Goal: Contribute content

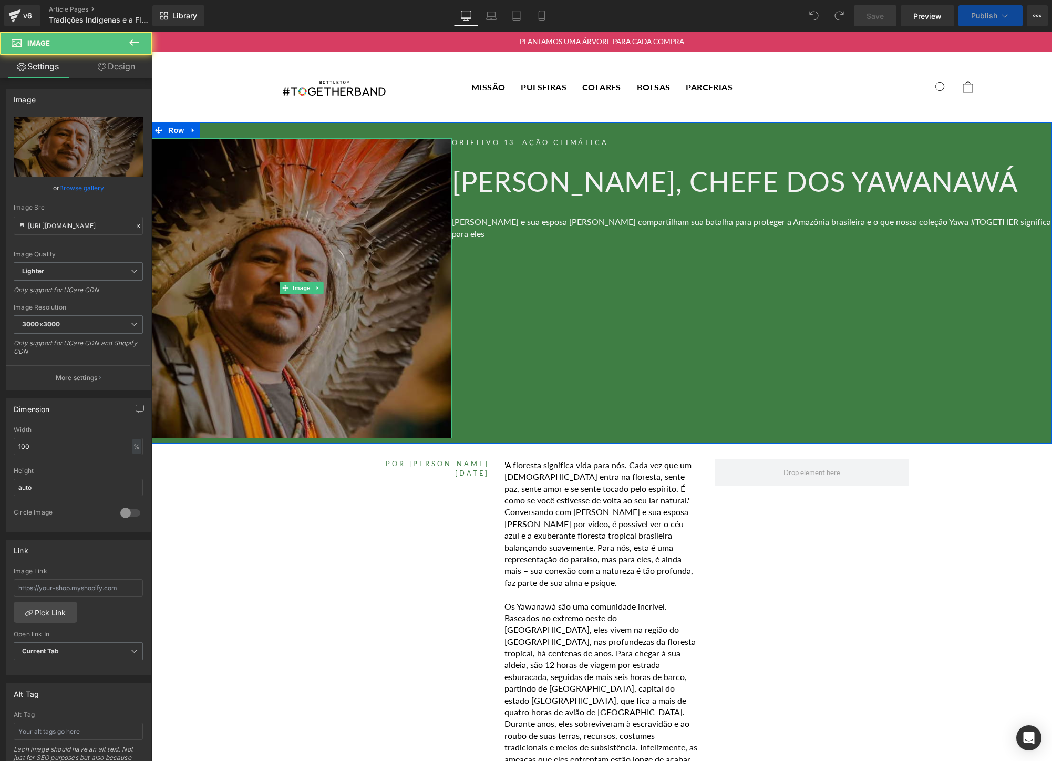
click at [297, 244] on img at bounding box center [302, 288] width 300 height 300
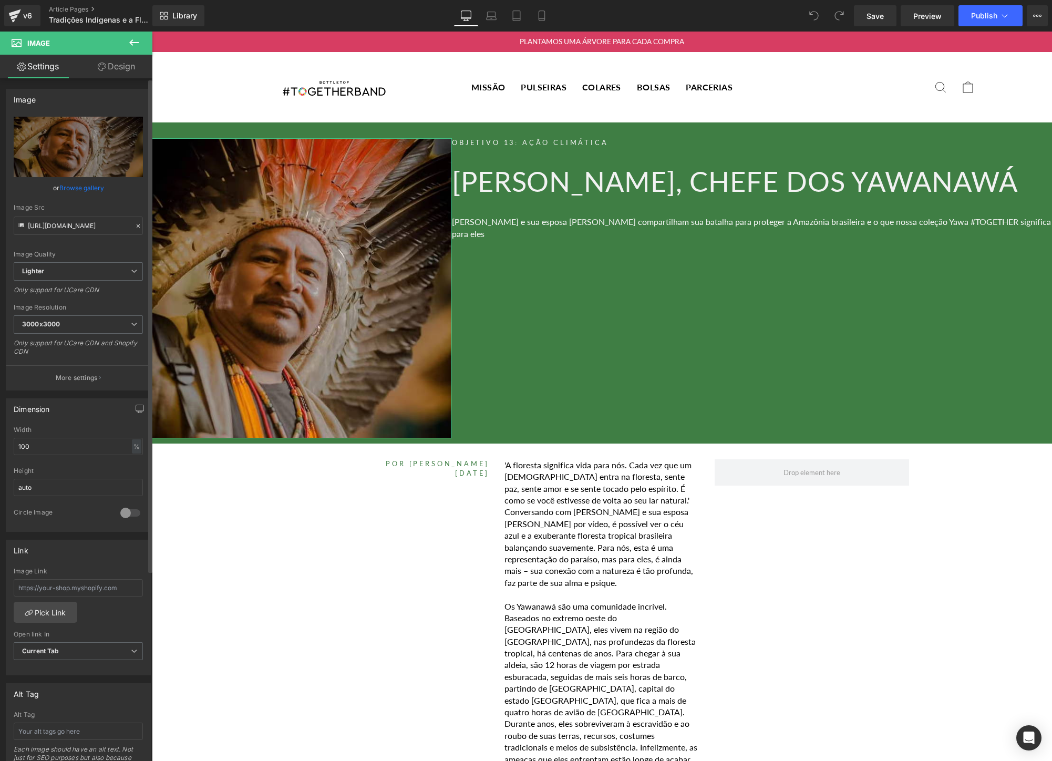
click at [87, 191] on link "Browse gallery" at bounding box center [81, 188] width 45 height 18
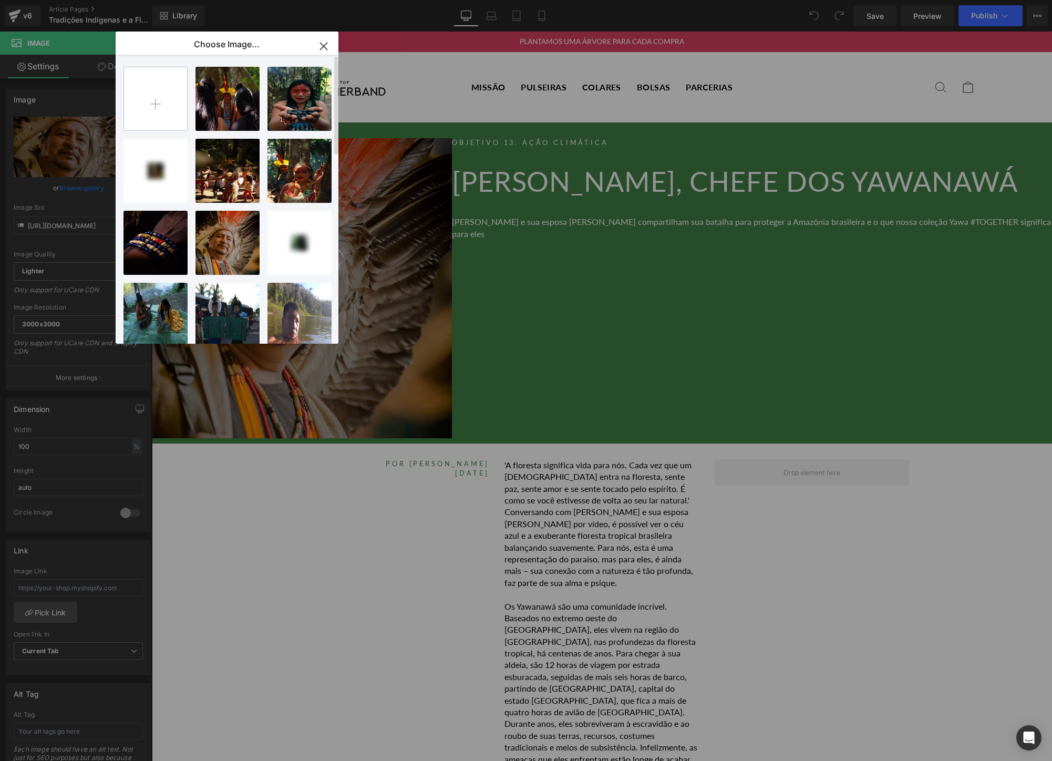
click at [161, 100] on input "file" at bounding box center [155, 98] width 63 height 63
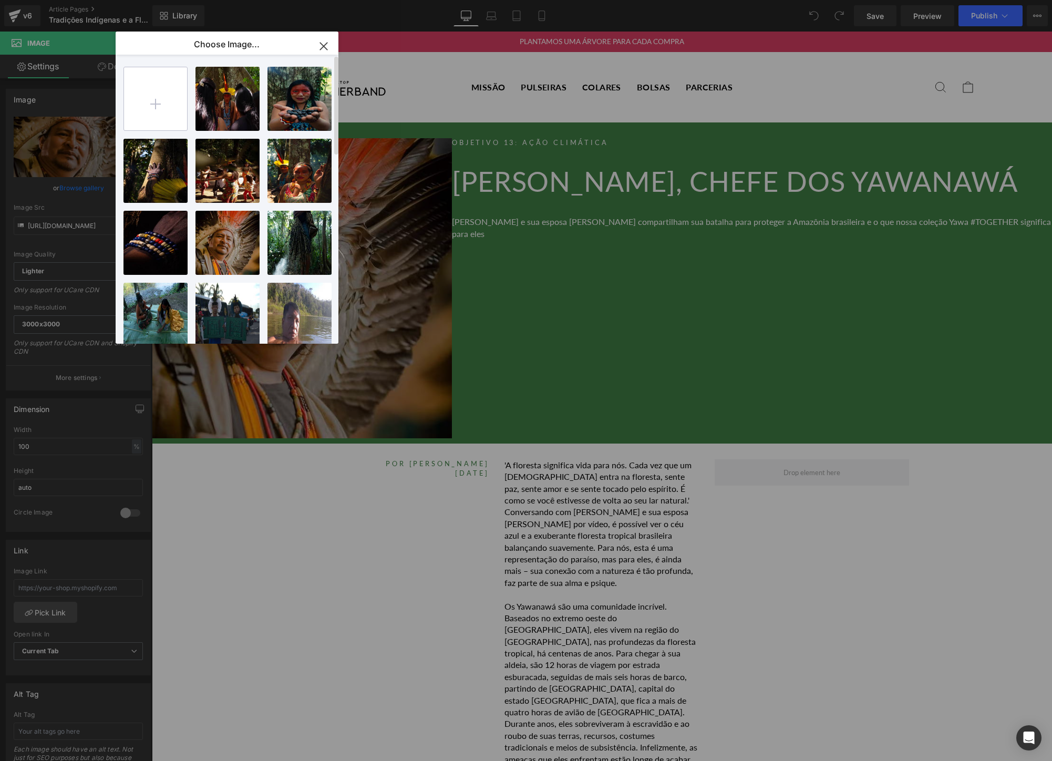
type input "C:\fakepath\Screen Shot [DATE] 11.08.09 AM.png"
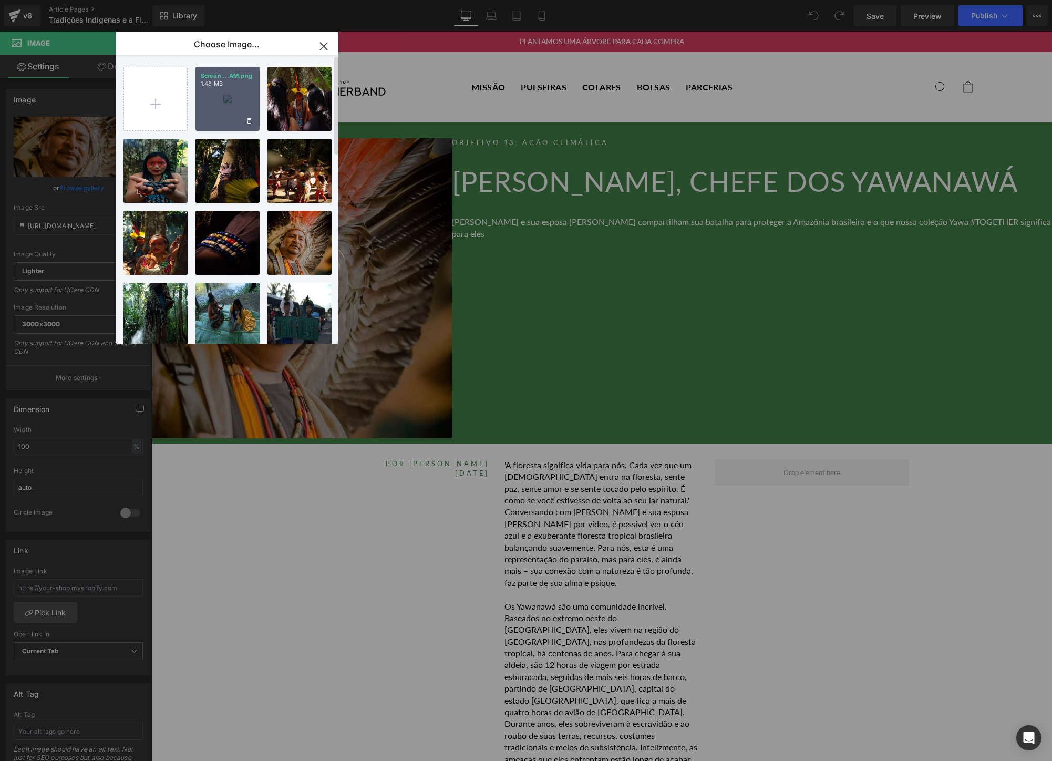
click at [226, 91] on div "Screen ...AM.png 1.48 MB" at bounding box center [227, 99] width 64 height 64
type input "[URL][DOMAIN_NAME]"
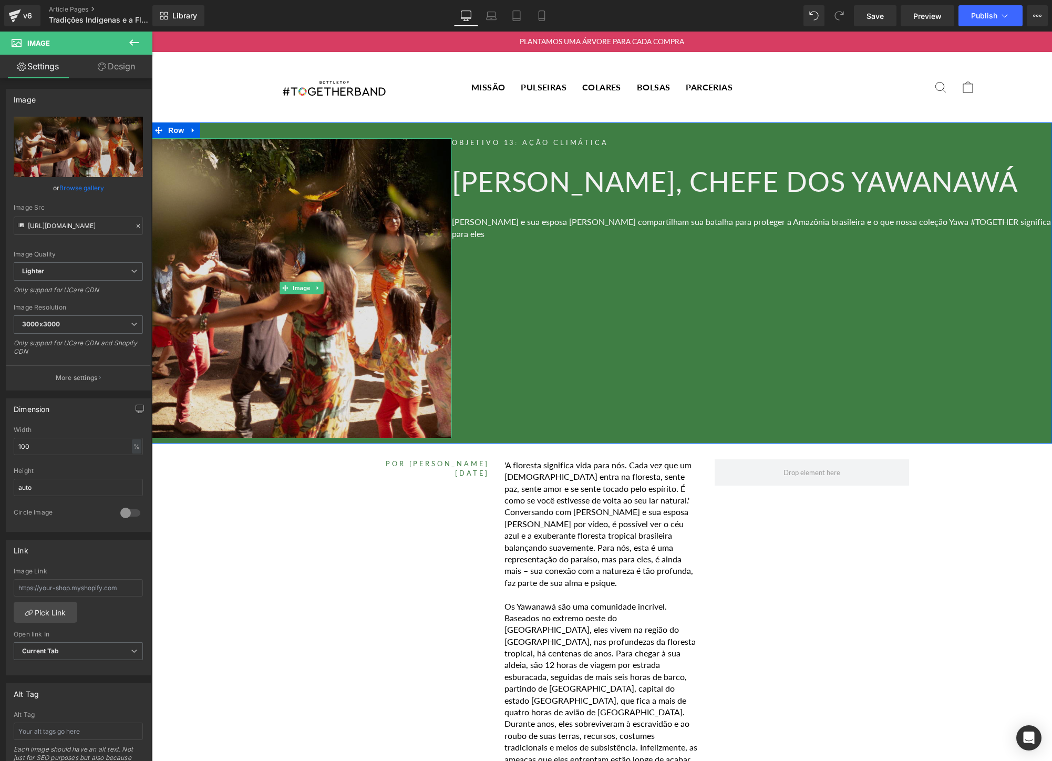
click at [340, 325] on img at bounding box center [302, 288] width 300 height 300
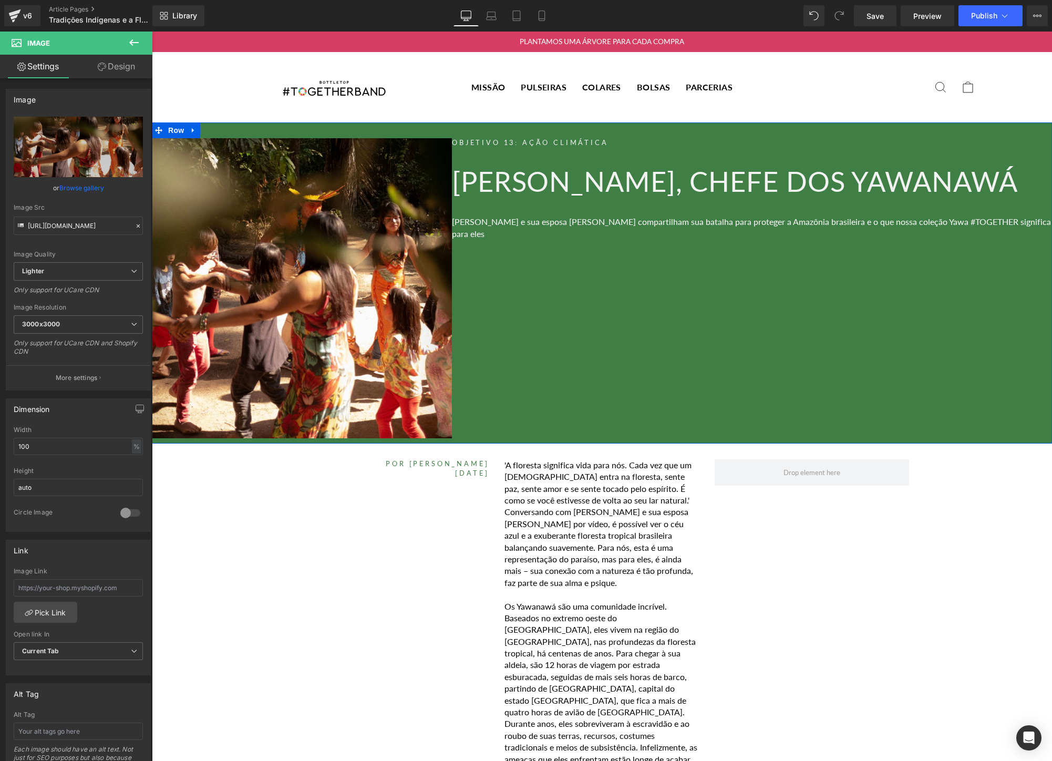
click at [657, 304] on div "Objetivo 13: Ação Climática Heading [PERSON_NAME], chefe dos Yawanawá Heading […" at bounding box center [752, 288] width 600 height 300
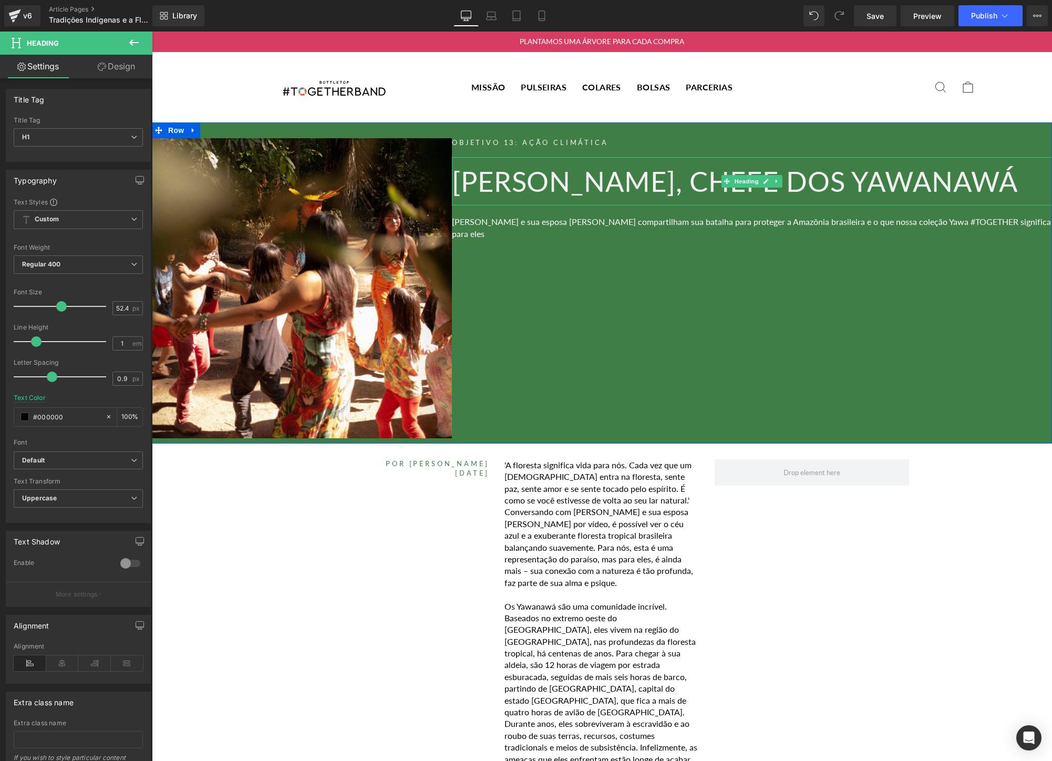
drag, startPoint x: 620, startPoint y: 203, endPoint x: 458, endPoint y: 179, distance: 163.7
click at [458, 179] on h1 "[PERSON_NAME], chefe dos Yawanawá" at bounding box center [752, 181] width 600 height 27
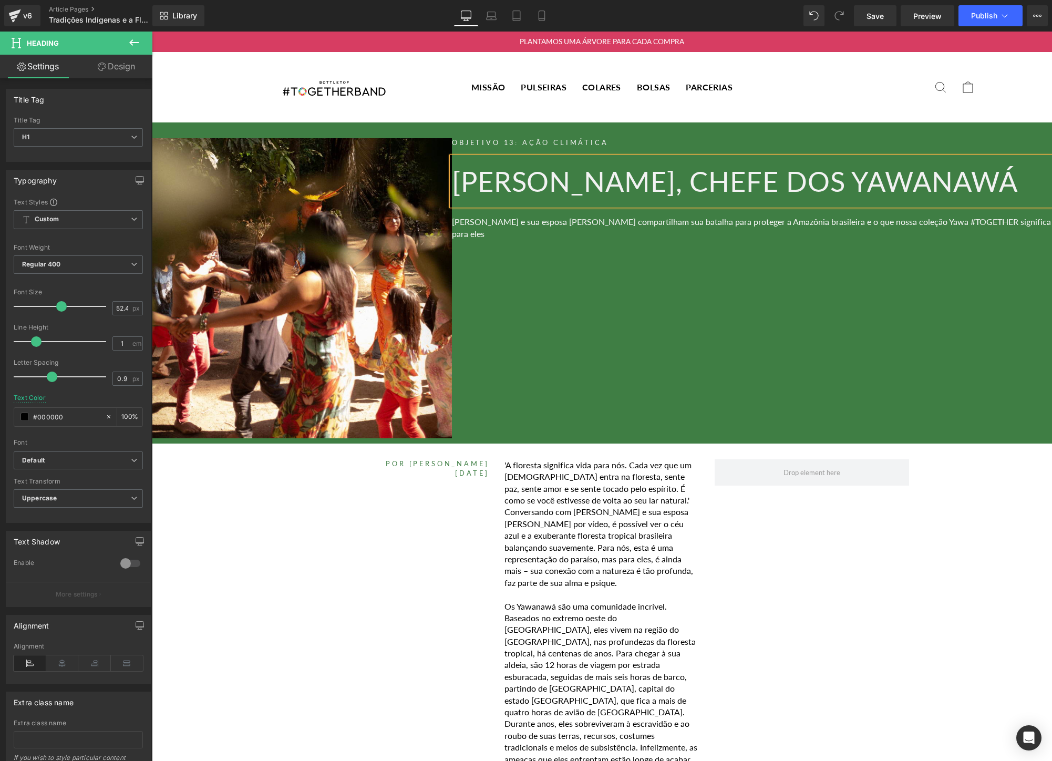
paste div
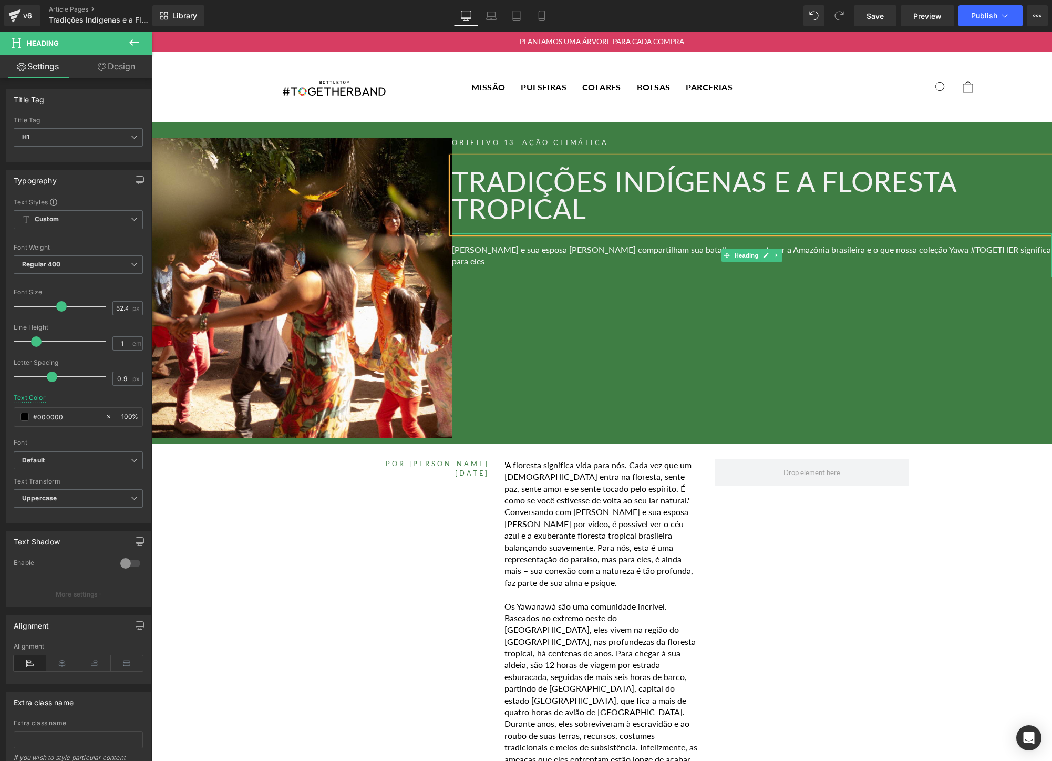
click at [573, 255] on div "[PERSON_NAME] e sua esposa [PERSON_NAME] compartilham sua batalha para proteger…" at bounding box center [752, 255] width 600 height 45
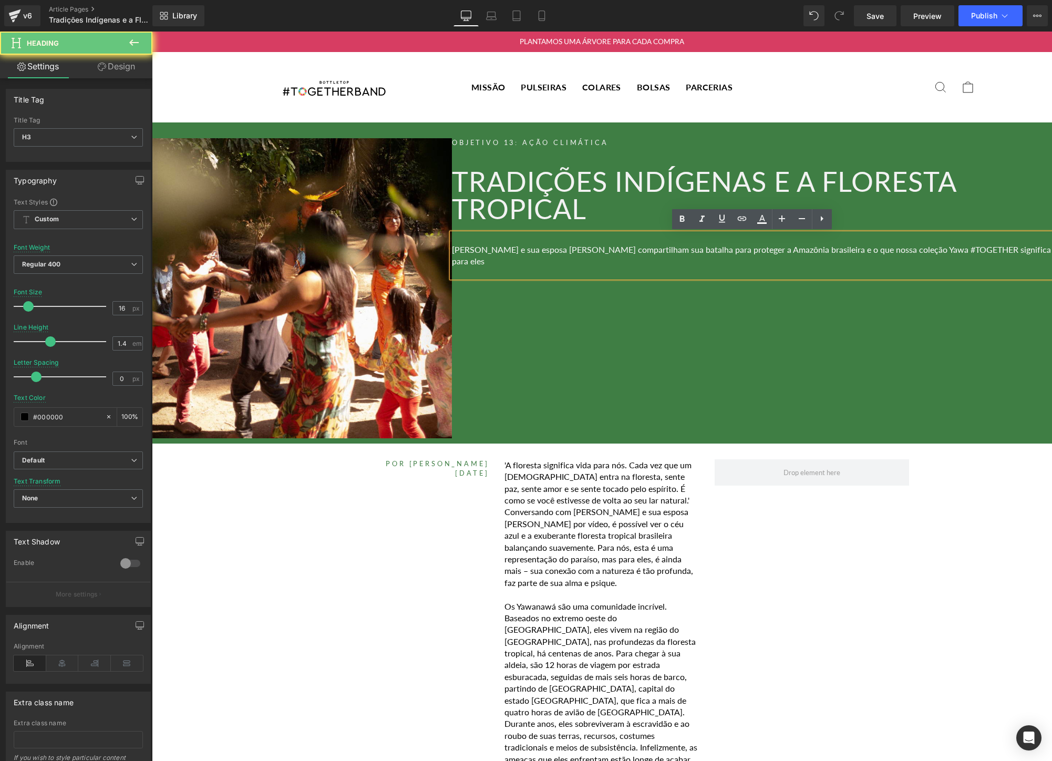
click at [573, 255] on div "[PERSON_NAME] e sua esposa [PERSON_NAME] compartilham sua batalha para proteger…" at bounding box center [752, 255] width 600 height 45
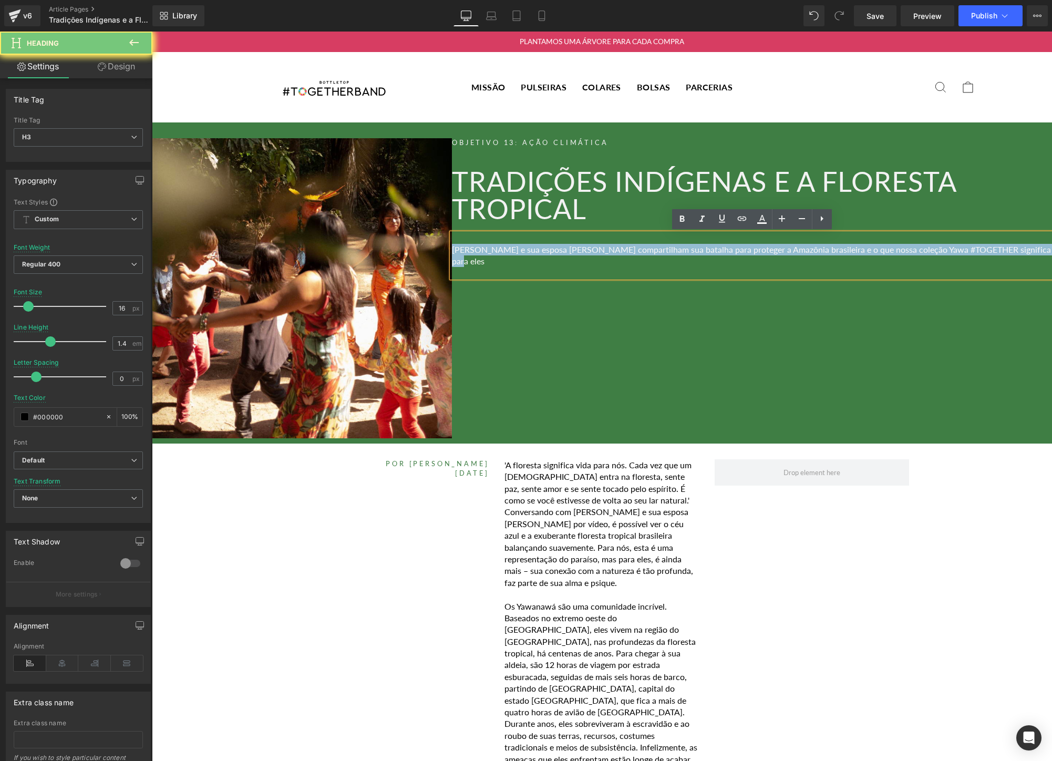
click at [573, 255] on div "[PERSON_NAME] e sua esposa [PERSON_NAME] compartilham sua batalha para proteger…" at bounding box center [752, 255] width 600 height 45
paste div
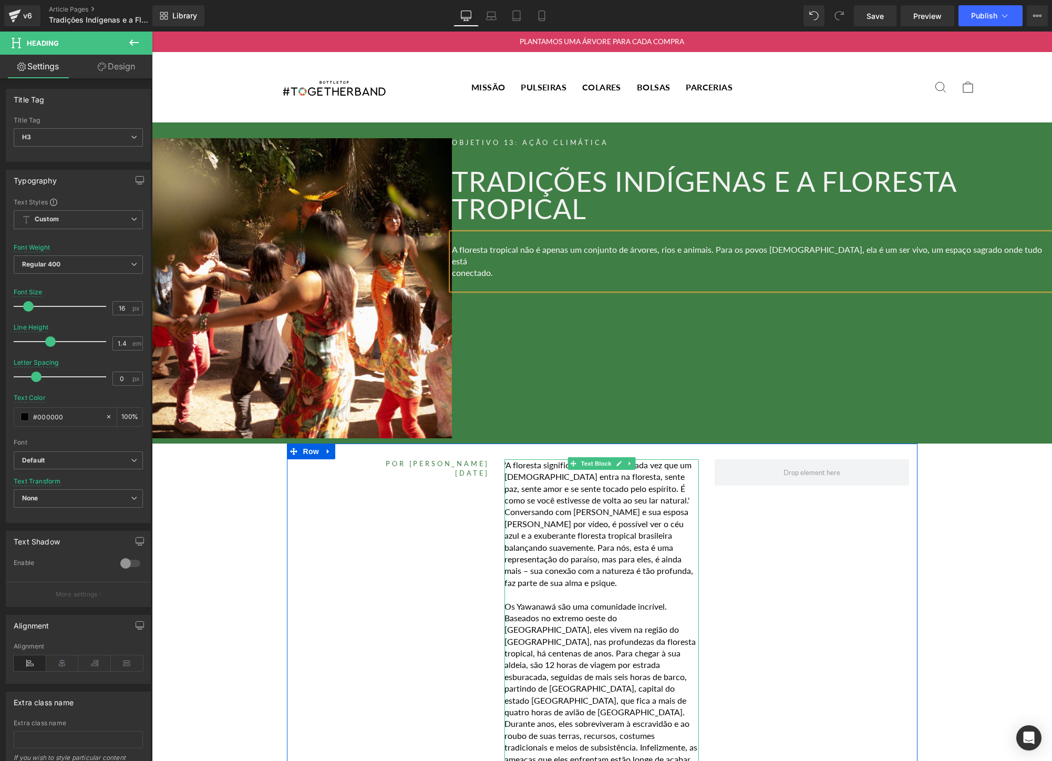
click at [569, 562] on p "'A floresta significa vida para nós. Cada vez que um [DEMOGRAPHIC_DATA] entra n…" at bounding box center [601, 523] width 194 height 129
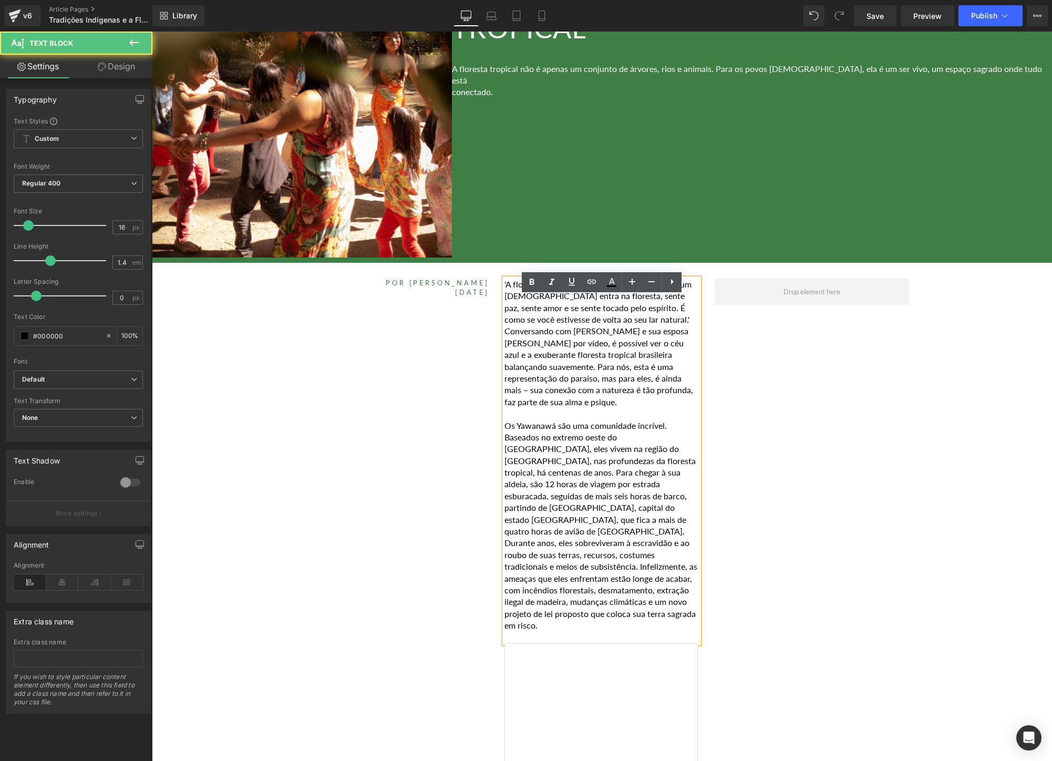
scroll to position [207, 0]
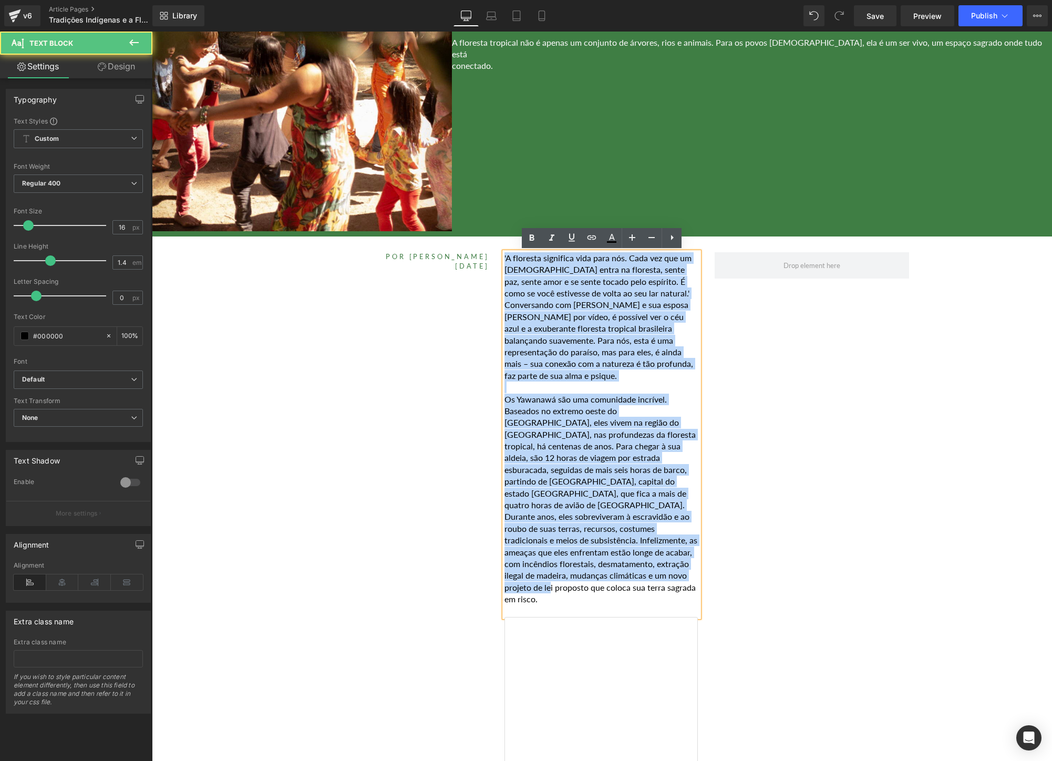
drag, startPoint x: 688, startPoint y: 574, endPoint x: 483, endPoint y: 242, distance: 390.6
paste div
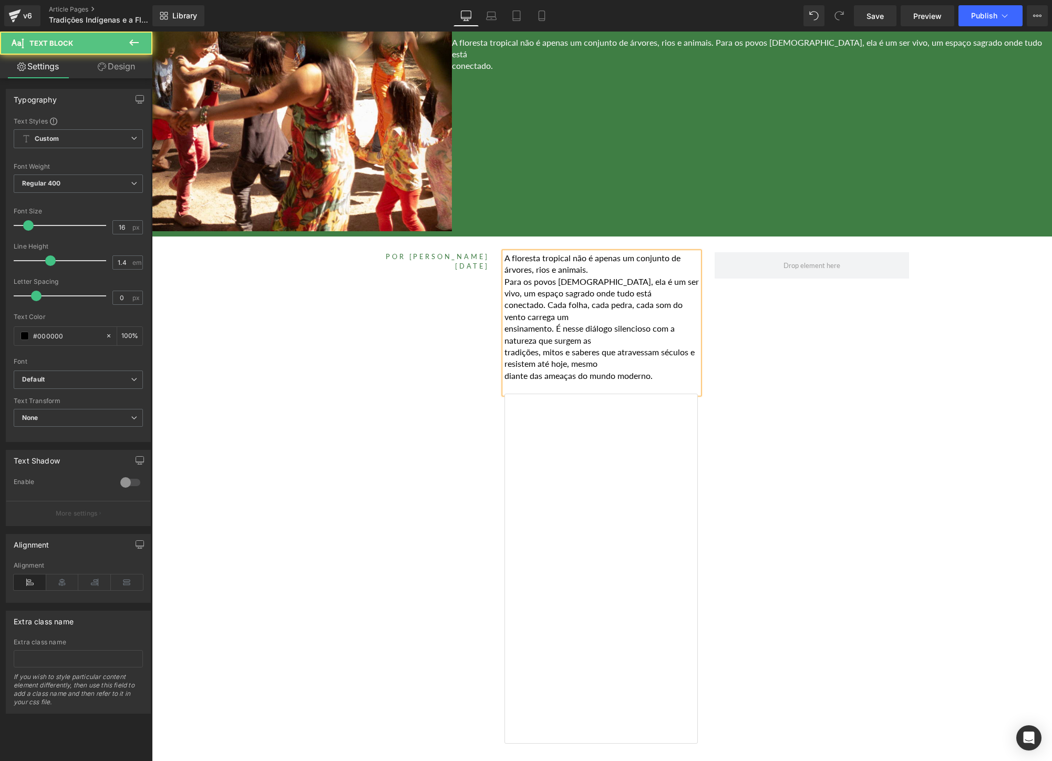
click at [506, 282] on p "Para os povos [DEMOGRAPHIC_DATA], ela é um ser vivo, um espaço sagrado onde tud…" at bounding box center [601, 288] width 194 height 24
click at [504, 306] on p "conectado. Cada folha, cada pedra, cada som do vento carrega um" at bounding box center [601, 311] width 194 height 24
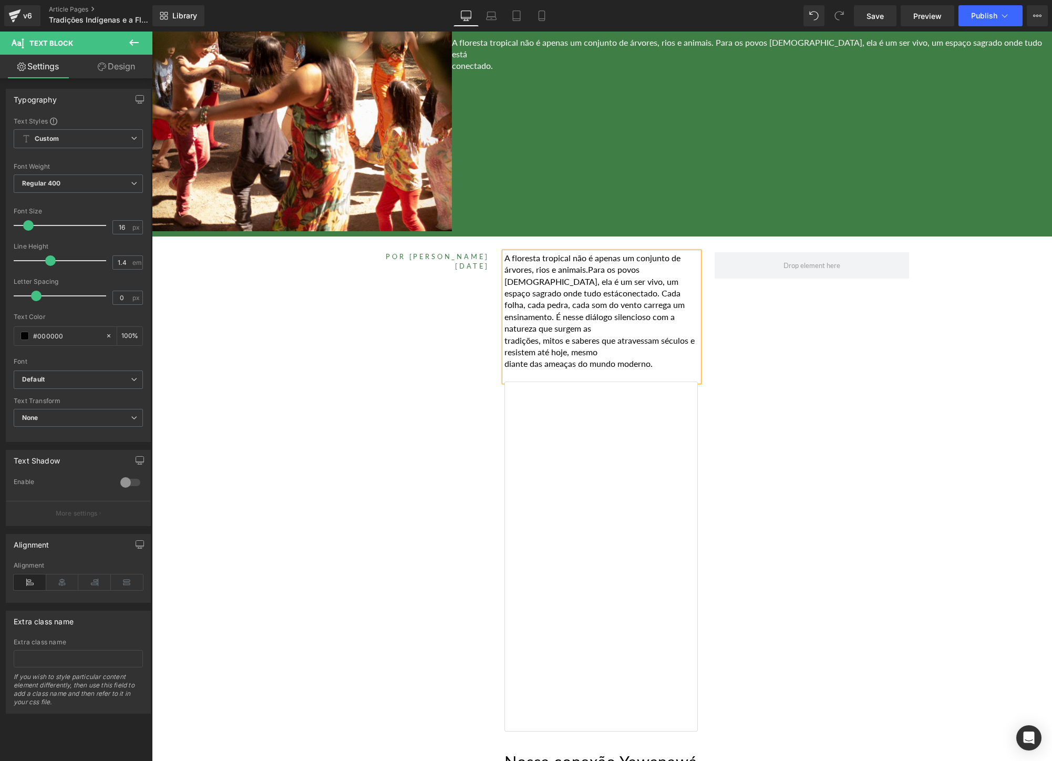
click at [504, 323] on div "A floresta tropical não é apenas um conjunto de árvores, rios e animais. Para o…" at bounding box center [601, 316] width 194 height 129
click at [504, 317] on div "A floresta tropical não é apenas um conjunto de árvores, rios e animais. Para o…" at bounding box center [601, 316] width 194 height 129
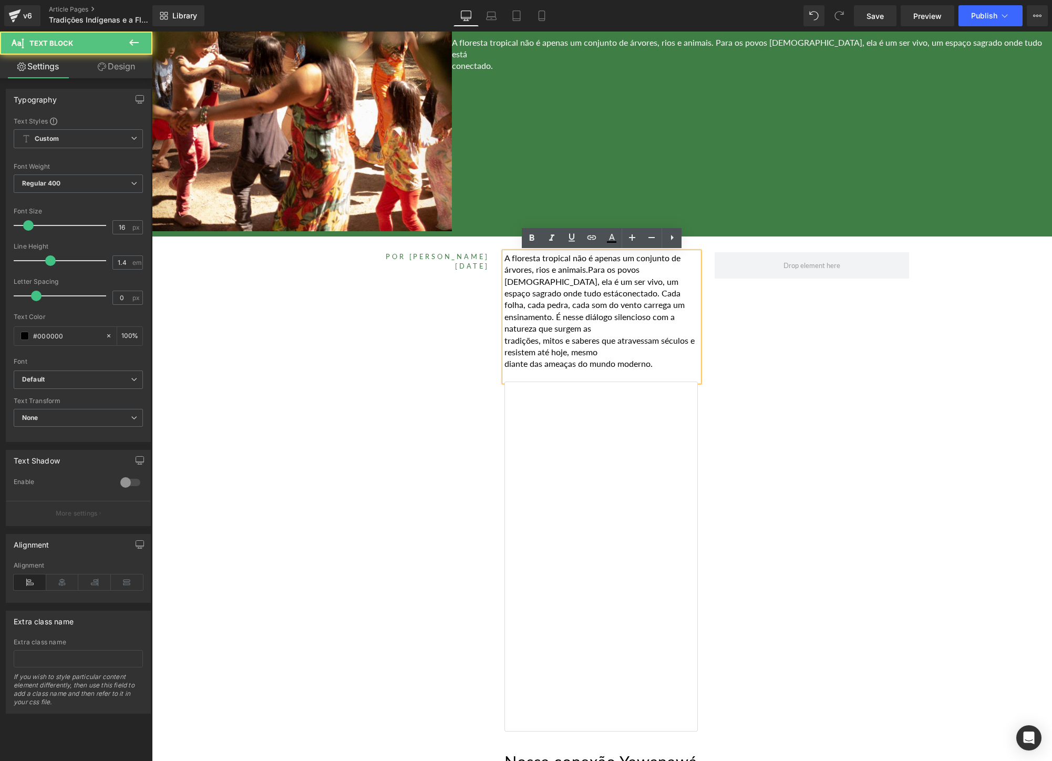
click at [506, 317] on p "ensinamento. É nesse diálogo silencioso com a natureza que surgem as" at bounding box center [601, 323] width 194 height 24
click at [506, 358] on p "diante das ameaças do mundo moderno." at bounding box center [601, 364] width 194 height 12
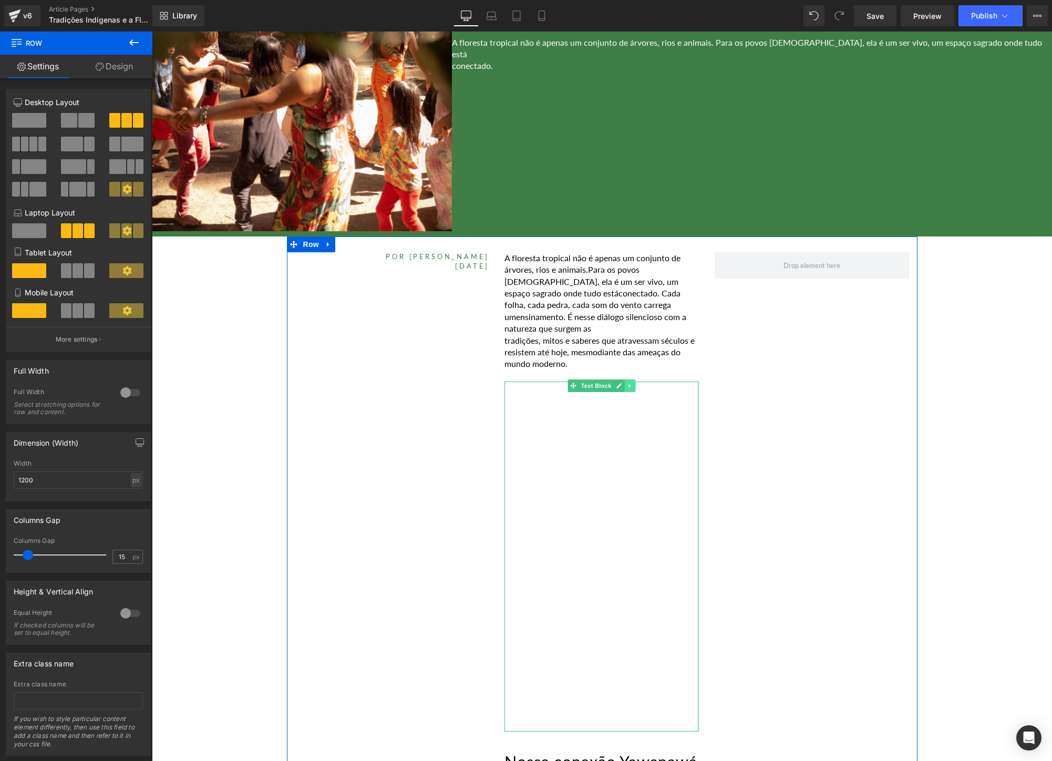
click at [631, 382] on icon at bounding box center [630, 385] width 6 height 6
click at [631, 379] on link at bounding box center [635, 385] width 11 height 13
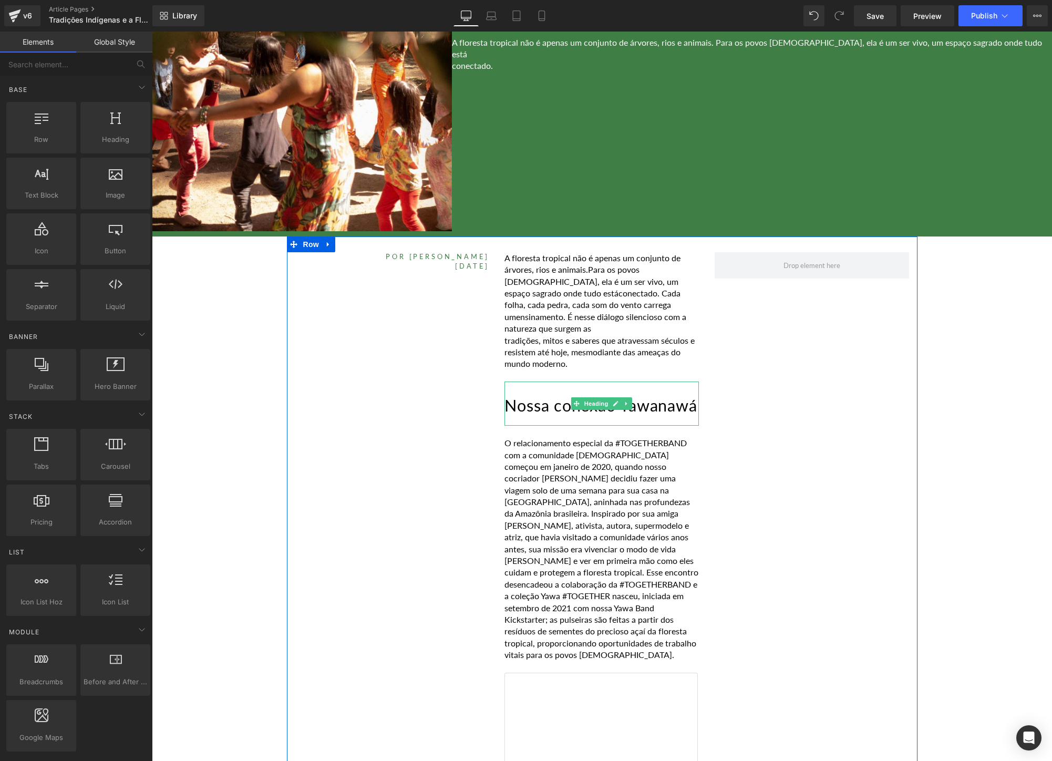
click at [607, 413] on h2 "Nossa conexão Yawanawá" at bounding box center [601, 406] width 194 height 16
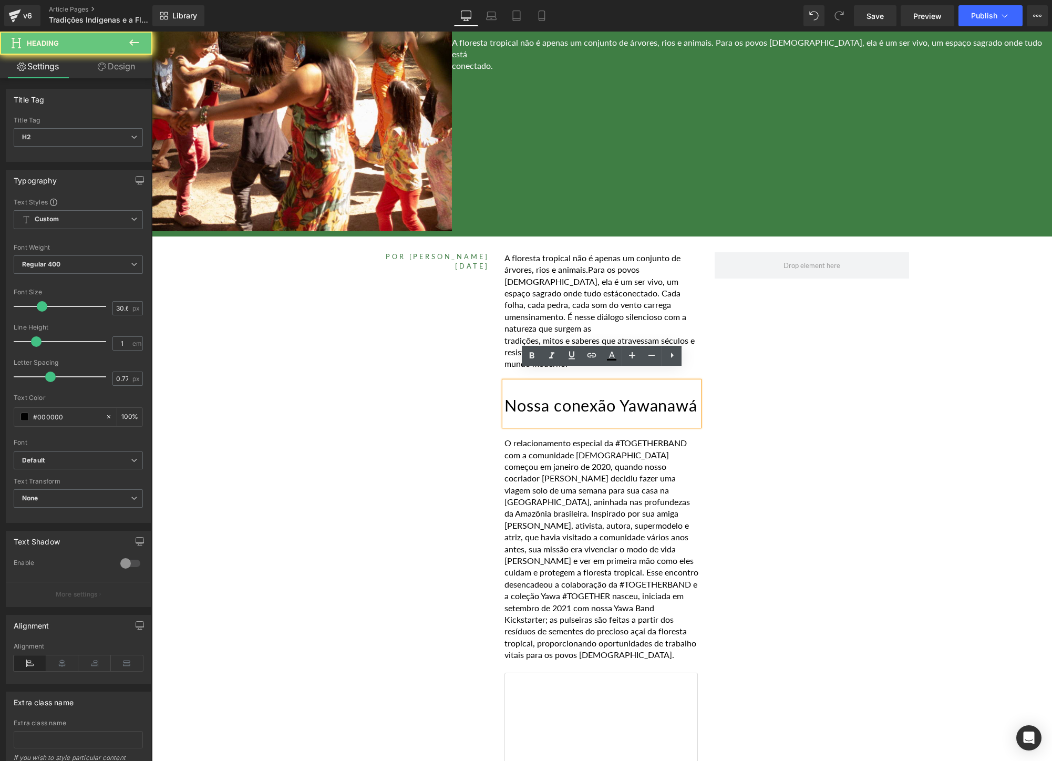
click at [607, 413] on h2 "Nossa conexão Yawanawá" at bounding box center [601, 406] width 194 height 16
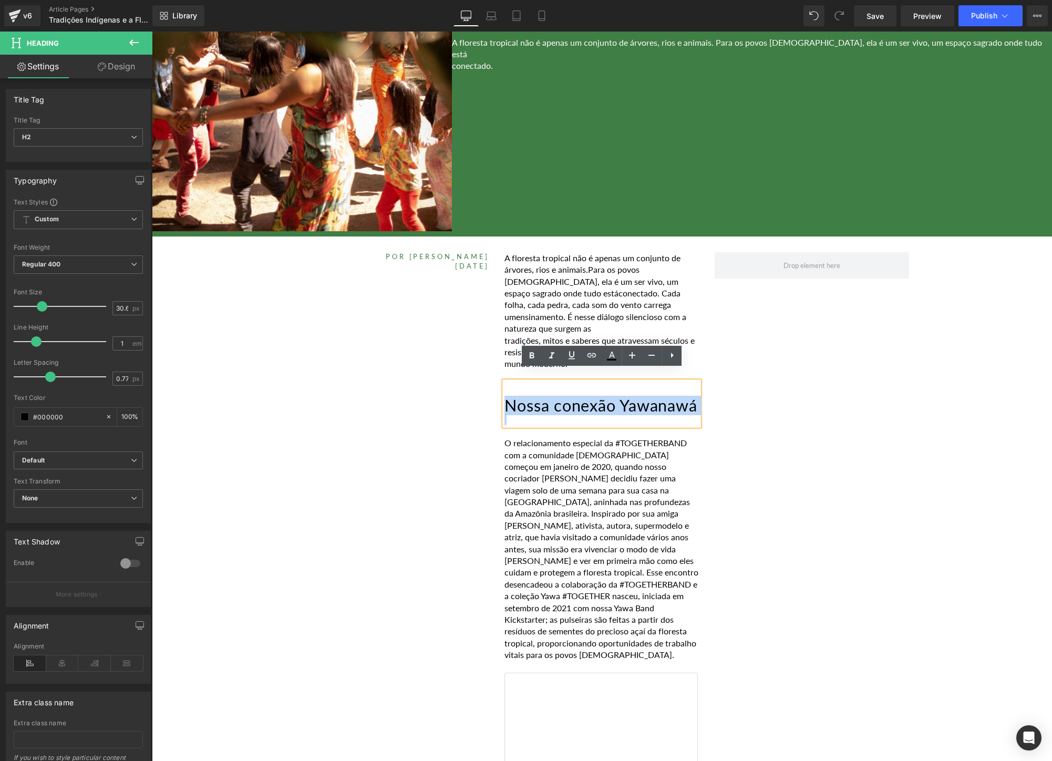
paste div
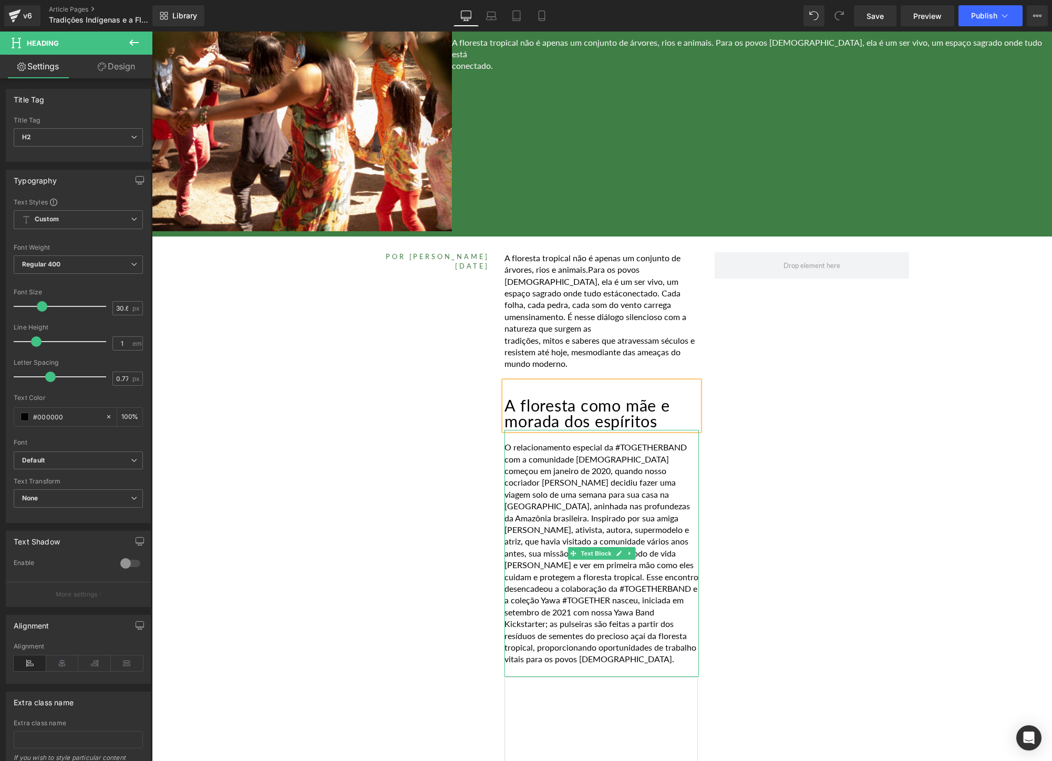
click at [579, 583] on p "O relacionamento especial da #TOGETHERBAND com a comunidade [DEMOGRAPHIC_DATA] …" at bounding box center [601, 552] width 194 height 223
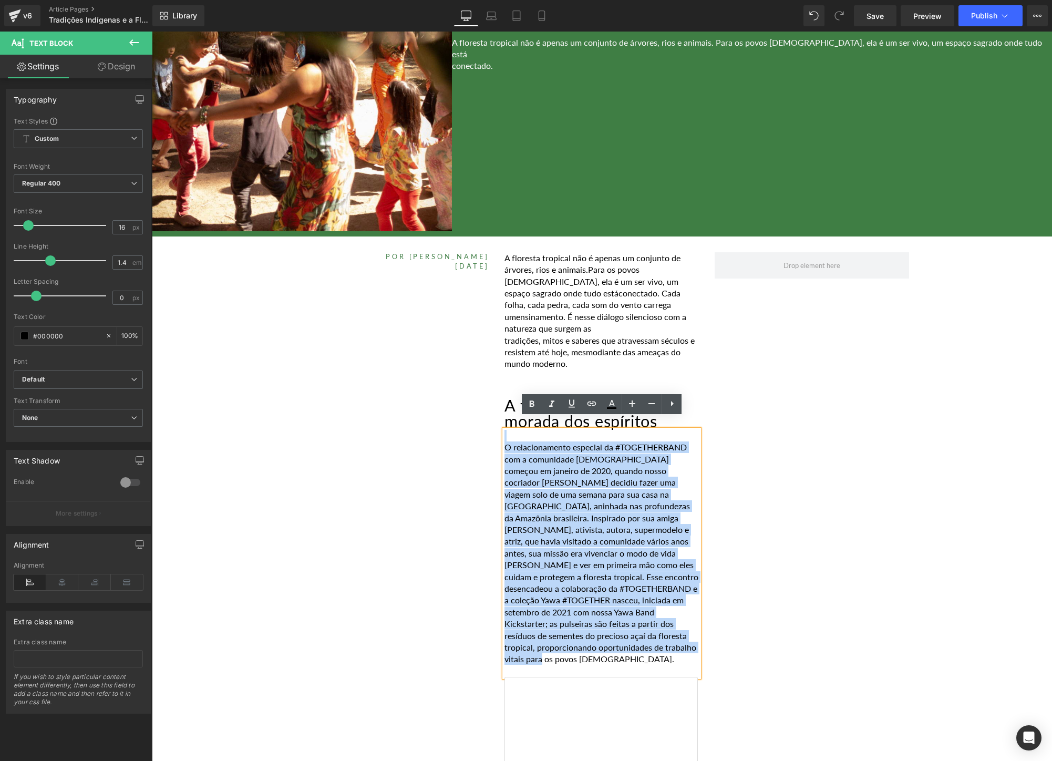
drag, startPoint x: 615, startPoint y: 648, endPoint x: 463, endPoint y: 407, distance: 285.4
paste div
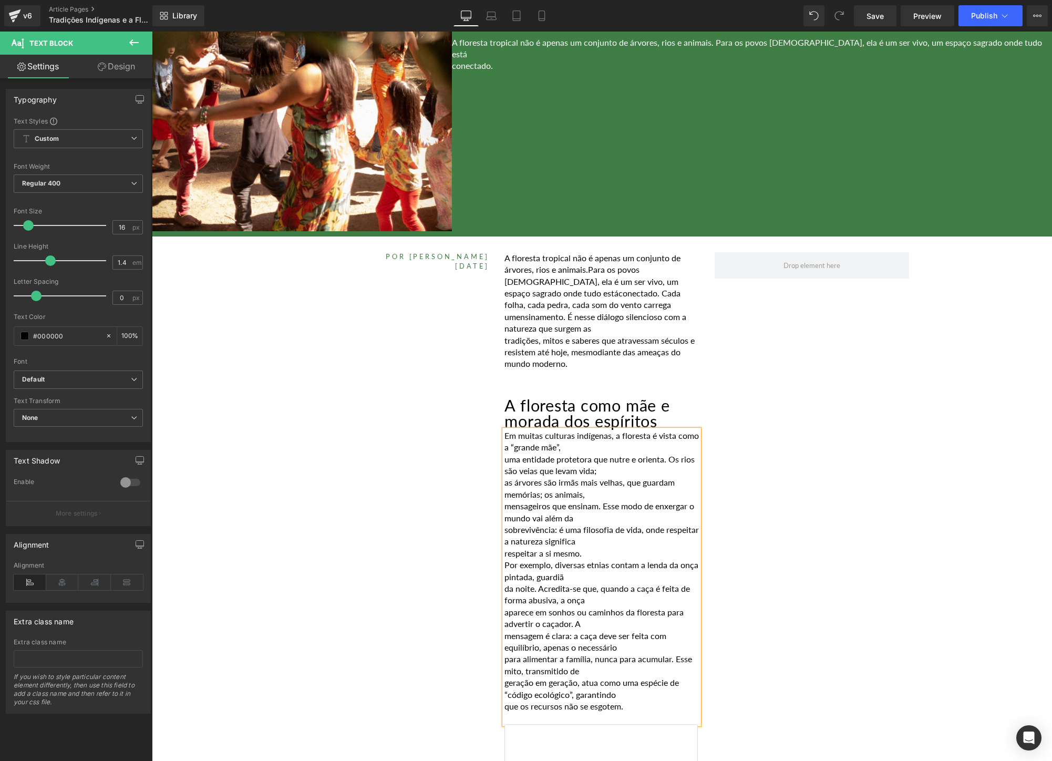
click at [508, 453] on p "uma entidade protetora que nutre e orienta. Os rios são veias que levam vida;" at bounding box center [601, 465] width 194 height 24
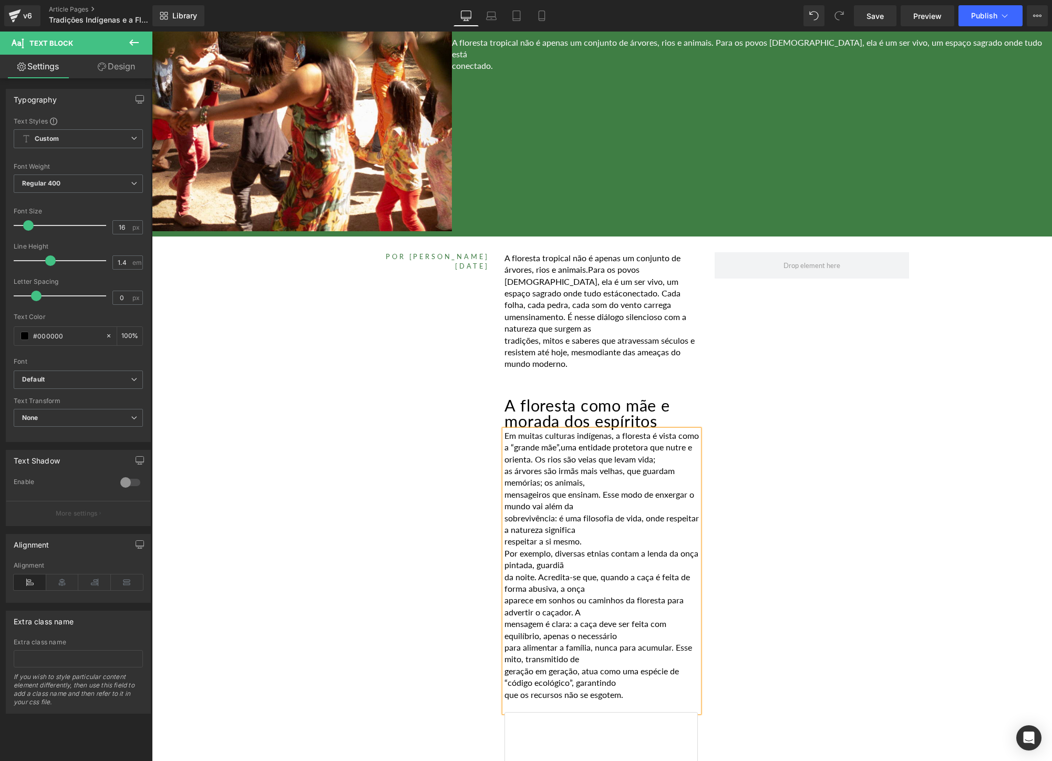
click at [506, 489] on p "mensageiros que ensinam. Esse modo de enxergar o mundo vai além da" at bounding box center [601, 501] width 194 height 24
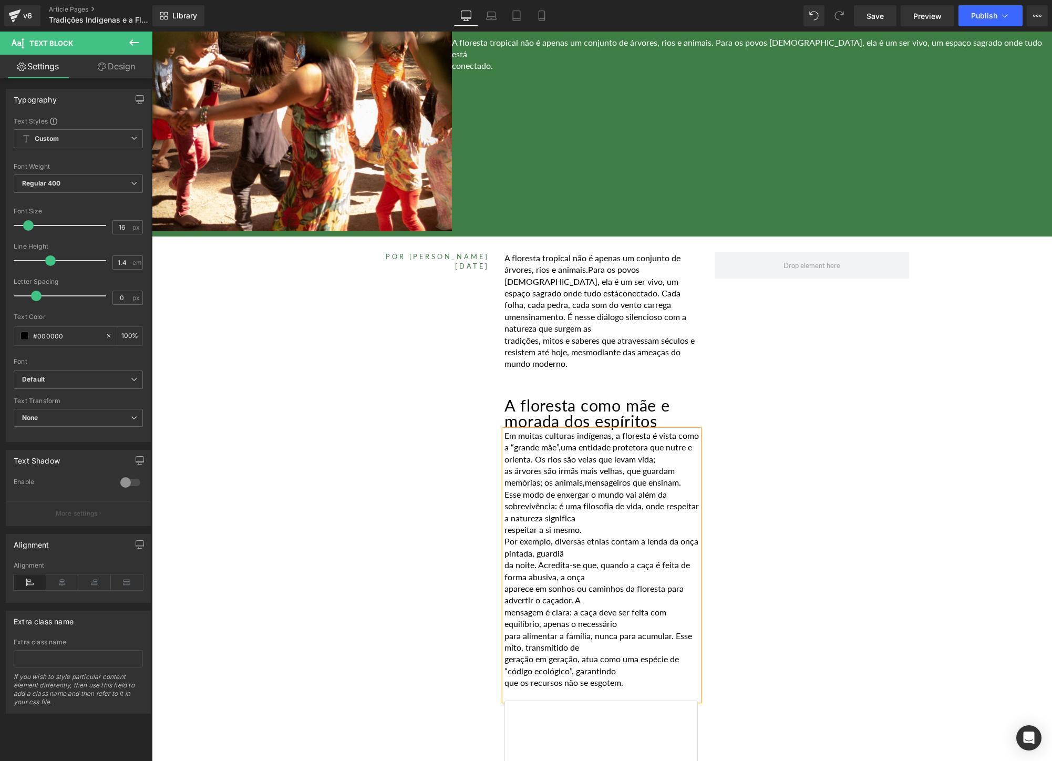
click at [504, 516] on div "Em muitas culturas indígenas, a floresta é vista como a “grande mãe”, uma entid…" at bounding box center [601, 565] width 194 height 271
click at [505, 524] on p "respeitar a si mesmo." at bounding box center [601, 530] width 194 height 12
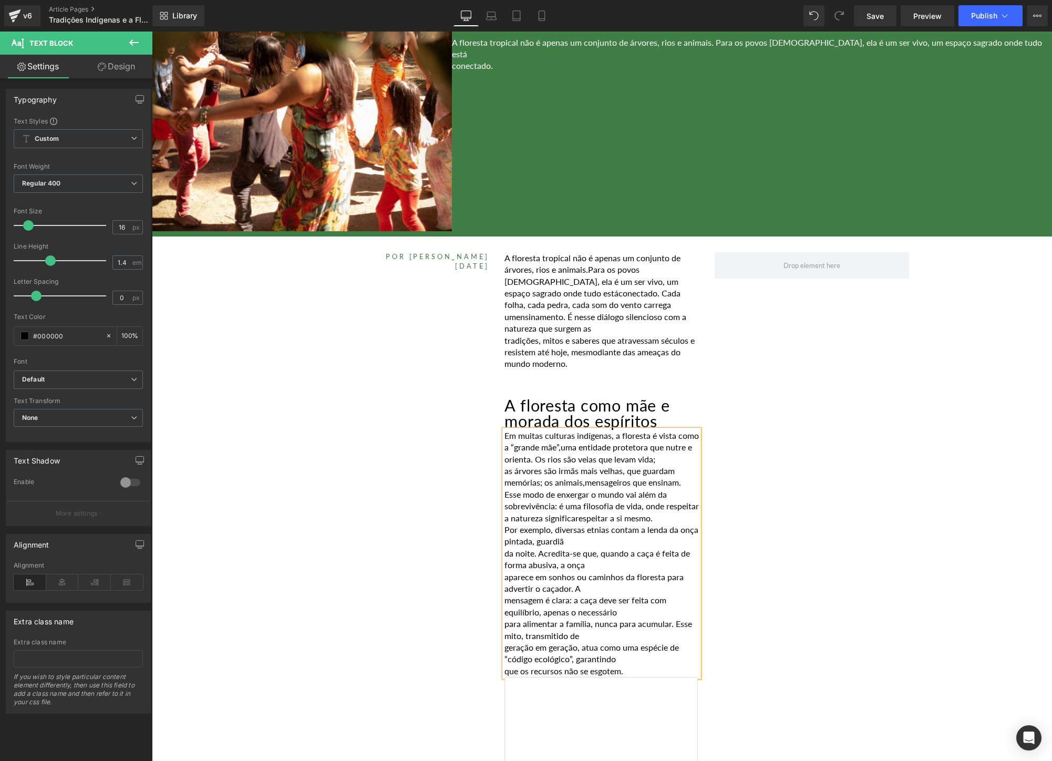
click at [607, 530] on p "Por exemplo, diversas etnias contam a lenda da onça pintada, guardiã" at bounding box center [601, 536] width 194 height 24
click at [506, 524] on p "Por exemplo, diversas etnias contam a lenda da onça pintada, guardiã" at bounding box center [601, 536] width 194 height 24
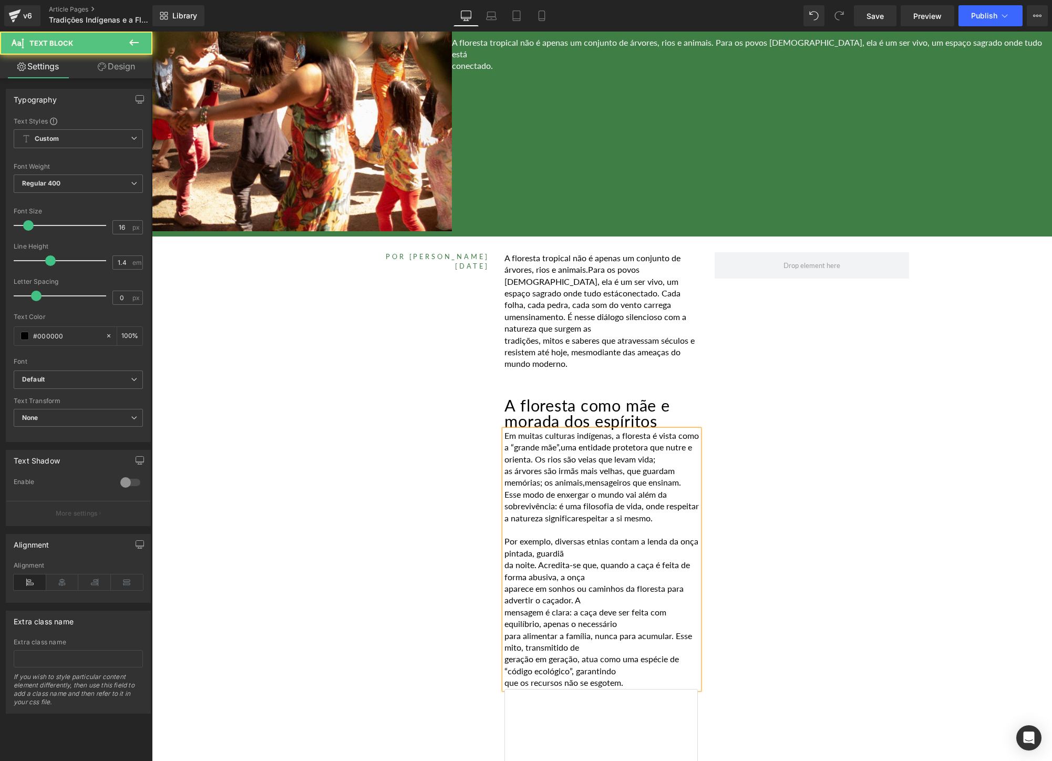
click at [504, 559] on div "Em muitas culturas indígenas, a floresta é vista como a “grande mãe”, uma entid…" at bounding box center [601, 559] width 194 height 259
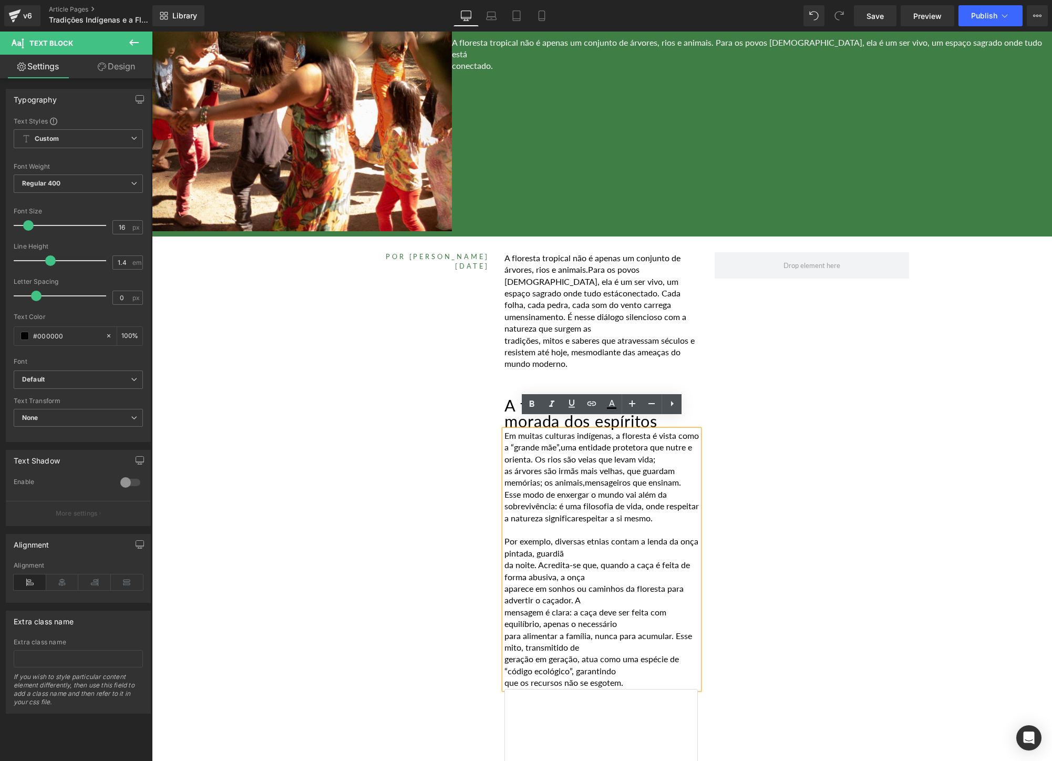
click at [506, 559] on p "da noite. Acredita-se que, quando a caça é feita de forma abusiva, a onça" at bounding box center [601, 571] width 194 height 24
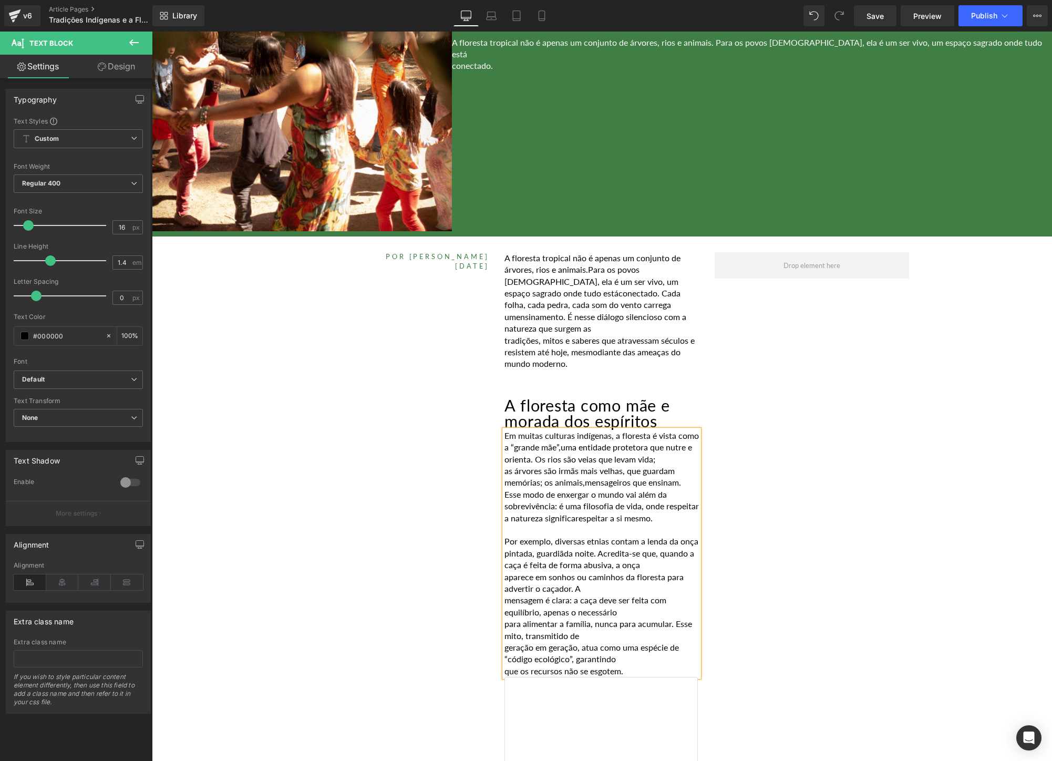
click at [506, 594] on p "mensagem é clara: a caça deve ser feita com equilíbrio, apenas o necessário" at bounding box center [601, 606] width 194 height 24
click at [506, 630] on p "geração em geração, atua como uma espécie de “código ecológico”, garantindo" at bounding box center [601, 642] width 194 height 24
click at [506, 647] on p "que os recursos não se esgotem." at bounding box center [601, 647] width 194 height 12
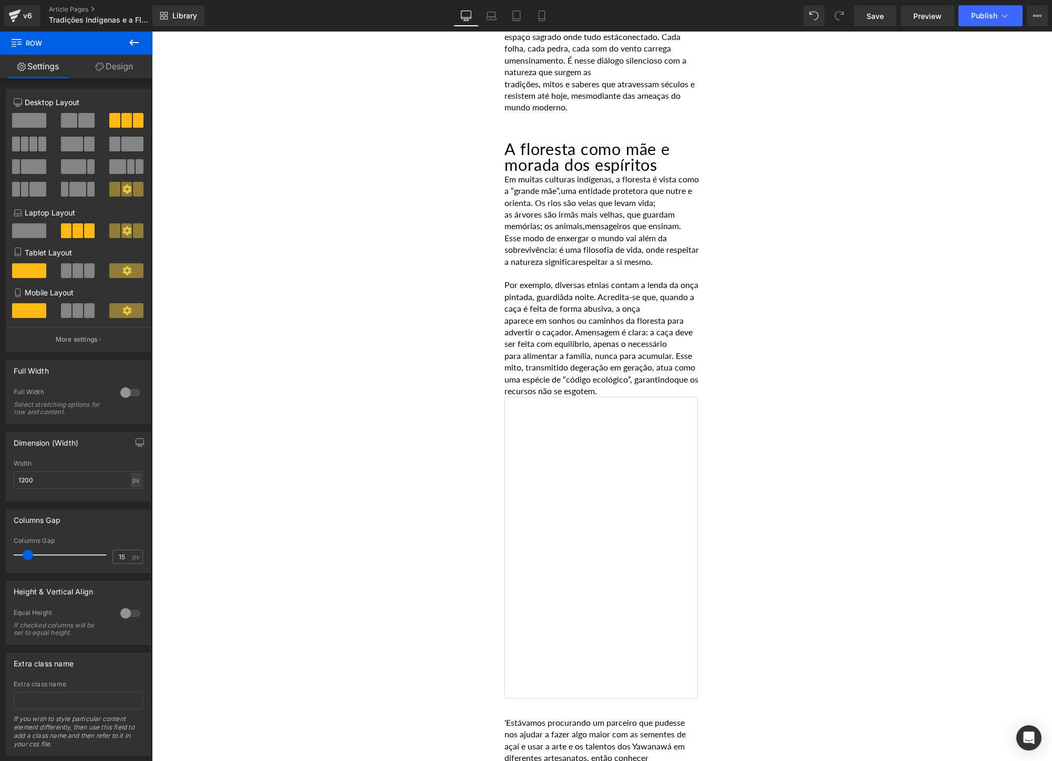
scroll to position [473, 0]
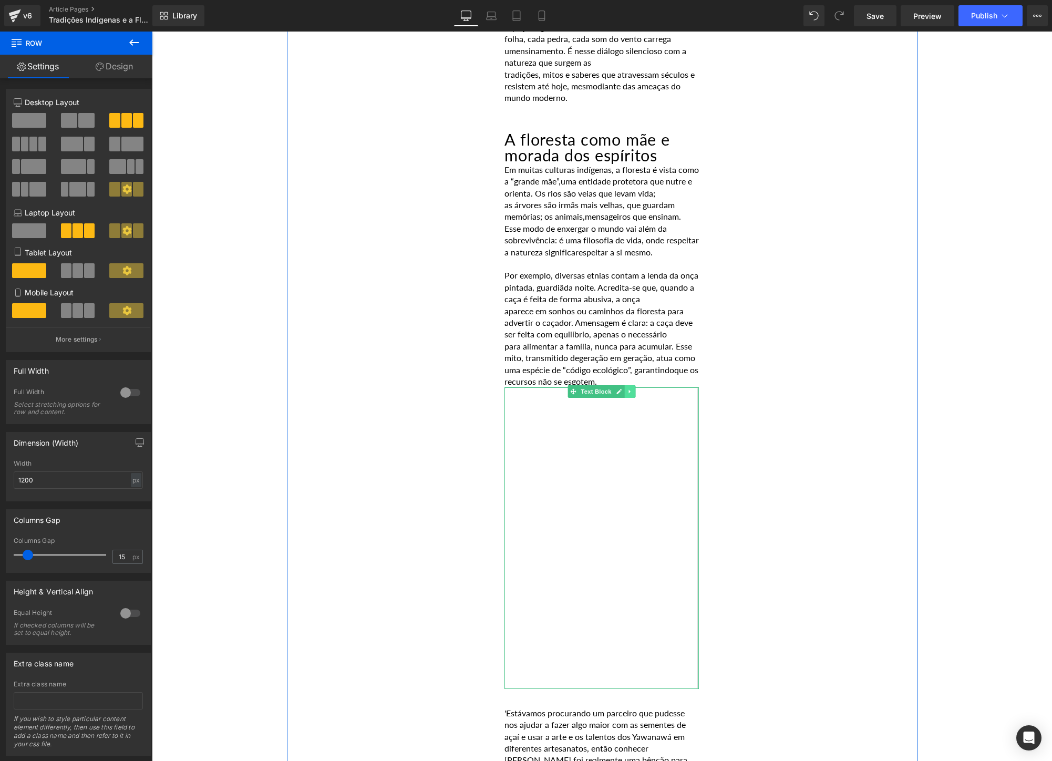
click at [630, 388] on icon at bounding box center [630, 391] width 6 height 6
click at [635, 389] on icon at bounding box center [636, 392] width 6 height 6
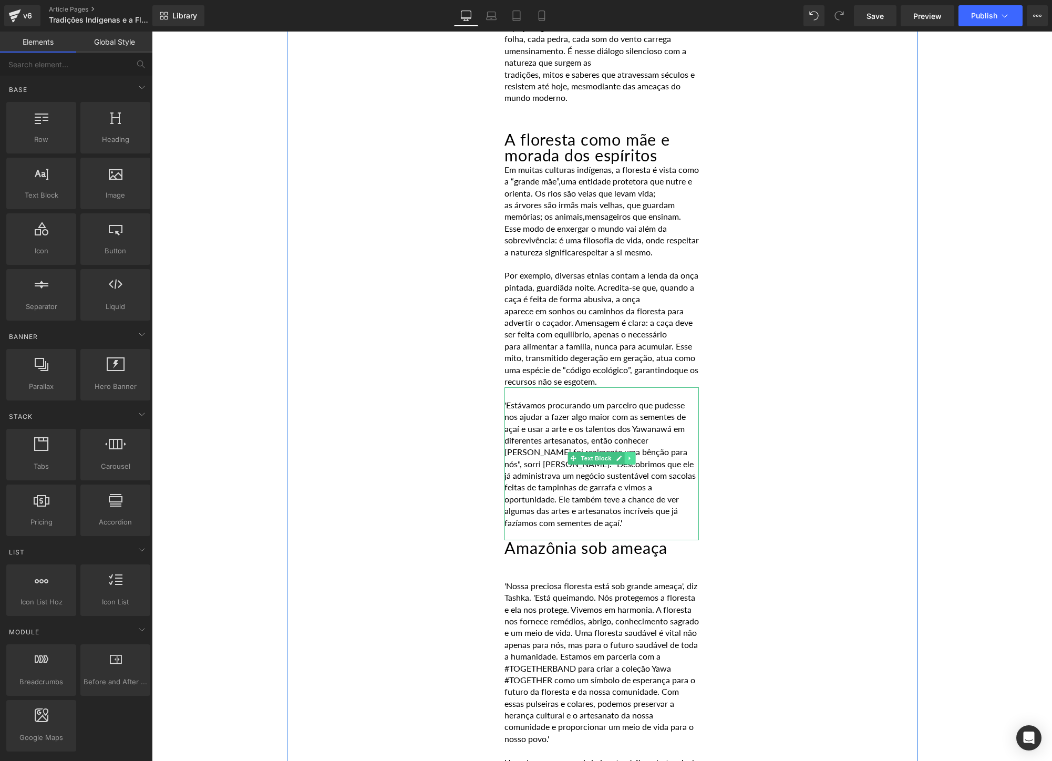
click at [631, 452] on link at bounding box center [630, 458] width 11 height 13
click at [632, 452] on link at bounding box center [635, 458] width 11 height 13
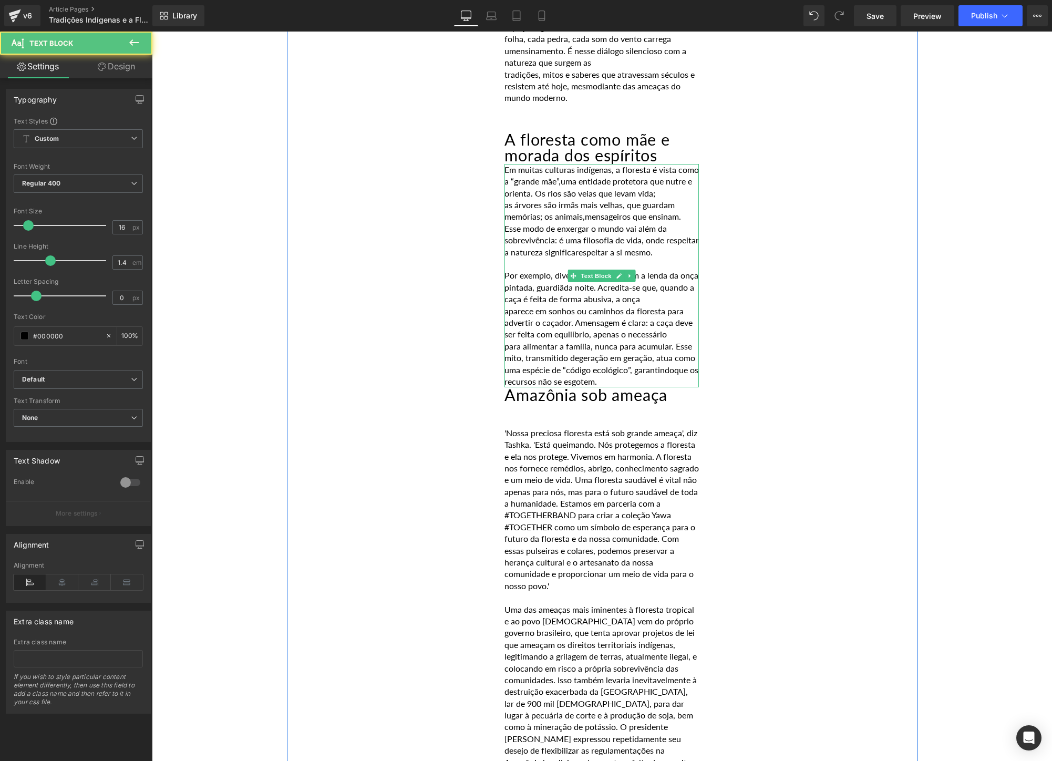
click at [684, 369] on p "para alimentar a família, nunca para acumular. Esse mito, transmitido de geraçã…" at bounding box center [601, 363] width 194 height 47
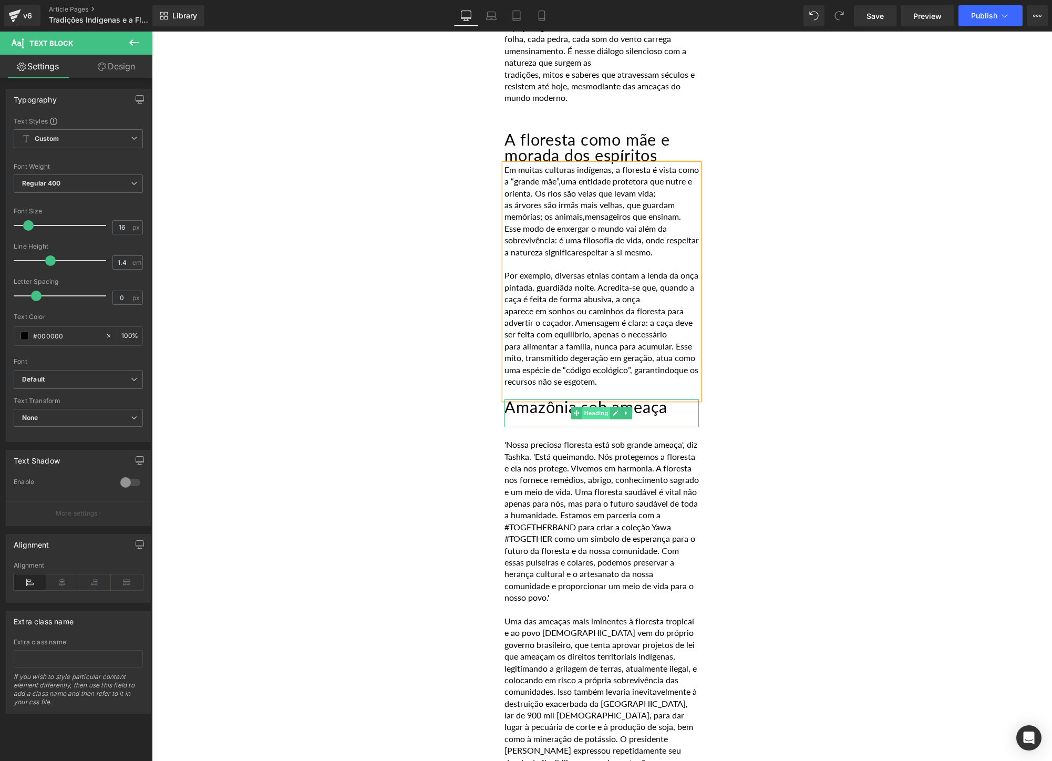
click at [603, 407] on span "Heading" at bounding box center [596, 413] width 28 height 13
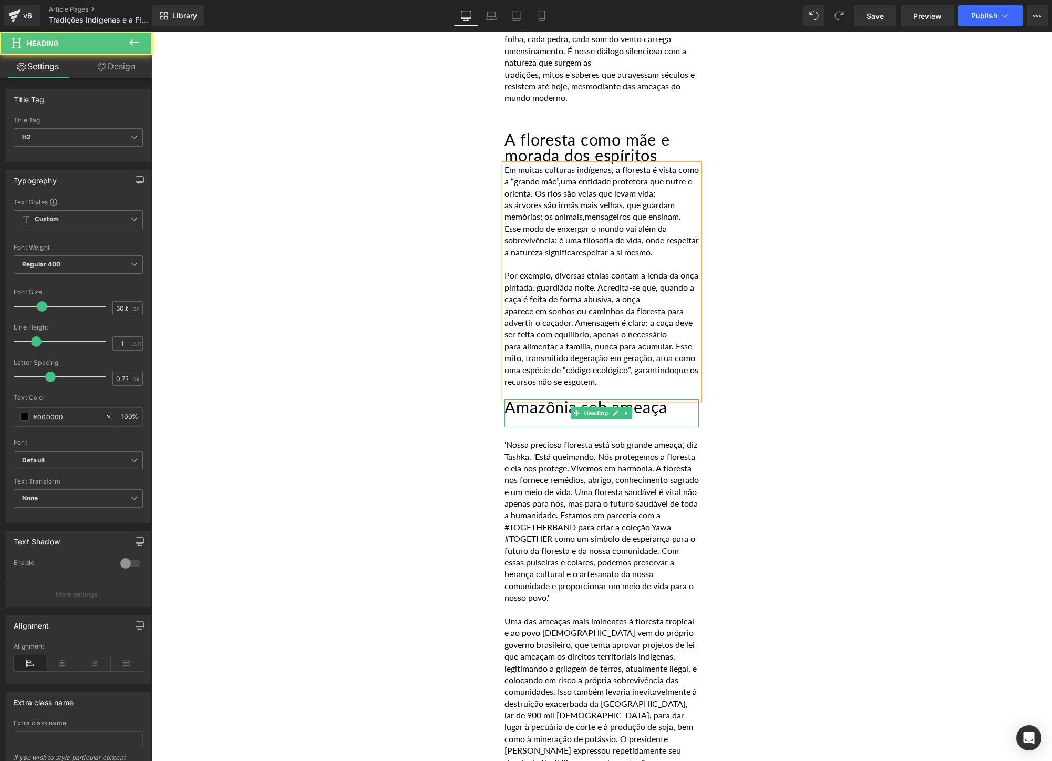
click at [673, 399] on h2 "Amazônia sob ameaça" at bounding box center [601, 407] width 194 height 16
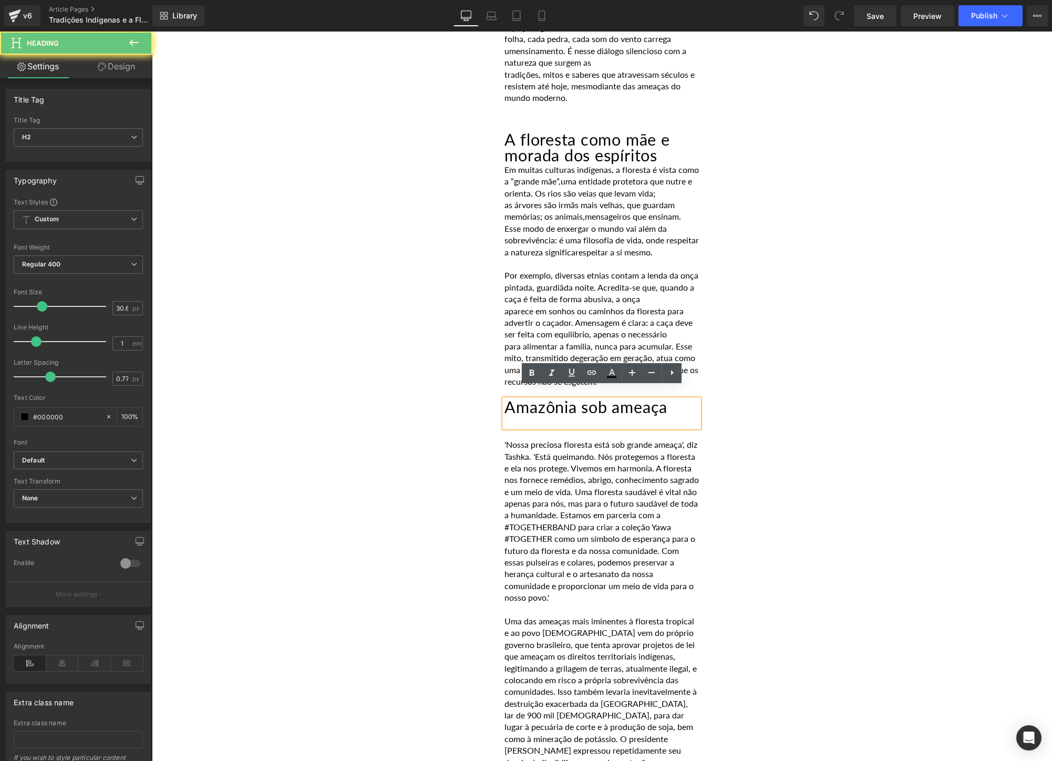
click at [673, 399] on h2 "Amazônia sob ameaça" at bounding box center [601, 407] width 194 height 16
click at [685, 399] on h2 "Amazônia sob ameaça" at bounding box center [601, 407] width 194 height 16
paste div
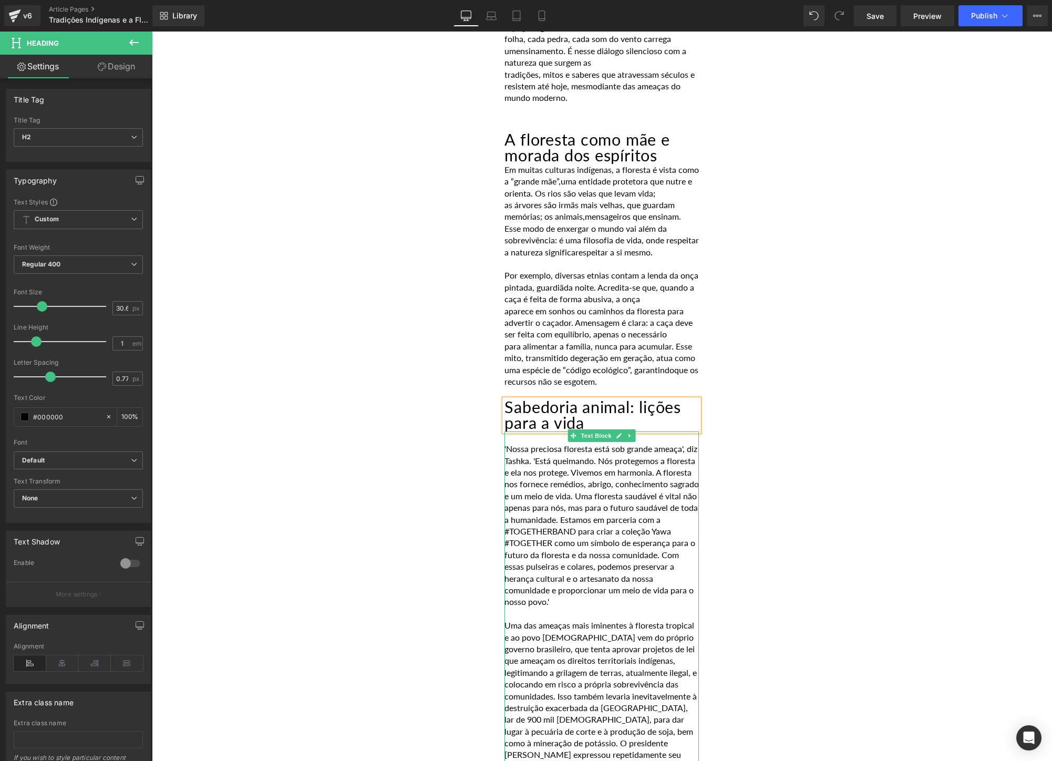
click at [621, 552] on p "'Nossa preciosa floresta está sob grande ameaça', diz Tashka. 'Está queimando. …" at bounding box center [601, 525] width 194 height 164
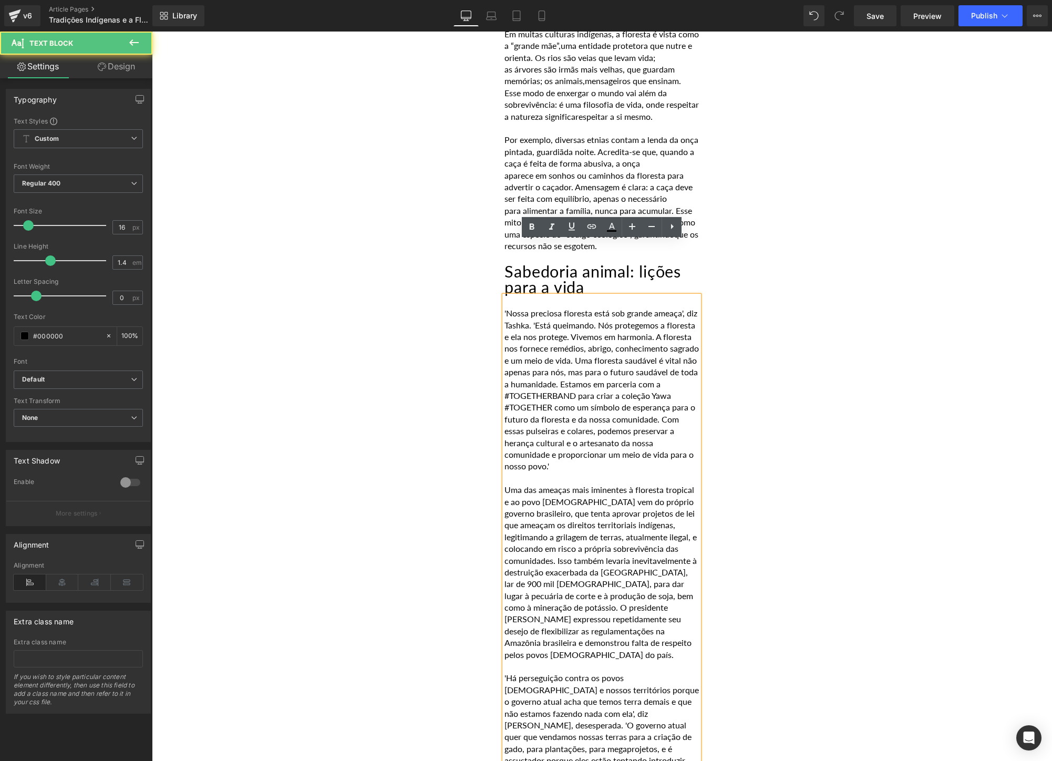
scroll to position [661, 0]
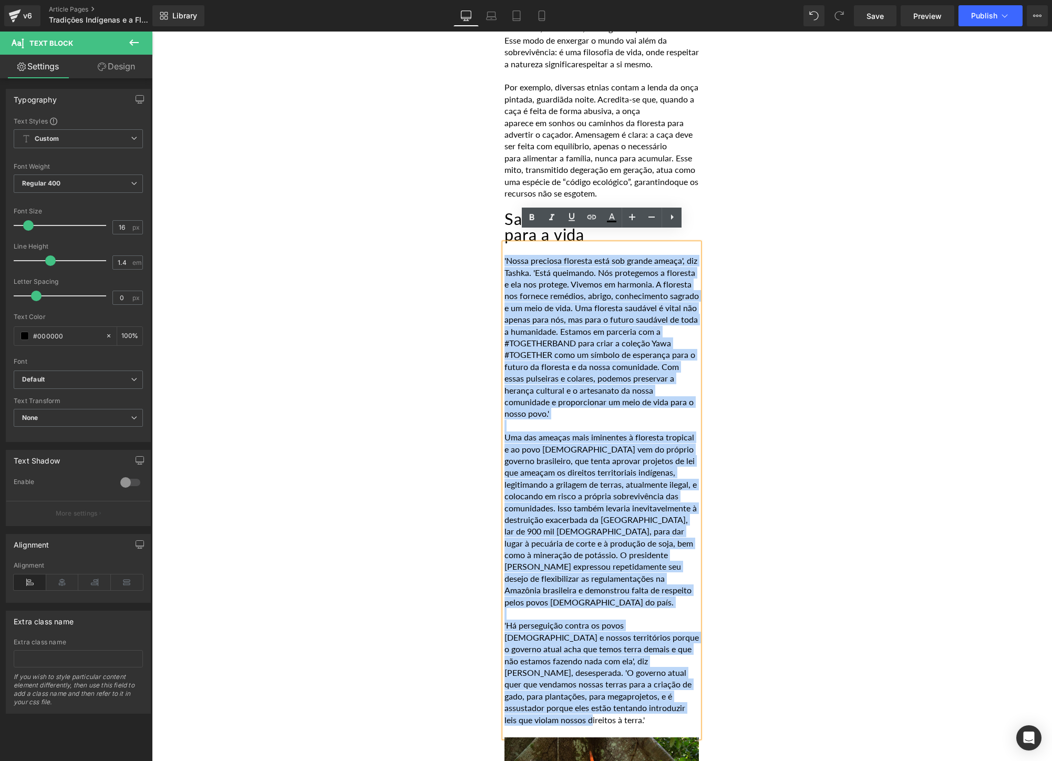
drag, startPoint x: 534, startPoint y: 705, endPoint x: 495, endPoint y: 245, distance: 461.8
paste div
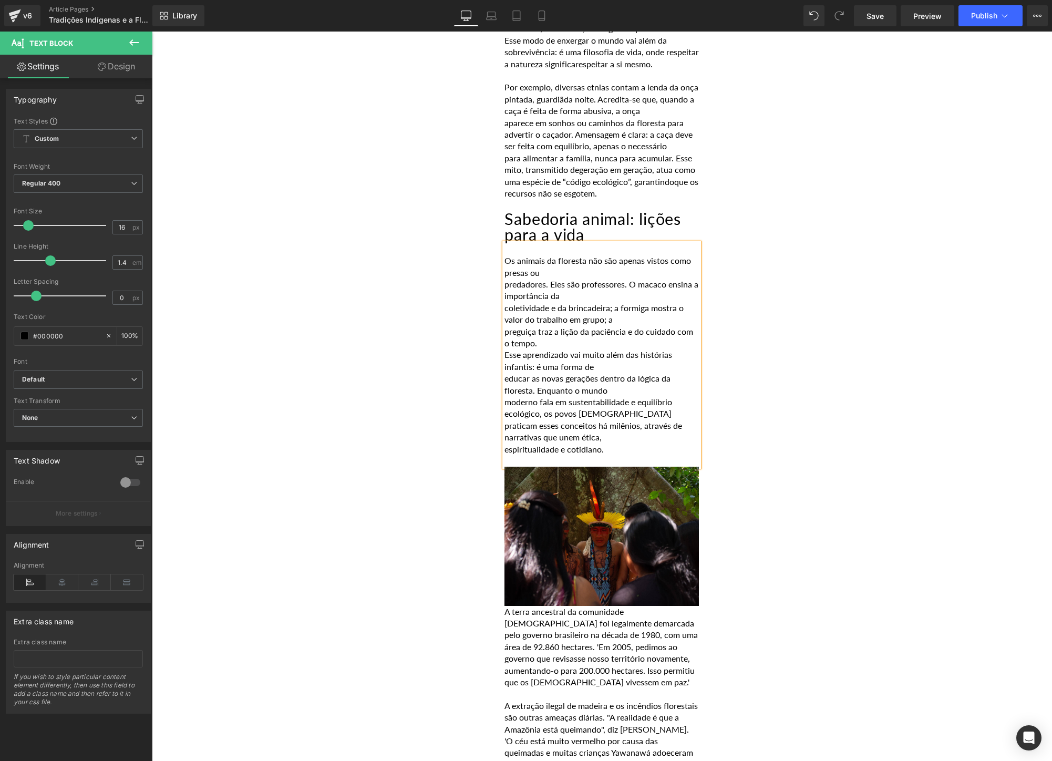
click at [576, 331] on p "preguiça traz a lição da paciência e do cuidado com o tempo." at bounding box center [601, 338] width 194 height 24
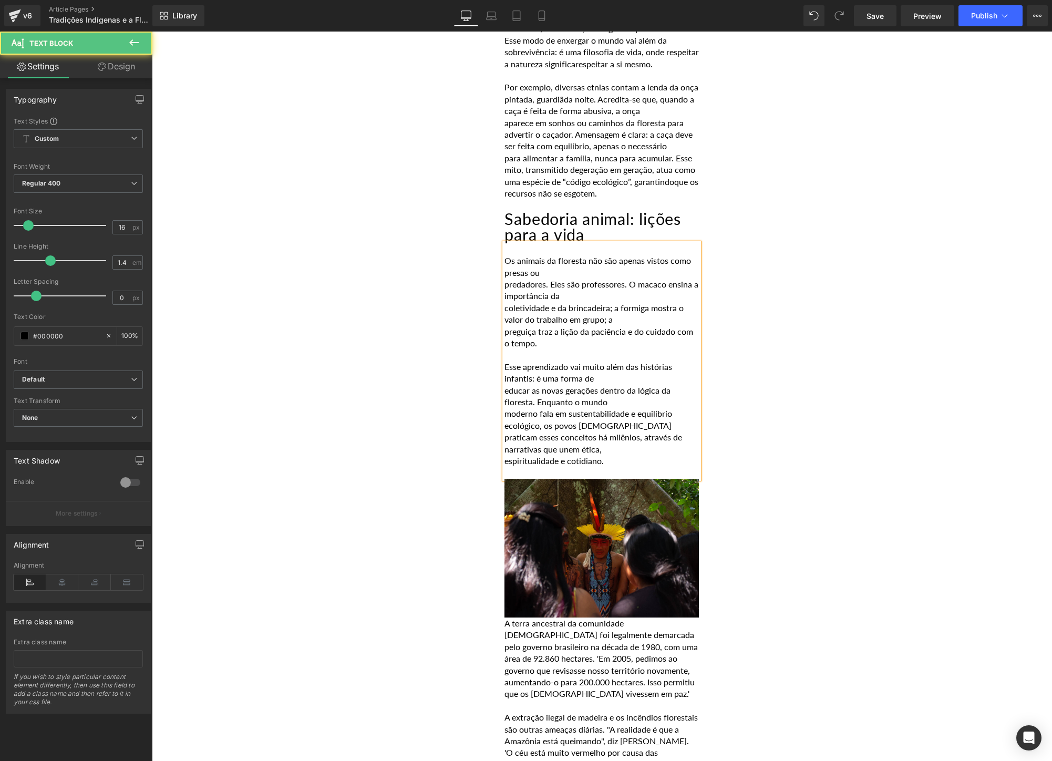
click at [505, 278] on p "predadores. Eles são professores. O macaco ensina a importância da" at bounding box center [601, 290] width 194 height 24
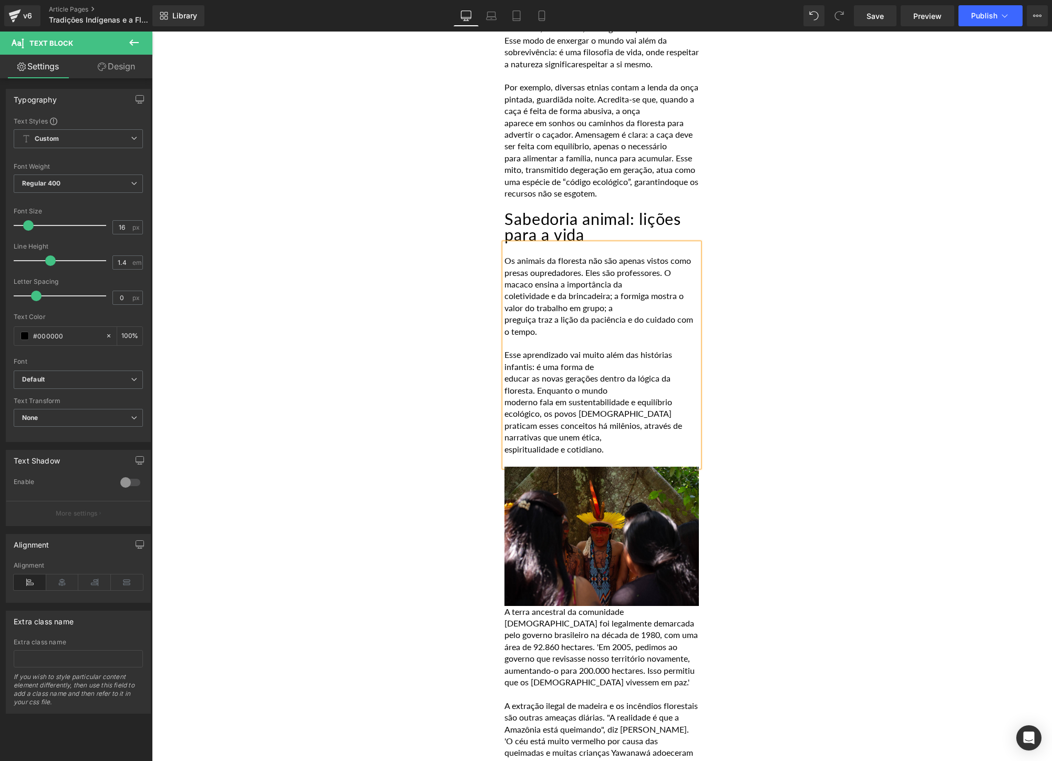
click at [506, 290] on p "coletividade e da brincadeira; a formiga mostra o valor do trabalho em grupo; a" at bounding box center [601, 302] width 194 height 24
click at [504, 314] on p "preguiça traz a lição da paciência e do cuidado com o tempo." at bounding box center [601, 326] width 194 height 24
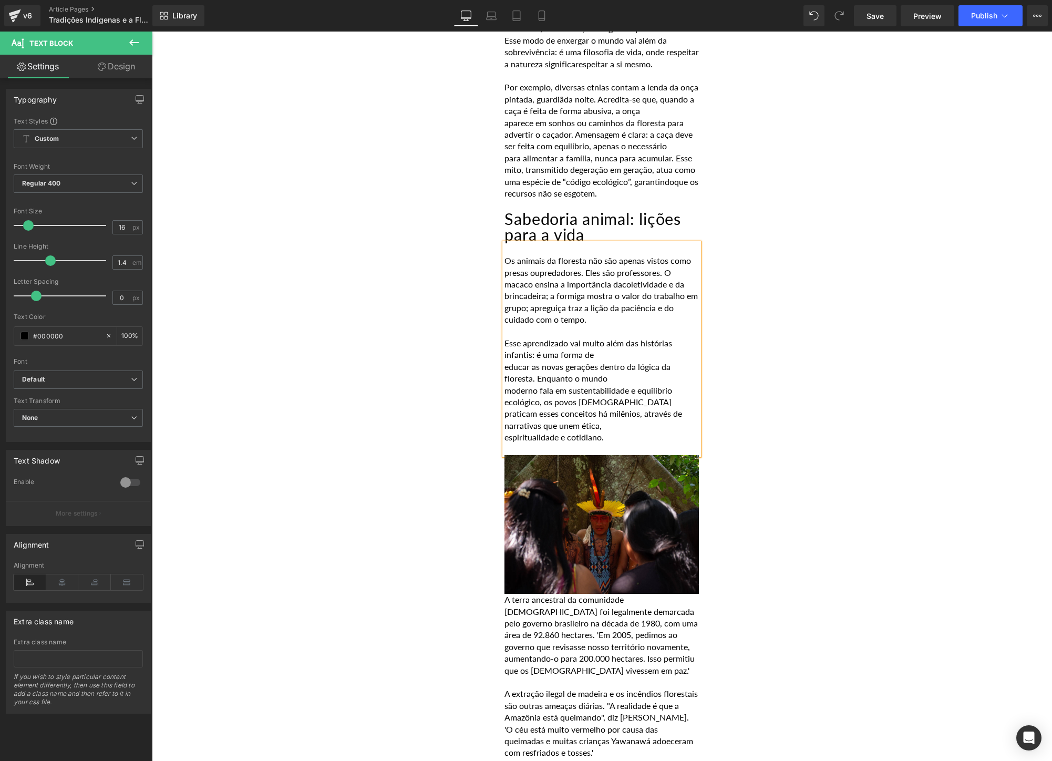
click at [504, 361] on p "educar as novas gerações dentro da lógica da floresta. Enquanto o mundo" at bounding box center [601, 373] width 194 height 24
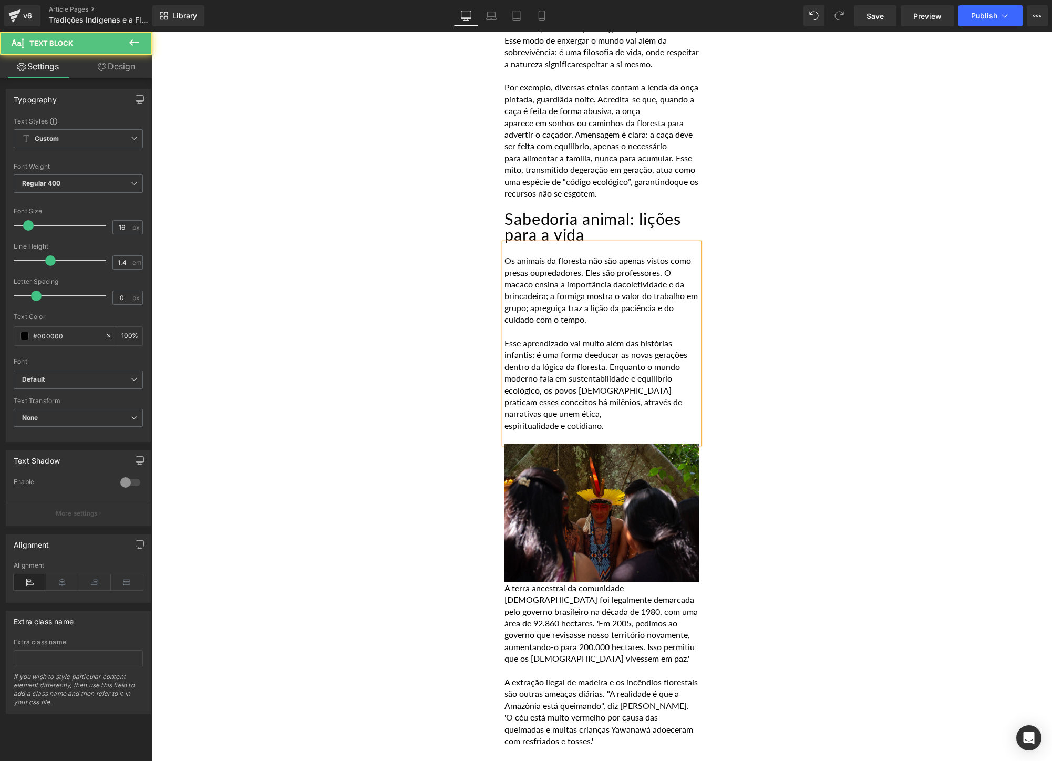
click at [504, 386] on div "Os animais da floresta não são apenas vistos como presas ou predadores. Eles sã…" at bounding box center [601, 343] width 194 height 200
click at [509, 420] on p "espiritualidade e cotidiano." at bounding box center [601, 426] width 194 height 12
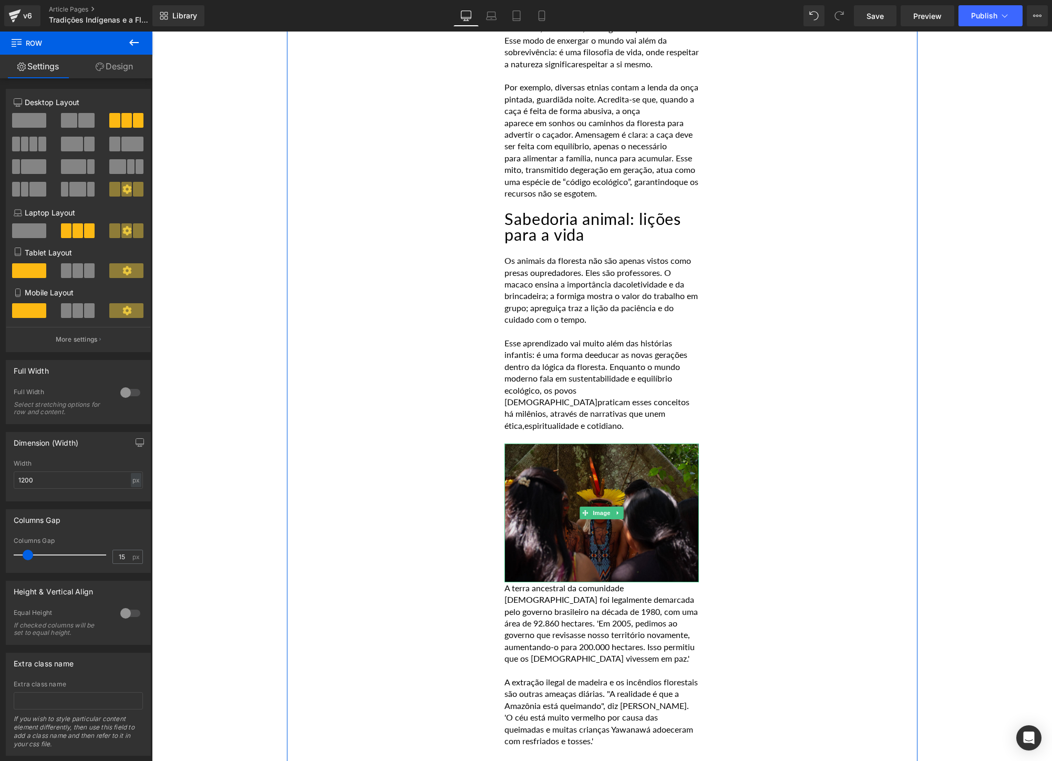
click at [625, 488] on img at bounding box center [601, 512] width 194 height 139
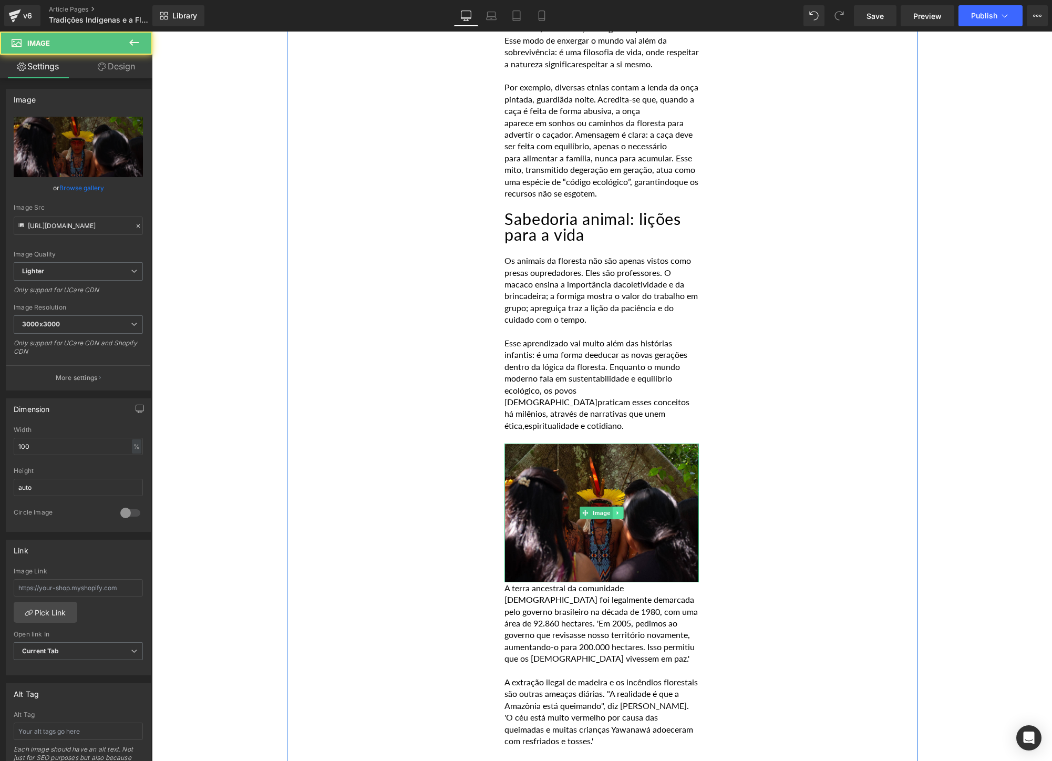
click at [619, 510] on icon at bounding box center [618, 513] width 6 height 6
click at [623, 510] on icon at bounding box center [623, 513] width 6 height 6
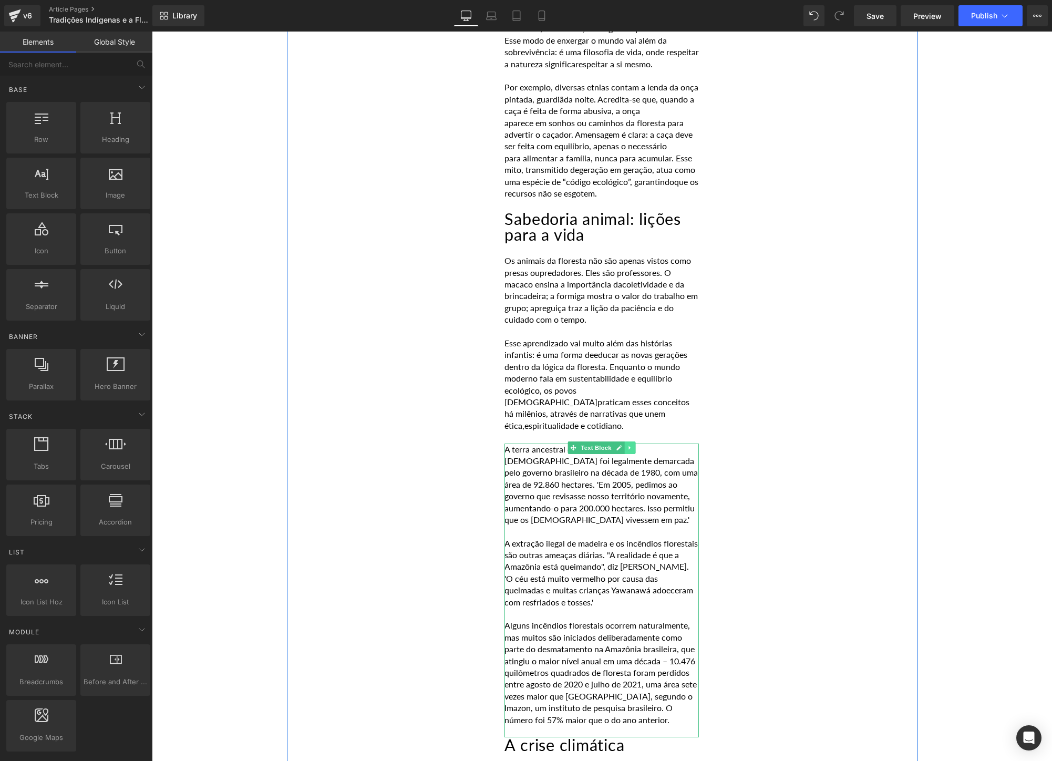
click at [633, 444] on icon at bounding box center [630, 447] width 6 height 6
click at [633, 444] on icon at bounding box center [636, 447] width 6 height 6
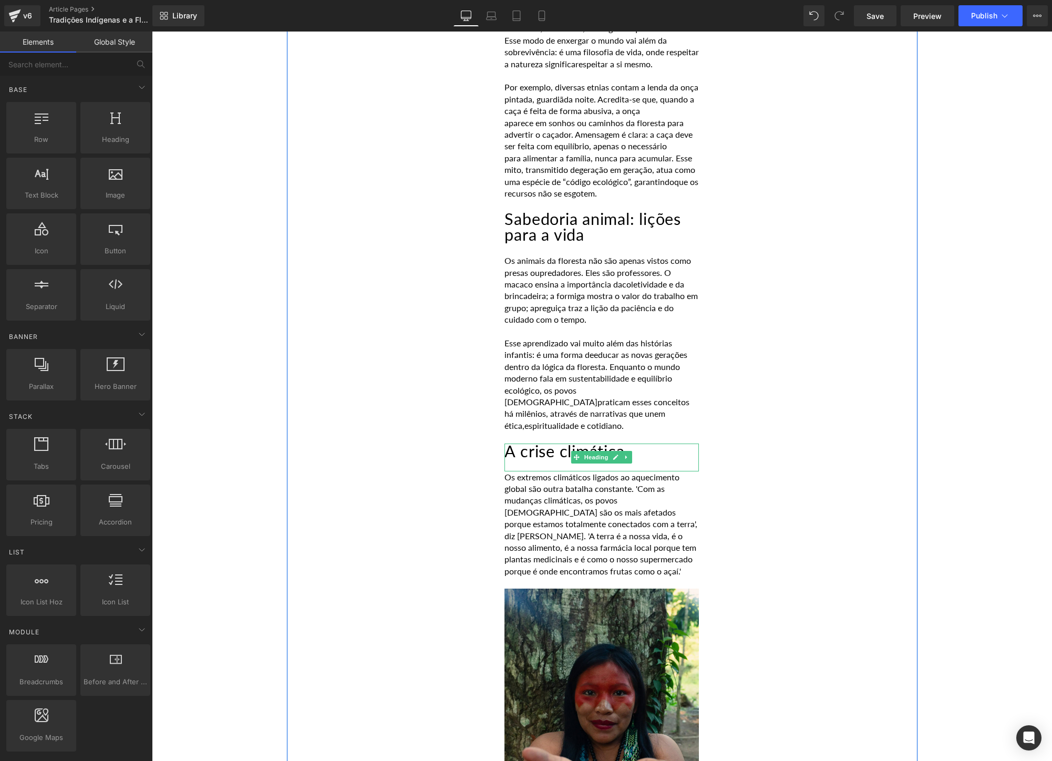
click at [639, 443] on h2 "A crise climática" at bounding box center [601, 451] width 194 height 16
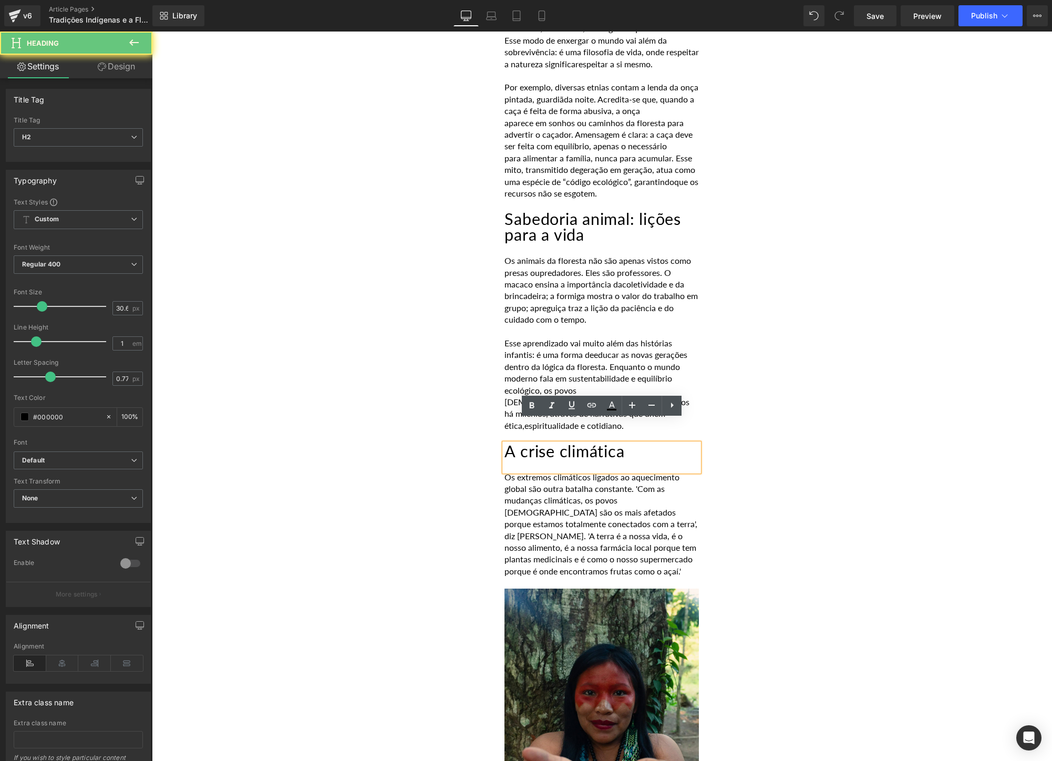
click at [639, 443] on h2 "A crise climática" at bounding box center [601, 451] width 194 height 16
paste div
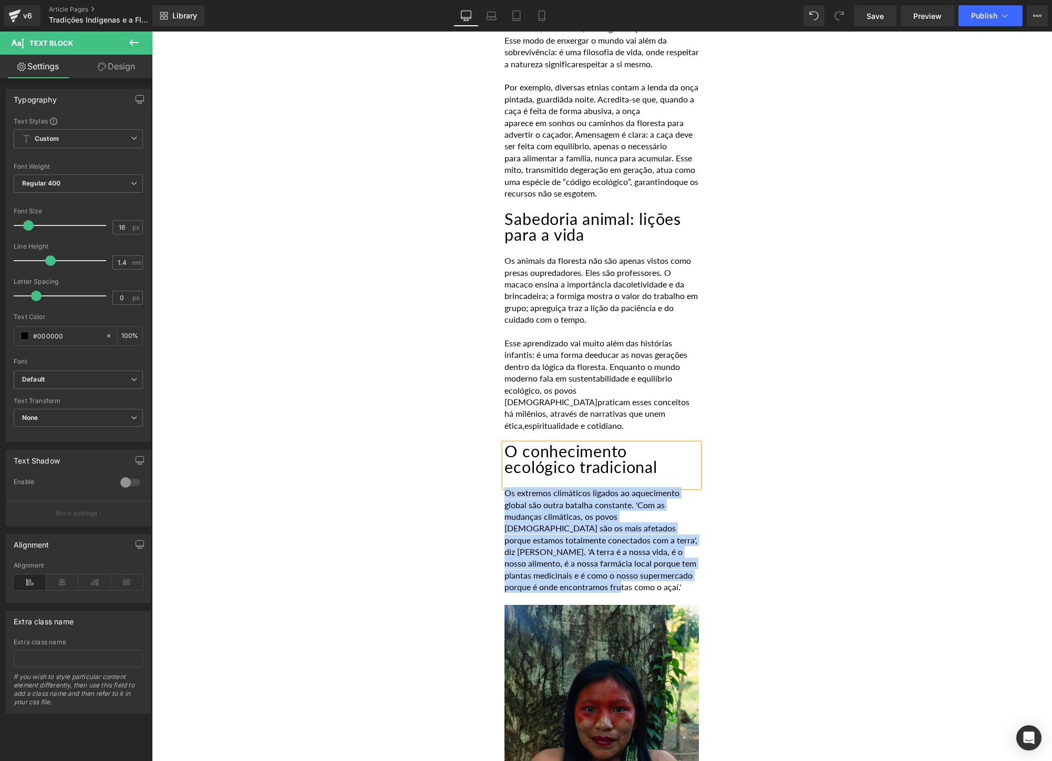
drag, startPoint x: 592, startPoint y: 563, endPoint x: 499, endPoint y: 473, distance: 129.7
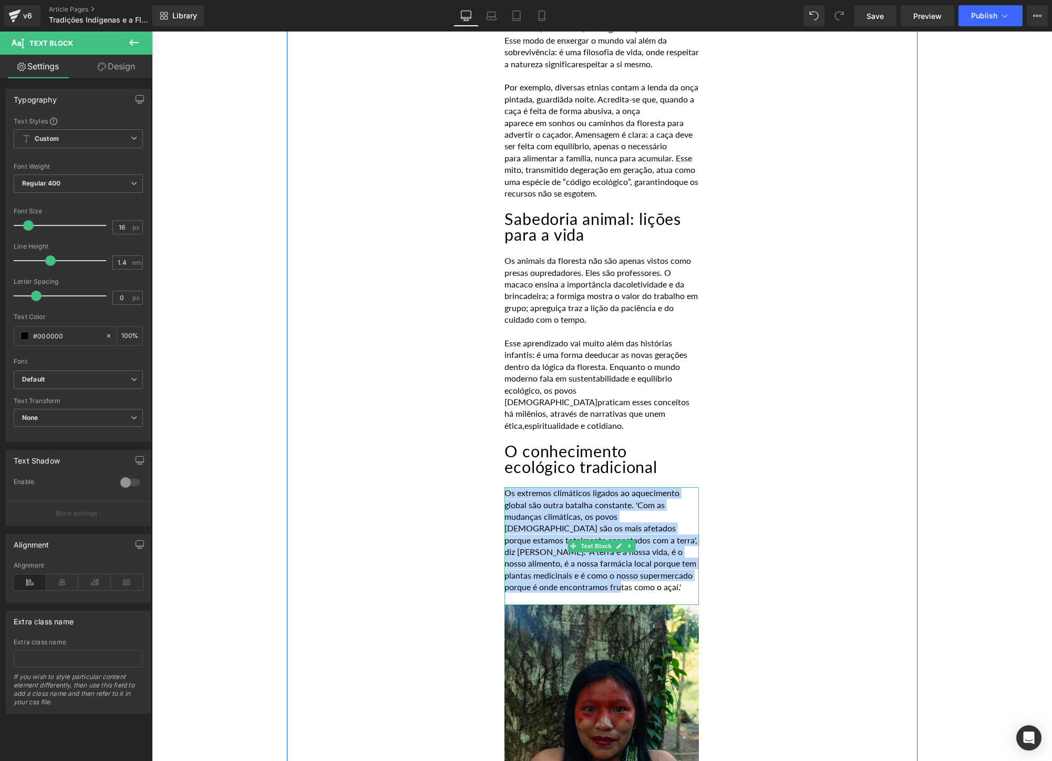
click at [603, 559] on p "Os extremos climáticos ligados ao aquecimento global são outra batalha constant…" at bounding box center [601, 540] width 194 height 106
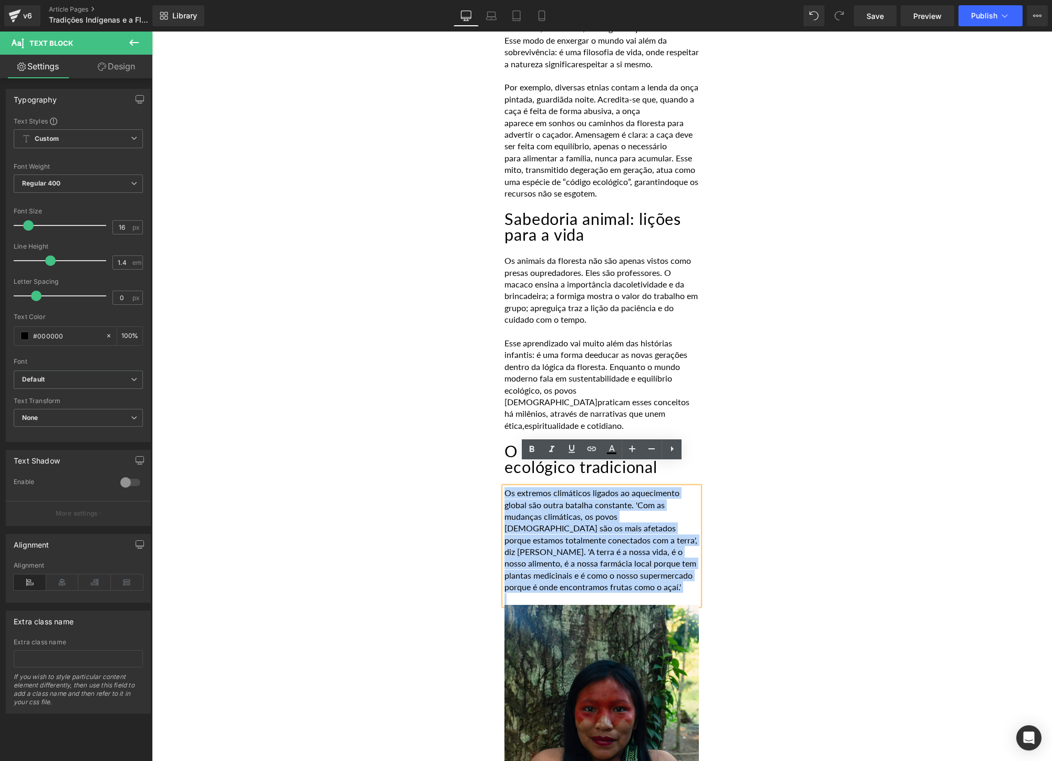
drag, startPoint x: 603, startPoint y: 559, endPoint x: 481, endPoint y: 467, distance: 153.0
paste div
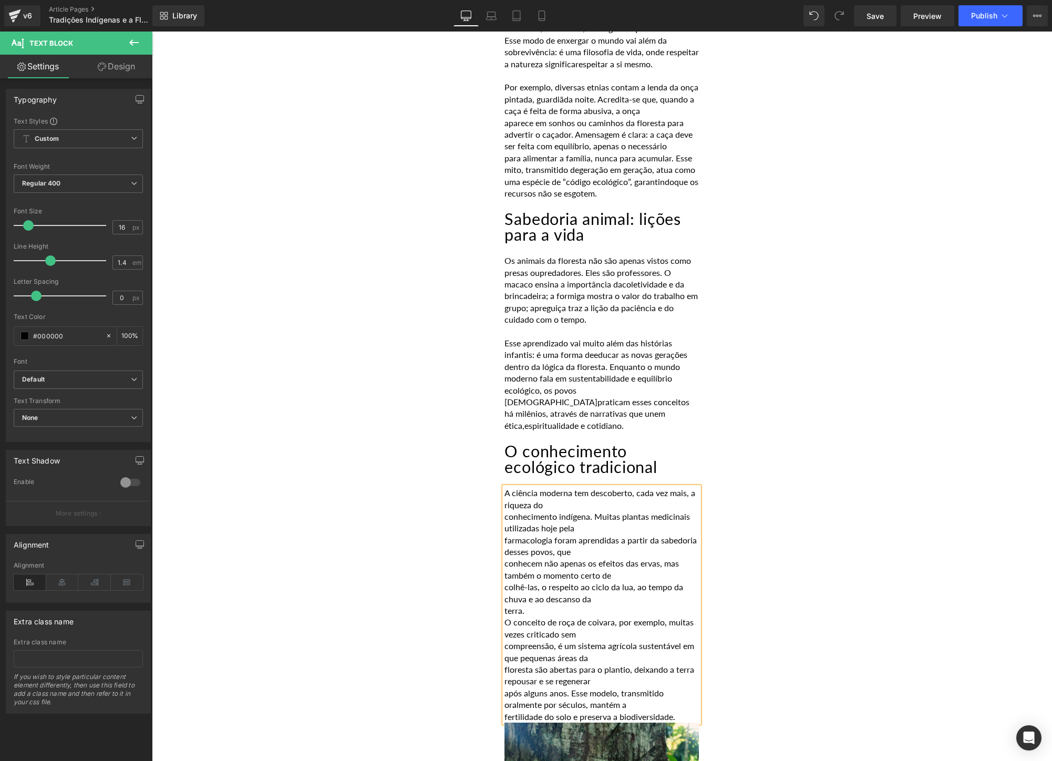
click at [509, 511] on p "conhecimento indígena. Muitas plantas medicinais utilizadas hoje pela" at bounding box center [601, 523] width 194 height 24
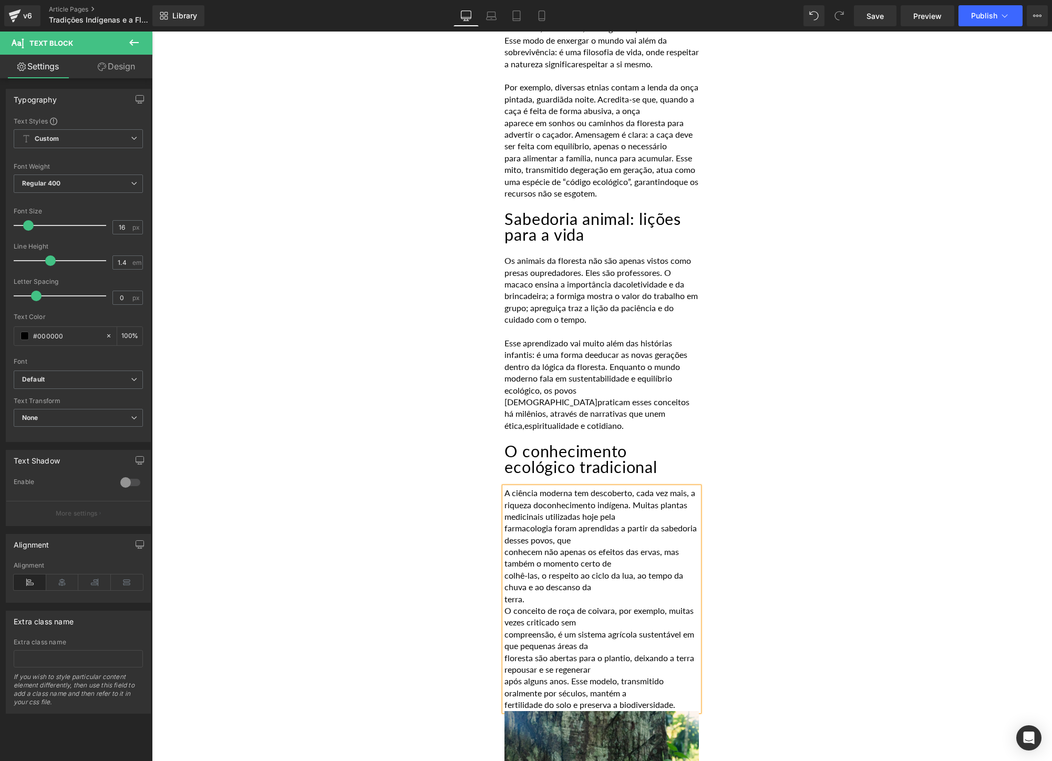
click at [506, 546] on p "conhecem não apenas os efeitos das ervas, mas também o momento certo de" at bounding box center [601, 558] width 194 height 24
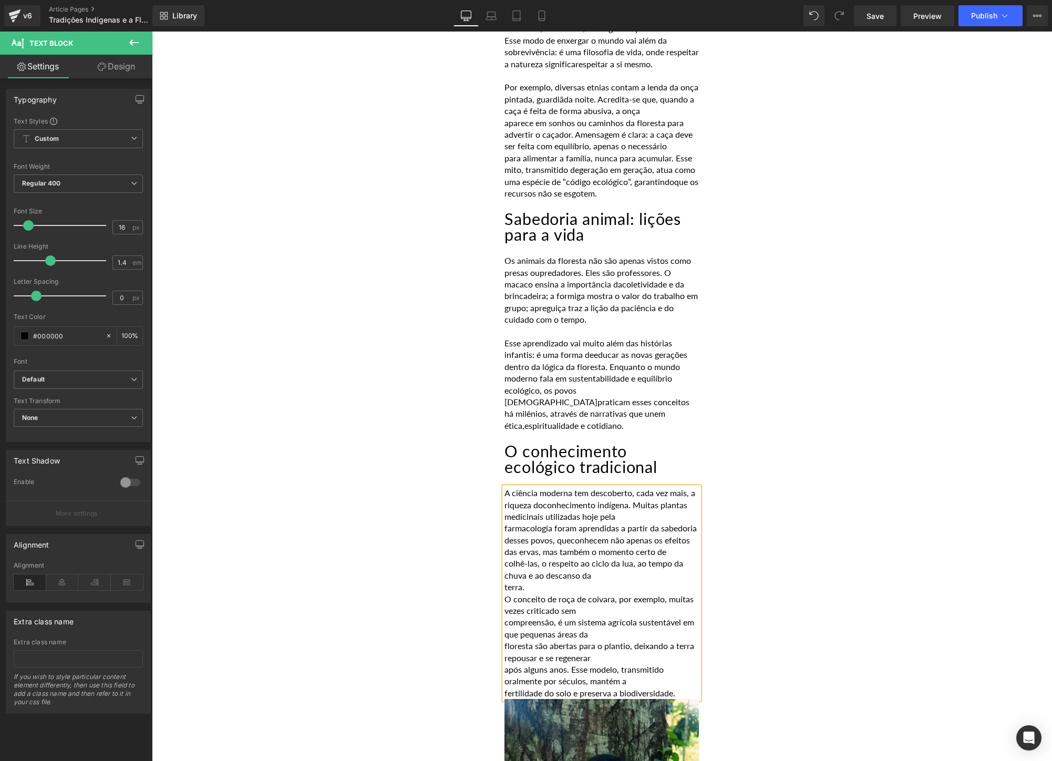
click at [506, 557] on p "colhê-las, o respeito ao ciclo da lua, ao tempo da chuva e ao descanso da" at bounding box center [601, 569] width 194 height 24
click at [536, 581] on p "terra." at bounding box center [601, 587] width 194 height 12
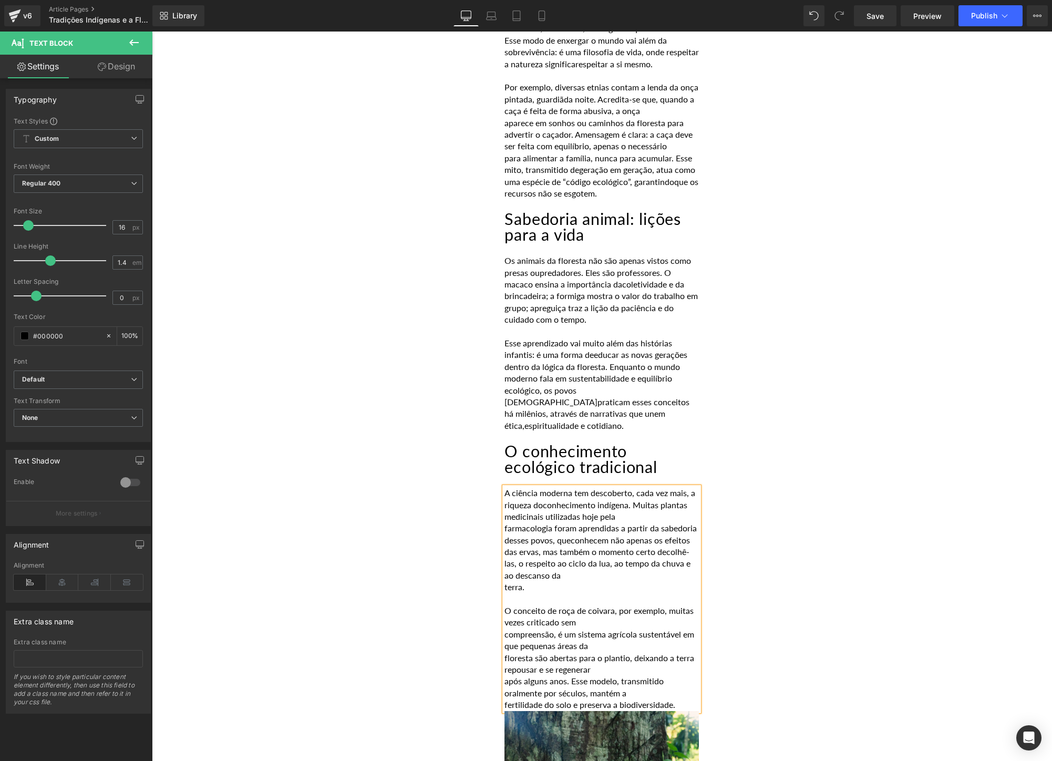
click at [505, 628] on p "compreensão, é um sistema agrícola sustentável em que pequenas áreas da" at bounding box center [601, 640] width 194 height 24
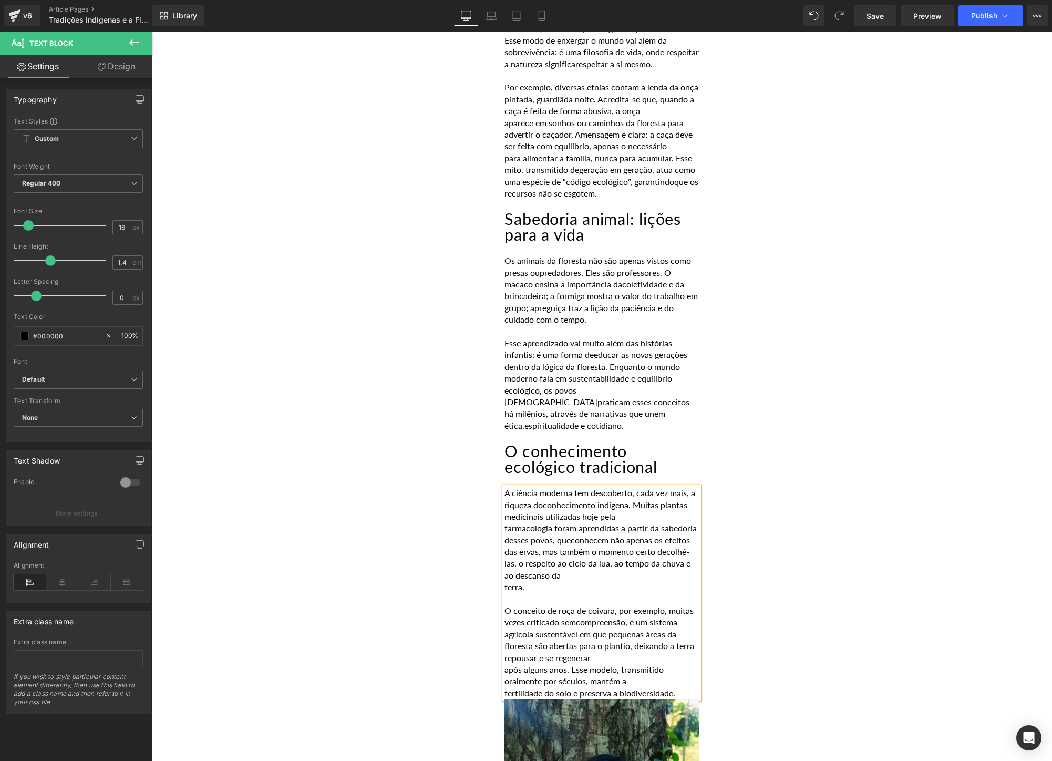
click at [504, 646] on div "A ciência moderna tem descoberto, cada vez mais, a riqueza do conhecimento indí…" at bounding box center [601, 593] width 194 height 212
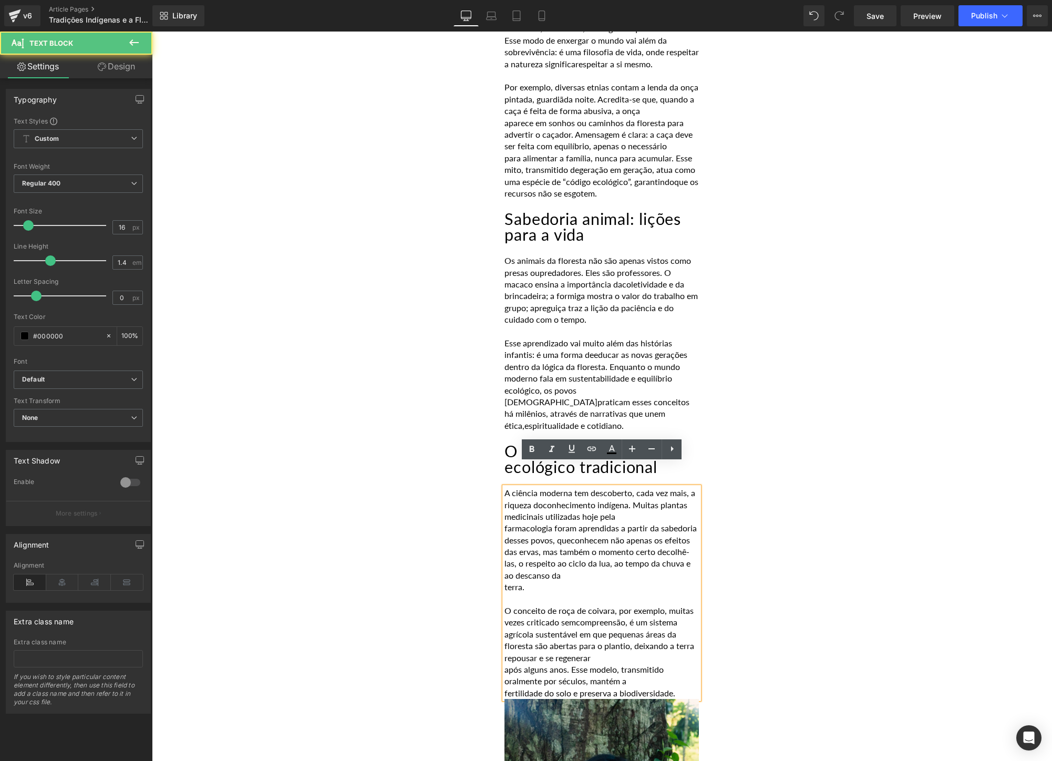
click at [508, 664] on p "após alguns anos. Esse modelo, transmitido oralmente por séculos, mantém a" at bounding box center [601, 676] width 194 height 24
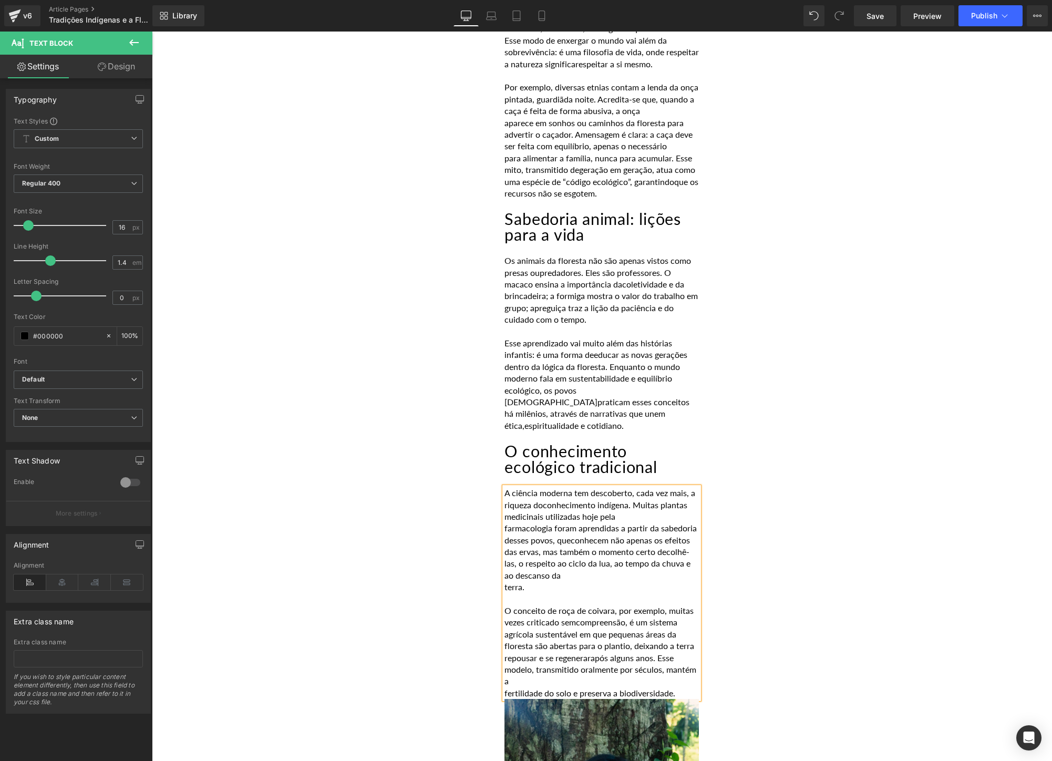
click at [506, 687] on p "fertilidade do solo e preserva a biodiversidade." at bounding box center [601, 693] width 194 height 12
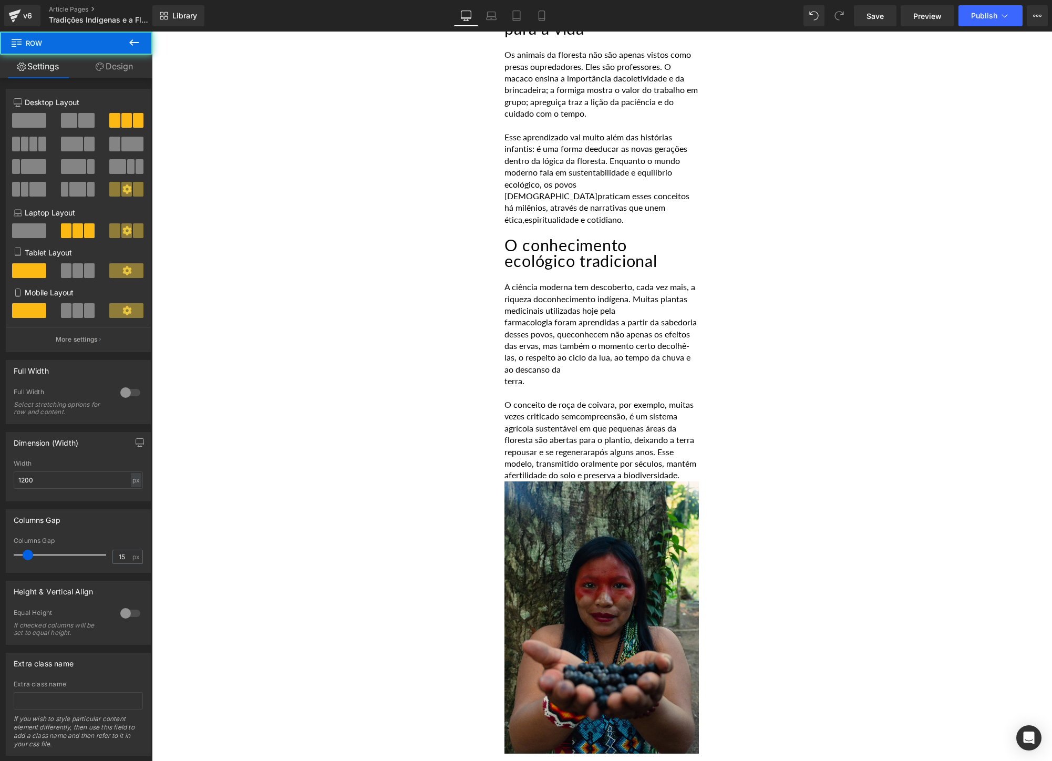
scroll to position [893, 0]
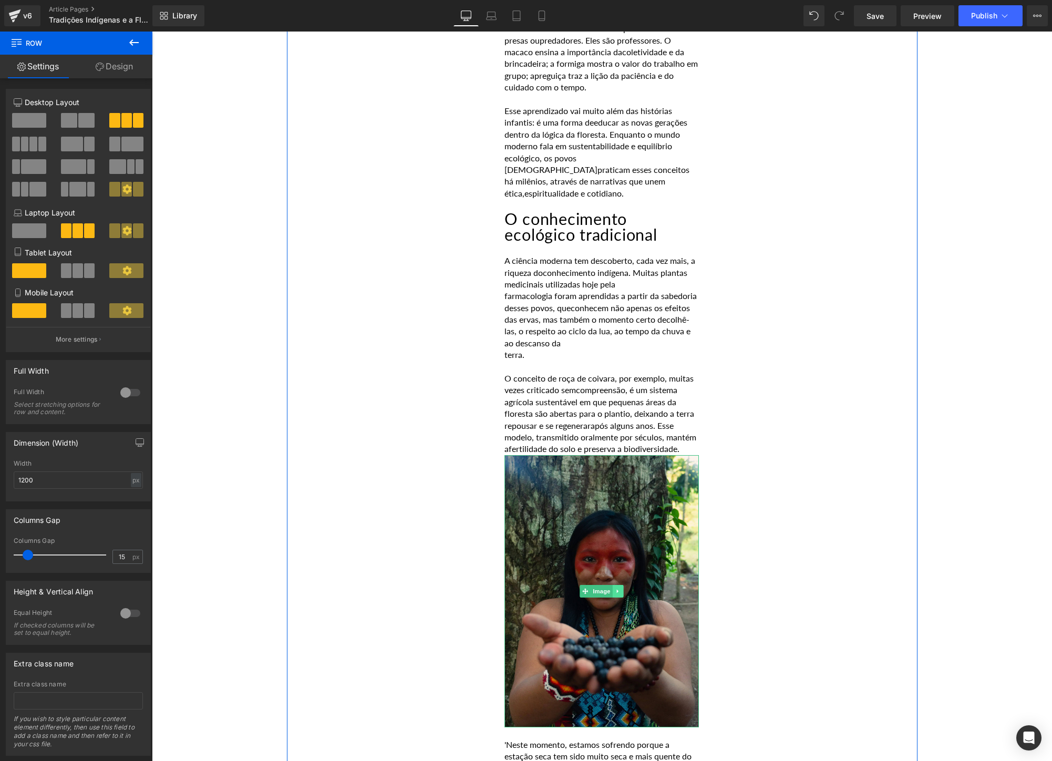
click at [621, 585] on link at bounding box center [618, 591] width 11 height 13
click at [623, 588] on icon at bounding box center [623, 591] width 6 height 6
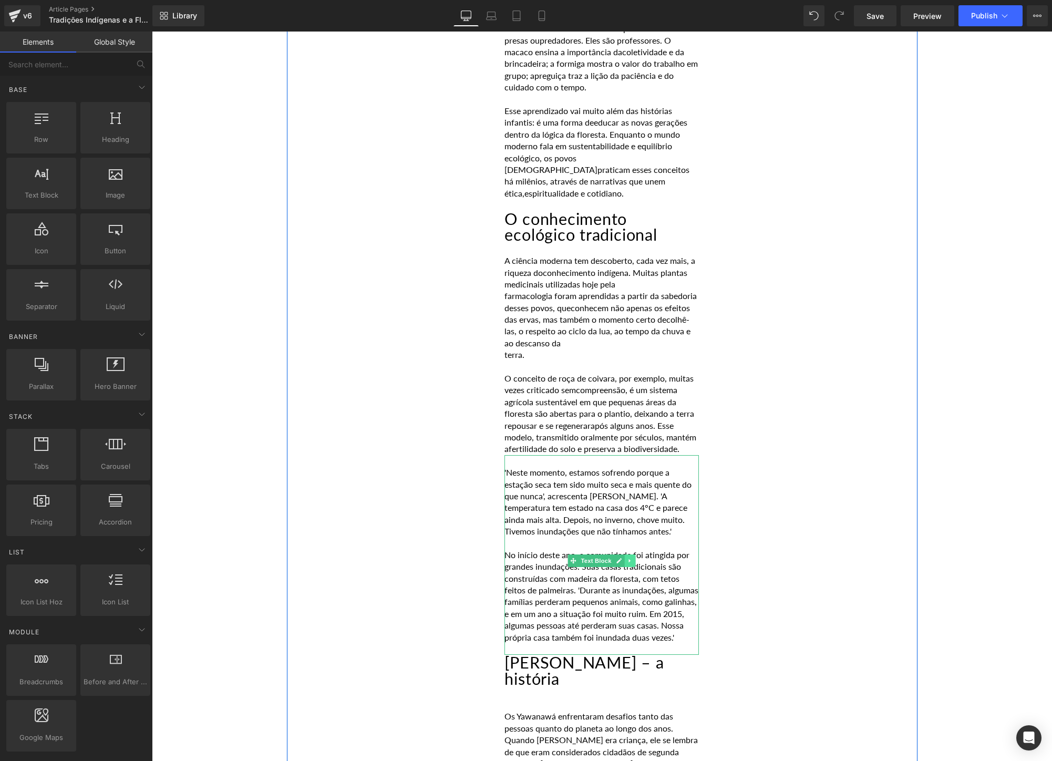
click at [629, 554] on link at bounding box center [630, 560] width 11 height 13
click at [631, 554] on link at bounding box center [635, 560] width 11 height 13
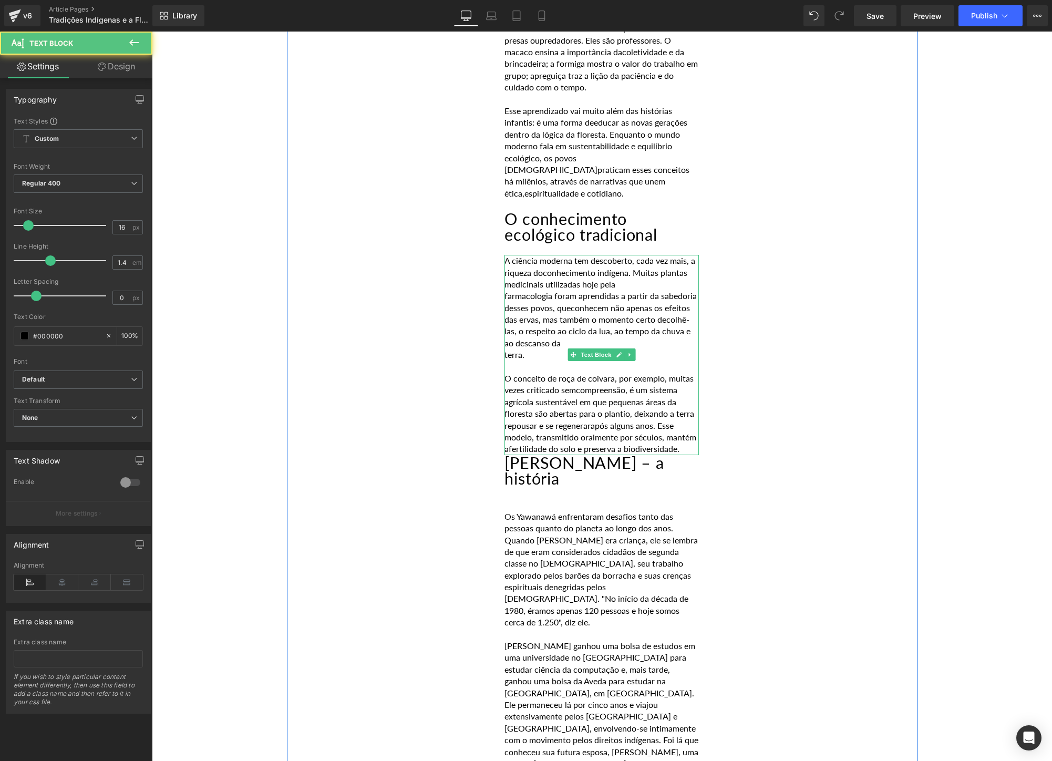
click at [691, 426] on p "floresta são abertas para o plantio, deixando a terra repousar e se regenerar a…" at bounding box center [601, 431] width 194 height 47
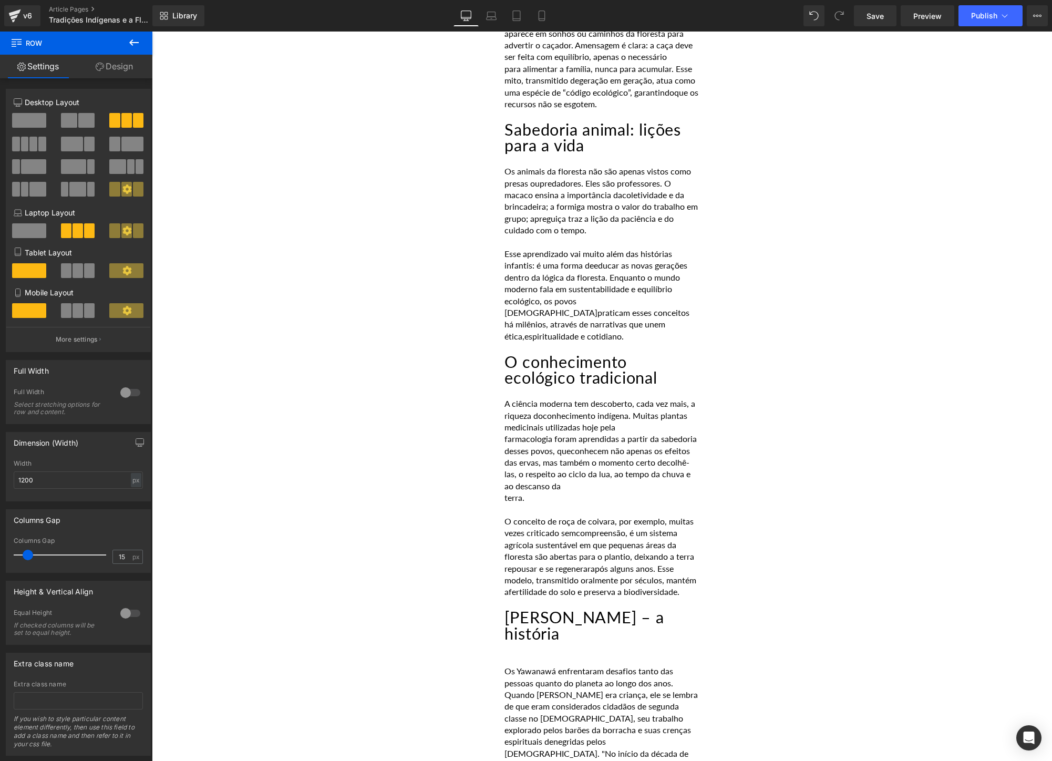
scroll to position [0, 0]
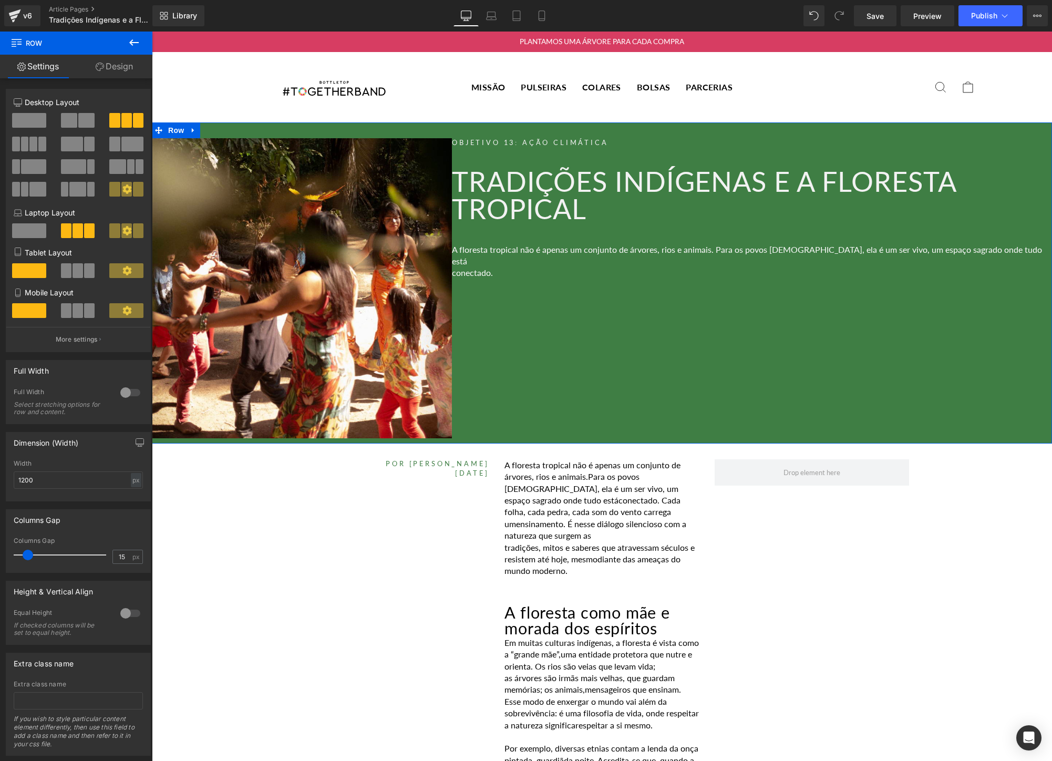
click at [602, 212] on h1 "Tradições Indígenas e a Floresta Tropical" at bounding box center [752, 195] width 600 height 55
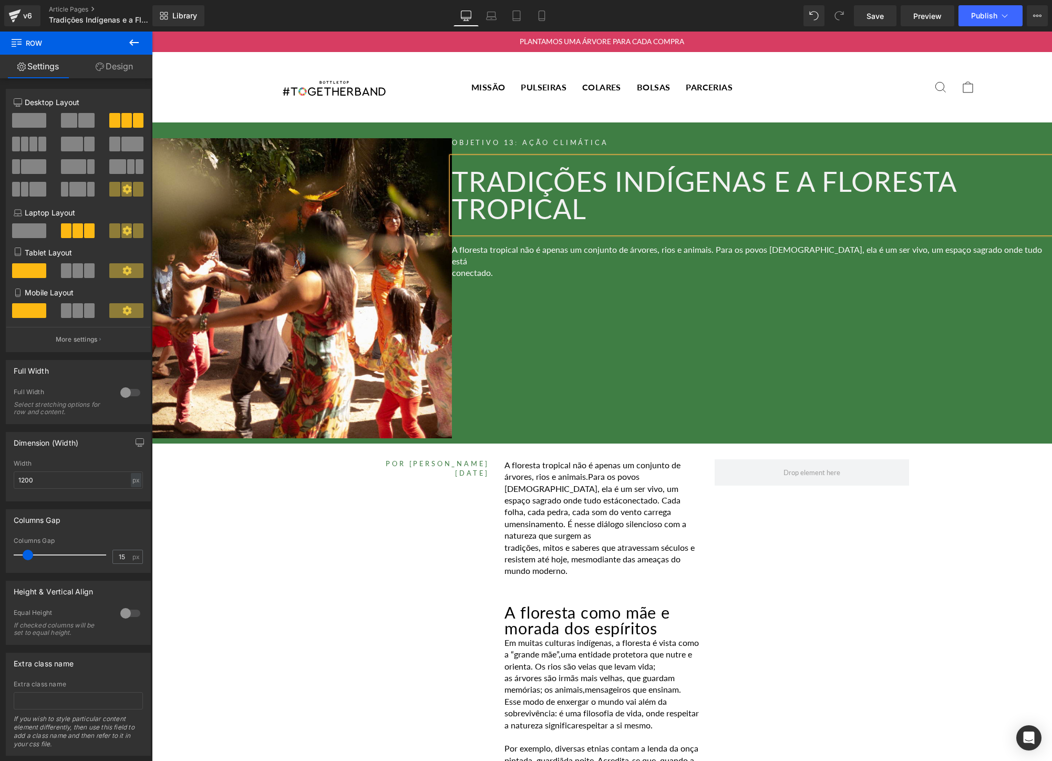
click at [602, 212] on h1 "Tradições Indígenas e a Floresta Tropical" at bounding box center [752, 195] width 600 height 55
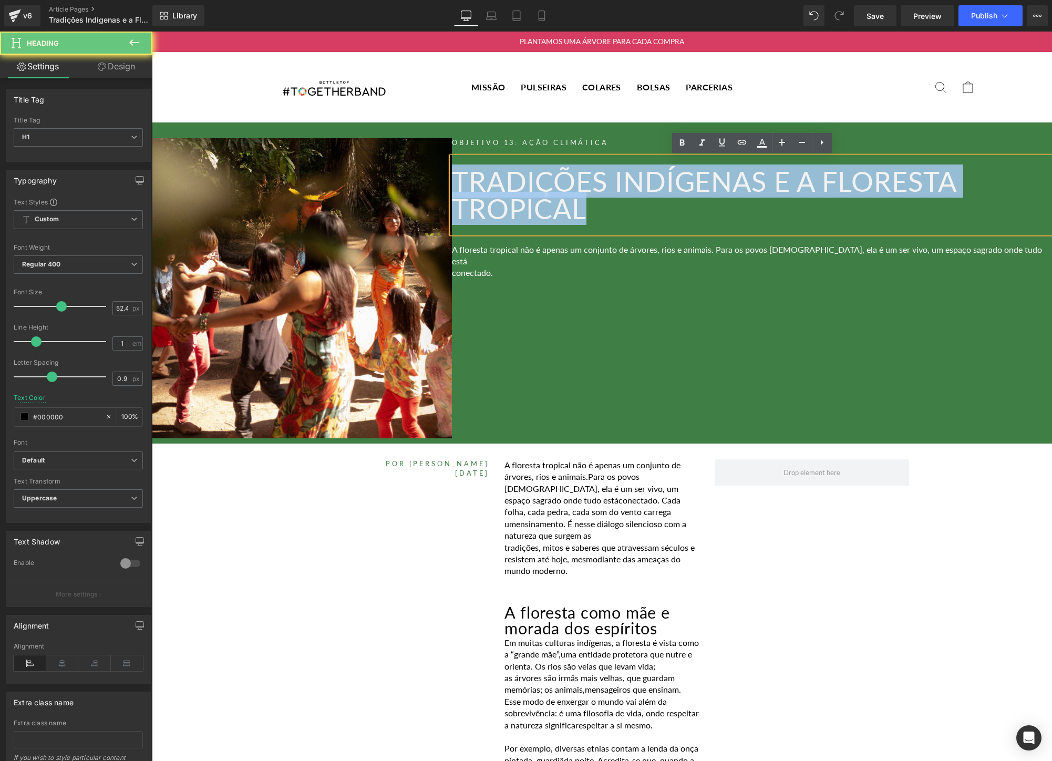
click at [602, 212] on h1 "Tradições Indígenas e a Floresta Tropical" at bounding box center [752, 195] width 600 height 55
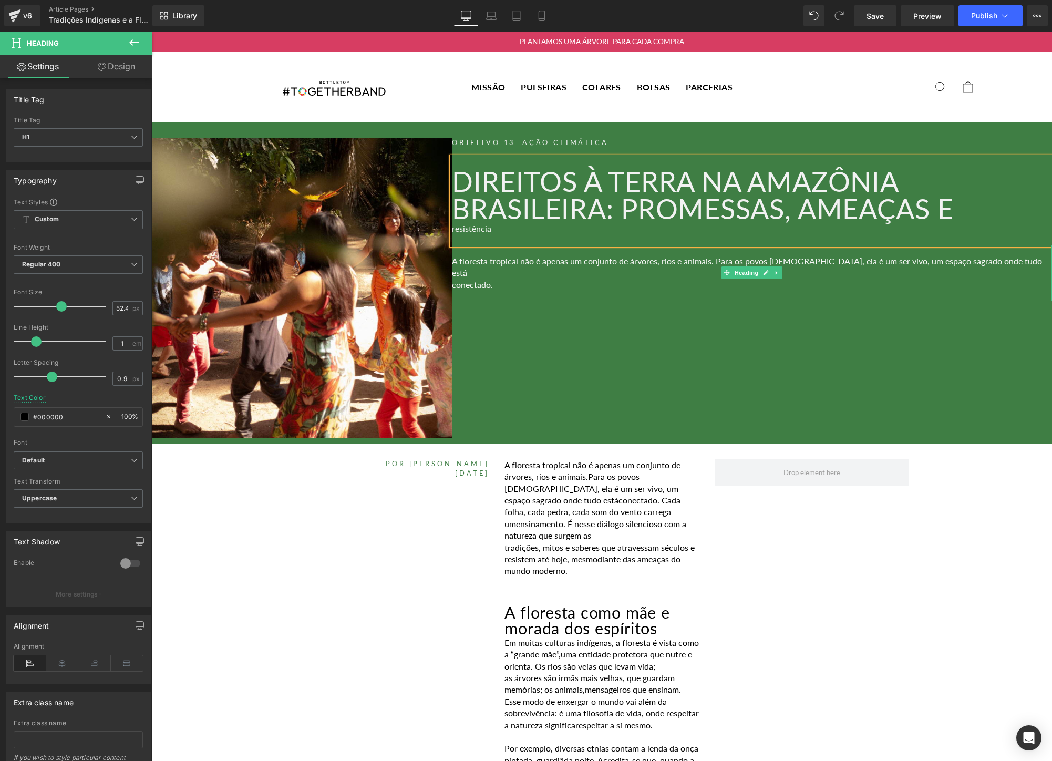
click at [513, 279] on div "conectado." at bounding box center [752, 285] width 600 height 12
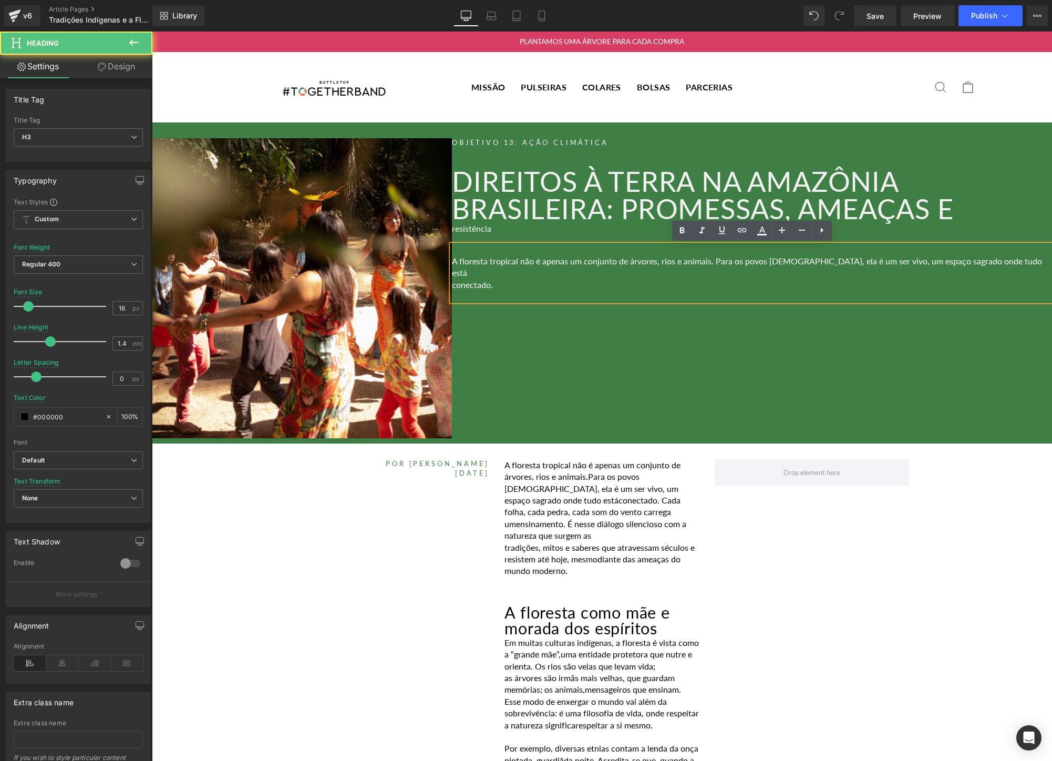
click at [513, 279] on div "conectado." at bounding box center [752, 285] width 600 height 12
click at [495, 279] on div "conectado." at bounding box center [752, 285] width 600 height 12
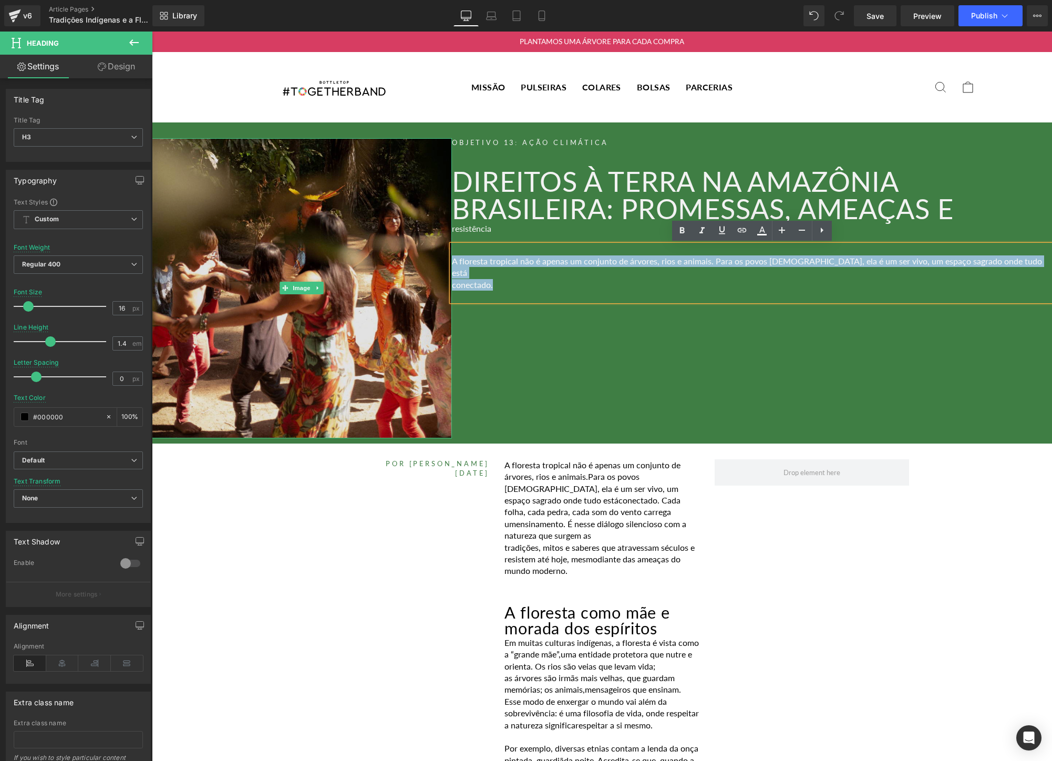
drag, startPoint x: 496, startPoint y: 273, endPoint x: 448, endPoint y: 258, distance: 50.5
click at [448, 258] on div "Image Objetivo 13: Ação Climática Heading Direitos à Terra na Amazônia Brasilei…" at bounding box center [602, 282] width 900 height 321
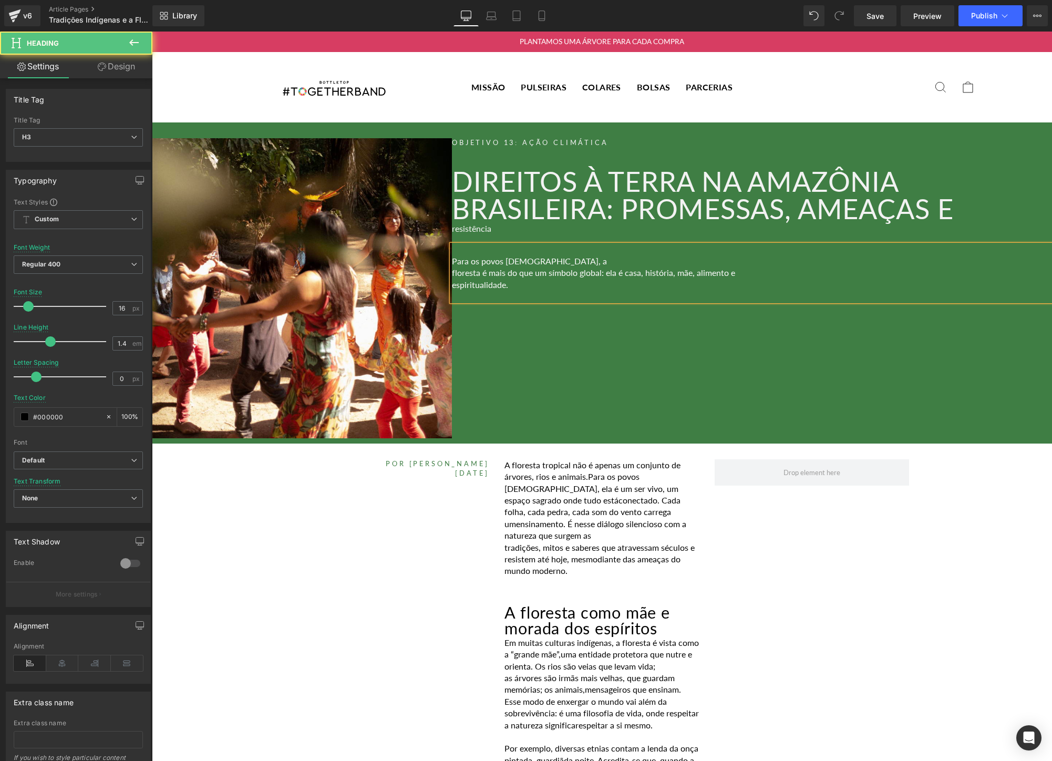
click at [464, 269] on font "floresta é mais do que um símbolo global: ela é casa, história, mãe, alimento e" at bounding box center [593, 272] width 283 height 10
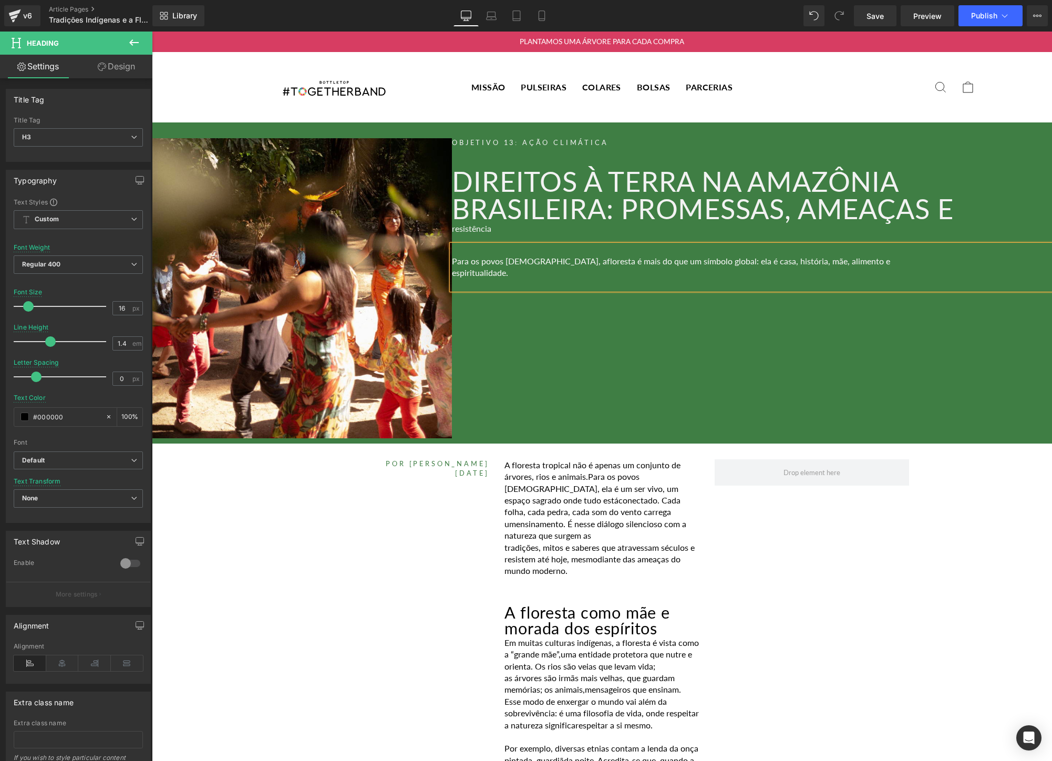
click at [456, 268] on font "espiritualidade." at bounding box center [480, 272] width 56 height 10
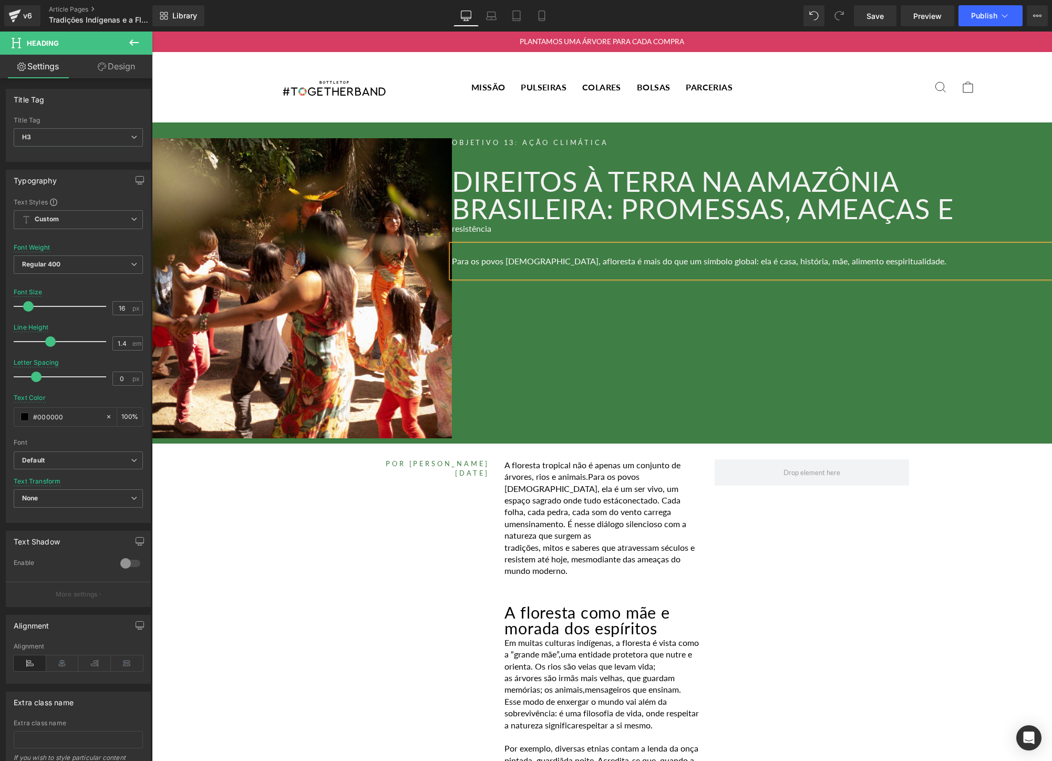
click at [697, 323] on div "Objetivo 13: Ação Climática Heading Direitos à Terra na Amazônia Brasileira: pr…" at bounding box center [752, 288] width 600 height 300
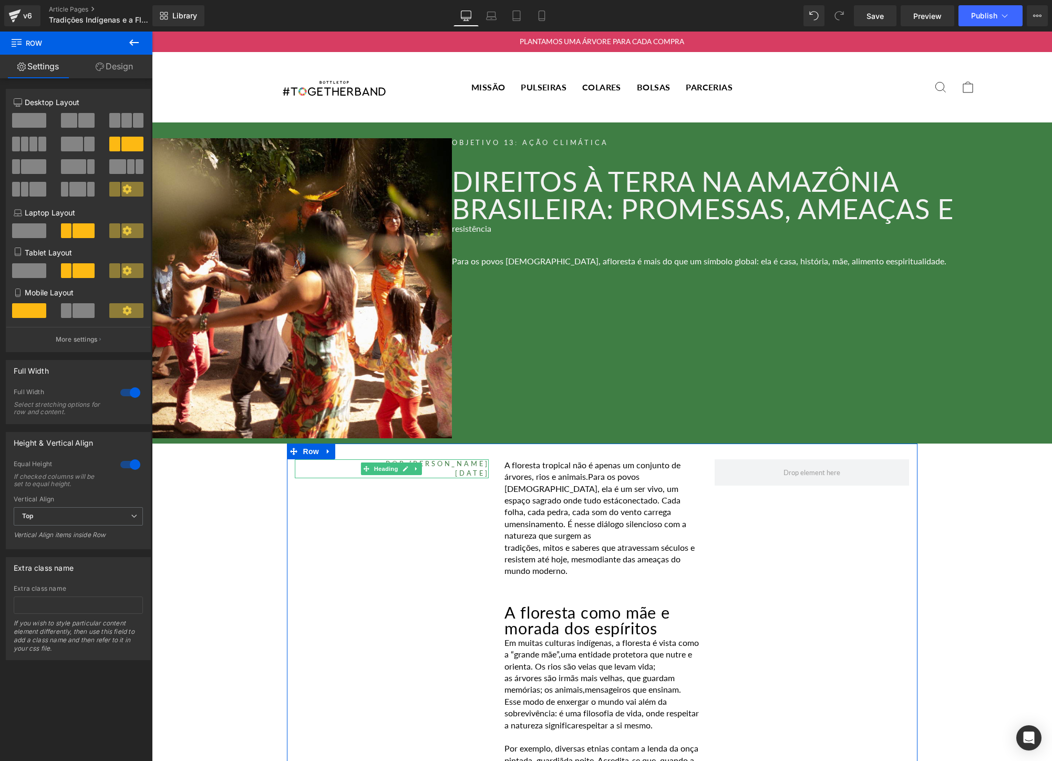
click at [442, 464] on h5 "POR [PERSON_NAME]" at bounding box center [392, 463] width 194 height 9
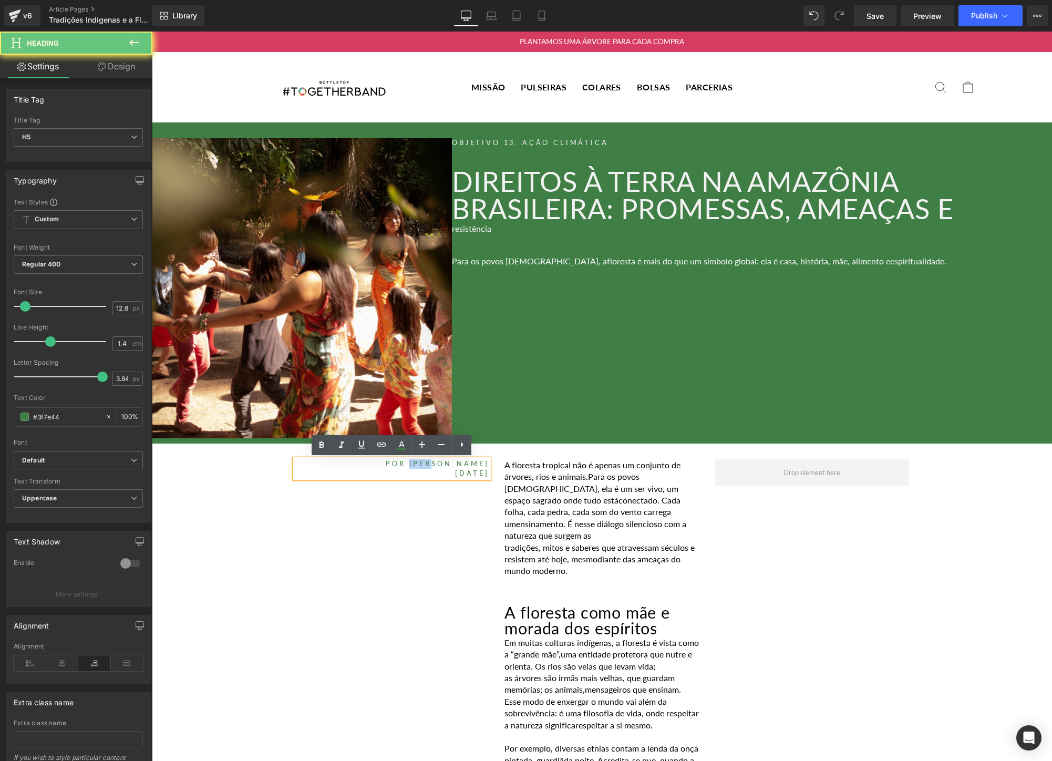
click at [442, 464] on h5 "POR [PERSON_NAME]" at bounding box center [392, 463] width 194 height 9
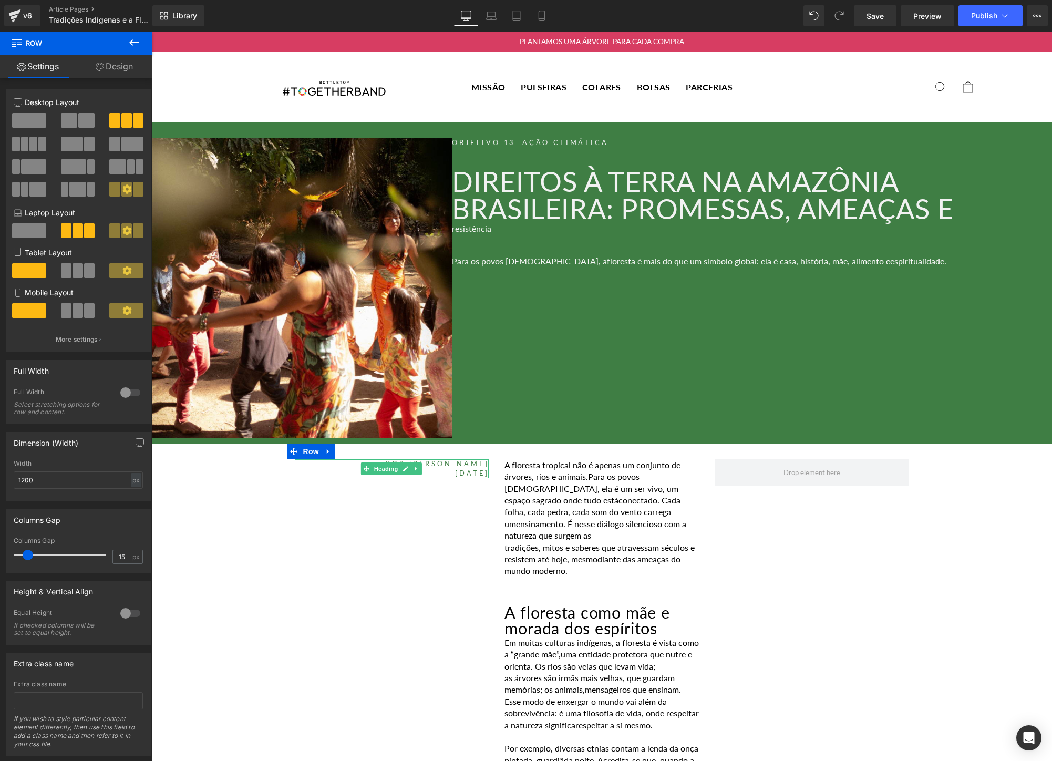
click at [430, 464] on h5 "POR [PERSON_NAME]" at bounding box center [392, 463] width 194 height 9
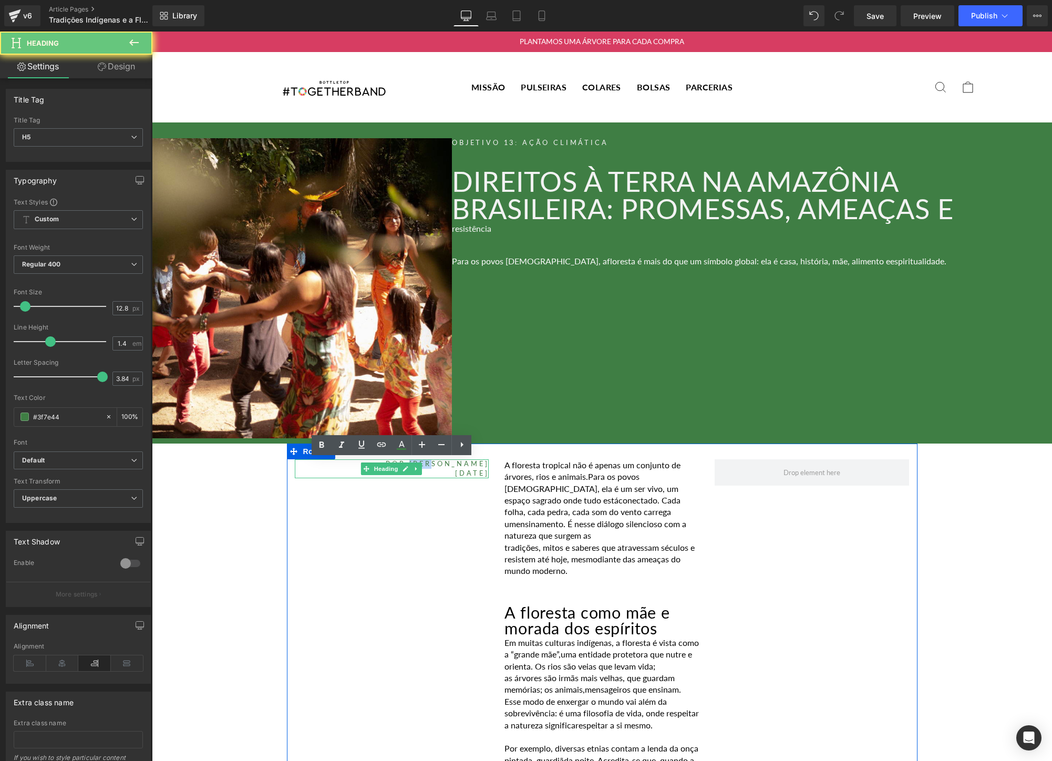
click at [430, 464] on h5 "POR [PERSON_NAME]" at bounding box center [392, 463] width 194 height 9
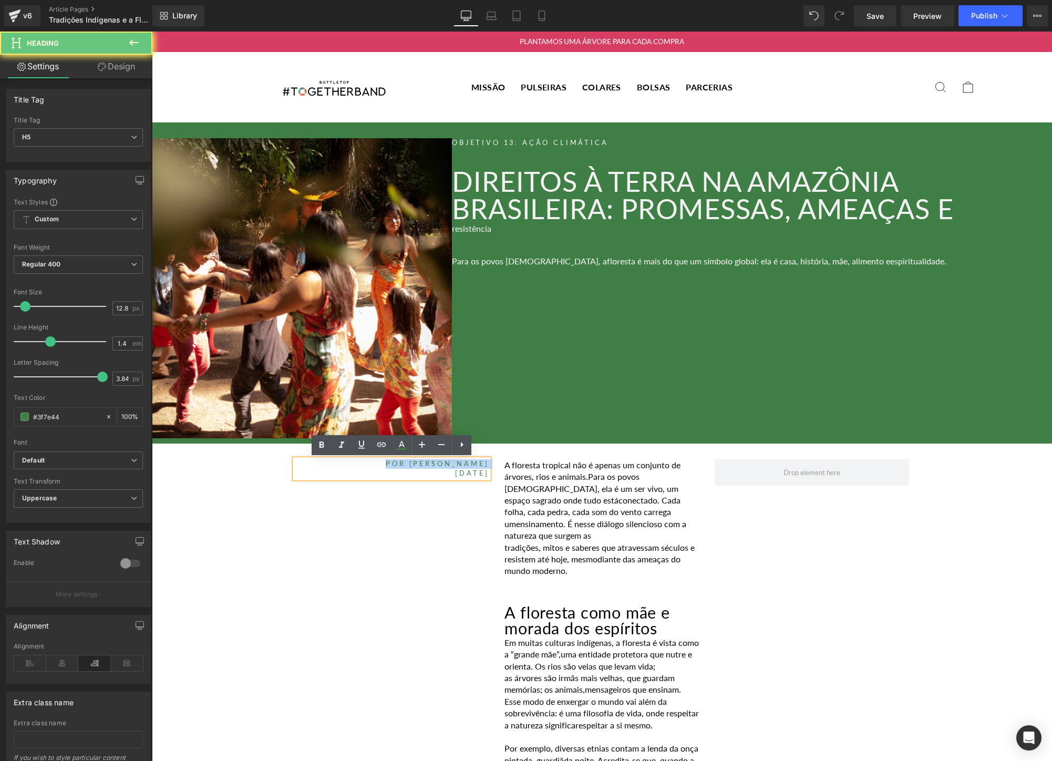
click at [430, 464] on h5 "POR [PERSON_NAME]" at bounding box center [392, 463] width 194 height 9
click at [436, 465] on h5 "POR [PERSON_NAME]" at bounding box center [392, 463] width 194 height 9
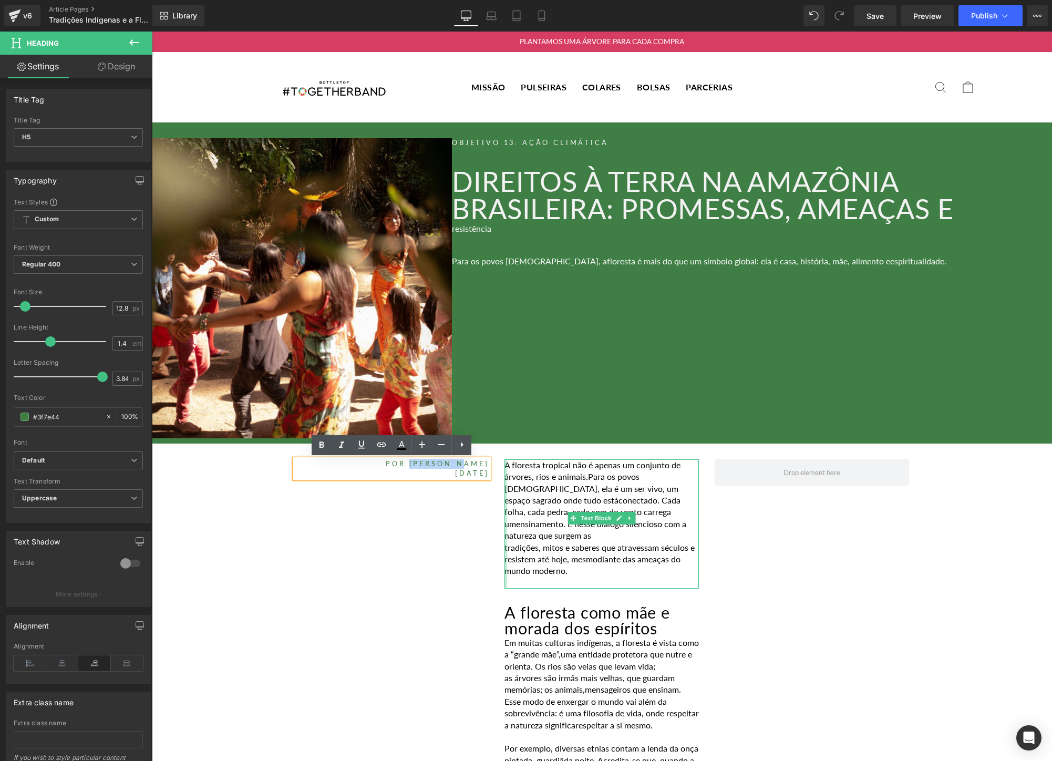
drag, startPoint x: 431, startPoint y: 465, endPoint x: 504, endPoint y: 465, distance: 73.0
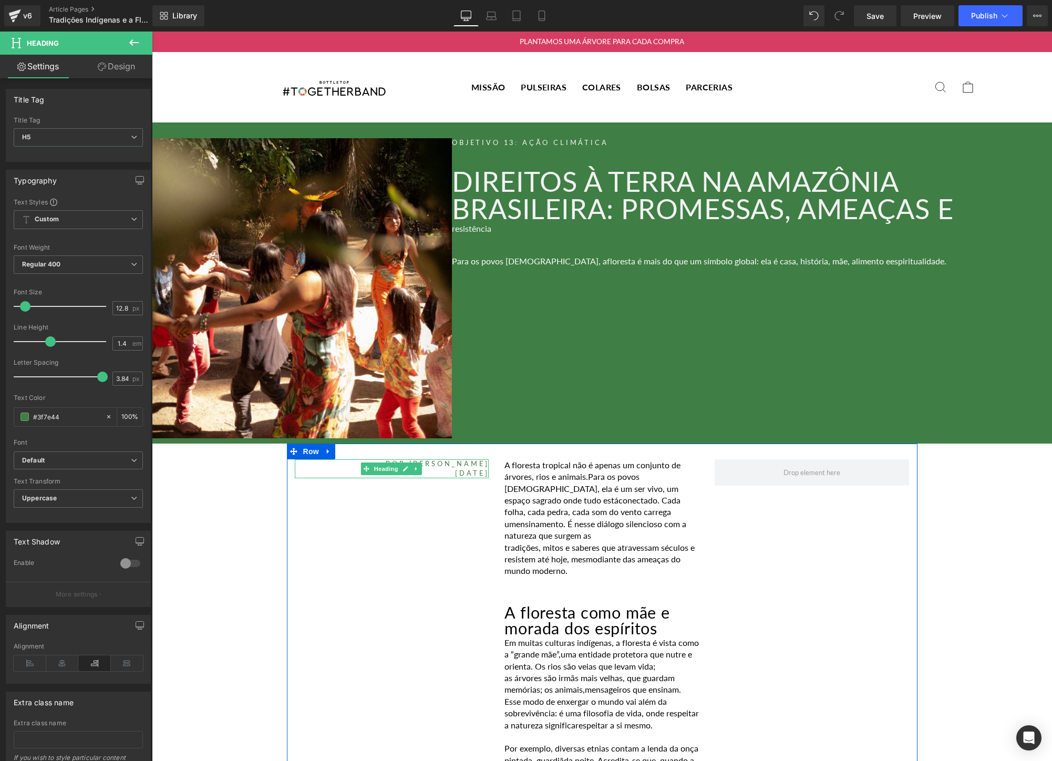
click at [433, 472] on h5 "[DATE]" at bounding box center [392, 473] width 194 height 9
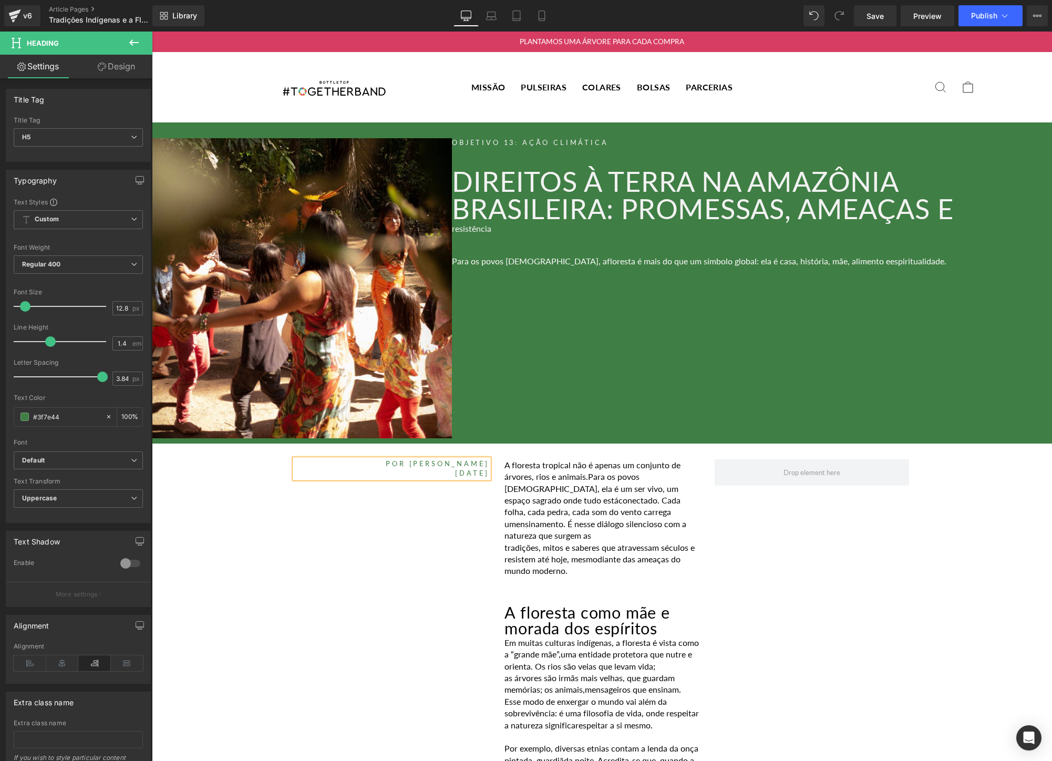
click at [583, 512] on span "Text Block" at bounding box center [596, 518] width 35 height 13
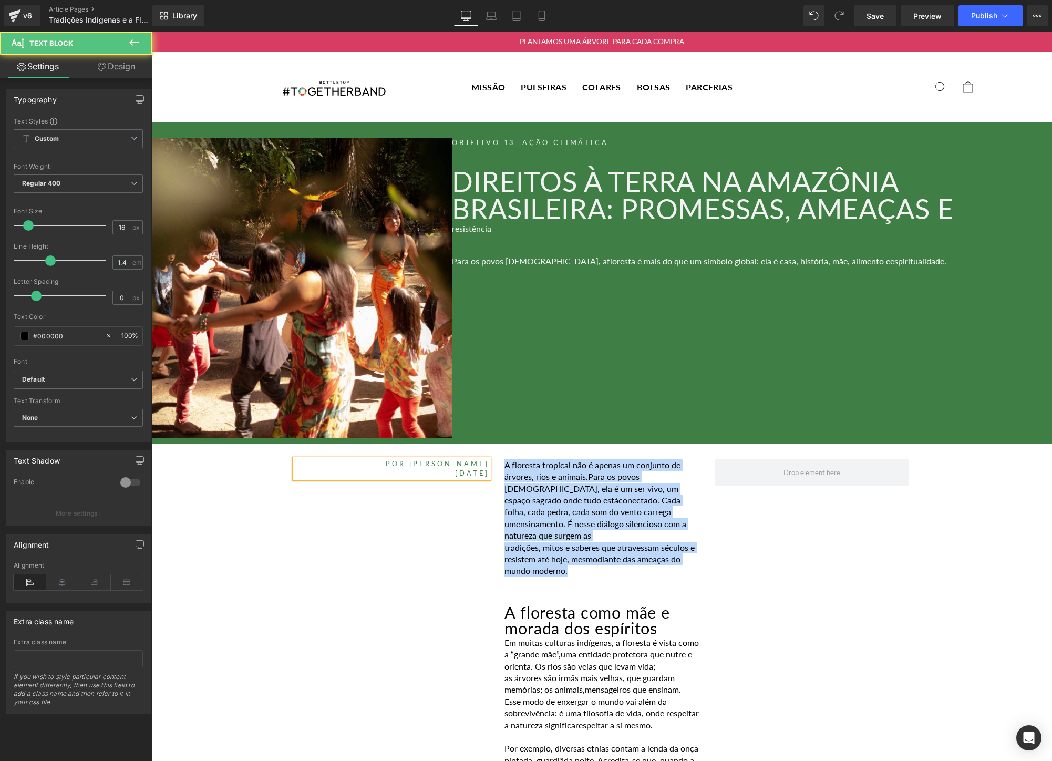
drag, startPoint x: 575, startPoint y: 561, endPoint x: 507, endPoint y: 458, distance: 123.0
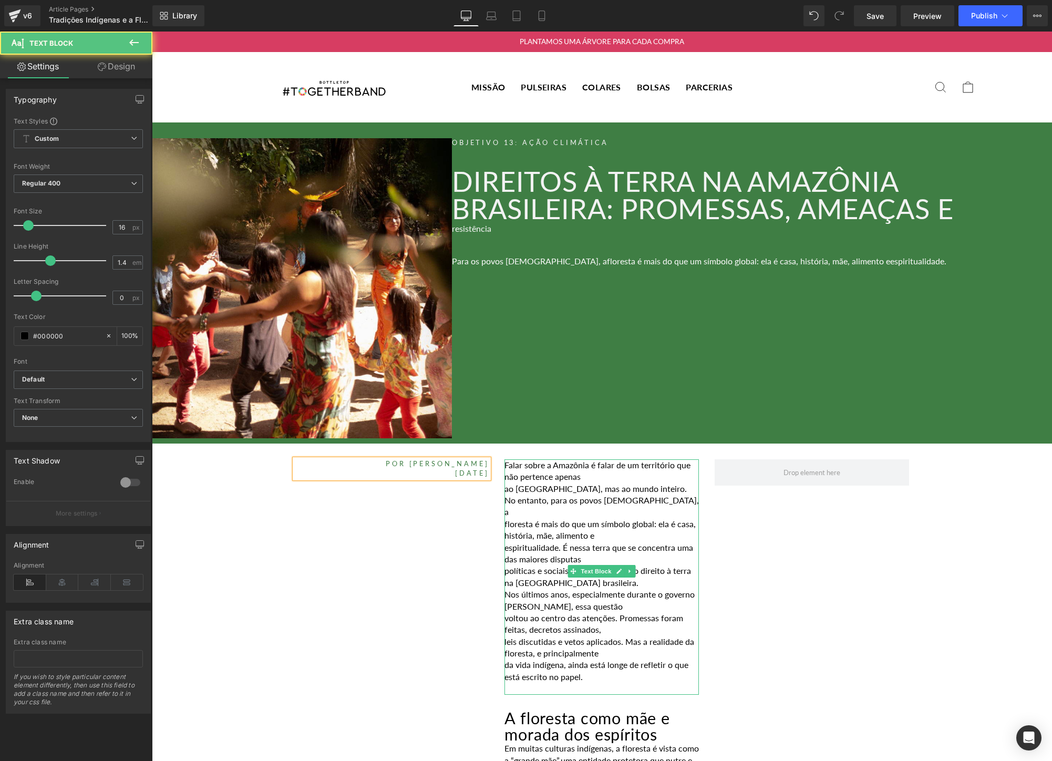
click at [509, 488] on p "ao [GEOGRAPHIC_DATA], mas ao mundo inteiro. No entanto, para os povos [DEMOGRAP…" at bounding box center [601, 500] width 194 height 35
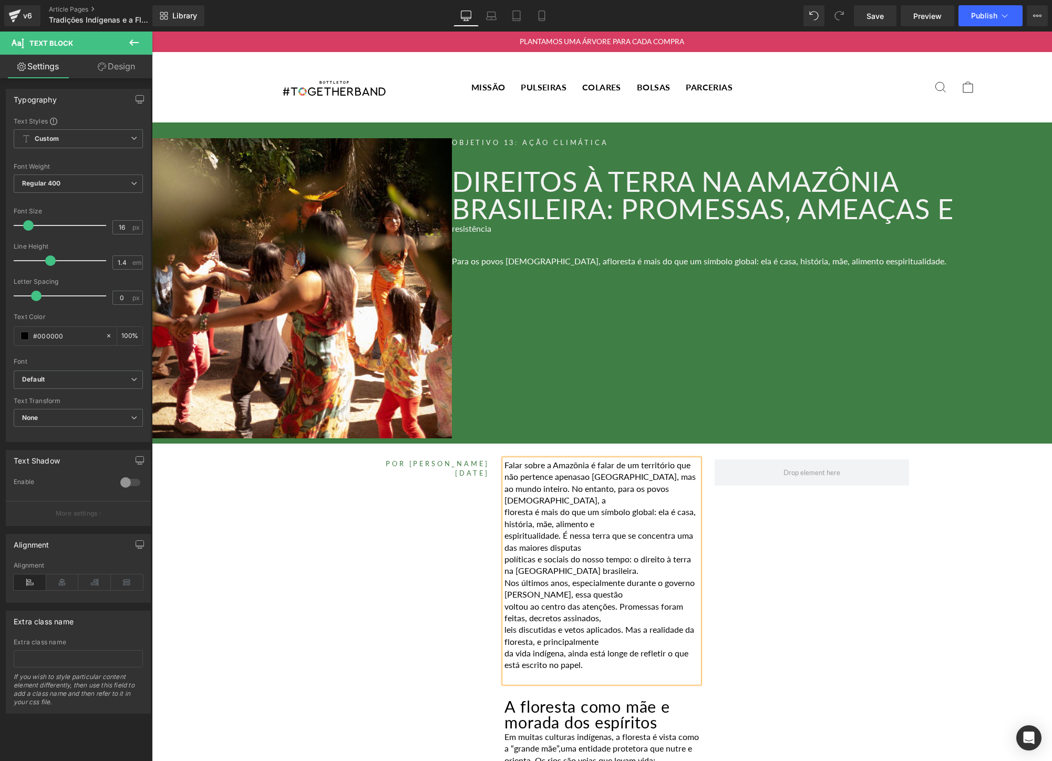
click at [505, 530] on p "espiritualidade. É nessa terra que se concentra uma das maiores disputas" at bounding box center [601, 542] width 194 height 24
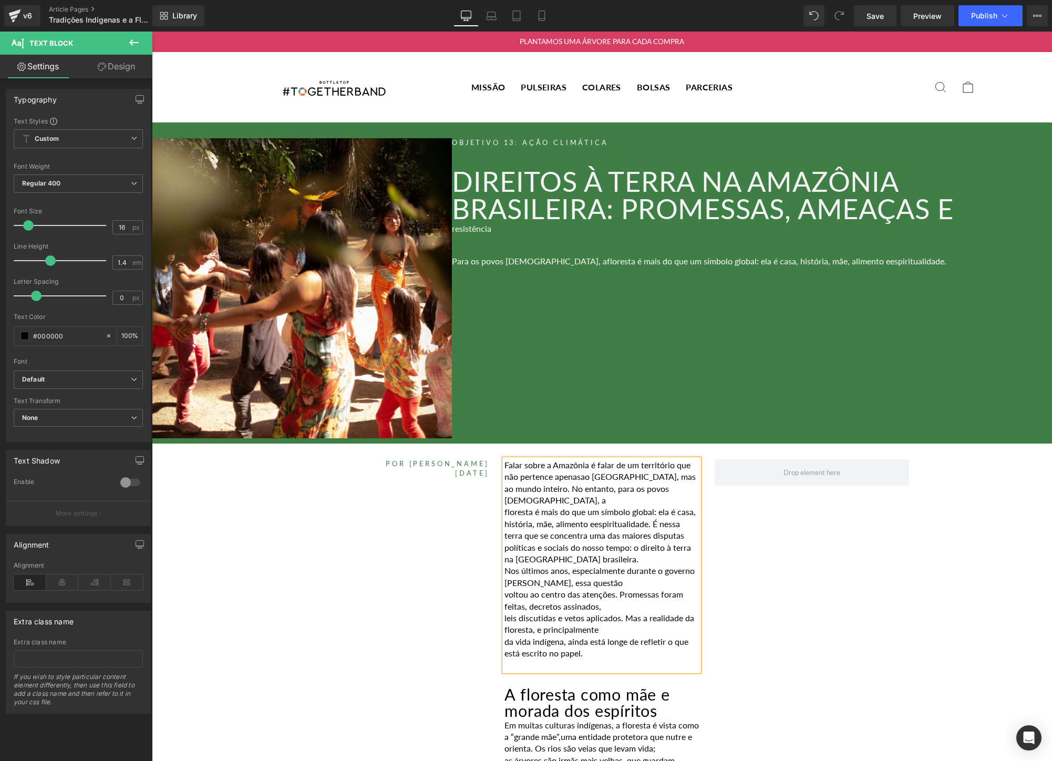
click at [504, 546] on p "políticas e sociais do nosso tempo: o direito à terra na [GEOGRAPHIC_DATA] bras…" at bounding box center [601, 554] width 194 height 24
click at [672, 542] on p "floresta é mais do que um símbolo global: ela é casa, história, mãe, alimento e…" at bounding box center [601, 535] width 194 height 59
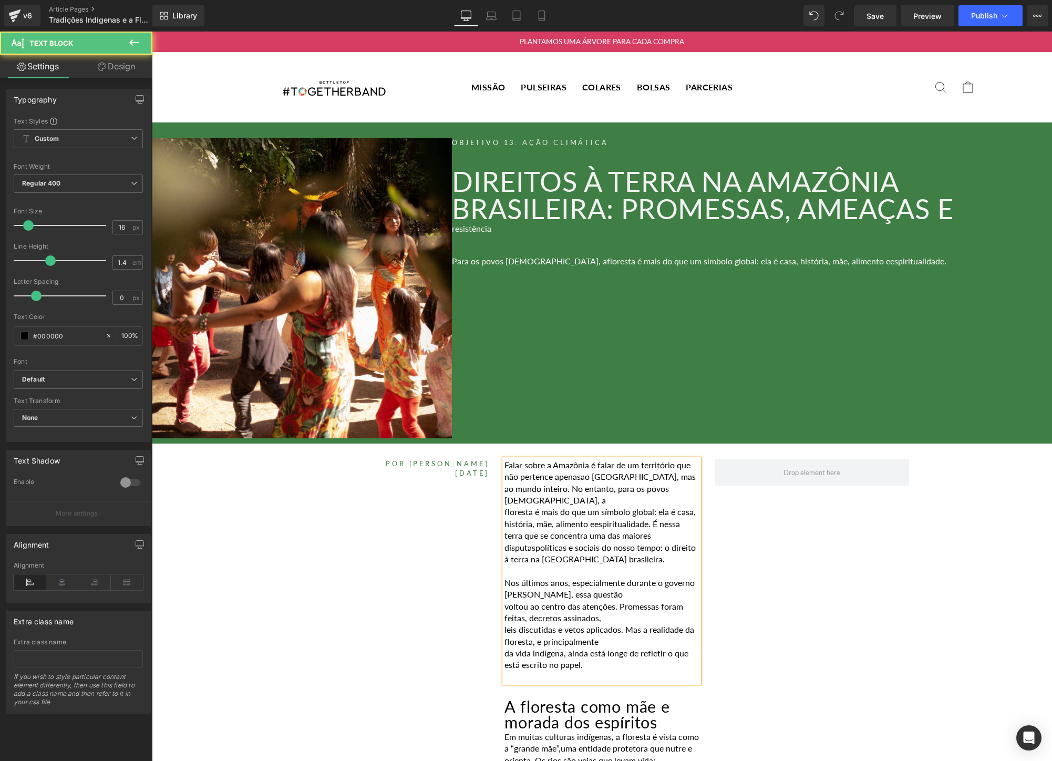
click at [504, 593] on div "Falar sobre a Amazônia é falar de um território que não pertence apenas ao [GEO…" at bounding box center [601, 570] width 194 height 223
click at [505, 600] on p "voltou ao centro das atenções. Promessas foram feitas, decretos assinados," at bounding box center [601, 612] width 194 height 24
click at [504, 627] on div "Falar sobre a Amazônia é falar de um território que não pertence apenas ao [GEO…" at bounding box center [601, 570] width 194 height 223
click at [508, 647] on p "da vida indígena, ainda está longe de refletir o que está escrito no papel." at bounding box center [601, 659] width 194 height 24
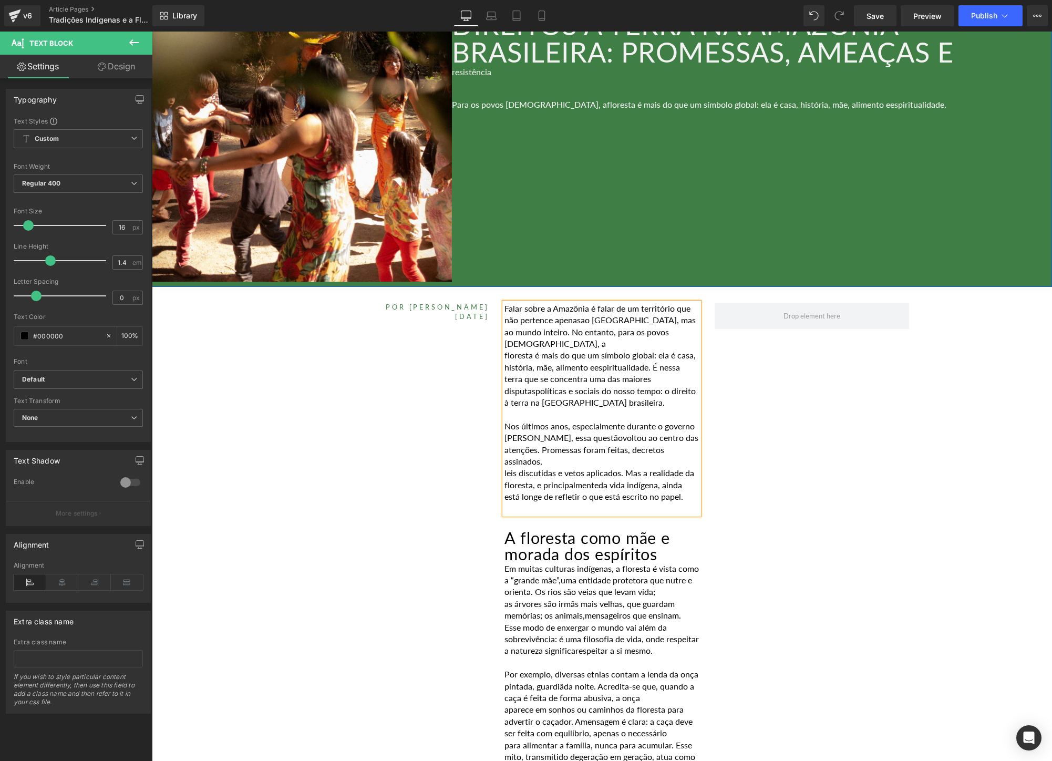
scroll to position [278, 0]
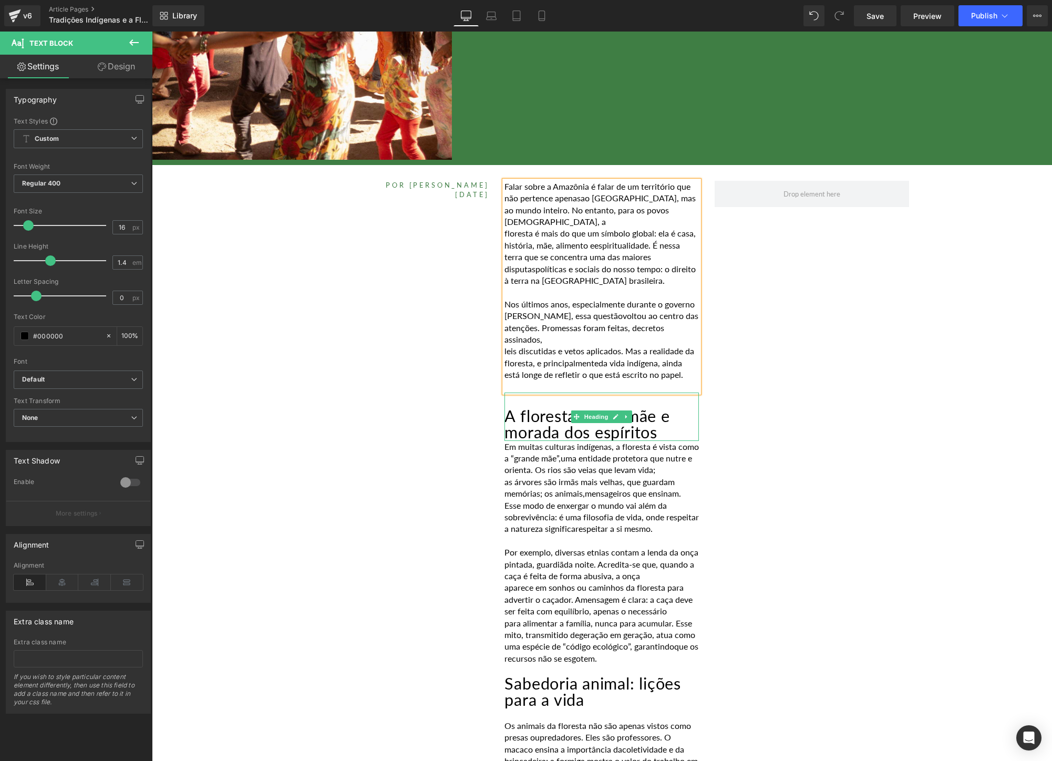
click at [679, 421] on h2 "A floresta como mãe e morada dos espíritos" at bounding box center [601, 424] width 194 height 32
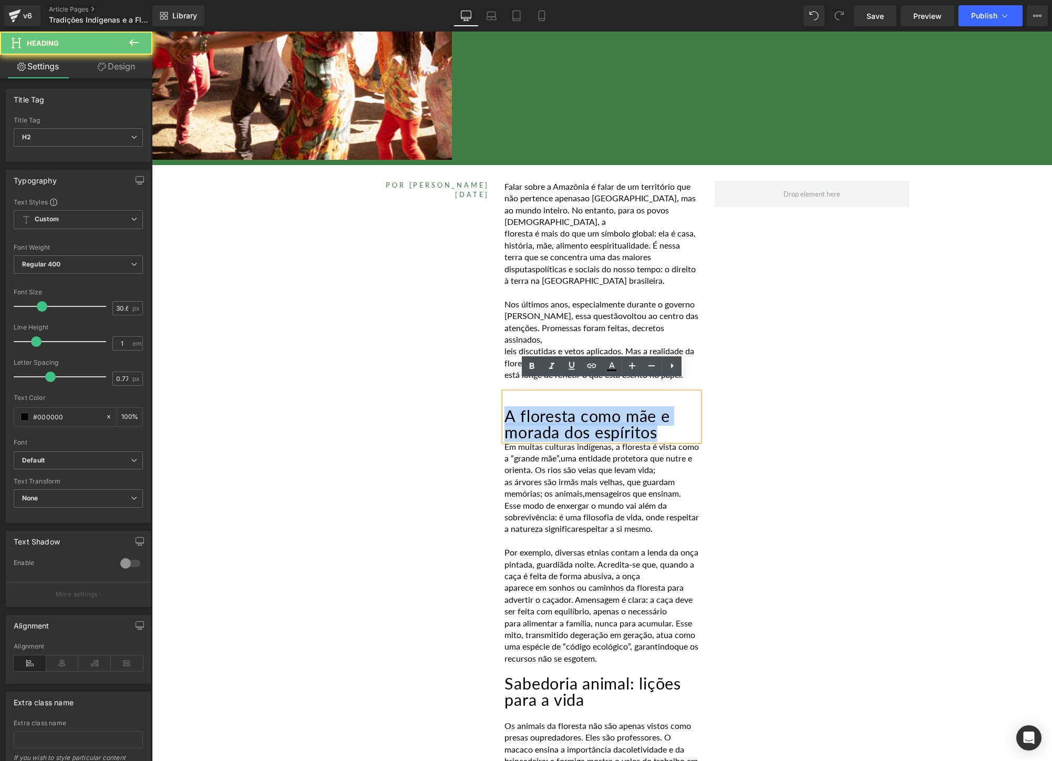
click at [679, 421] on h2 "A floresta como mãe e morada dos espíritos" at bounding box center [601, 424] width 194 height 32
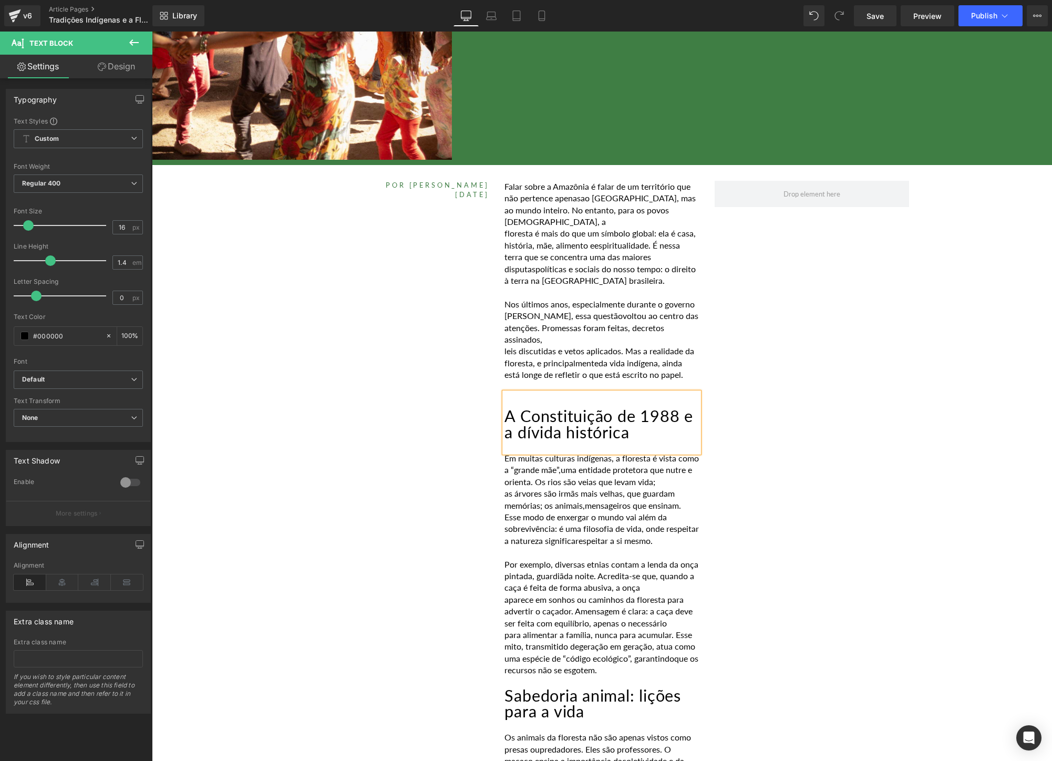
drag, startPoint x: 682, startPoint y: 658, endPoint x: 489, endPoint y: 446, distance: 286.7
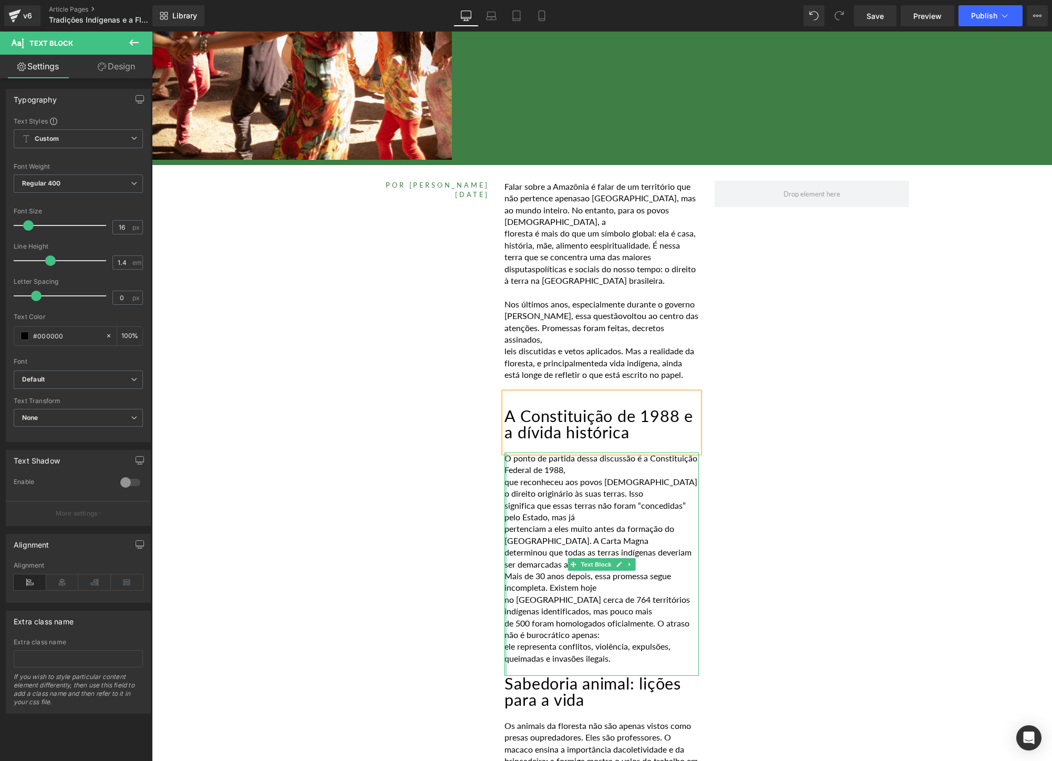
click at [505, 468] on div at bounding box center [505, 563] width 3 height 223
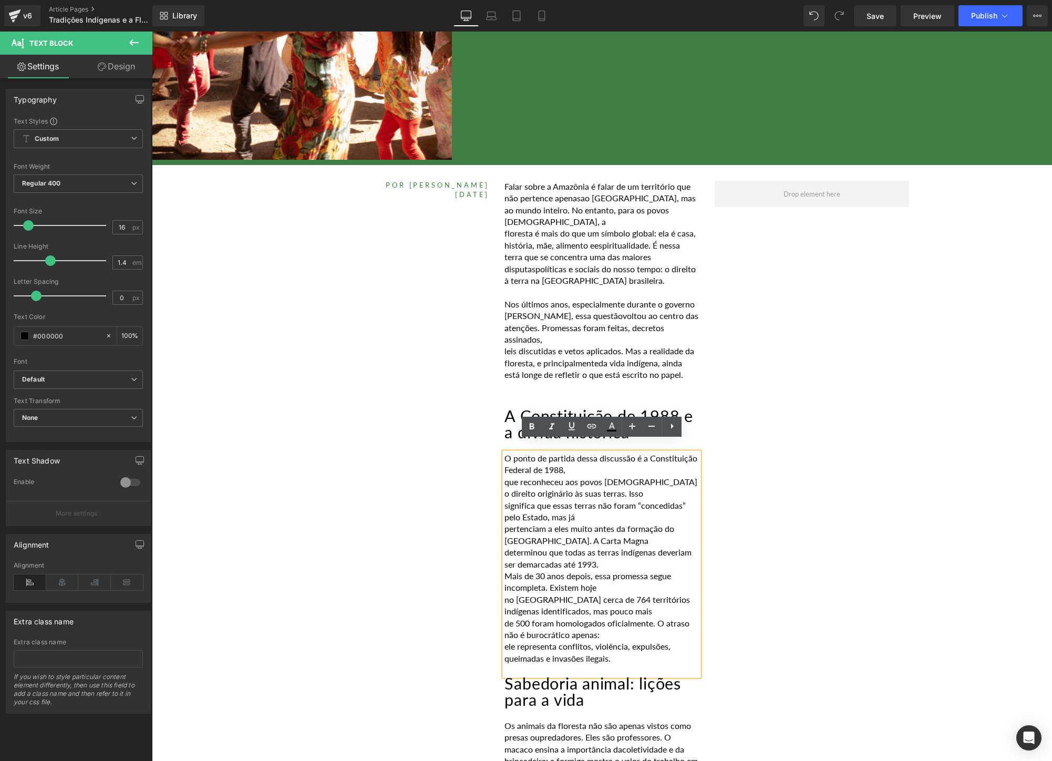
click at [506, 476] on p "que reconheceu aos povos [DEMOGRAPHIC_DATA] o direito originário às suas terras…" at bounding box center [601, 488] width 194 height 24
click at [505, 500] on p "significa que essas terras não foram “concedidas” pelo Estado, mas já" at bounding box center [601, 512] width 194 height 24
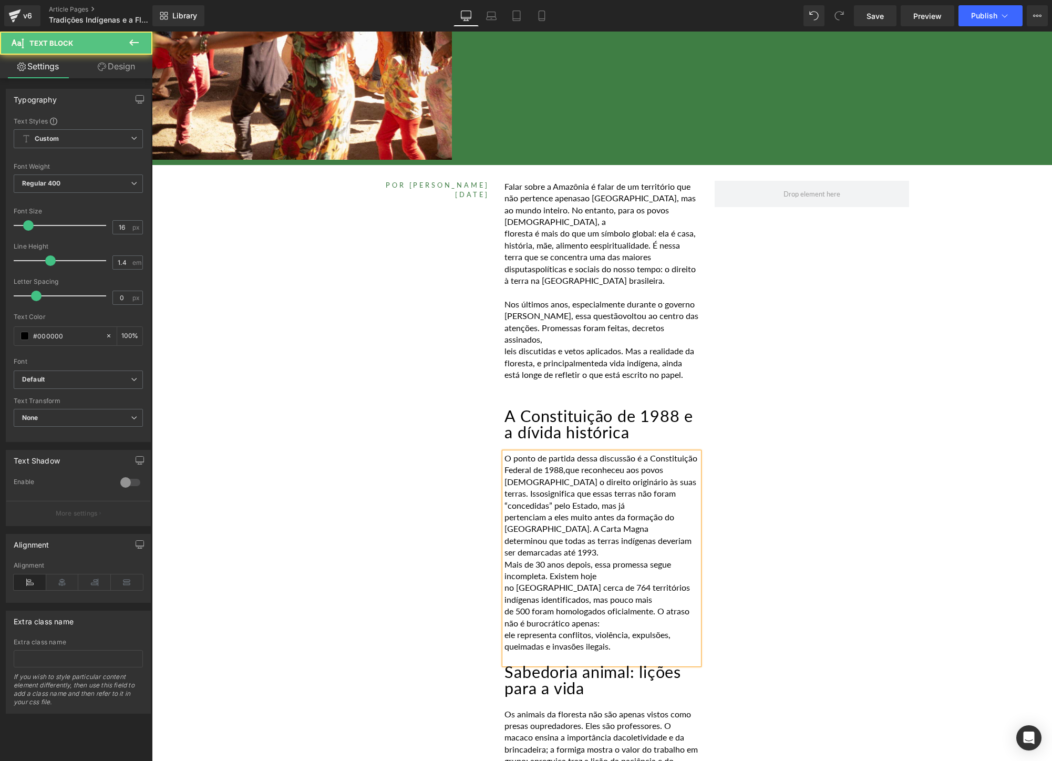
click at [506, 511] on p "pertenciam a eles muito antes da formação do [GEOGRAPHIC_DATA]. A Carta Magna" at bounding box center [601, 523] width 194 height 24
click at [506, 558] on p "Mais de 30 anos depois, essa promessa segue incompleta. Existem hoje" at bounding box center [601, 570] width 194 height 24
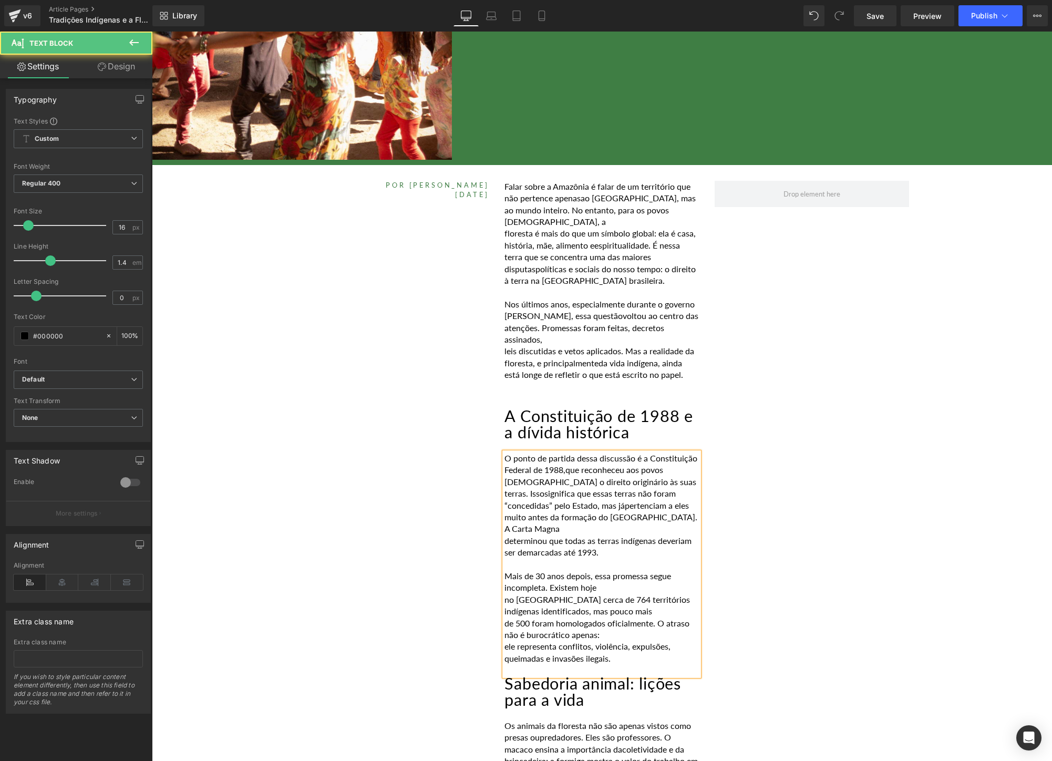
click at [506, 492] on span "significa que essas terras não foram “concedidas” pelo Estado, mas já" at bounding box center [589, 499] width 171 height 22
click at [505, 594] on p "no [GEOGRAPHIC_DATA] cerca de 764 territórios indígenas identificados, mas pouc…" at bounding box center [601, 606] width 194 height 24
click at [507, 640] on p "ele representa conflitos, violência, expulsões, queimadas e invasões ilegais." at bounding box center [601, 652] width 194 height 24
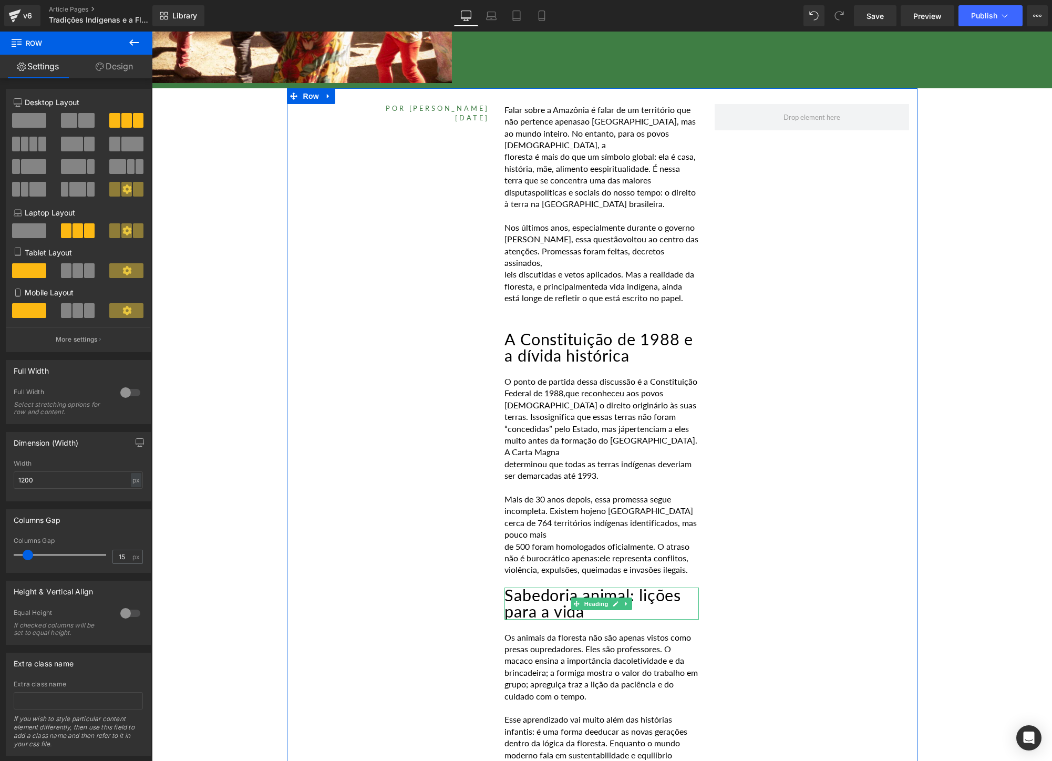
scroll to position [375, 0]
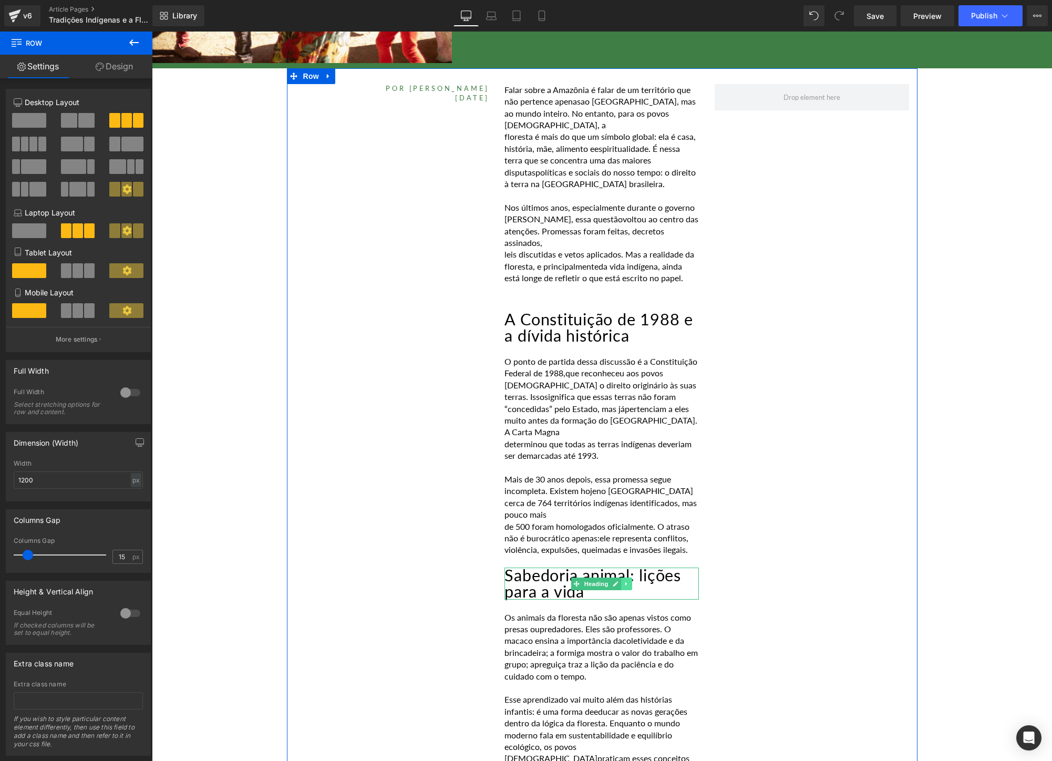
click at [625, 577] on link at bounding box center [626, 583] width 11 height 13
click at [659, 567] on h2 "Sabedoria animal: lições para a vida" at bounding box center [601, 583] width 194 height 32
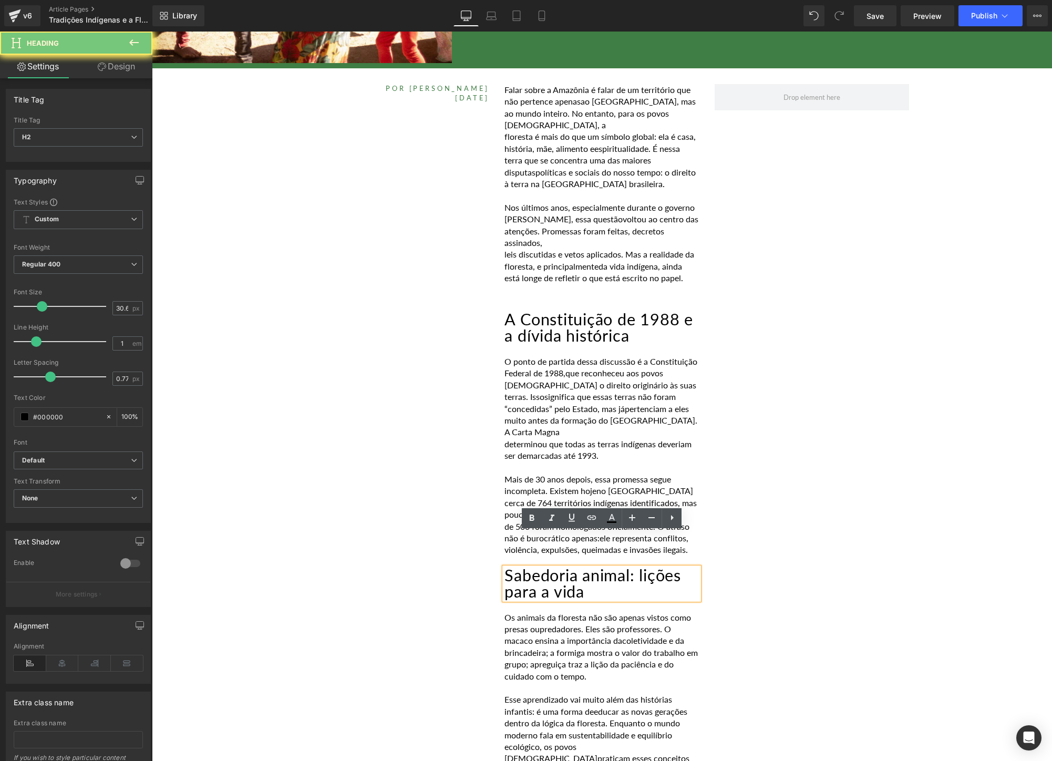
click at [659, 567] on h2 "Sabedoria animal: lições para a vida" at bounding box center [601, 583] width 194 height 32
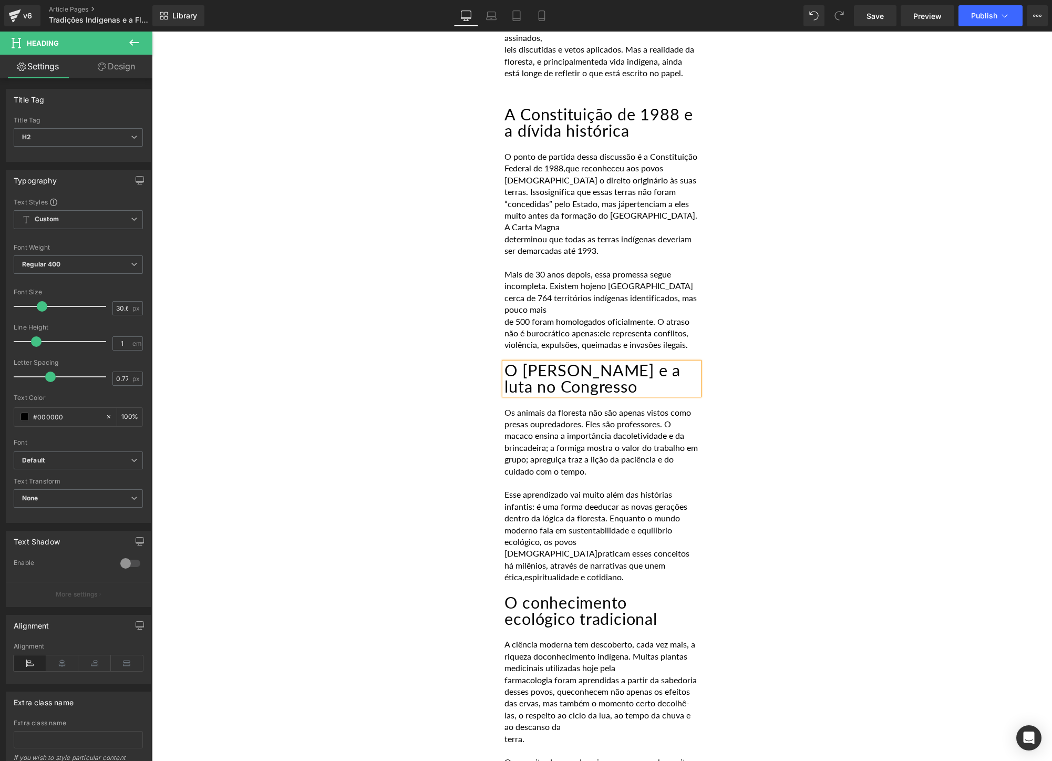
scroll to position [584, 0]
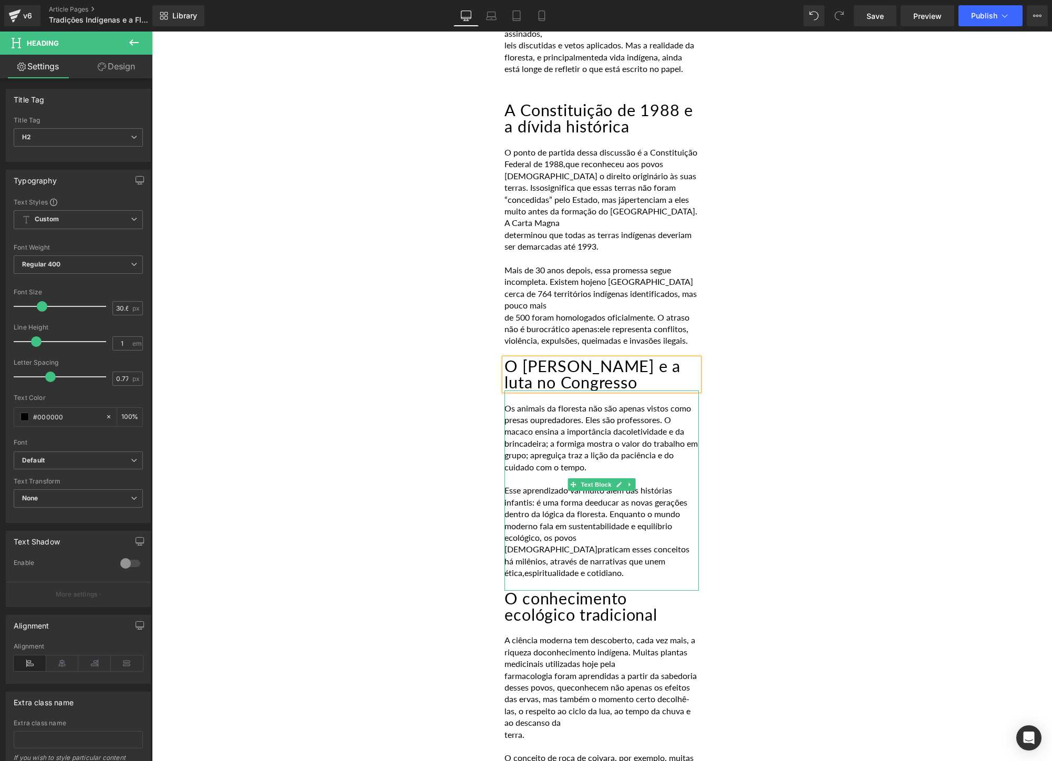
click at [670, 530] on p "moderno fala em sustentabilidade e equilíbrio ecológico, os povos [DEMOGRAPHIC_…" at bounding box center [601, 549] width 194 height 59
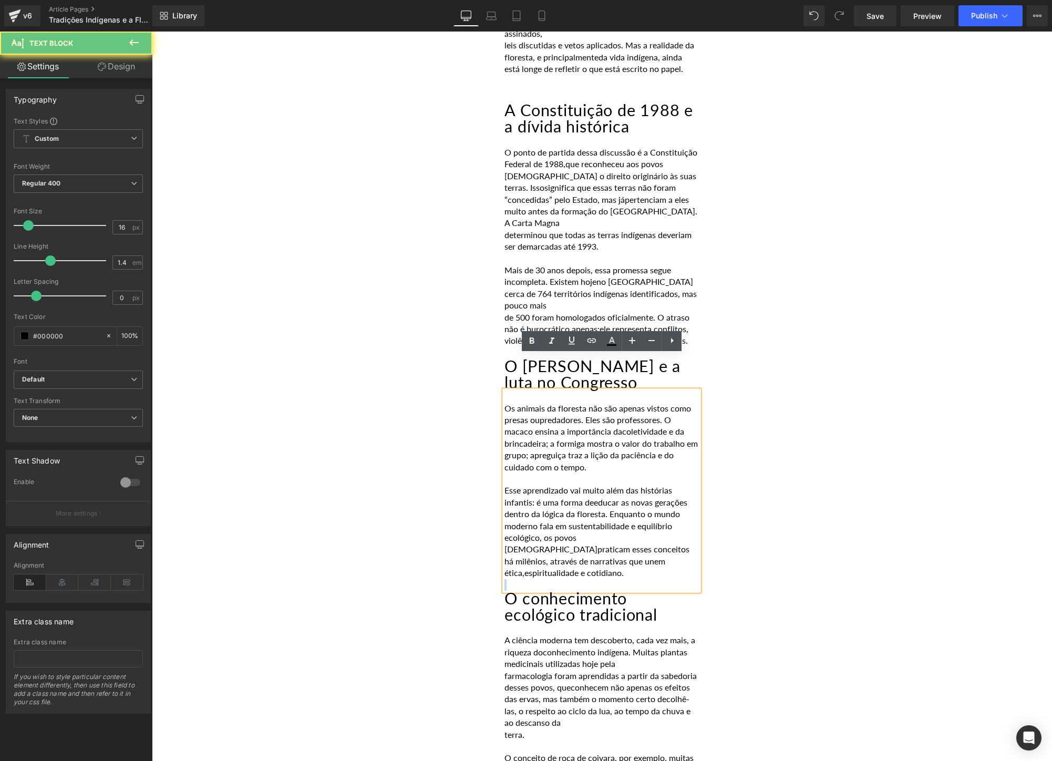
click at [670, 530] on p "moderno fala em sustentabilidade e equilíbrio ecológico, os povos [DEMOGRAPHIC_…" at bounding box center [601, 549] width 194 height 59
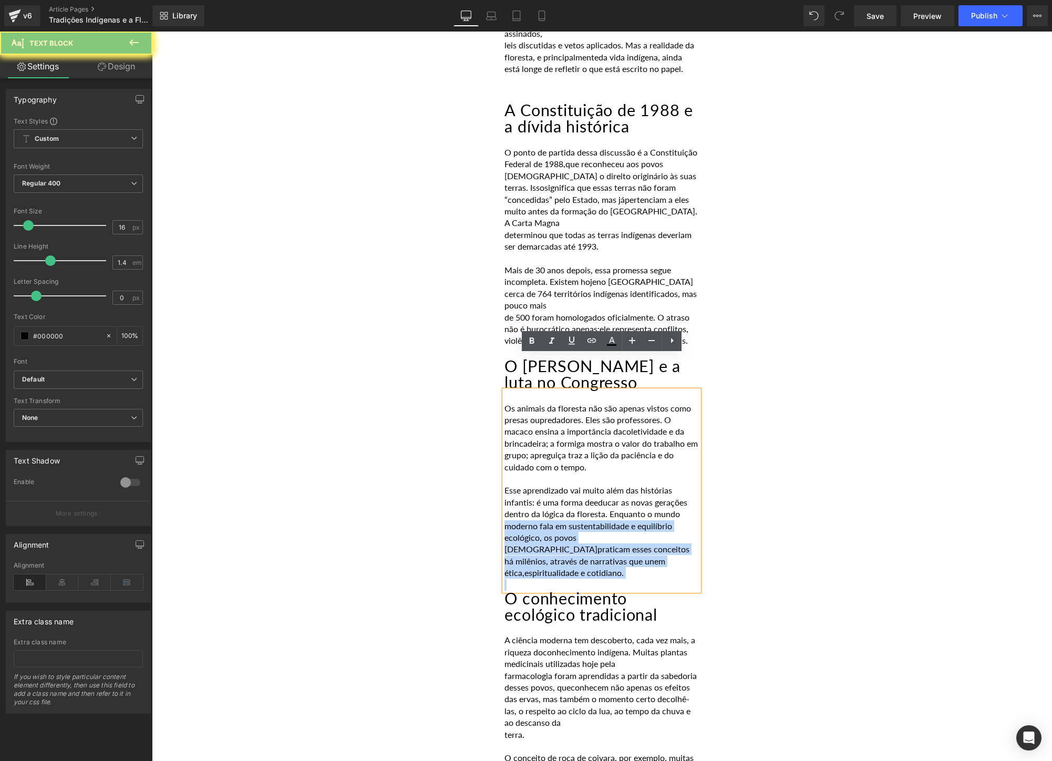
click at [670, 530] on p "moderno fala em sustentabilidade e equilíbrio ecológico, os povos [DEMOGRAPHIC_…" at bounding box center [601, 549] width 194 height 59
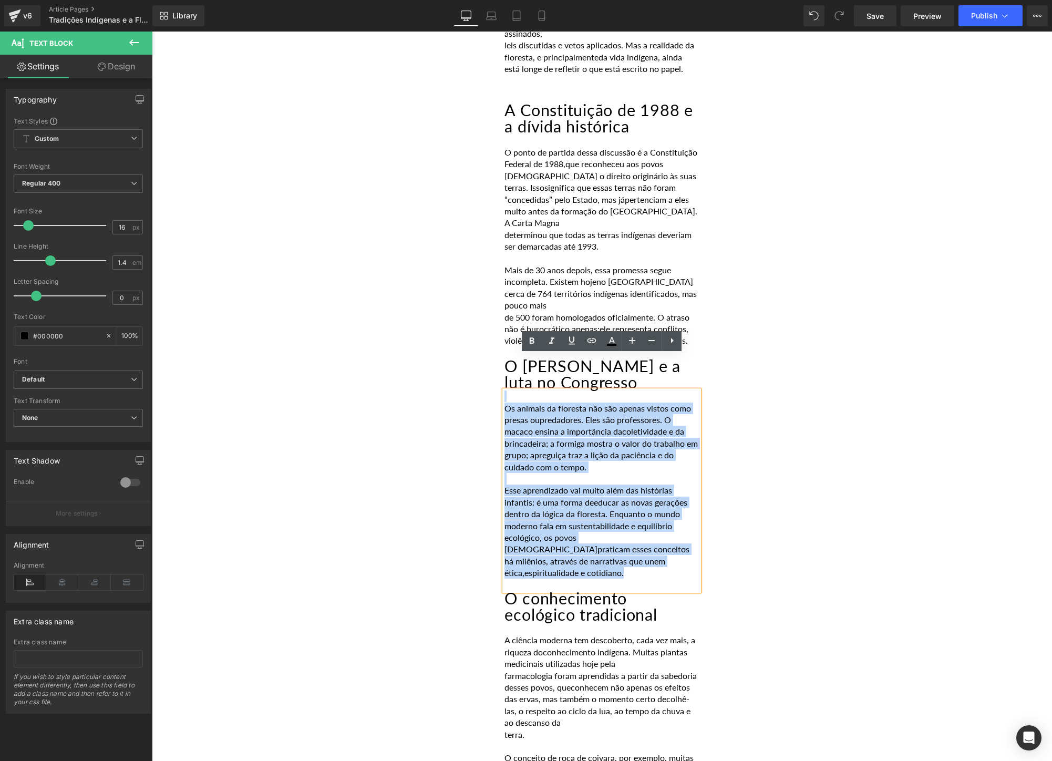
drag, startPoint x: 670, startPoint y: 530, endPoint x: 468, endPoint y: 367, distance: 260.0
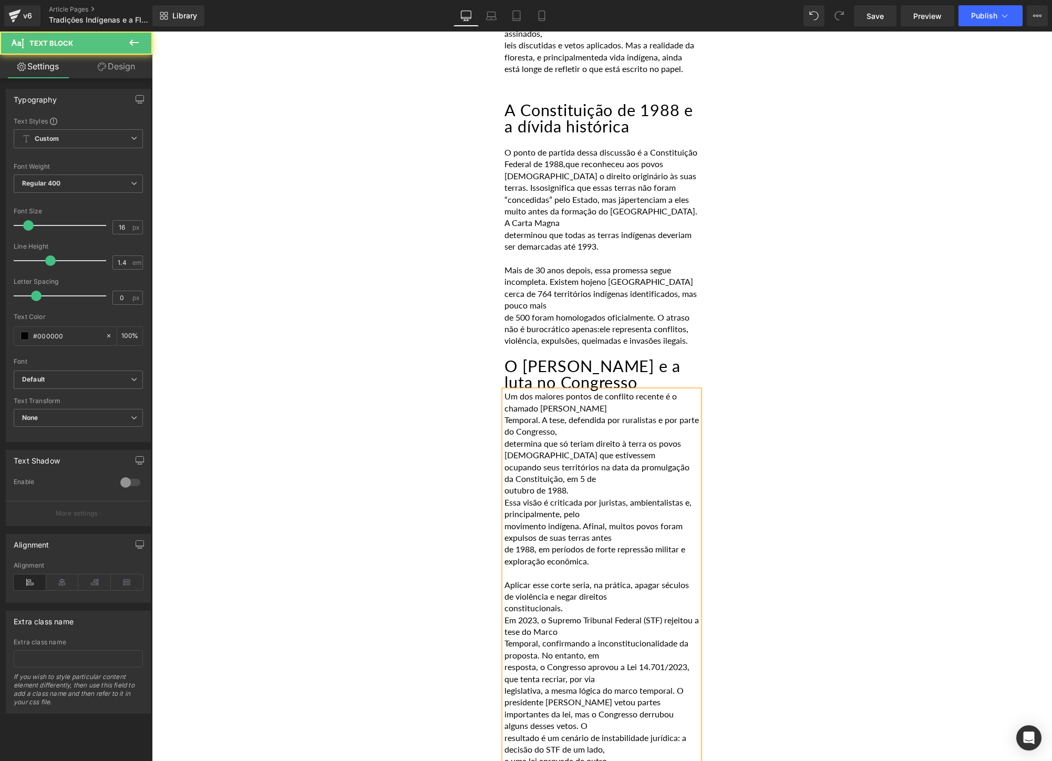
click at [505, 414] on p "Temporal. A tese, defendida por ruralistas e por parte do Congresso," at bounding box center [601, 426] width 194 height 24
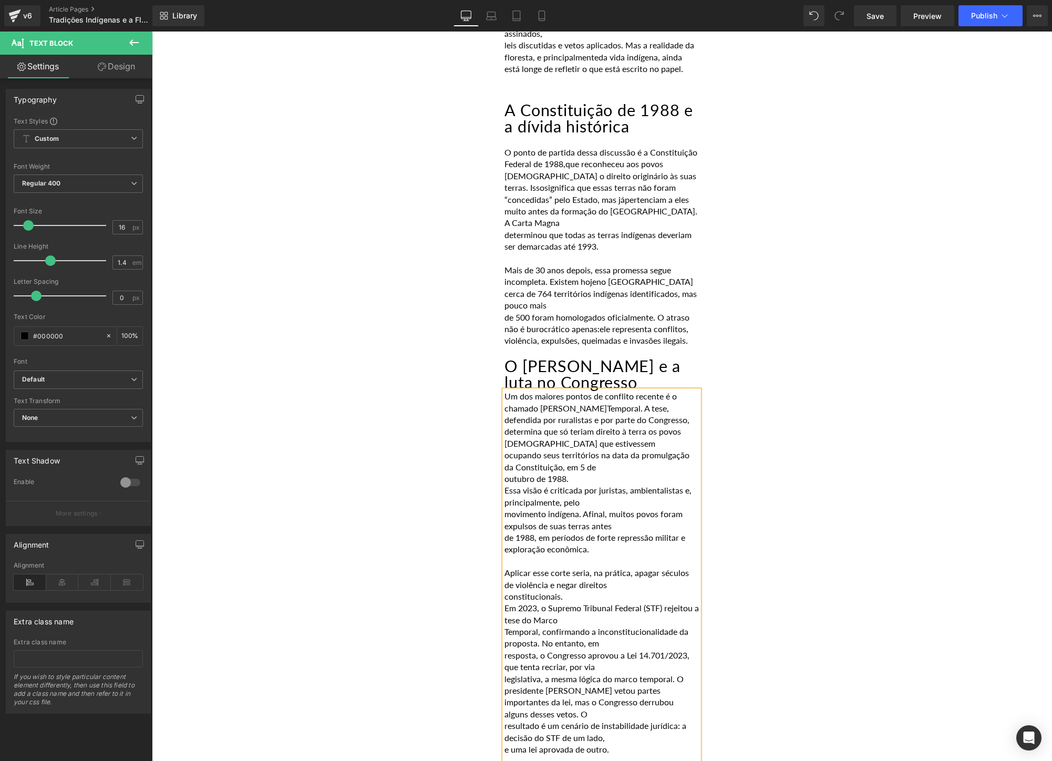
click at [505, 426] on p "determina que só teriam direito à terra os povos [DEMOGRAPHIC_DATA] que estives…" at bounding box center [601, 438] width 194 height 24
click at [505, 449] on p "ocupando seus territórios na data da promulgação da Constituição, em 5 de" at bounding box center [601, 461] width 194 height 24
click at [504, 473] on p "outubro de 1988." at bounding box center [601, 479] width 194 height 12
click at [504, 443] on div "Um dos maiores pontos de conflito recente é o chamado [PERSON_NAME]. A tese, de…" at bounding box center [601, 578] width 194 height 377
click at [548, 431] on p "Um dos maiores pontos de conflito recente é o chamado [PERSON_NAME]. A tese, de…" at bounding box center [601, 437] width 194 height 94
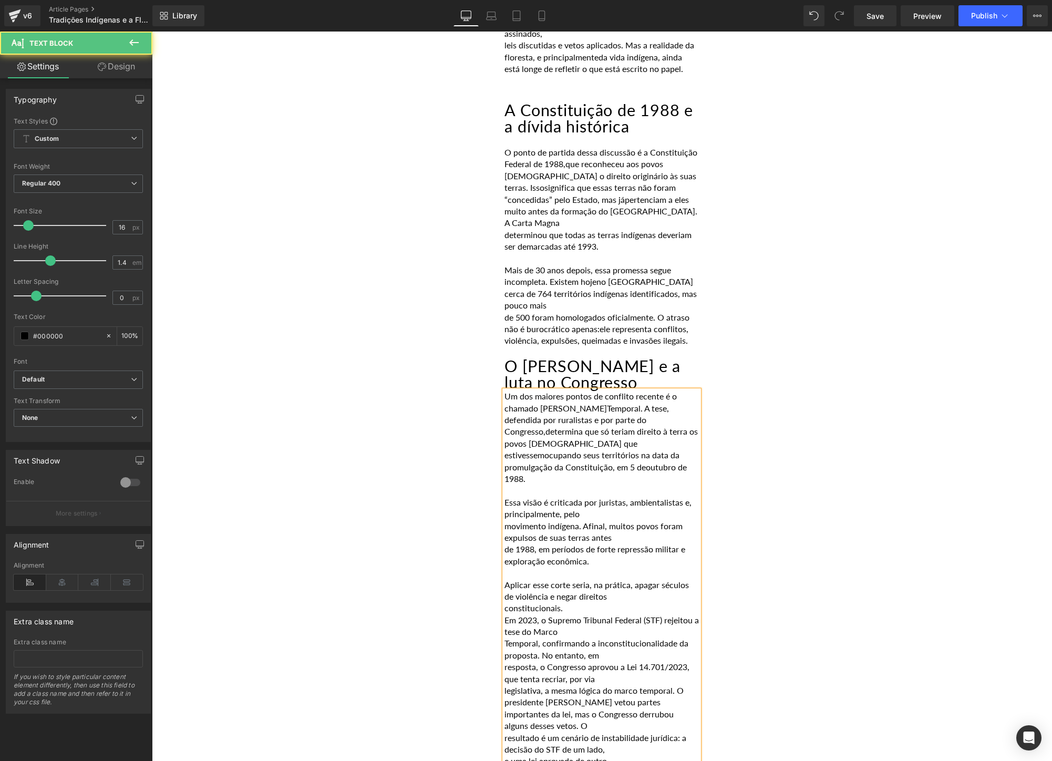
click at [505, 579] on p "Aplicar esse corte seria, na prática, apagar séculos de violência e negar direi…" at bounding box center [601, 591] width 194 height 24
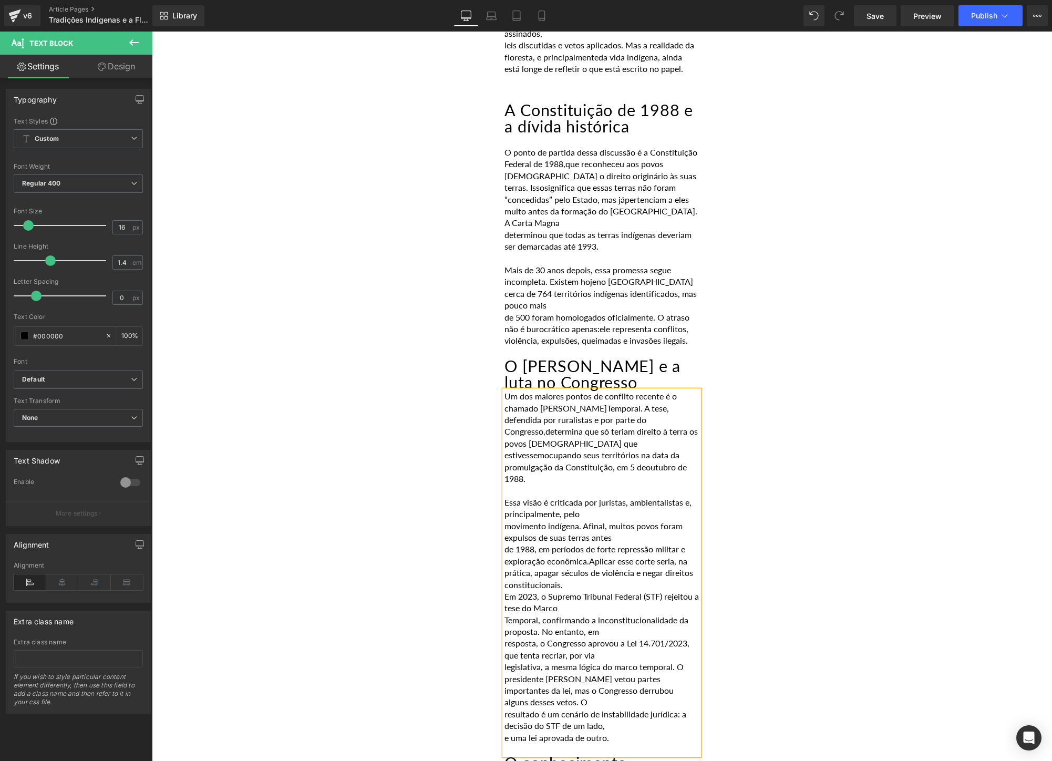
click at [575, 556] on span "Aplicar esse corte seria, na prática, apagar séculos de violência e negar direi…" at bounding box center [598, 567] width 189 height 22
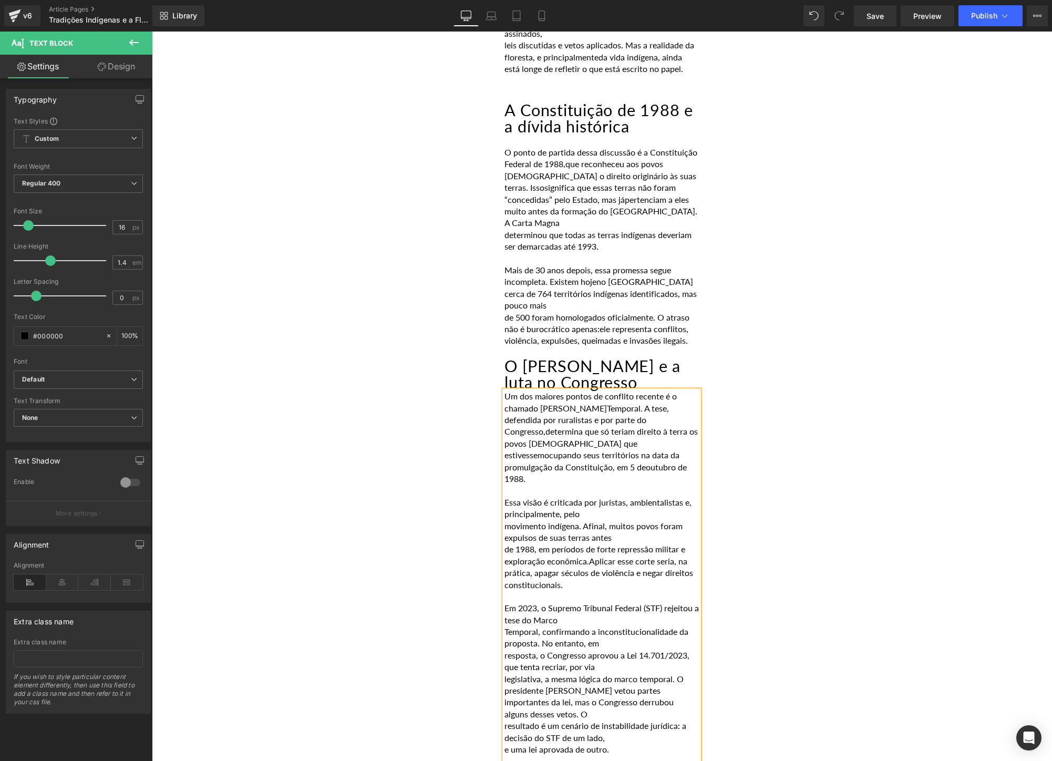
click at [506, 626] on p "Temporal, confirmando a inconstitucionalidade da proposta. No entanto, em" at bounding box center [601, 638] width 194 height 24
click at [504, 620] on div "Um dos maiores pontos de conflito recente é o chamado [PERSON_NAME]. A tese, de…" at bounding box center [601, 572] width 194 height 365
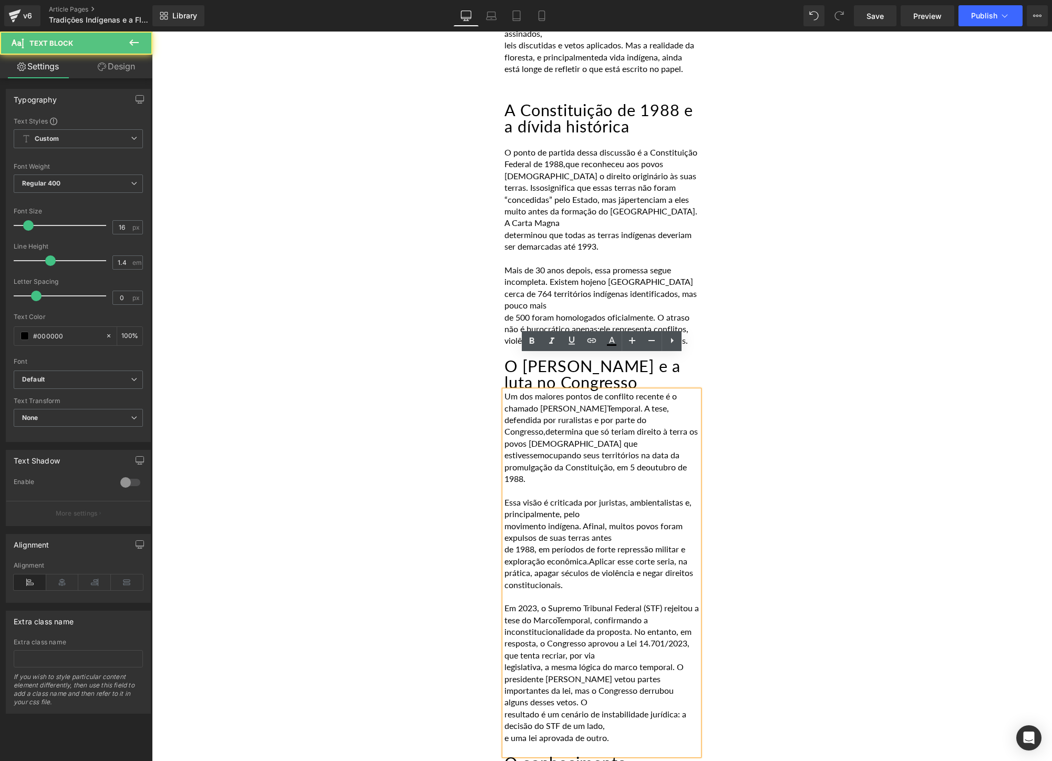
click at [504, 621] on div "Um dos maiores pontos de conflito recente é o chamado [PERSON_NAME]. A tese, de…" at bounding box center [601, 572] width 194 height 365
click at [510, 661] on p "legislativa, a mesma lógica do marco temporal. O presidente [PERSON_NAME] vetou…" at bounding box center [601, 673] width 194 height 24
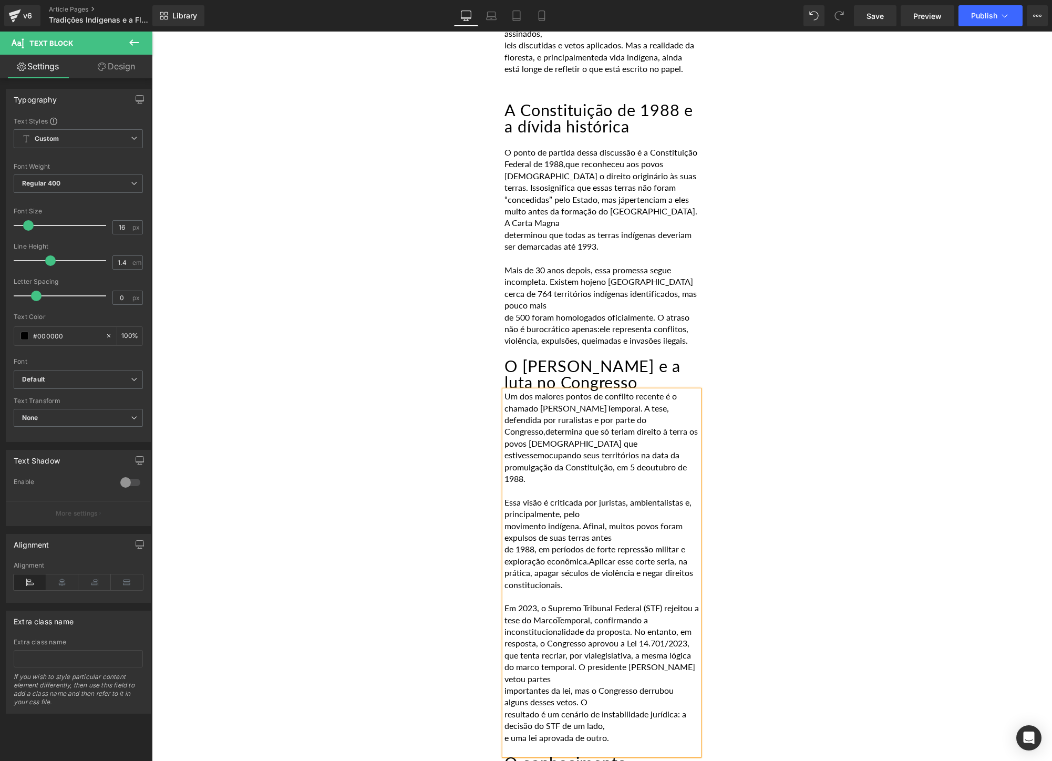
click at [504, 708] on p "resultado é um cenário de instabilidade jurídica: a decisão do STF de um lado," at bounding box center [601, 720] width 194 height 24
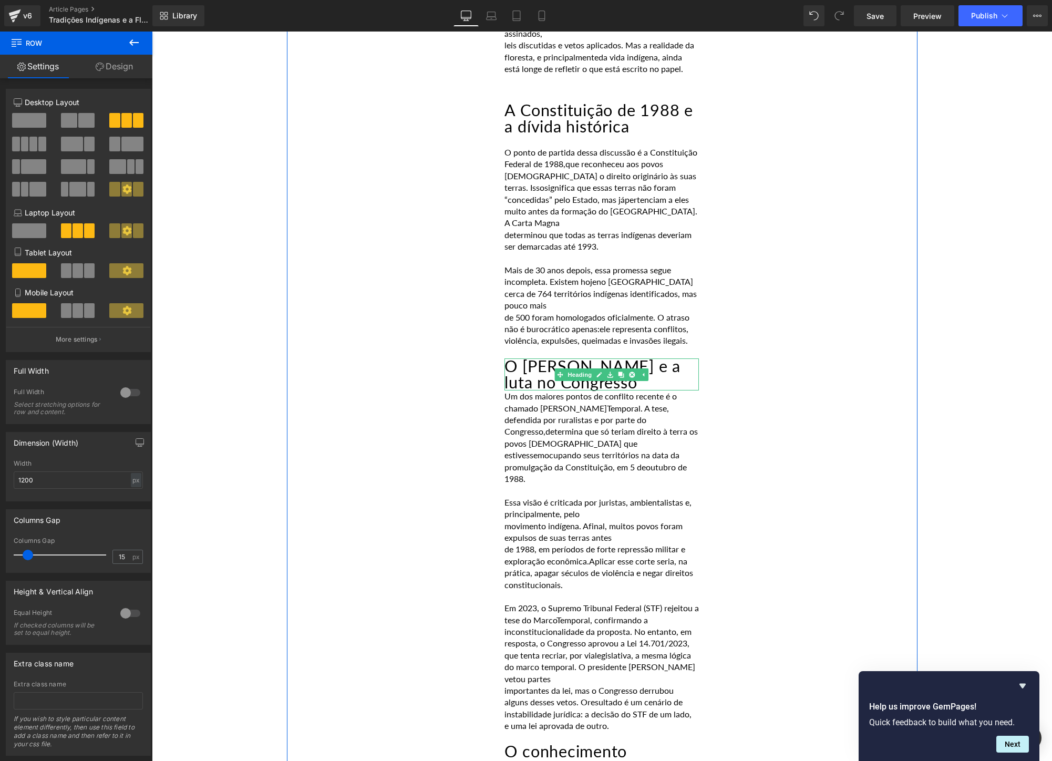
click at [648, 358] on h2 "O [PERSON_NAME] e a luta no Congresso" at bounding box center [601, 374] width 194 height 32
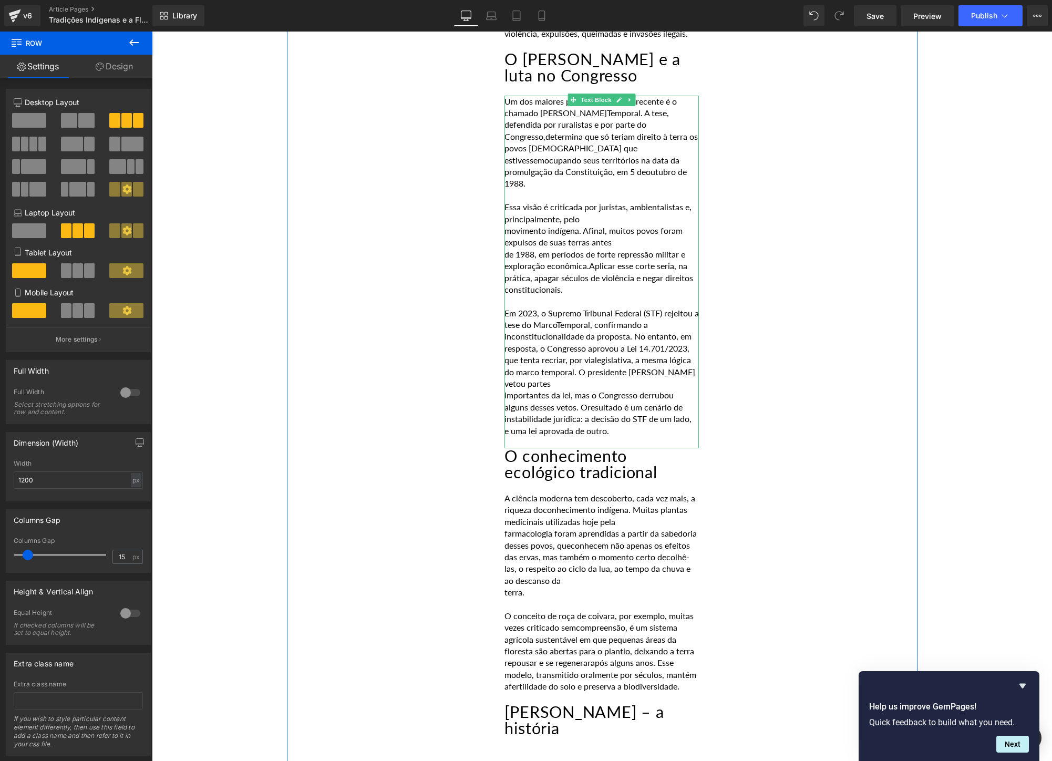
scroll to position [913, 0]
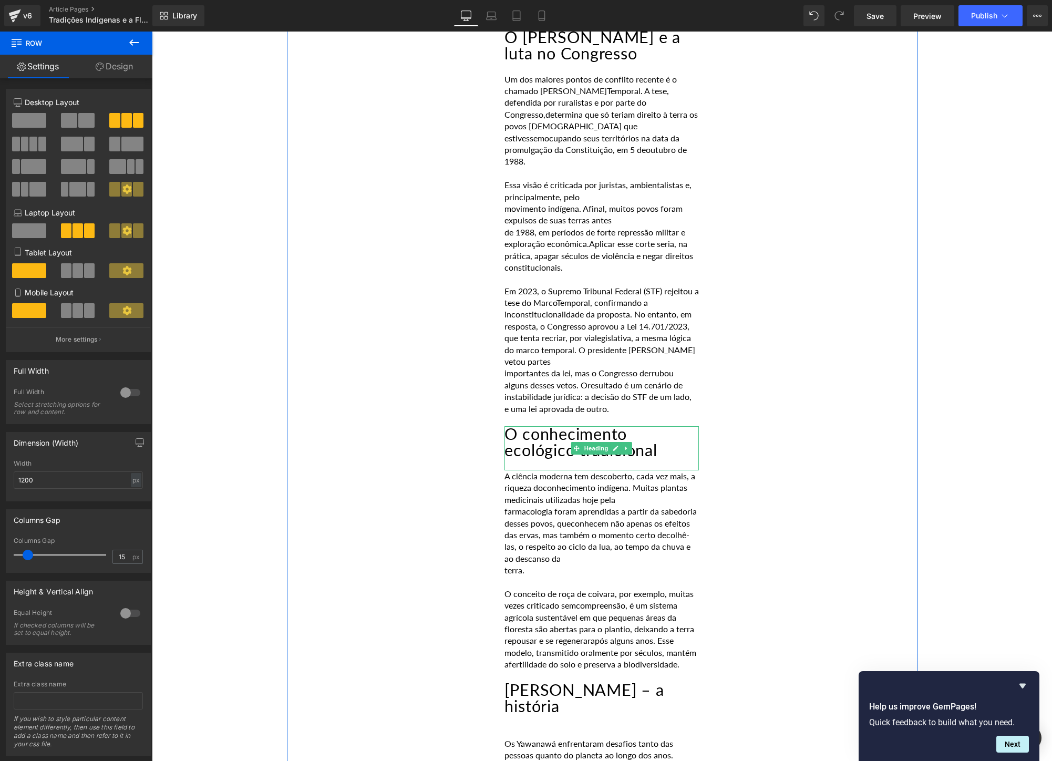
click at [682, 459] on div at bounding box center [601, 465] width 194 height 12
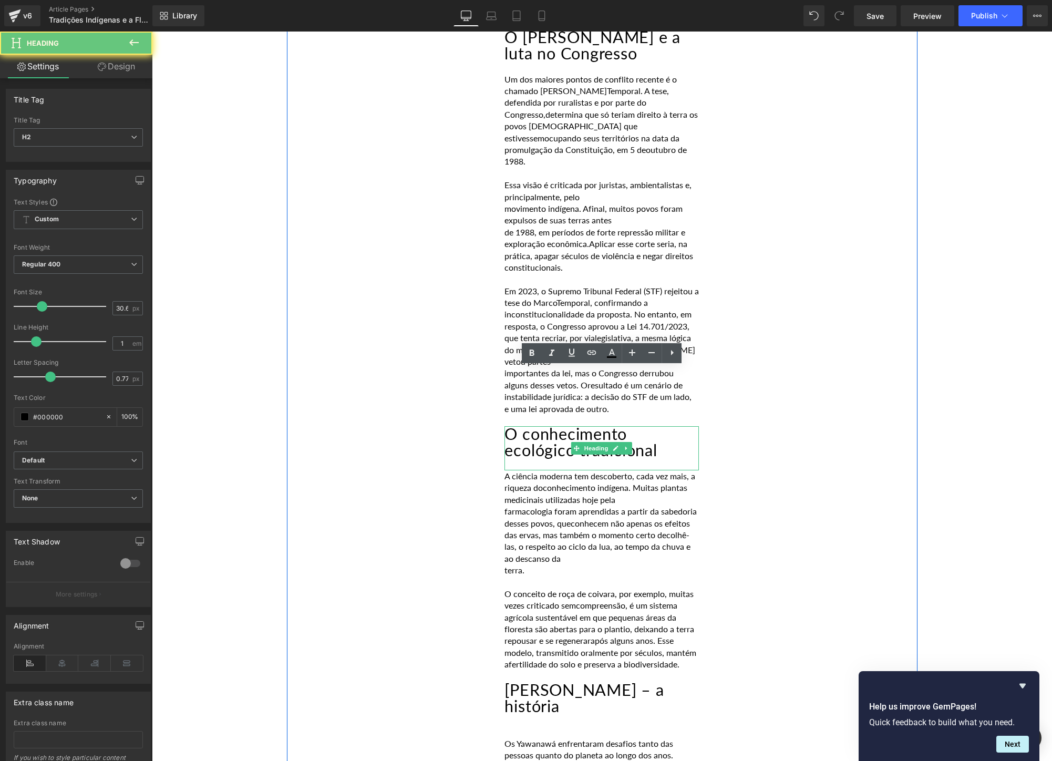
click at [682, 459] on div at bounding box center [601, 465] width 194 height 12
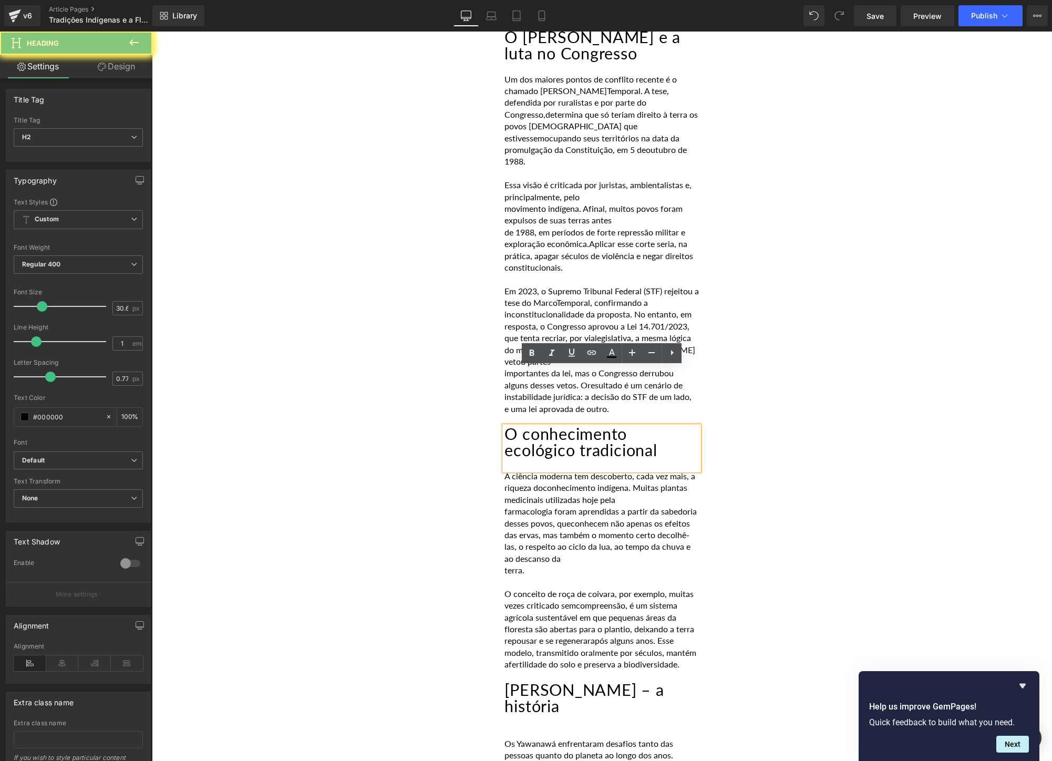
click at [682, 459] on div at bounding box center [601, 465] width 194 height 12
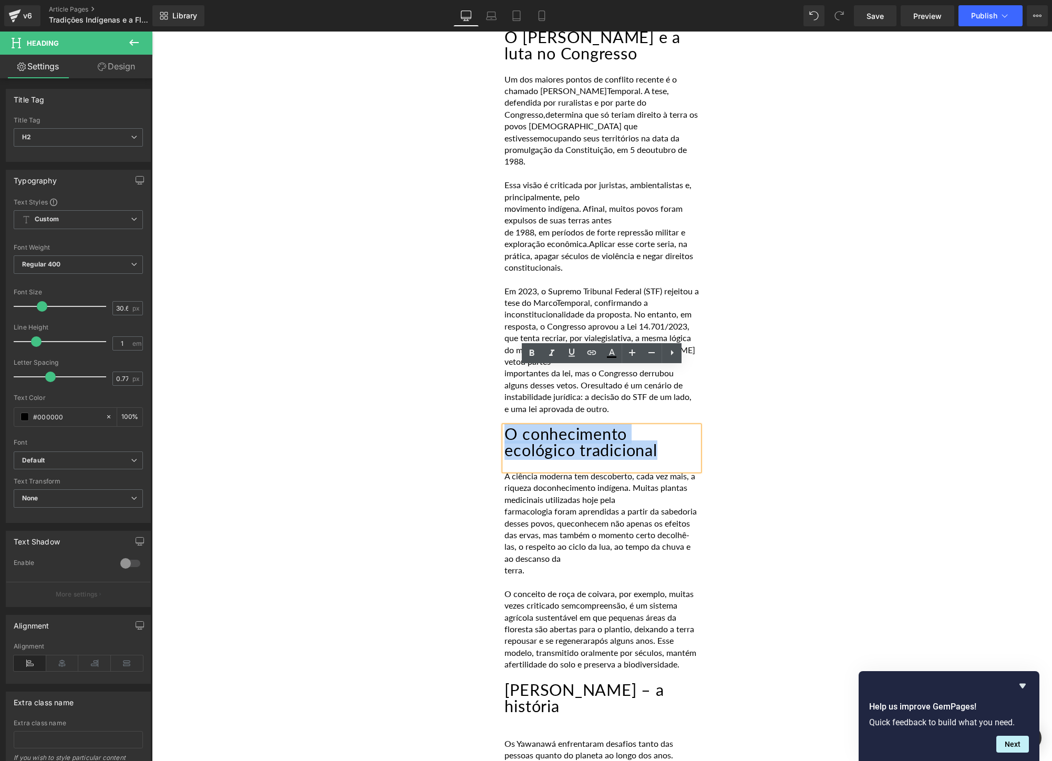
drag, startPoint x: 673, startPoint y: 392, endPoint x: 481, endPoint y: 376, distance: 193.0
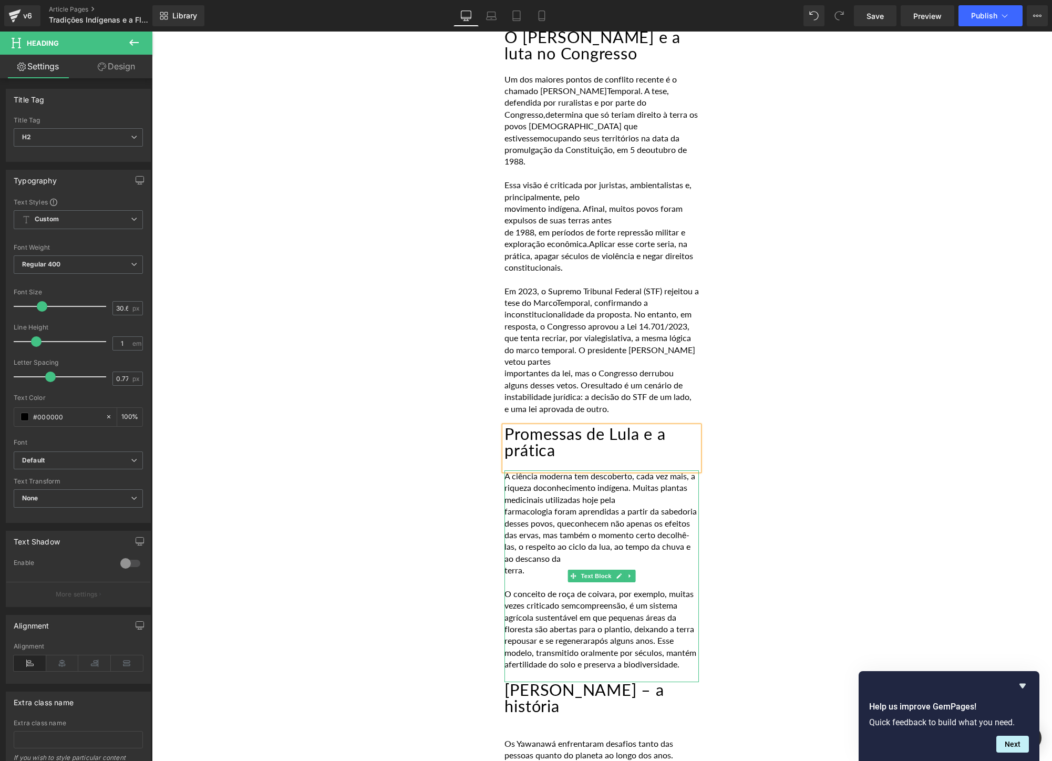
scroll to position [950, 0]
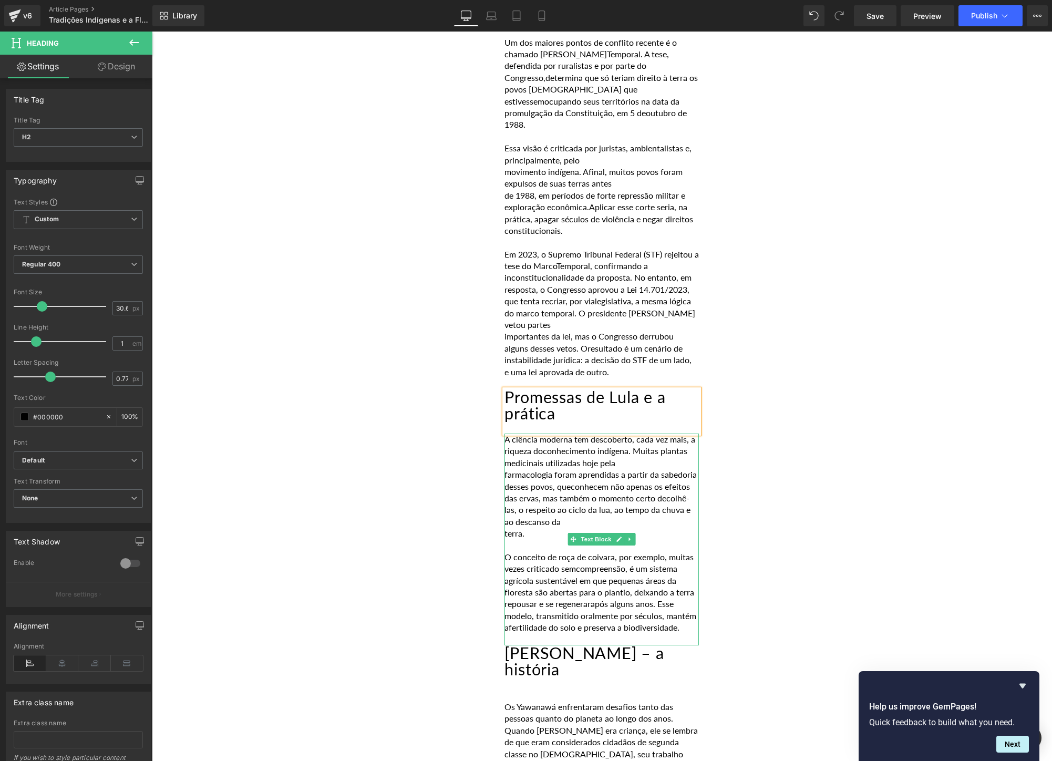
click at [668, 598] on span "após alguns anos. Esse modelo, transmitido oralmente por séculos, mantém a" at bounding box center [600, 615] width 192 height 34
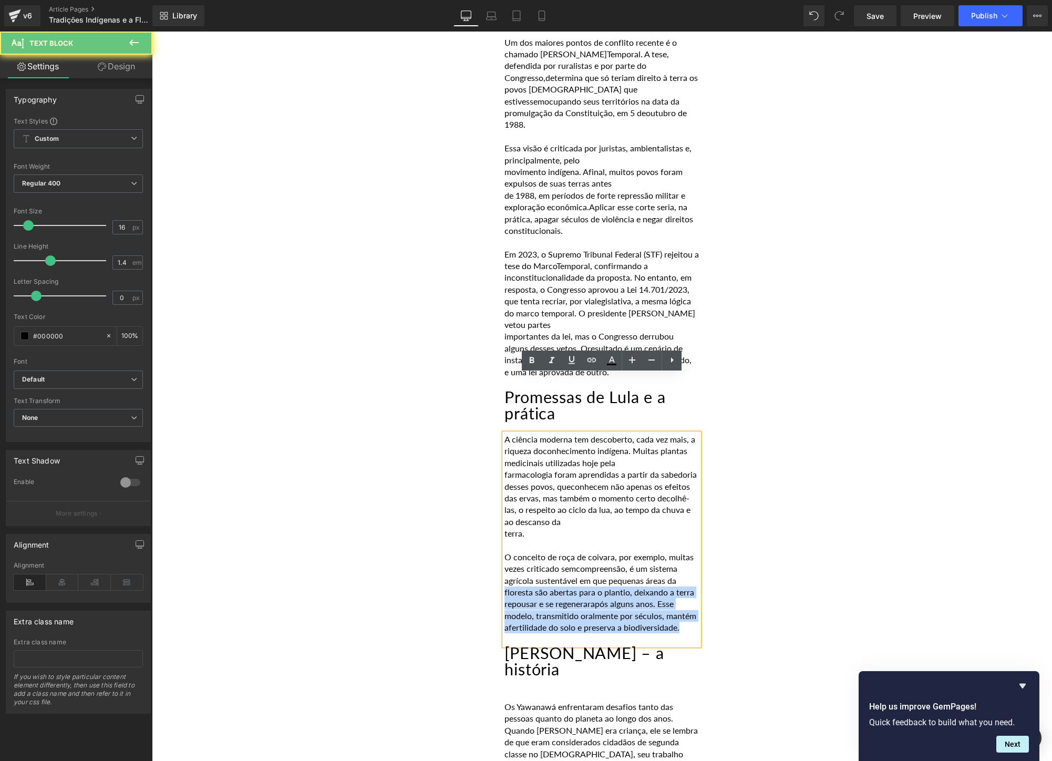
click at [668, 598] on span "após alguns anos. Esse modelo, transmitido oralmente por séculos, mantém a" at bounding box center [600, 615] width 192 height 34
click at [679, 622] on span "fertilidade do solo e preserva a biodiversidade." at bounding box center [594, 627] width 171 height 10
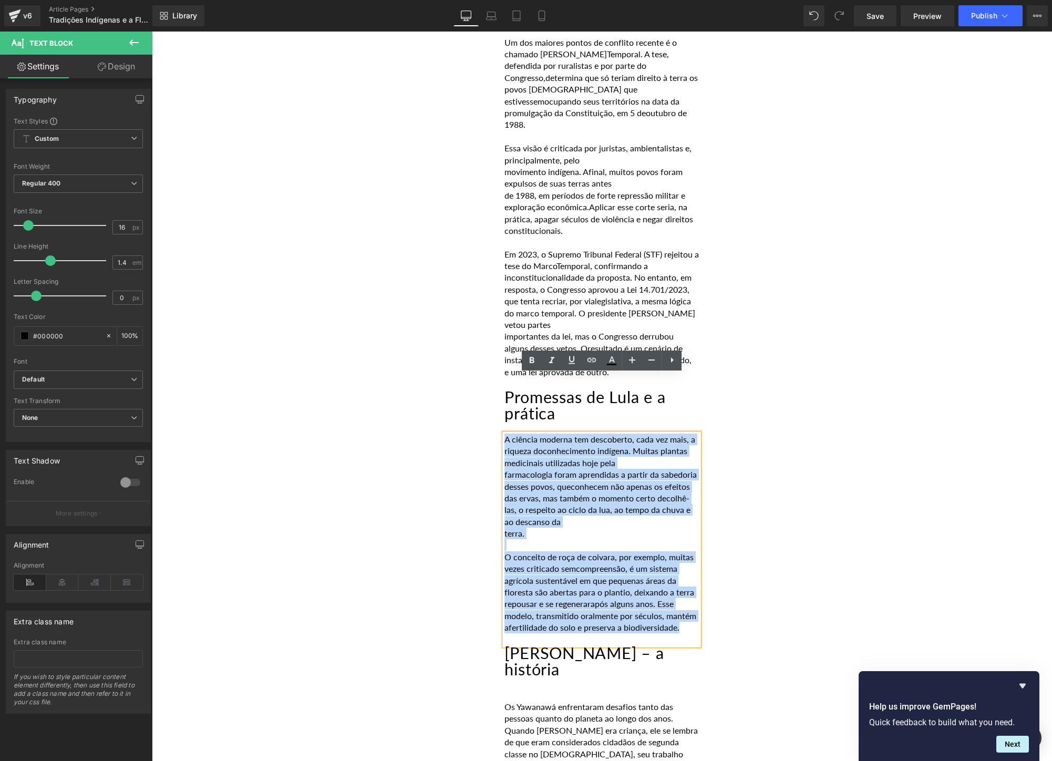
drag, startPoint x: 689, startPoint y: 572, endPoint x: 490, endPoint y: 378, distance: 277.9
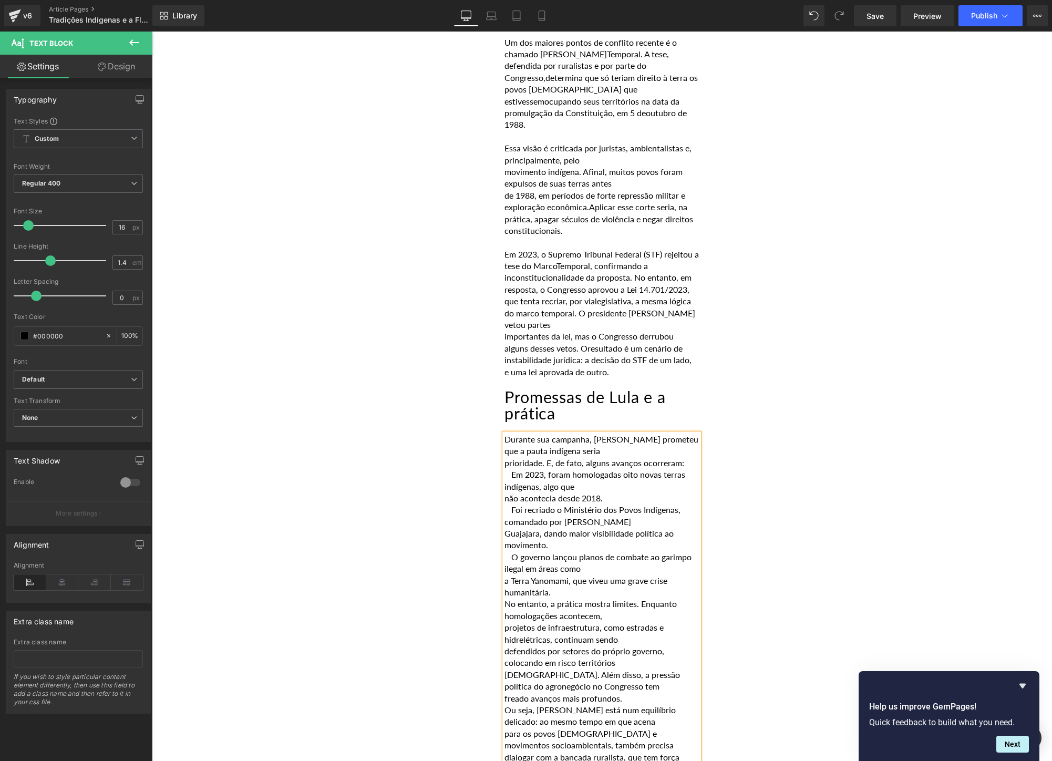
click at [504, 457] on p "prioridade. E, de fato, alguns avanços ocorreram:" at bounding box center [601, 463] width 194 height 12
click at [504, 441] on div "Durante sua campanha, [PERSON_NAME] prometeu que a pauta indígena seria priorid…" at bounding box center [601, 615] width 194 height 365
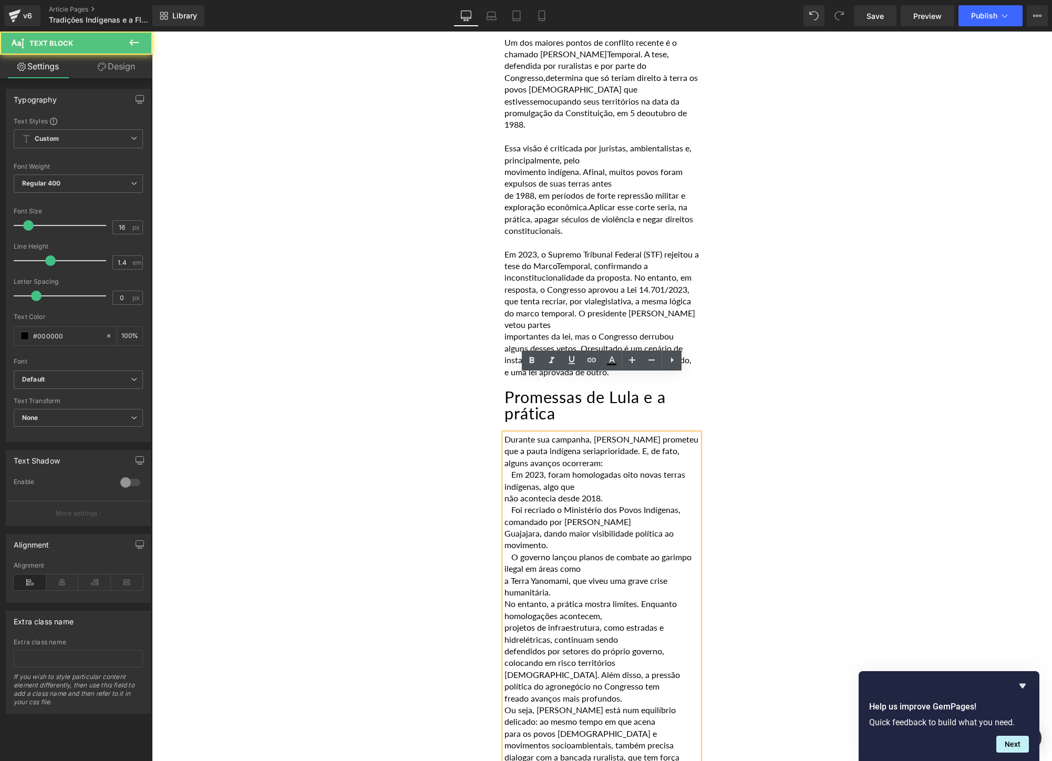
click at [518, 492] on p "não acontecia desde 2018." at bounding box center [601, 498] width 194 height 12
click at [596, 433] on p "Durante sua campanha, [PERSON_NAME] prometeu que a pauta indígena seria priorid…" at bounding box center [601, 450] width 194 height 35
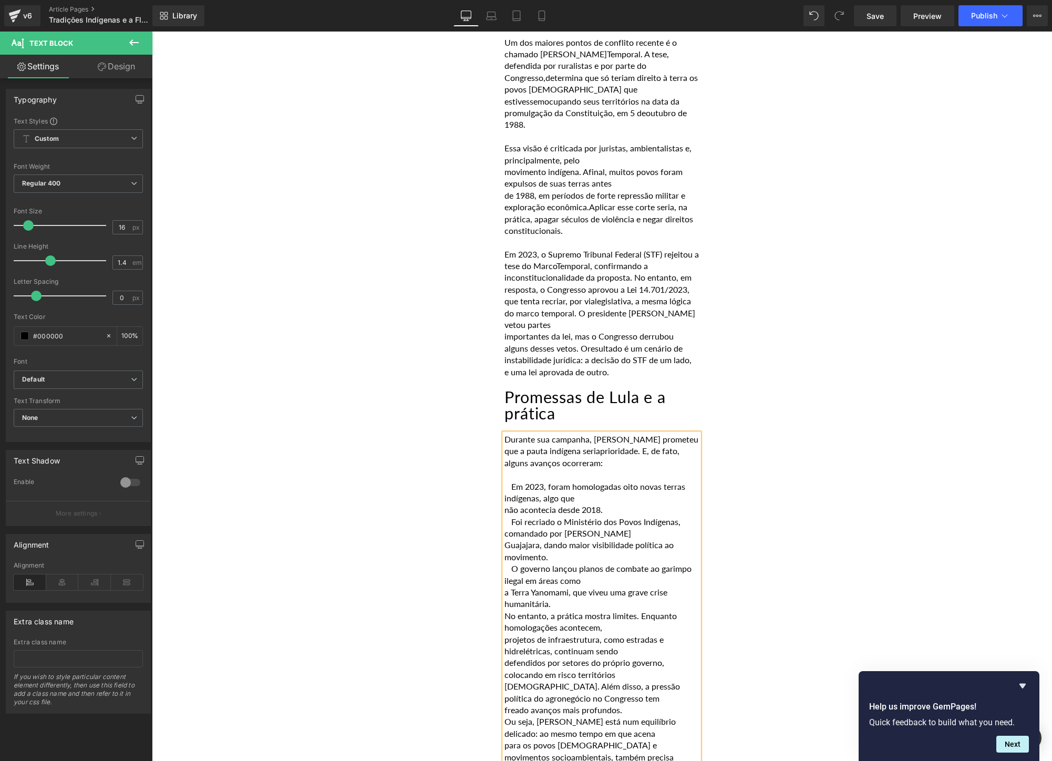
click at [507, 504] on p "não acontecia desde 2018." at bounding box center [601, 510] width 194 height 12
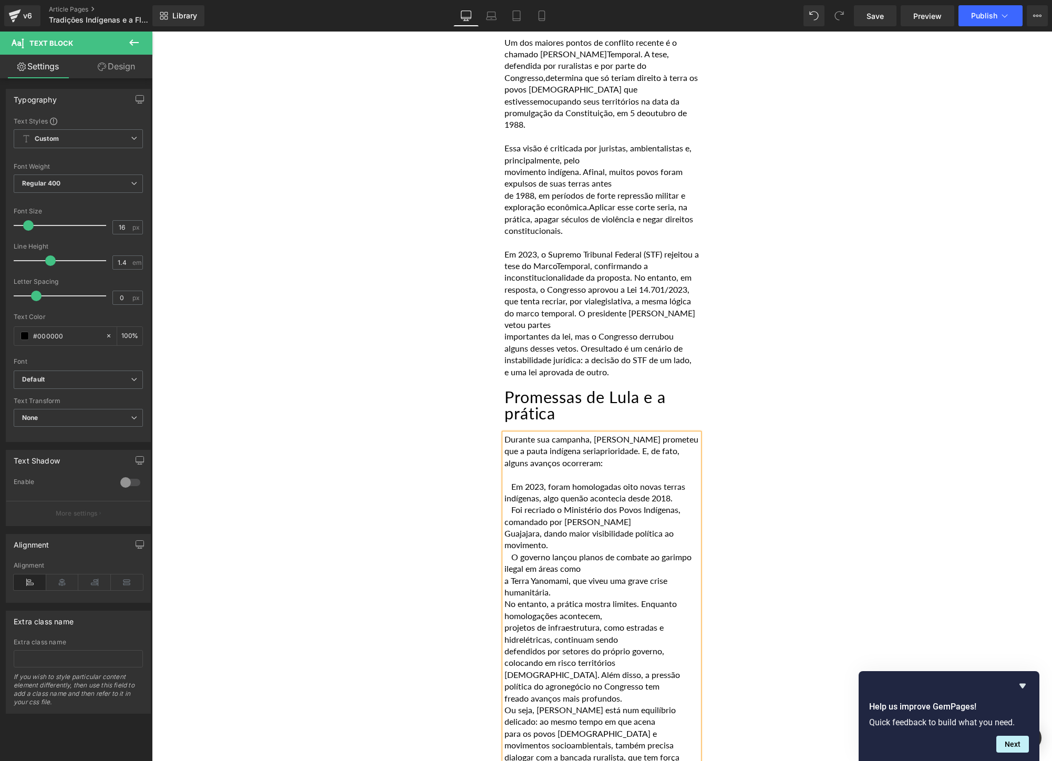
click at [689, 481] on p " Em 2023, foram homologadas oito novas terras indígenas, algo que não aconteci…" at bounding box center [601, 493] width 194 height 24
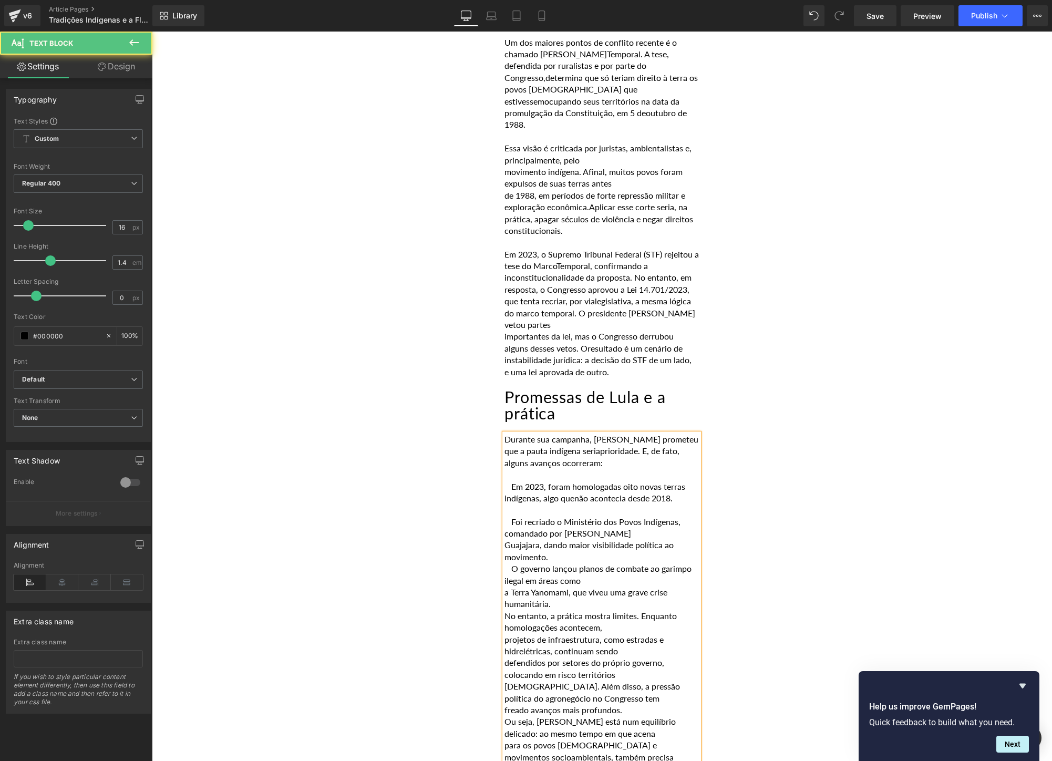
click at [507, 539] on p "Guajajara, dando maior visibilidade política ao movimento." at bounding box center [601, 551] width 194 height 24
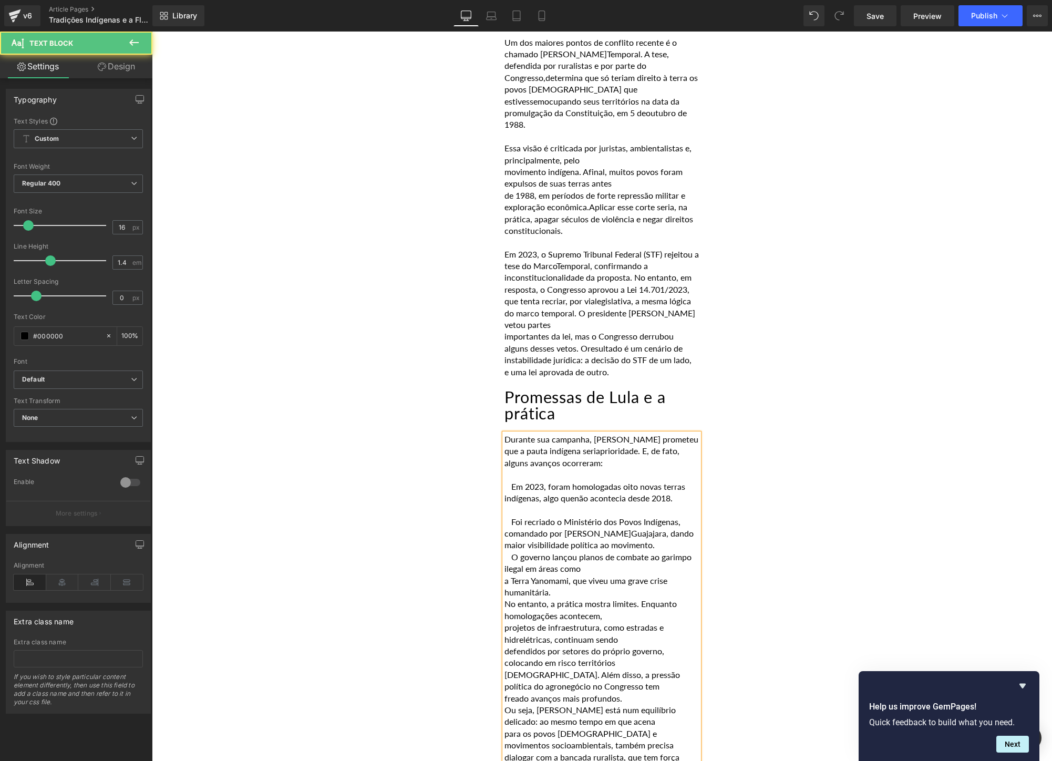
click at [650, 516] on p " Foi recriado o Ministério dos Povos Indígenas, comandado por [PERSON_NAME], d…" at bounding box center [601, 533] width 194 height 35
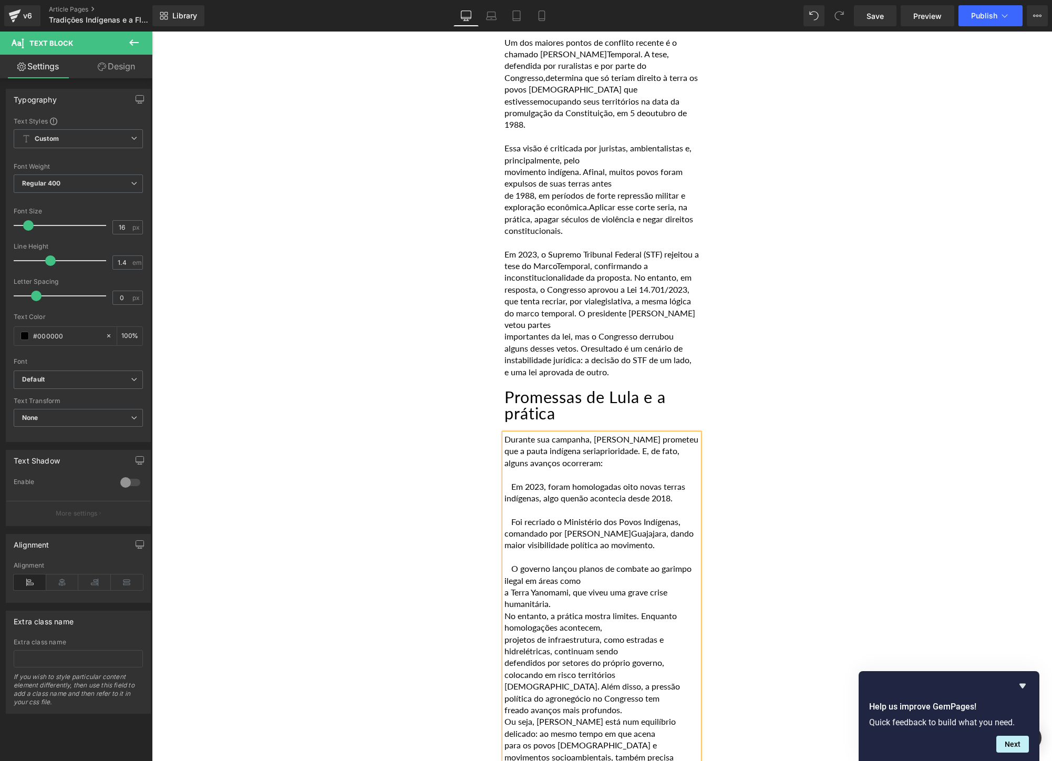
click at [506, 586] on p "a Terra Yanomami, que viveu uma grave crise humanitária." at bounding box center [601, 598] width 194 height 24
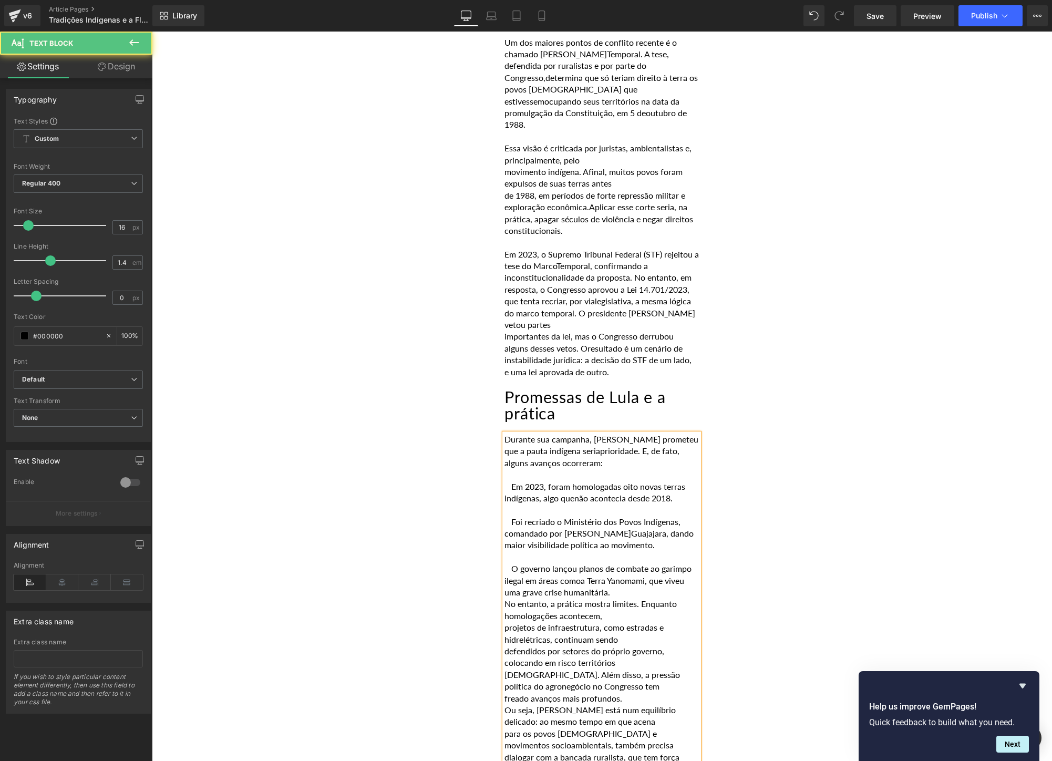
click at [633, 563] on p " O governo lançou planos de combate ao garimpo ilegal em áreas como a [GEOGRAP…" at bounding box center [601, 580] width 194 height 35
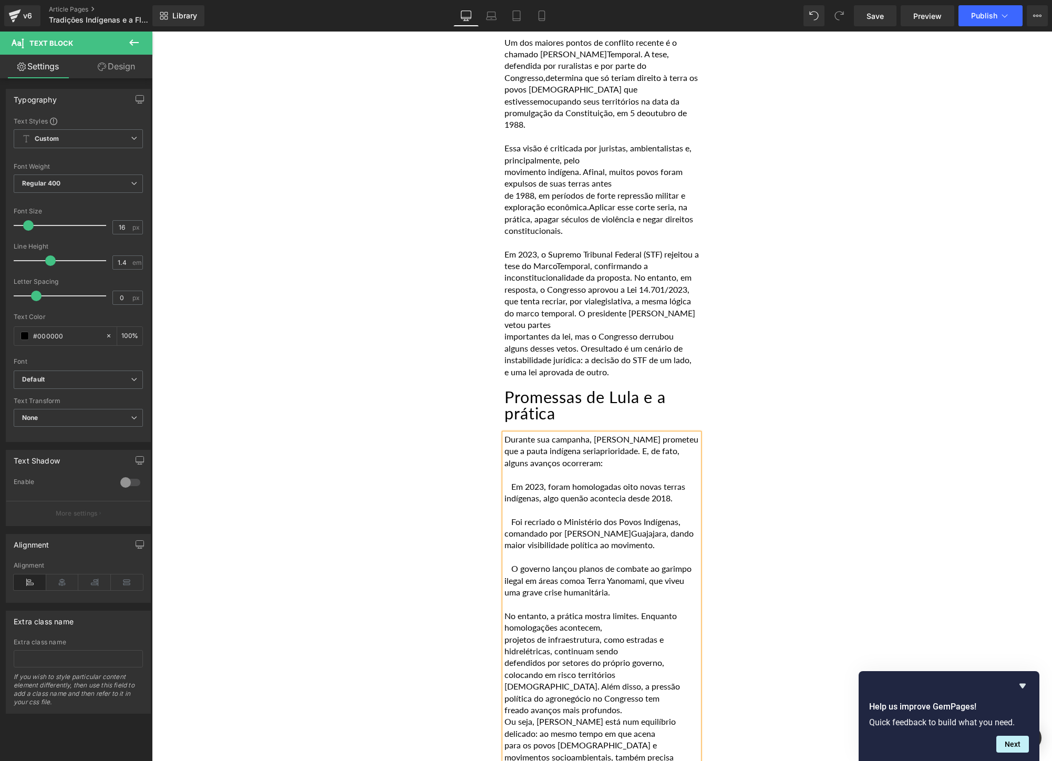
click at [505, 634] on p "projetos de infraestrutura, como estradas e hidrelétricas, continuam sendo" at bounding box center [601, 646] width 194 height 24
click at [504, 599] on div "Durante sua campanha, [PERSON_NAME] prometeu que a pauta indígena seria priorid…" at bounding box center [601, 621] width 194 height 377
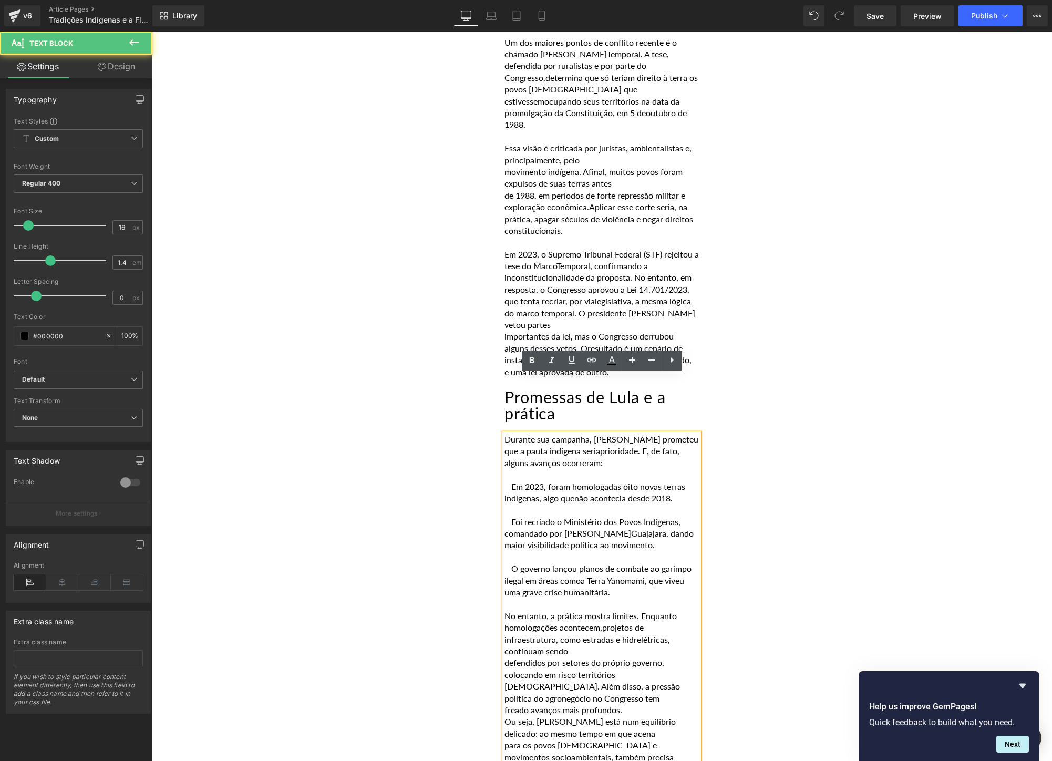
click at [506, 657] on p "defendidos por setores do próprio governo, colocando em risco territórios" at bounding box center [601, 669] width 194 height 24
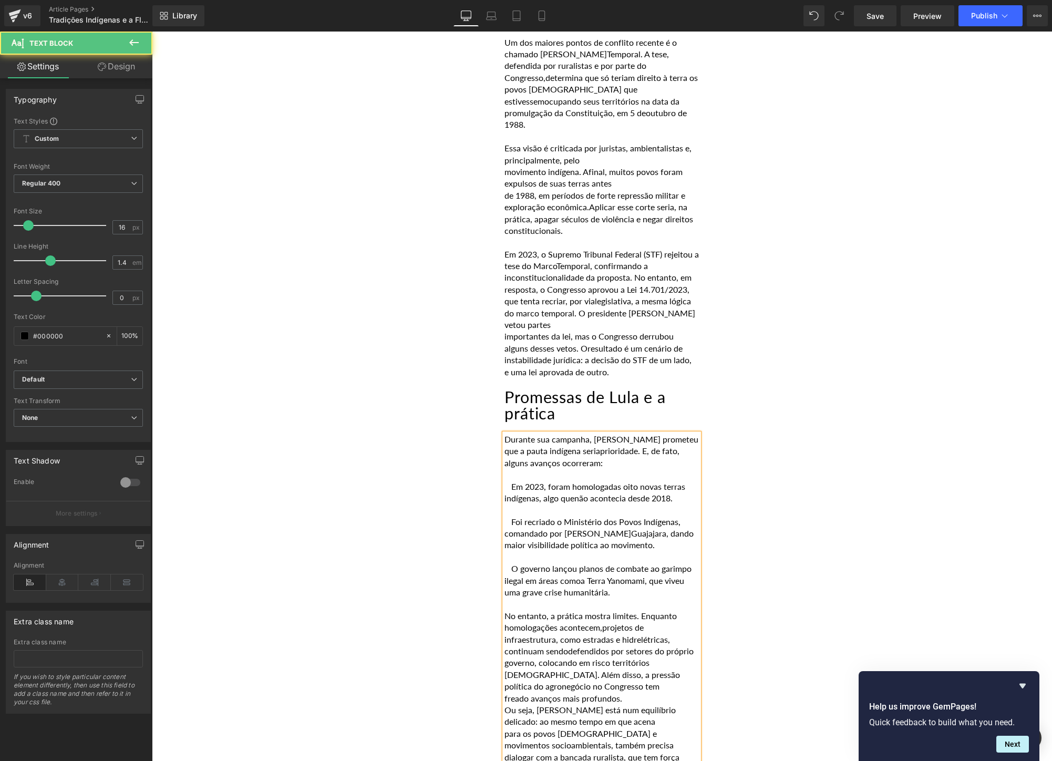
click at [504, 615] on div "Durante sua campanha, [PERSON_NAME] prometeu que a pauta indígena seria priorid…" at bounding box center [601, 615] width 194 height 365
click at [521, 669] on p "[DEMOGRAPHIC_DATA]. Além disso, a pressão política do agronegócio no Congresso …" at bounding box center [601, 681] width 194 height 24
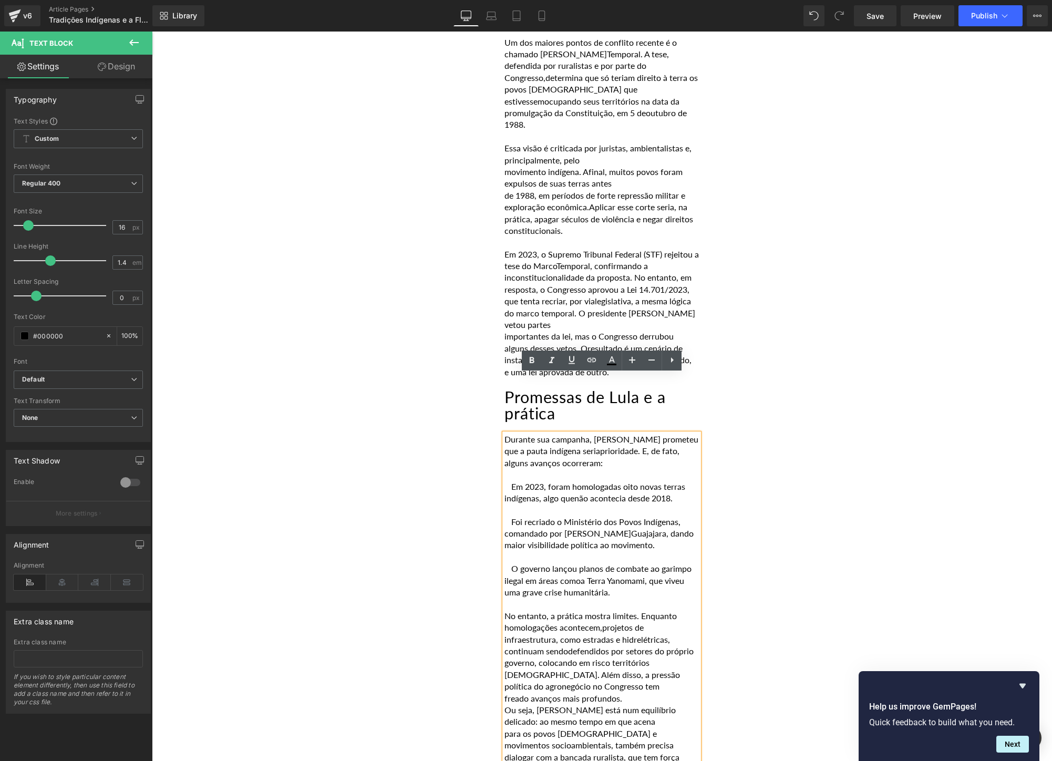
click at [504, 692] on p "freado avanços mais profundos." at bounding box center [601, 698] width 194 height 12
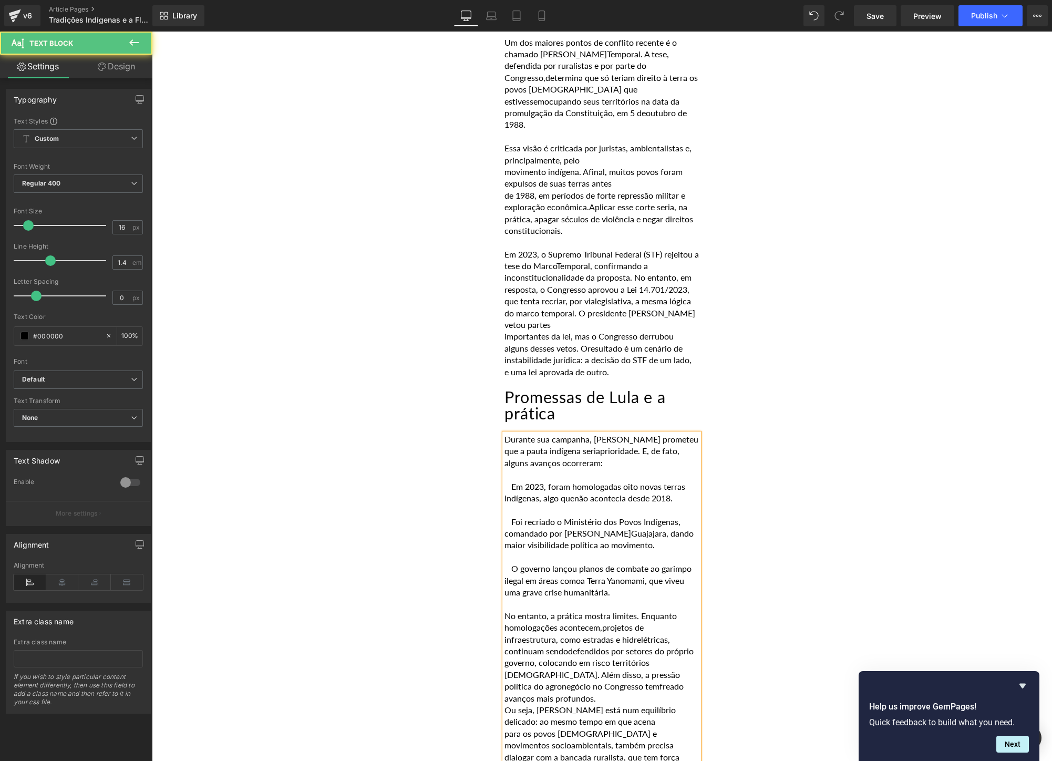
click at [605, 669] on p "[DEMOGRAPHIC_DATA]. Além disso, a pressão política do agronegócio no Congresso …" at bounding box center [601, 686] width 194 height 35
click at [504, 739] on p "para os povos [DEMOGRAPHIC_DATA] e movimentos socioambientais, também precisa" at bounding box center [601, 751] width 194 height 24
click at [504, 760] on p "dialogar com a bancada ruralista, que tem força decisiva nas votações" at bounding box center [601, 775] width 194 height 24
click at [506, 722] on div "Rendering Content" at bounding box center [526, 719] width 65 height 12
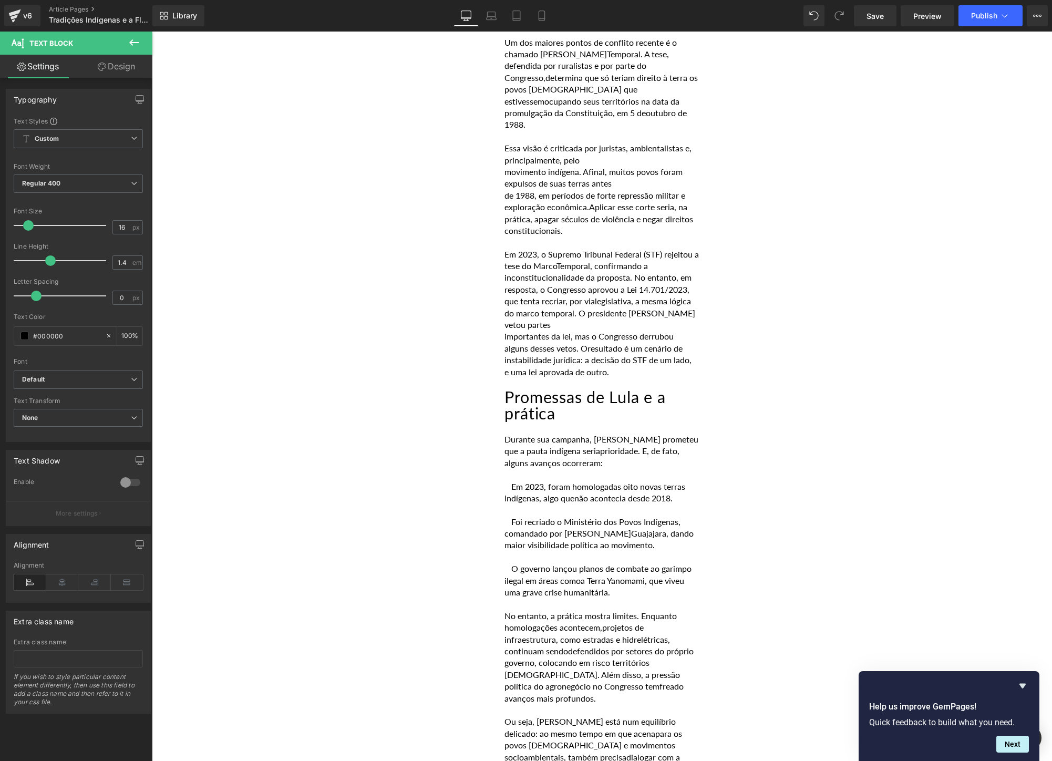
click at [535, 722] on div "Rendering Content" at bounding box center [526, 719] width 65 height 12
click at [509, 722] on div "Rendering Content" at bounding box center [526, 719] width 65 height 12
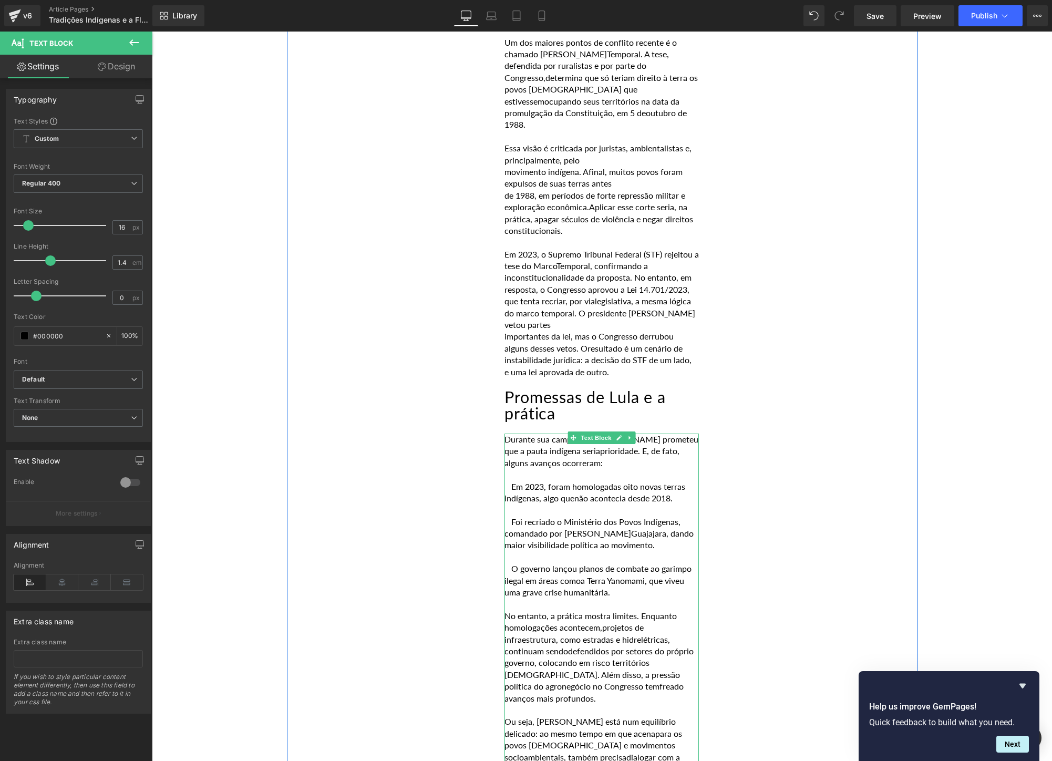
click at [627, 716] on p "Ou seja, [PERSON_NAME] está num equilíbrio delicado: ao mesmo tempo em que acen…" at bounding box center [601, 751] width 194 height 70
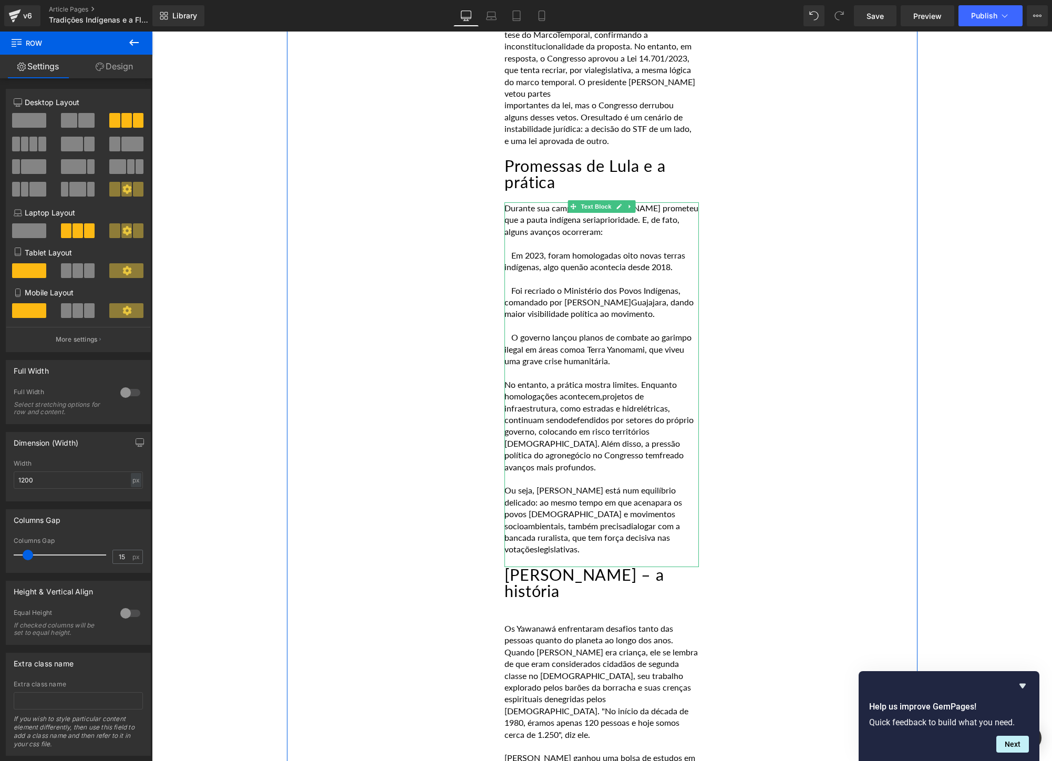
scroll to position [1212, 0]
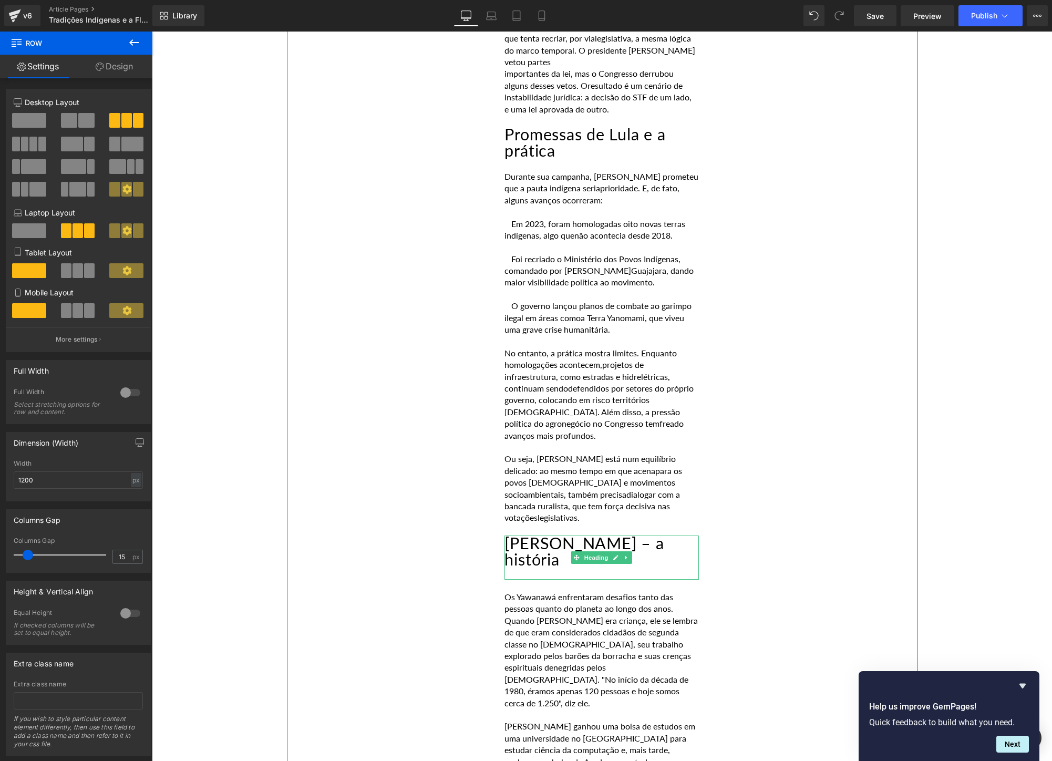
click at [684, 535] on h2 "[PERSON_NAME] – a história" at bounding box center [601, 551] width 194 height 32
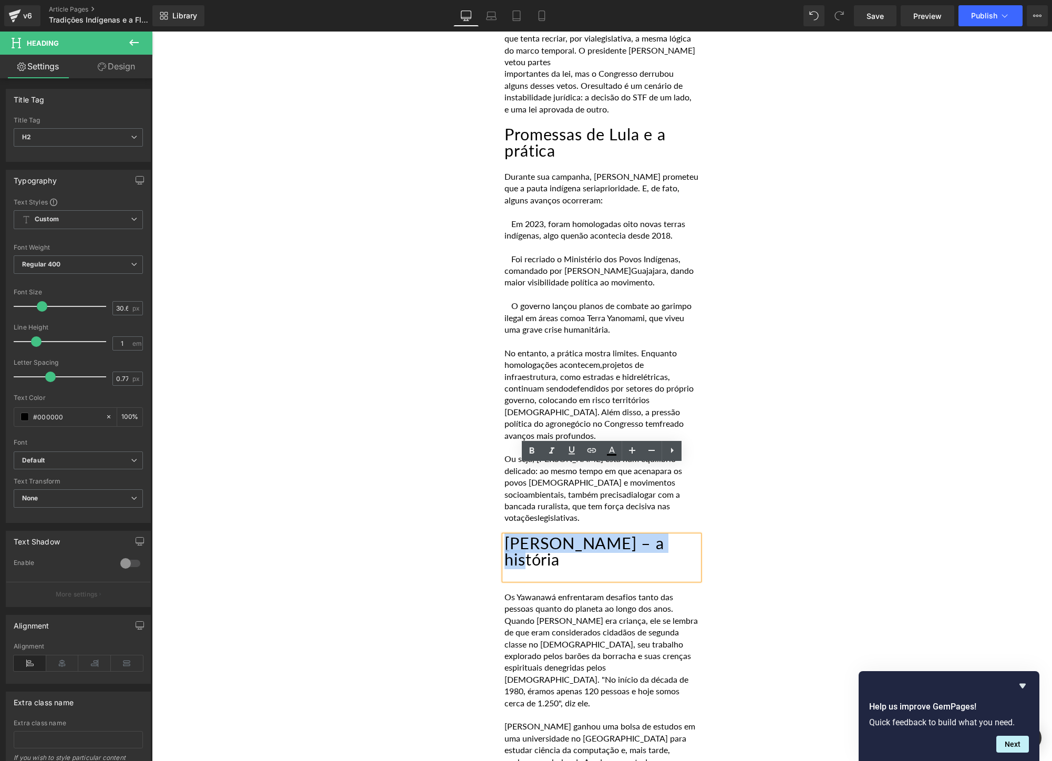
drag, startPoint x: 687, startPoint y: 477, endPoint x: 507, endPoint y: 475, distance: 180.2
click at [507, 535] on h2 "[PERSON_NAME] – a história" at bounding box center [601, 551] width 194 height 32
paste div
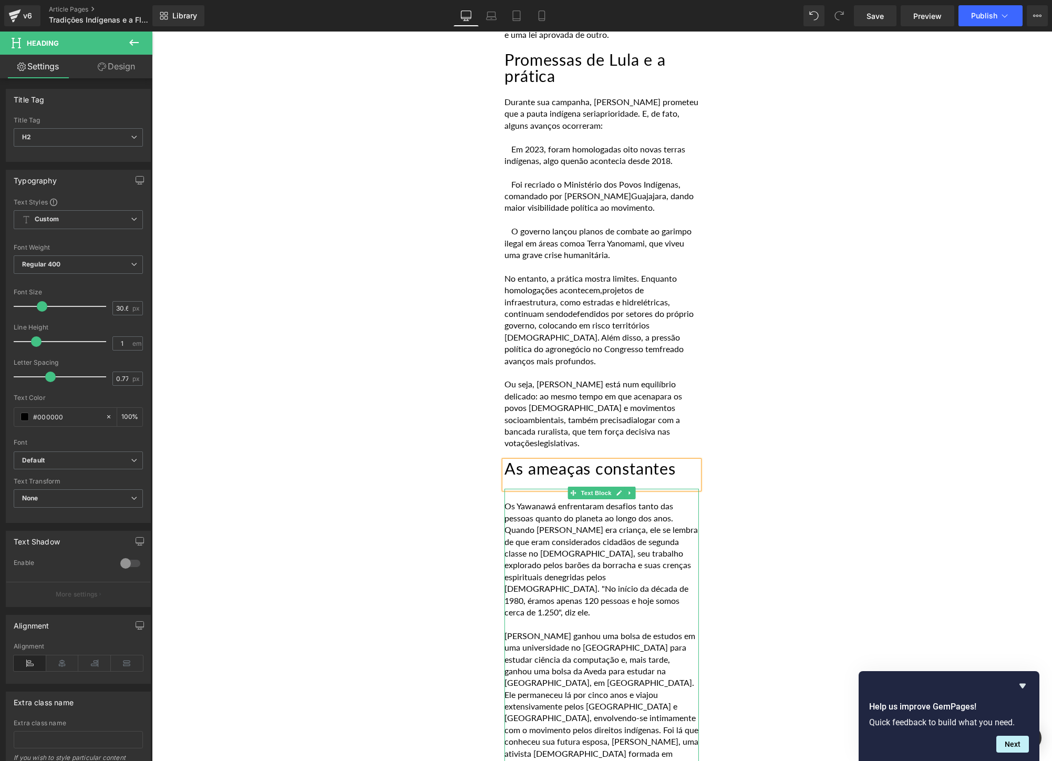
scroll to position [1335, 0]
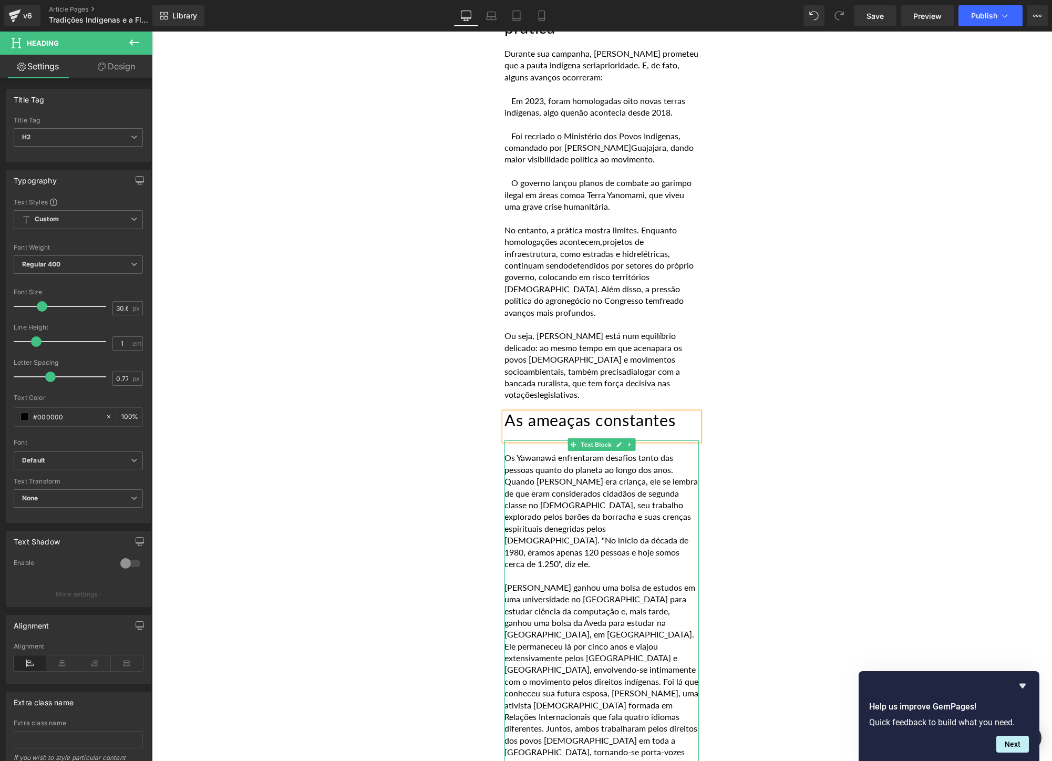
click at [593, 677] on p "[PERSON_NAME] ganhou uma bolsa de estudos em uma universidade no [GEOGRAPHIC_DA…" at bounding box center [601, 693] width 194 height 223
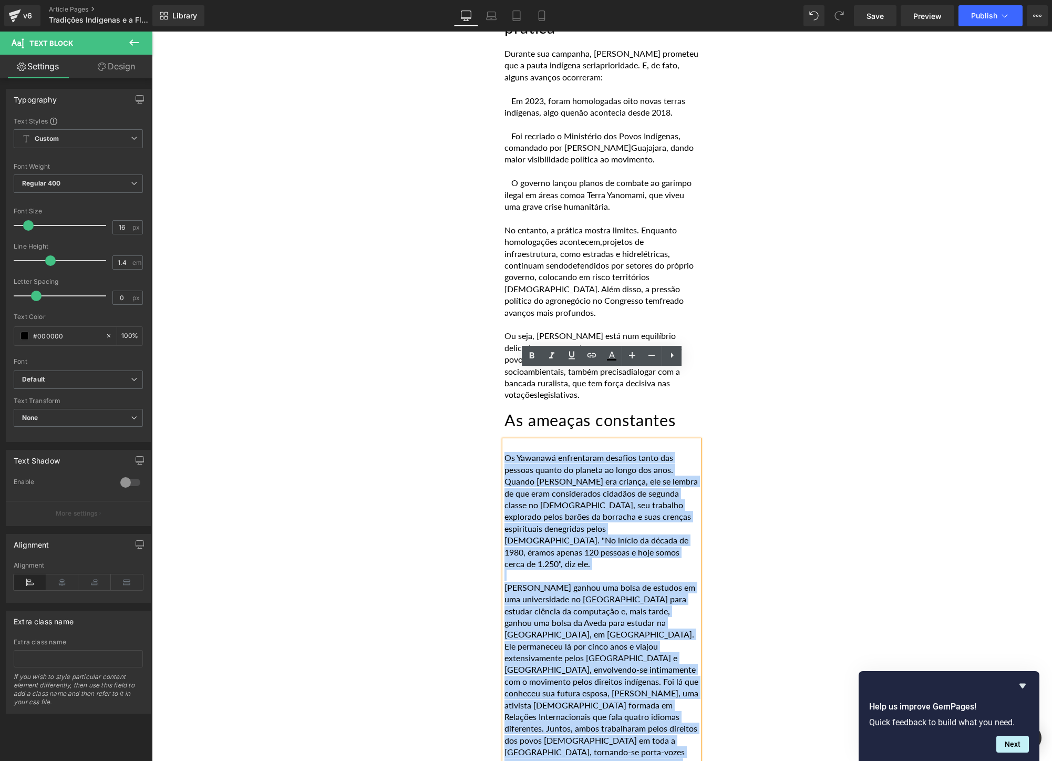
drag, startPoint x: 574, startPoint y: 680, endPoint x: 464, endPoint y: 383, distance: 316.3
paste div
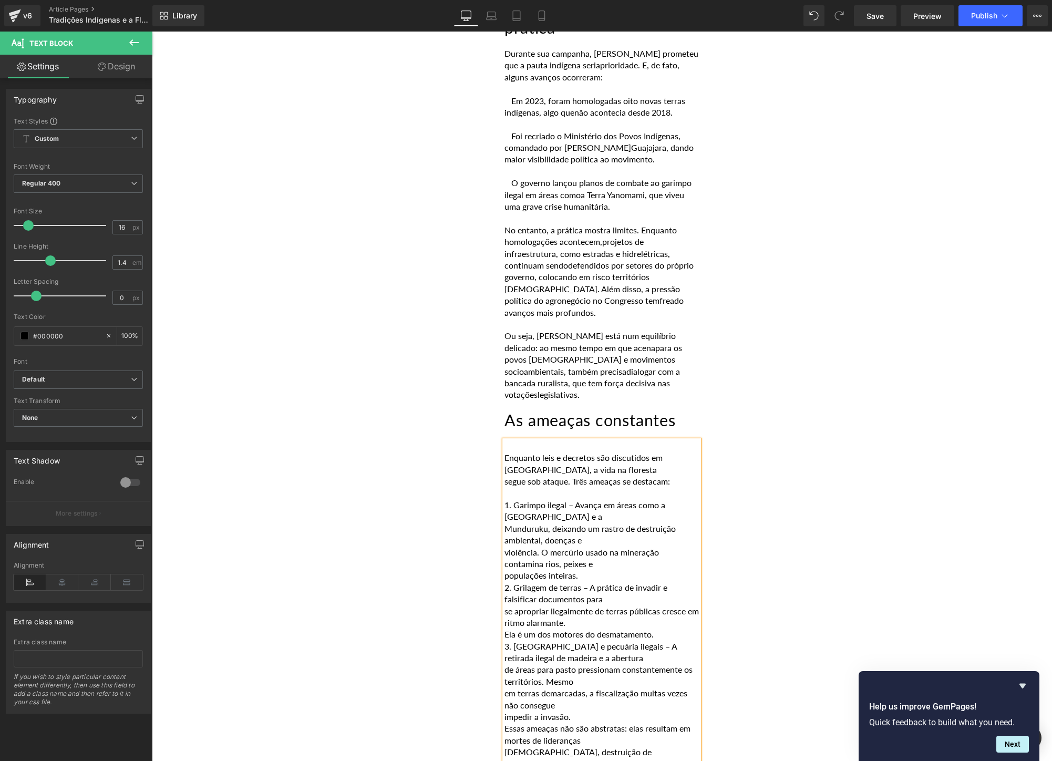
click at [509, 475] on p "segue sob ataque. Três ameaças se destacam:" at bounding box center [601, 481] width 194 height 12
click at [509, 523] on p "Munduruku, deixando um rastro de destruição ambiental, doenças e" at bounding box center [601, 535] width 194 height 24
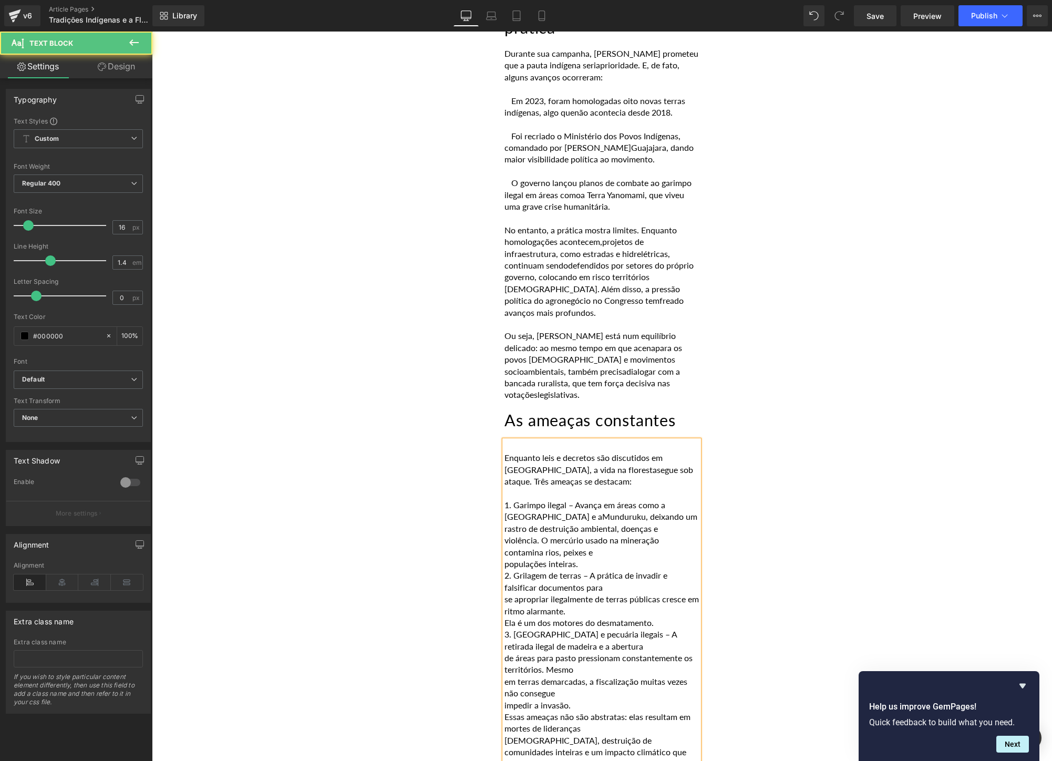
click at [507, 534] on p "violência. O mercúrio usado na mineração contamina rios, peixes e" at bounding box center [601, 546] width 194 height 24
click at [505, 558] on p "populações inteiras." at bounding box center [601, 564] width 194 height 12
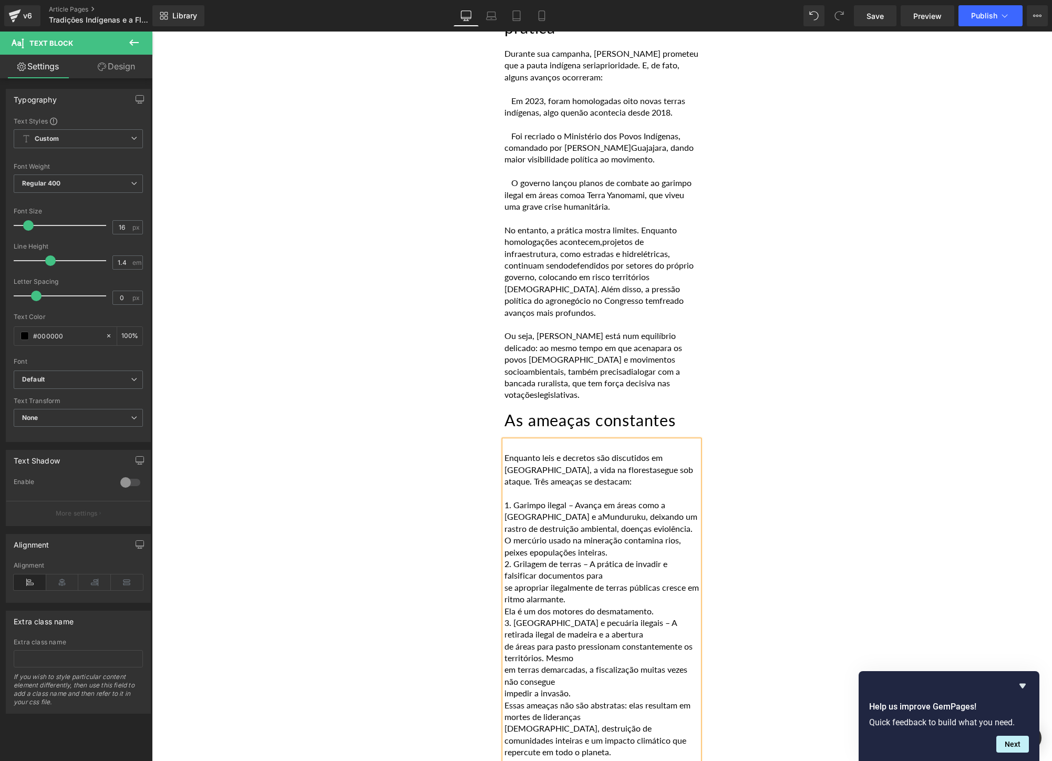
click at [631, 499] on p "1. Garimpo ilegal – Avança em áreas como a Terra Yanomami e a Munduruku, deixan…" at bounding box center [601, 528] width 194 height 59
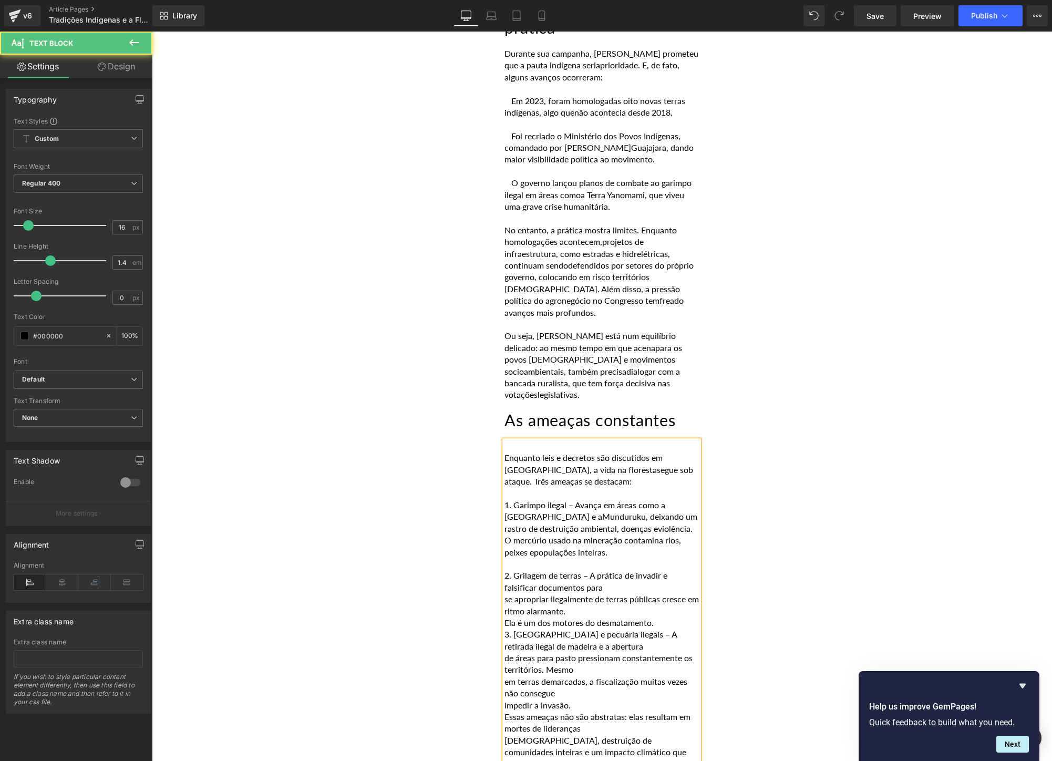
click at [505, 593] on p "se apropriar ilegalmente de terras públicas cresce em ritmo alarmante." at bounding box center [601, 605] width 194 height 24
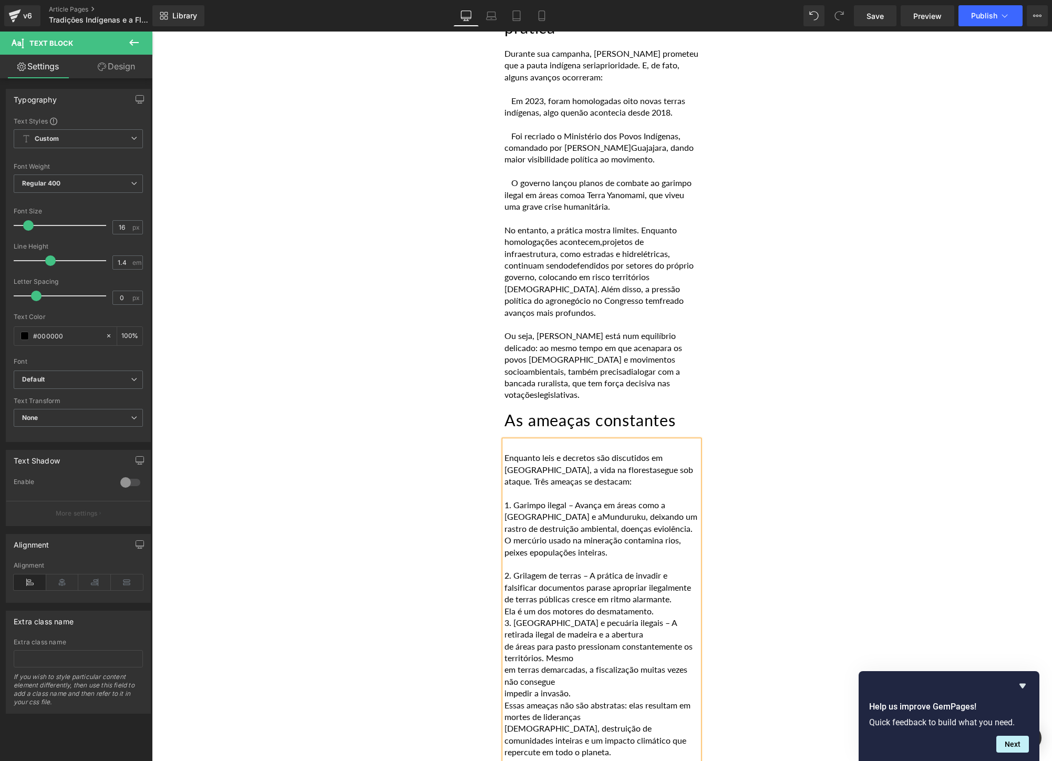
click at [690, 605] on p "Ela é um dos motores do desmatamento." at bounding box center [601, 611] width 194 height 12
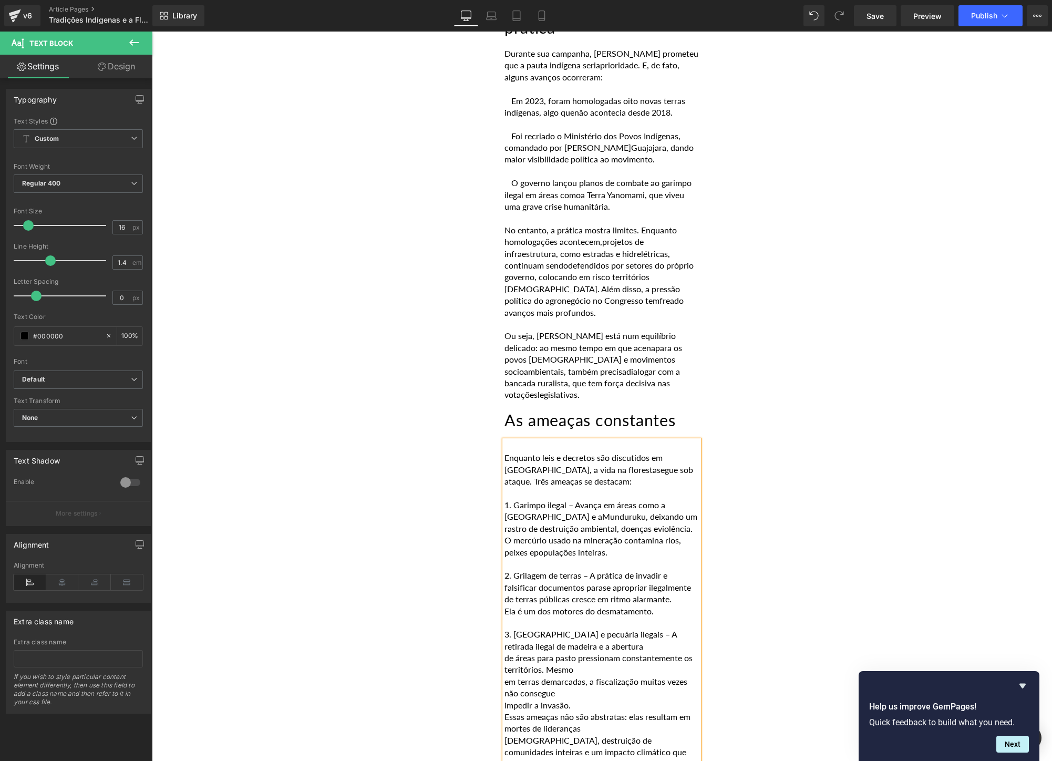
click at [506, 652] on p "de áreas para pasto pressionam constantemente os territórios. Mesmo" at bounding box center [601, 664] width 194 height 24
click at [507, 699] on p "impedir a invasão." at bounding box center [601, 705] width 194 height 12
click at [662, 676] on p "em terras demarcadas, a fiscalização muitas vezes não consegue impedir a invasã…" at bounding box center [601, 688] width 194 height 24
click at [506, 734] on p "[DEMOGRAPHIC_DATA], destruição de comunidades inteiras e um impacto climático q…" at bounding box center [601, 746] width 194 height 24
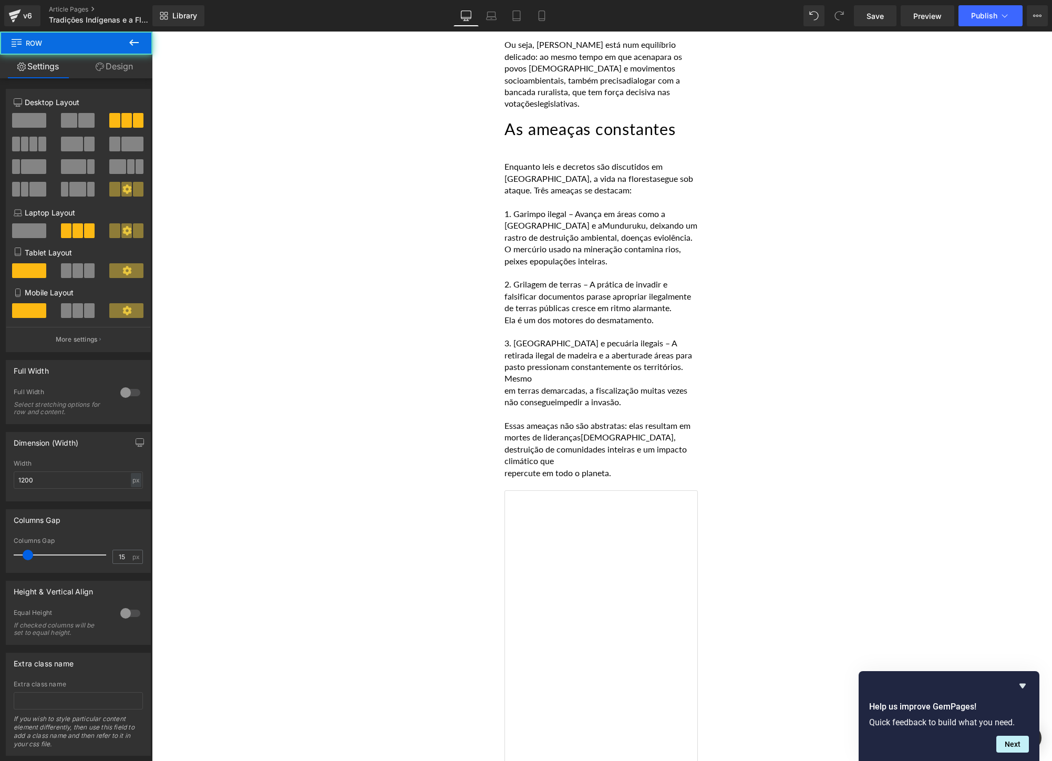
scroll to position [1631, 0]
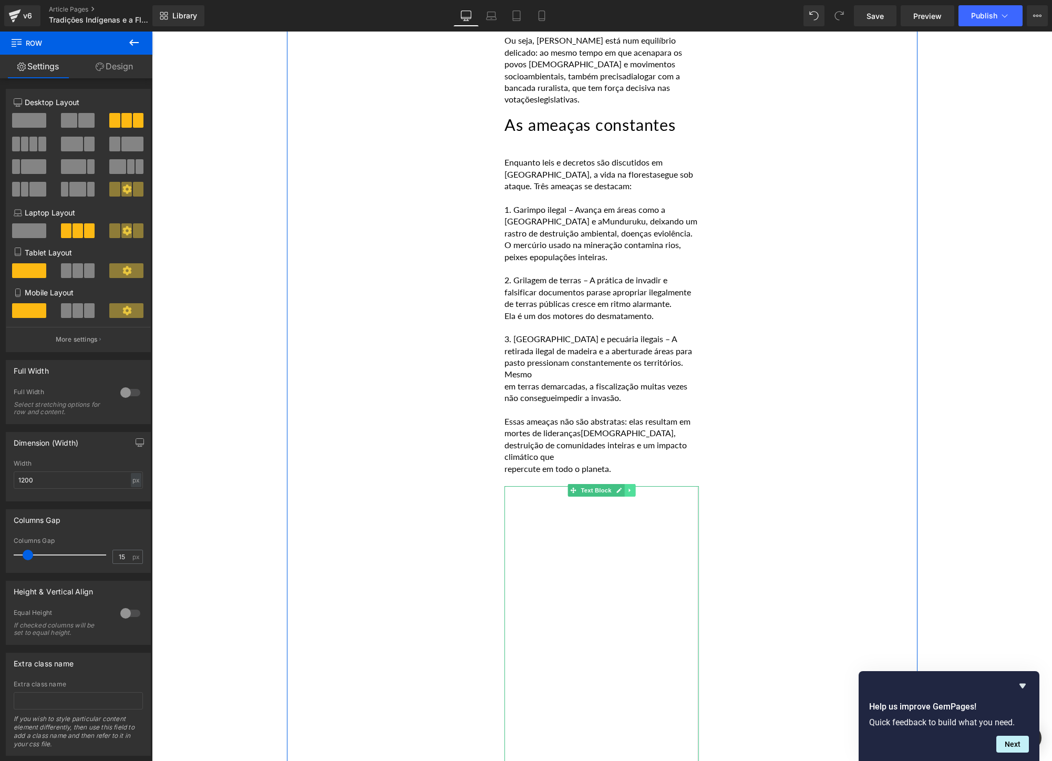
click at [630, 487] on icon at bounding box center [630, 490] width 6 height 6
click at [631, 484] on link at bounding box center [635, 490] width 11 height 13
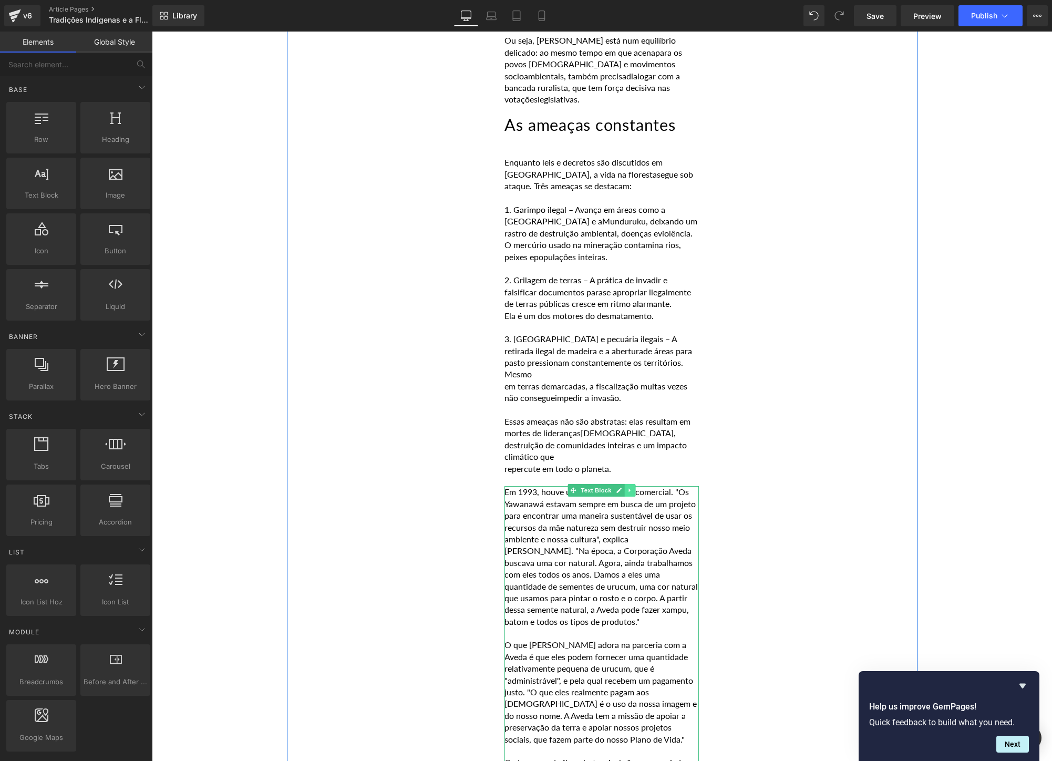
click at [627, 487] on icon at bounding box center [630, 490] width 6 height 6
click at [634, 488] on icon at bounding box center [636, 491] width 6 height 6
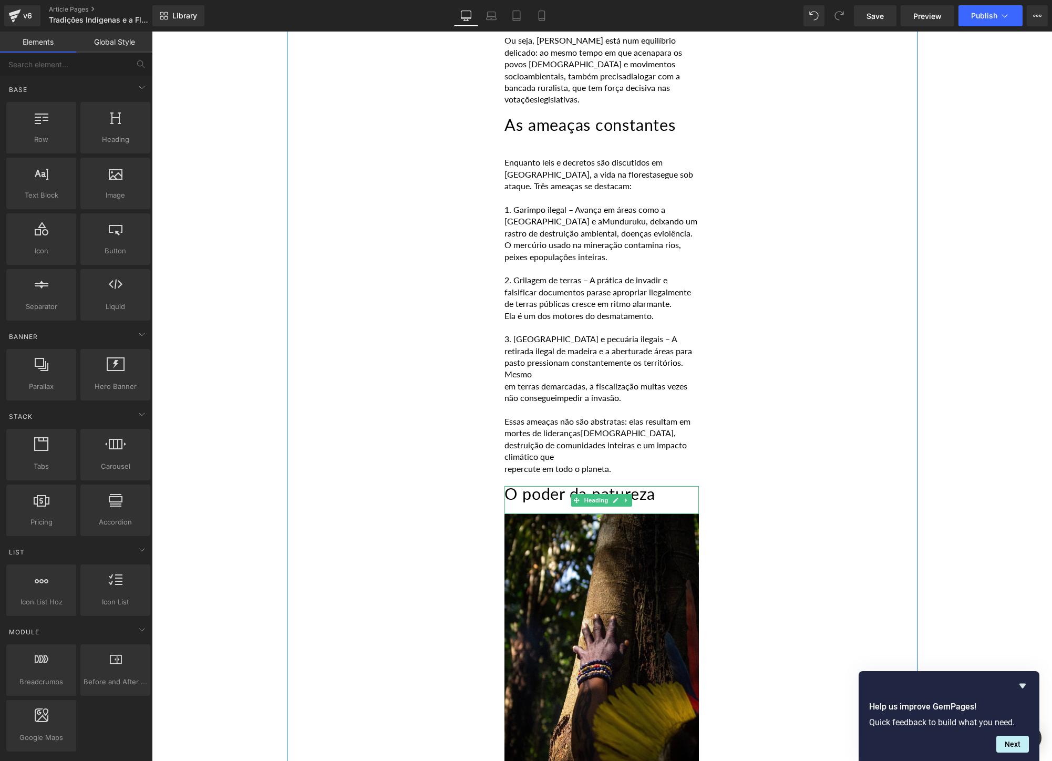
click at [668, 486] on h2 "O poder da natureza" at bounding box center [601, 494] width 194 height 16
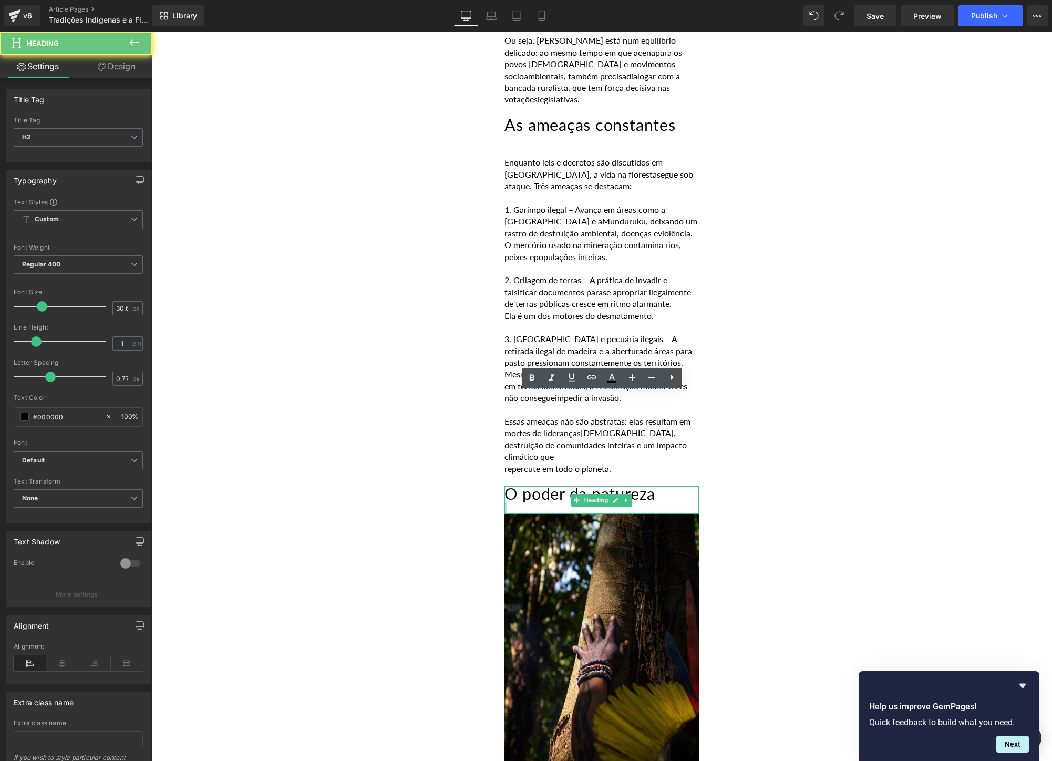
click at [668, 486] on h2 "O poder da natureza" at bounding box center [601, 494] width 194 height 16
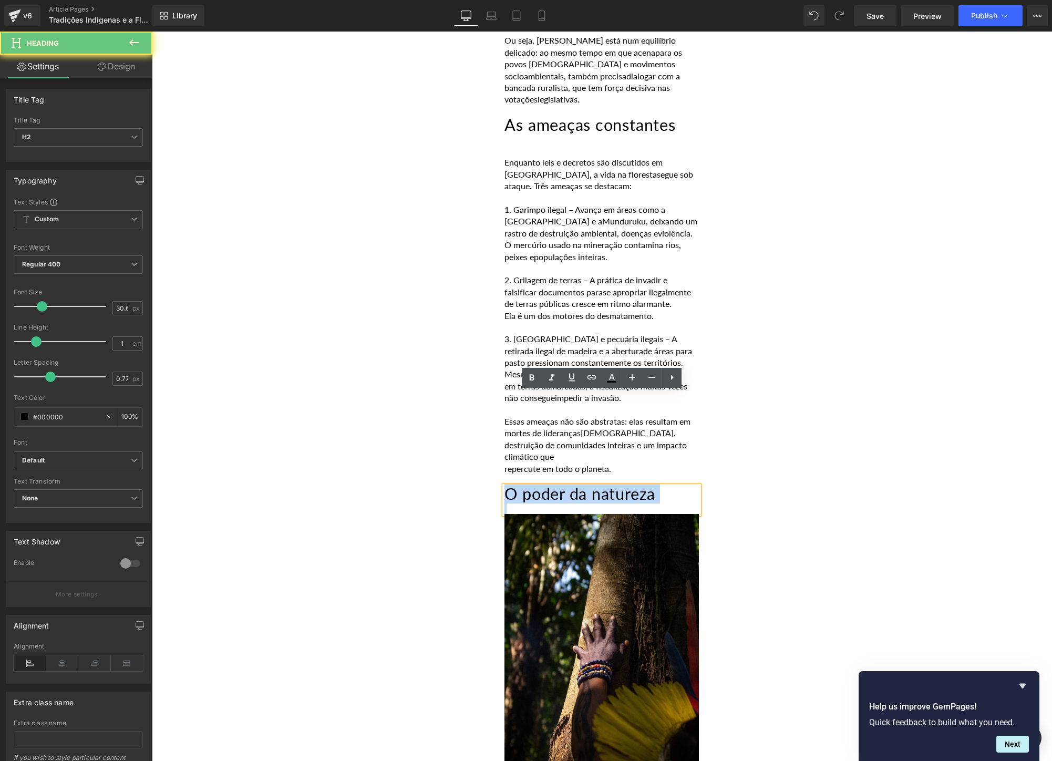
click at [668, 486] on h2 "O poder da natureza" at bounding box center [601, 494] width 194 height 16
paste div
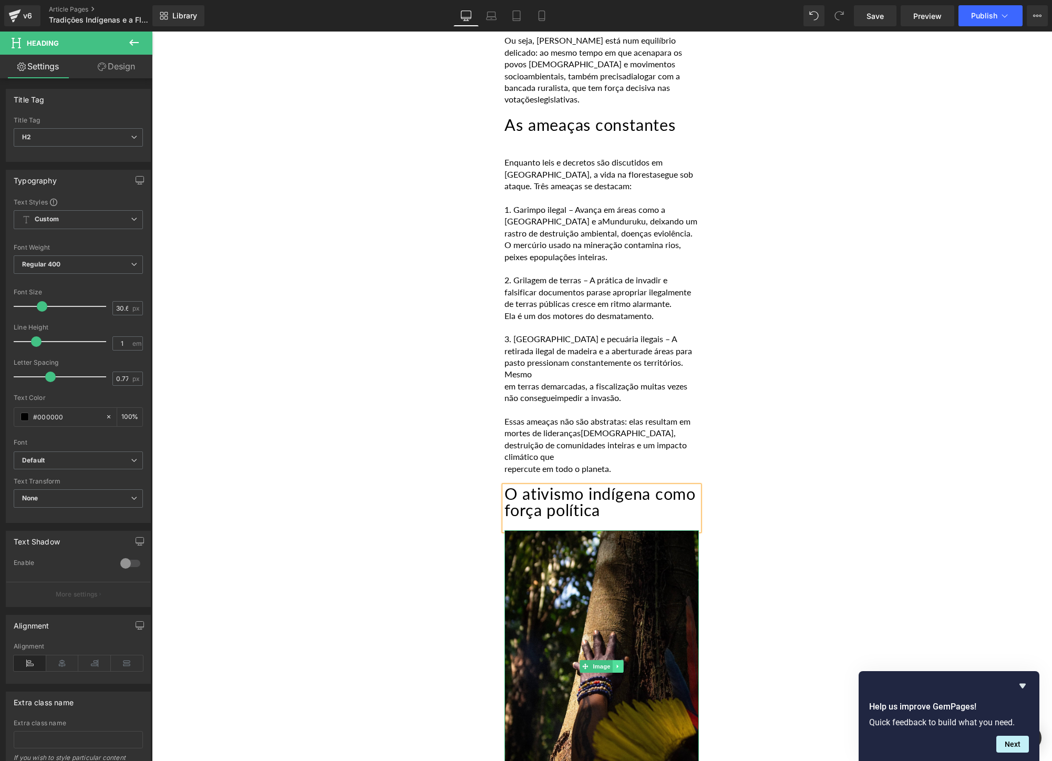
click at [617, 660] on link at bounding box center [618, 666] width 11 height 13
click at [624, 663] on icon at bounding box center [623, 666] width 6 height 6
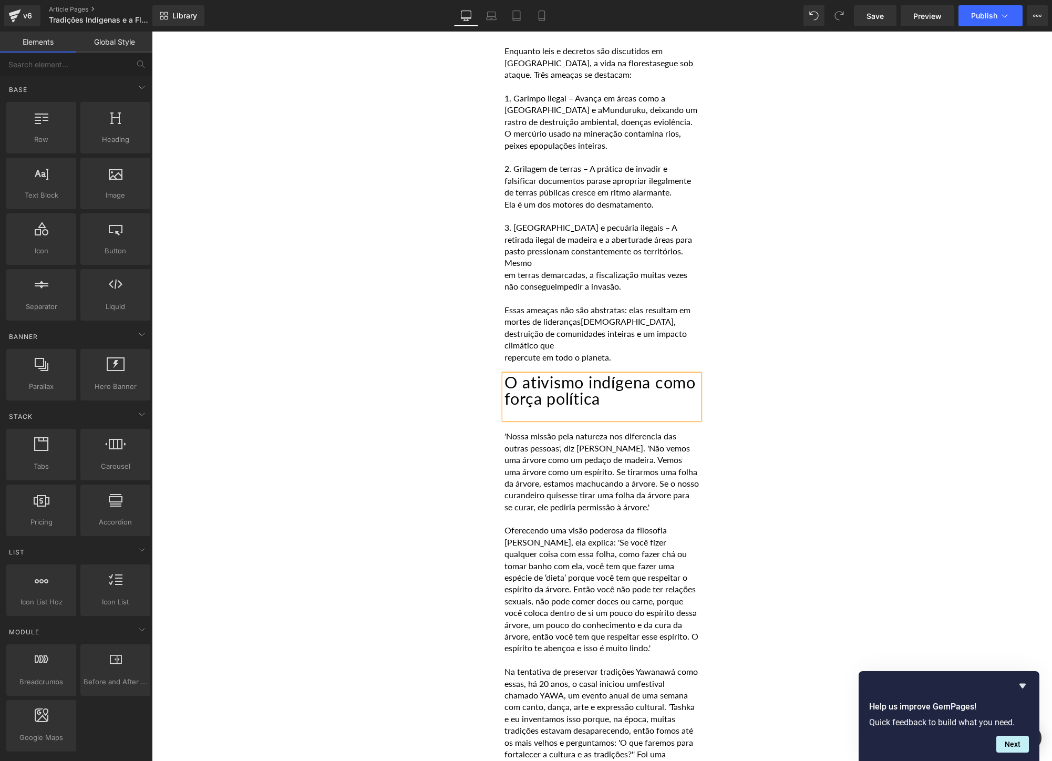
scroll to position [1794, 0]
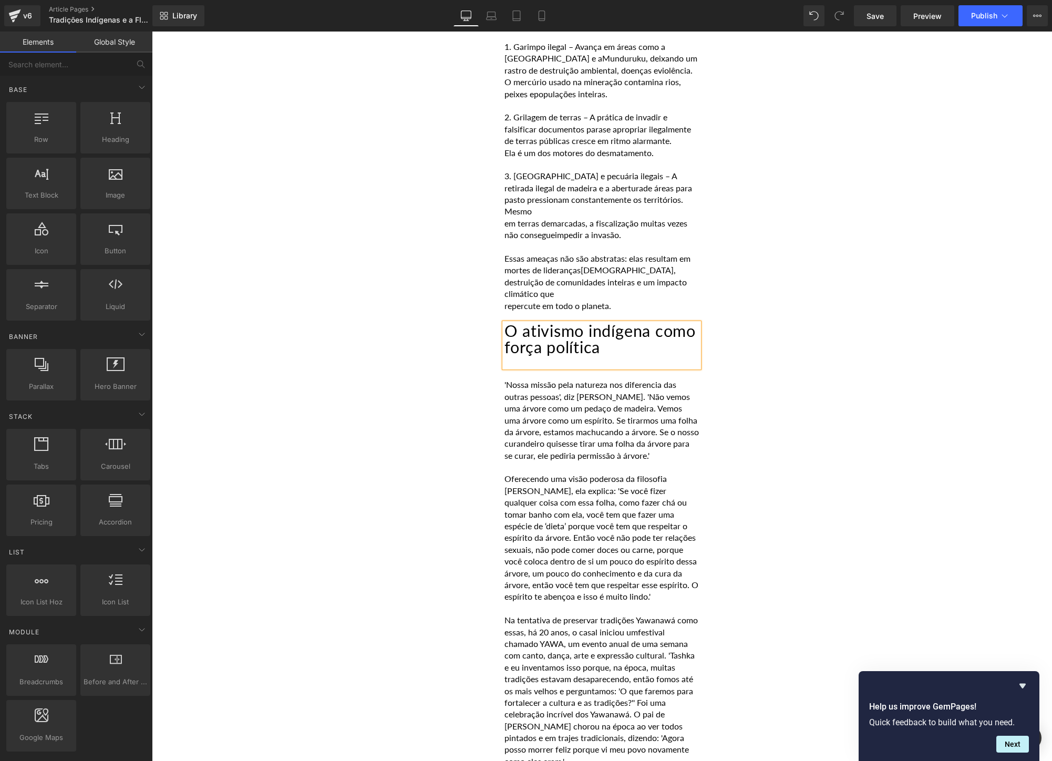
click at [606, 473] on p "Oferecendo uma visão poderosa da filosofia [PERSON_NAME], ela explica: 'Se você…" at bounding box center [601, 537] width 194 height 129
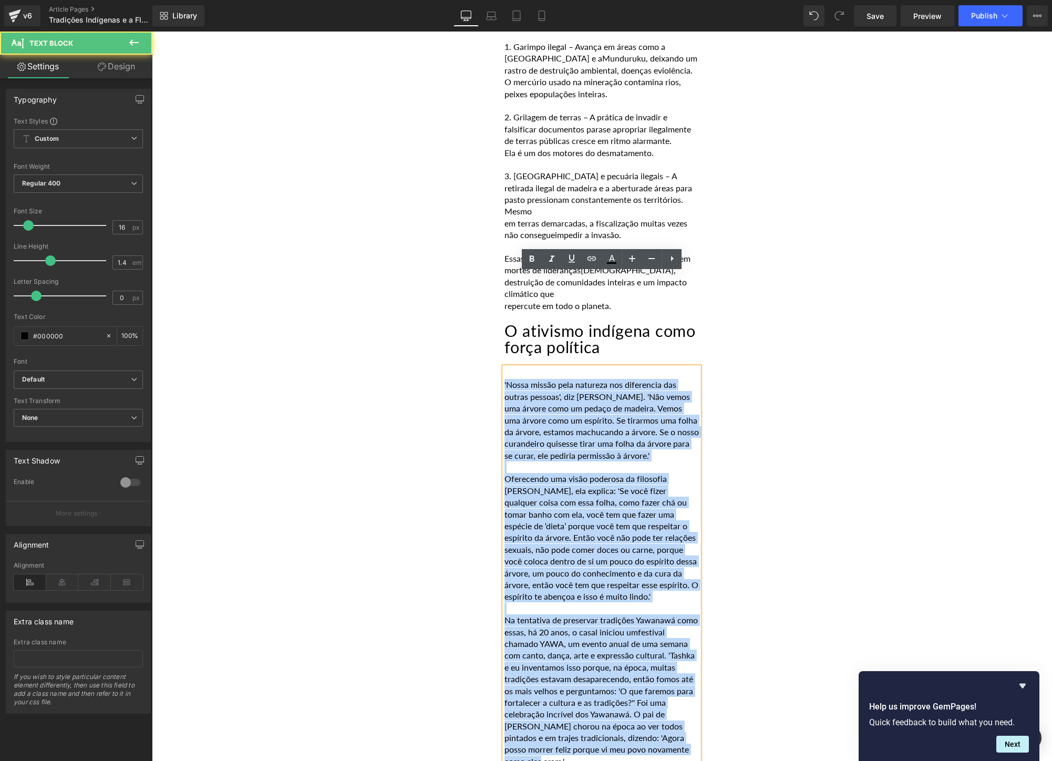
drag, startPoint x: 541, startPoint y: 669, endPoint x: 491, endPoint y: 289, distance: 383.6
click at [491, 289] on div "POR [PERSON_NAME] [DATE] Heading Falar sobre a Amazônia é falar de um territóri…" at bounding box center [602, 596] width 630 height 3892
paste div
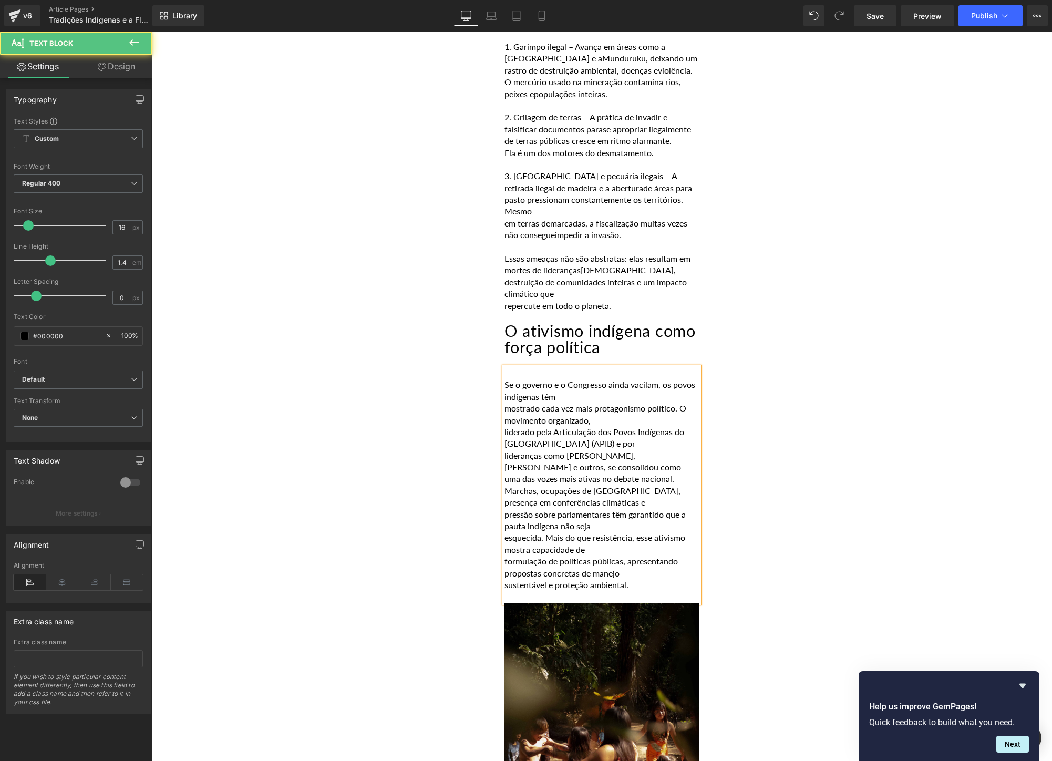
click at [507, 402] on p "mostrado cada vez mais protagonismo político. O movimento organizado," at bounding box center [601, 414] width 194 height 24
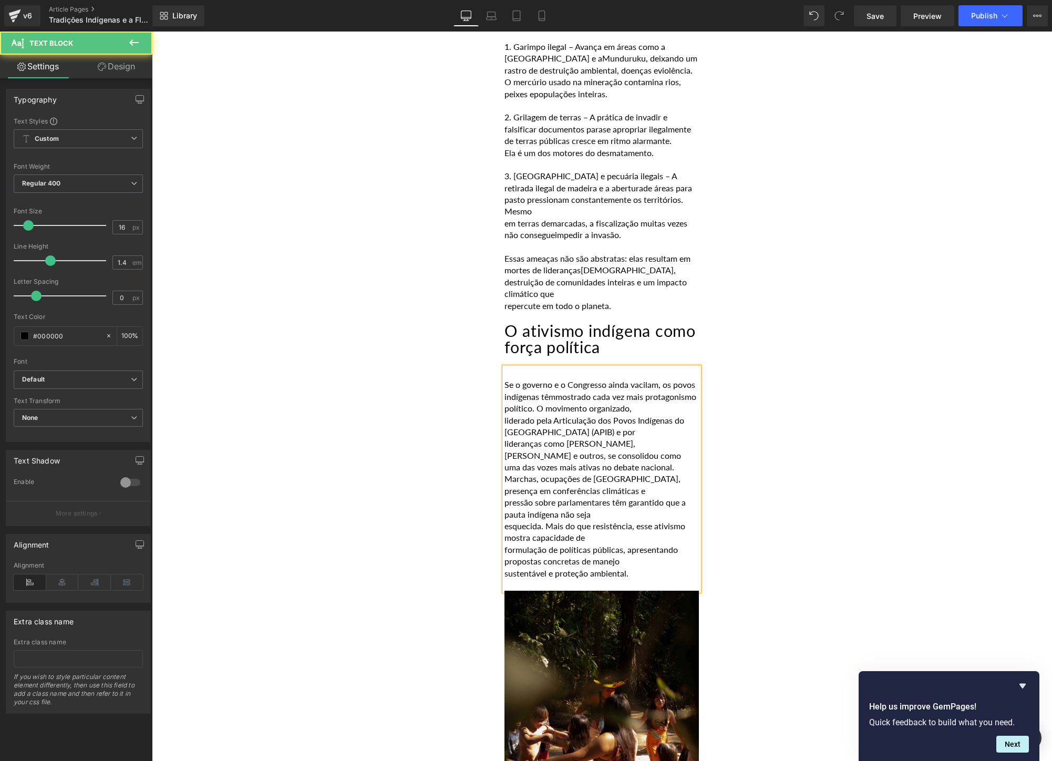
click at [506, 438] on p "lideranças como [PERSON_NAME], [PERSON_NAME] e outros, se consolidou como" at bounding box center [601, 450] width 194 height 24
click at [504, 372] on div "Se o governo e o Congresso ainda vacilam, os povos [DEMOGRAPHIC_DATA] têm mostr…" at bounding box center [601, 478] width 194 height 223
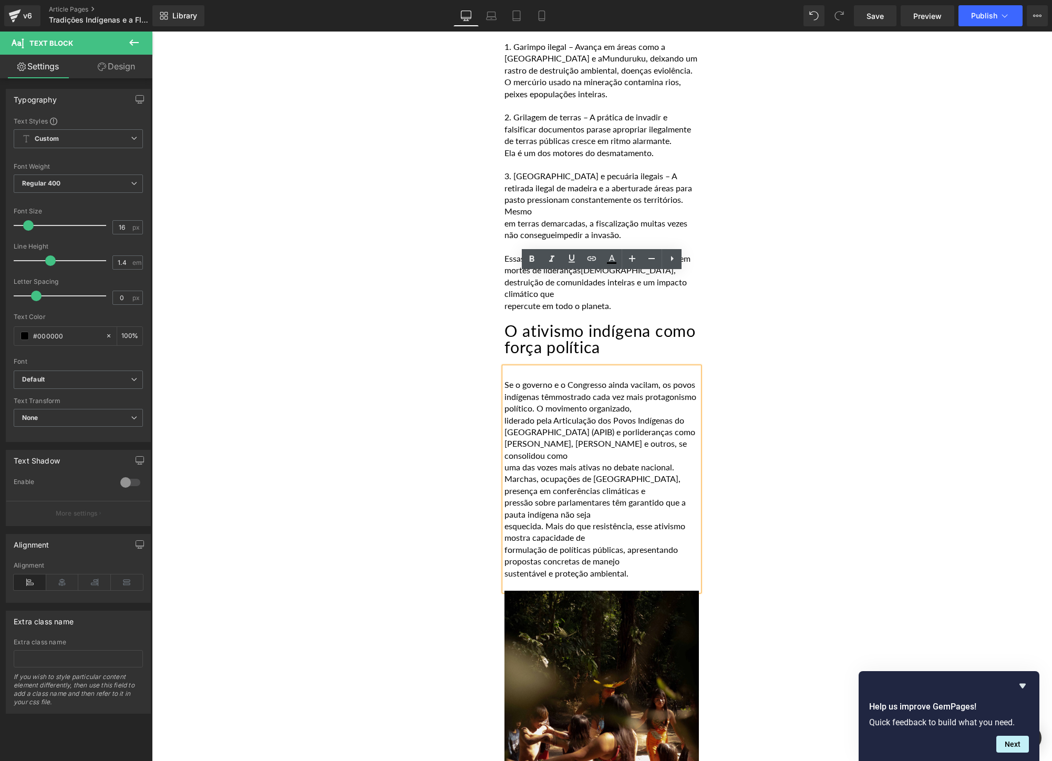
click at [510, 461] on p "uma das vozes mais ativas no debate nacional." at bounding box center [601, 467] width 194 height 12
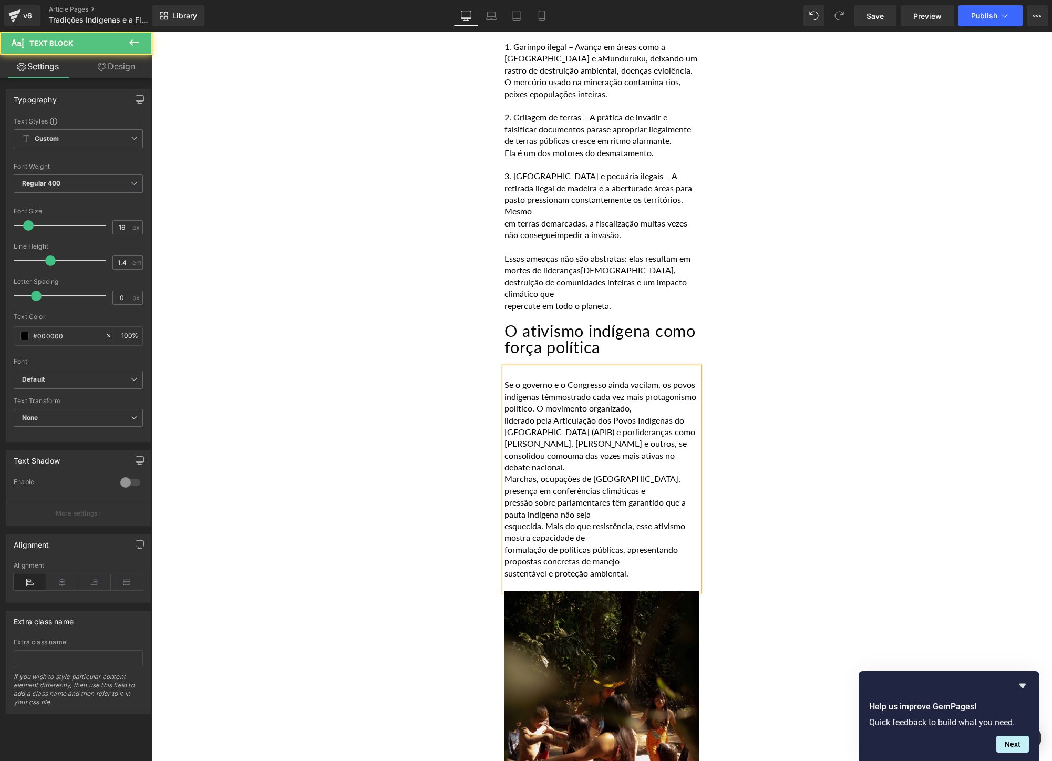
click at [566, 414] on p "liderado pela Articulação dos Povos Indígenas do Brasil (APIB) e por lideranças…" at bounding box center [601, 443] width 194 height 59
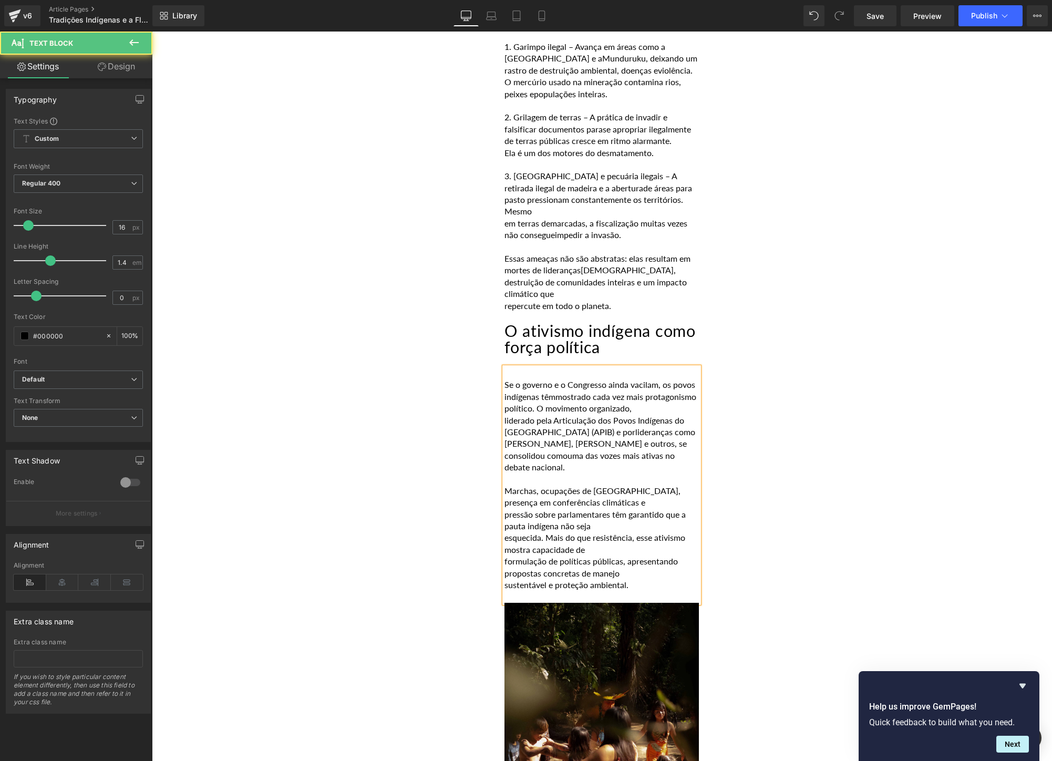
click at [509, 509] on p "pressão sobre parlamentares têm garantido que a pauta indígena não seja" at bounding box center [601, 521] width 194 height 24
click at [506, 532] on p "esquecida. Mais do que resistência, esse ativismo mostra capacidade de" at bounding box center [601, 544] width 194 height 24
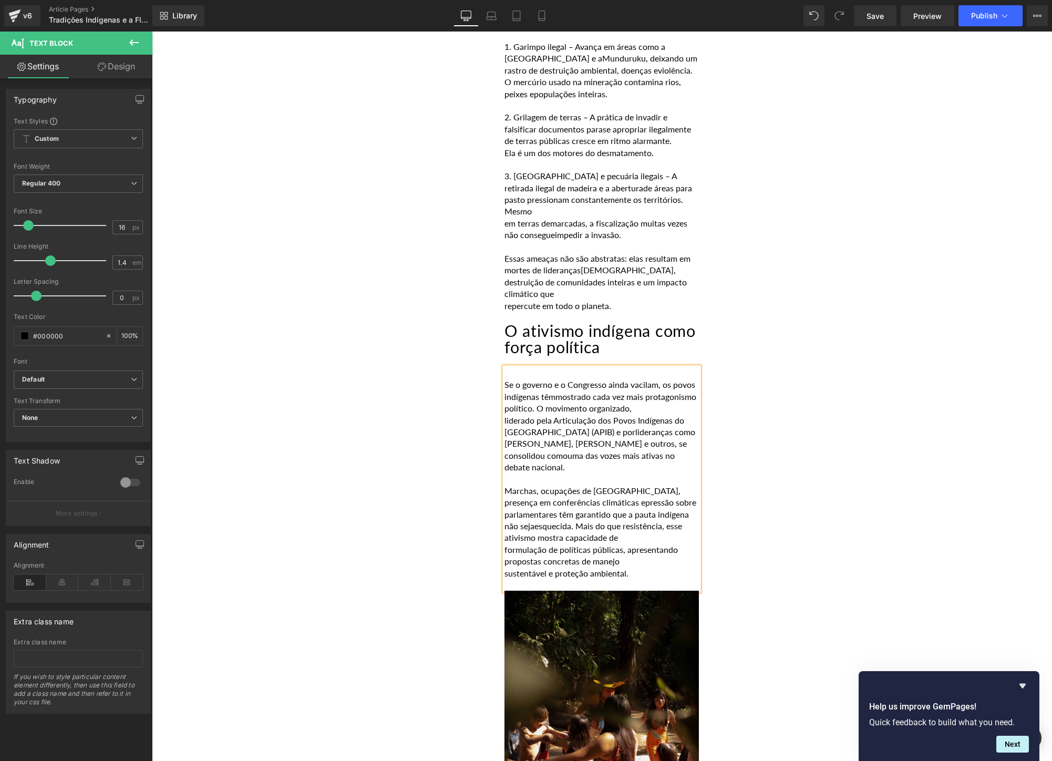
click at [509, 544] on p "formulação de políticas públicas, apresentando propostas concretas de manejo" at bounding box center [601, 556] width 194 height 24
click at [505, 579] on p at bounding box center [601, 585] width 194 height 12
click at [506, 567] on p "sustentável e proteção ambiental." at bounding box center [601, 573] width 194 height 12
click at [725, 339] on div "POR [PERSON_NAME] [DATE] Heading Falar sobre a Amazônia é falar de um territóri…" at bounding box center [602, 502] width 630 height 3704
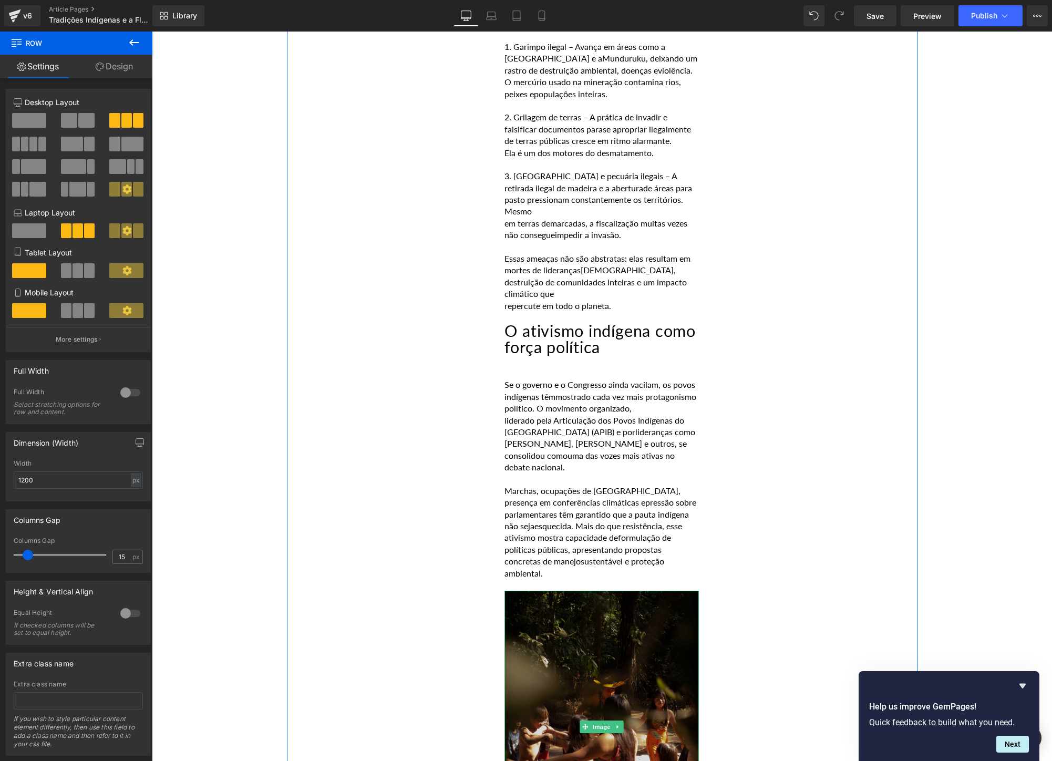
click at [624, 633] on img at bounding box center [601, 726] width 194 height 272
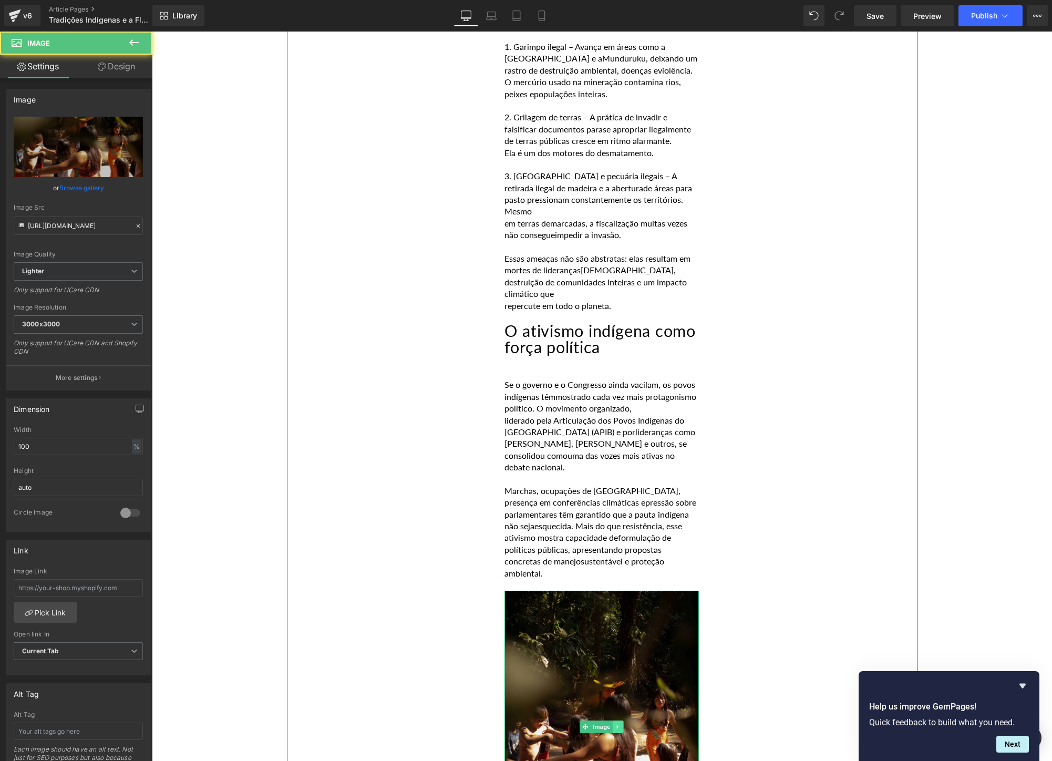
click at [619, 723] on icon at bounding box center [618, 726] width 6 height 6
click at [620, 724] on icon at bounding box center [623, 727] width 6 height 6
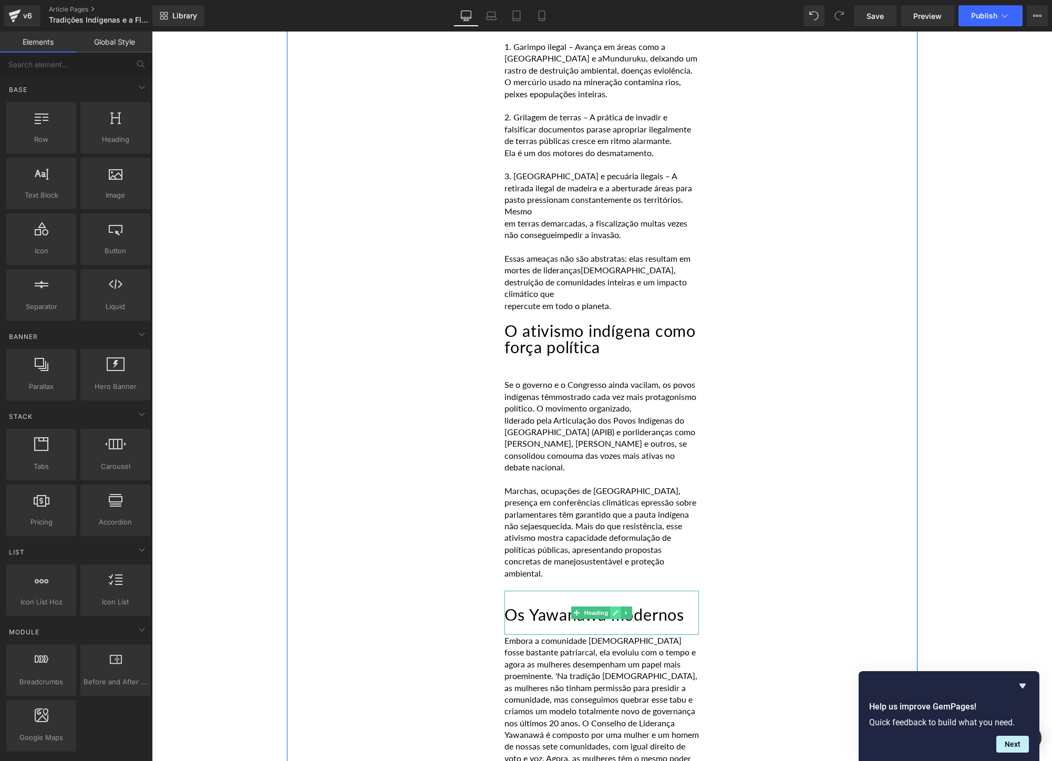
click at [614, 609] on icon at bounding box center [616, 612] width 6 height 6
click at [614, 607] on h2 "Os Yawanawá modernos" at bounding box center [601, 615] width 194 height 16
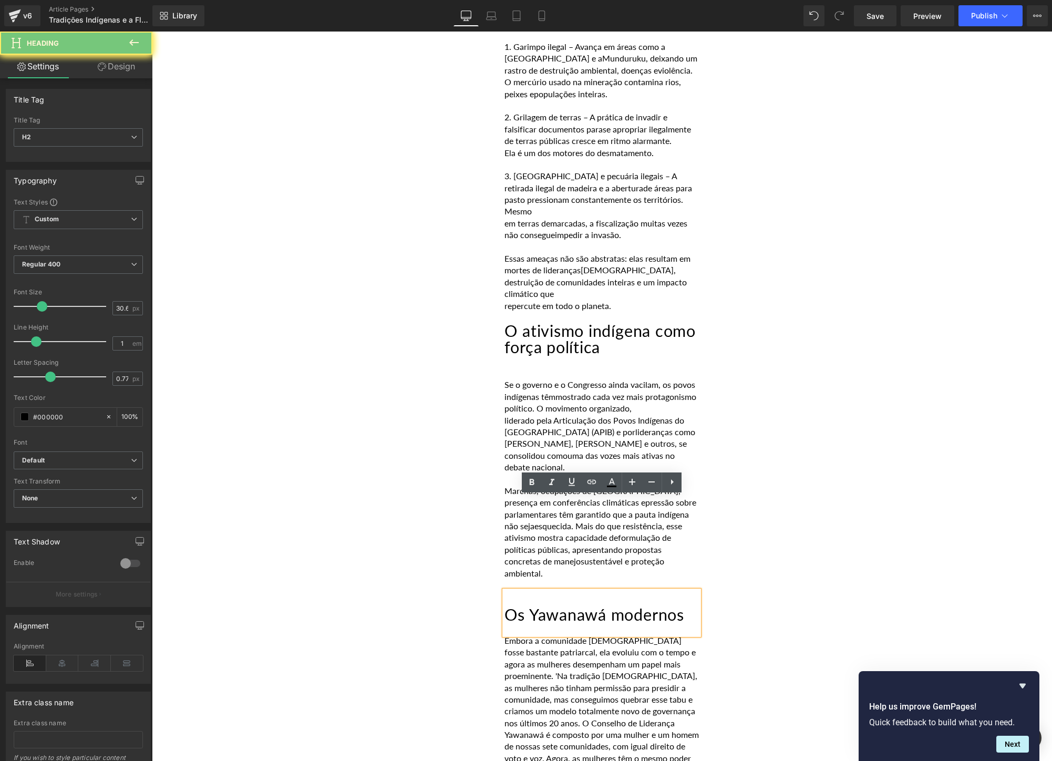
click at [614, 607] on h2 "Os Yawanawá modernos" at bounding box center [601, 615] width 194 height 16
paste div
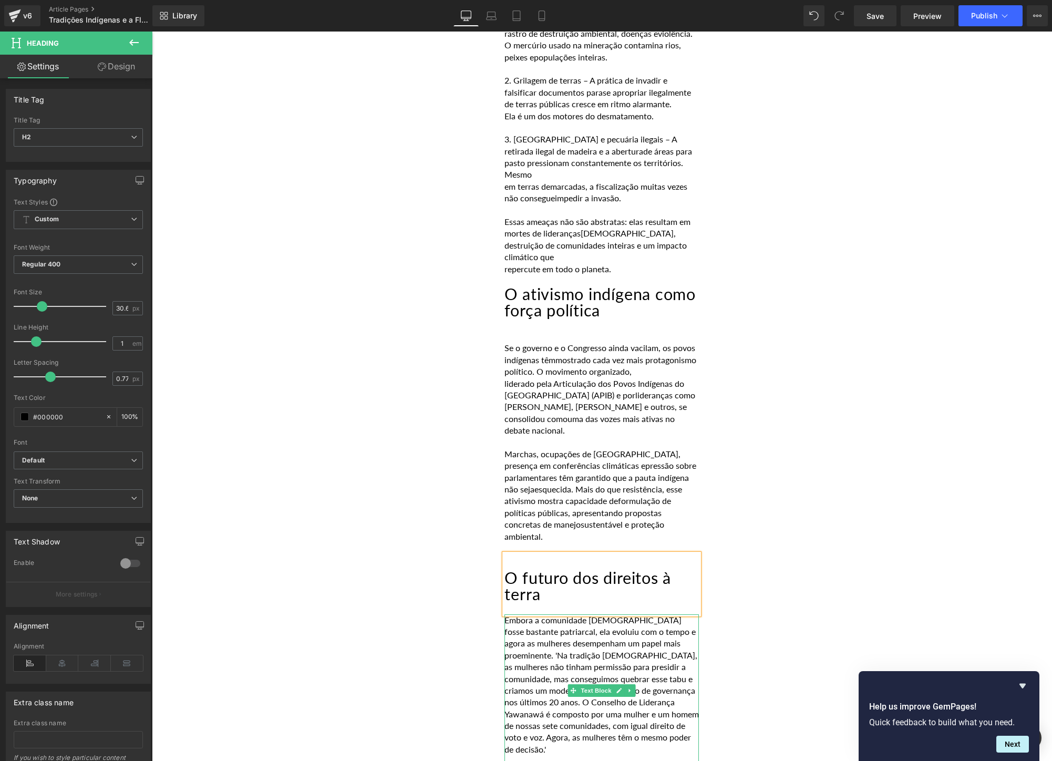
scroll to position [1828, 0]
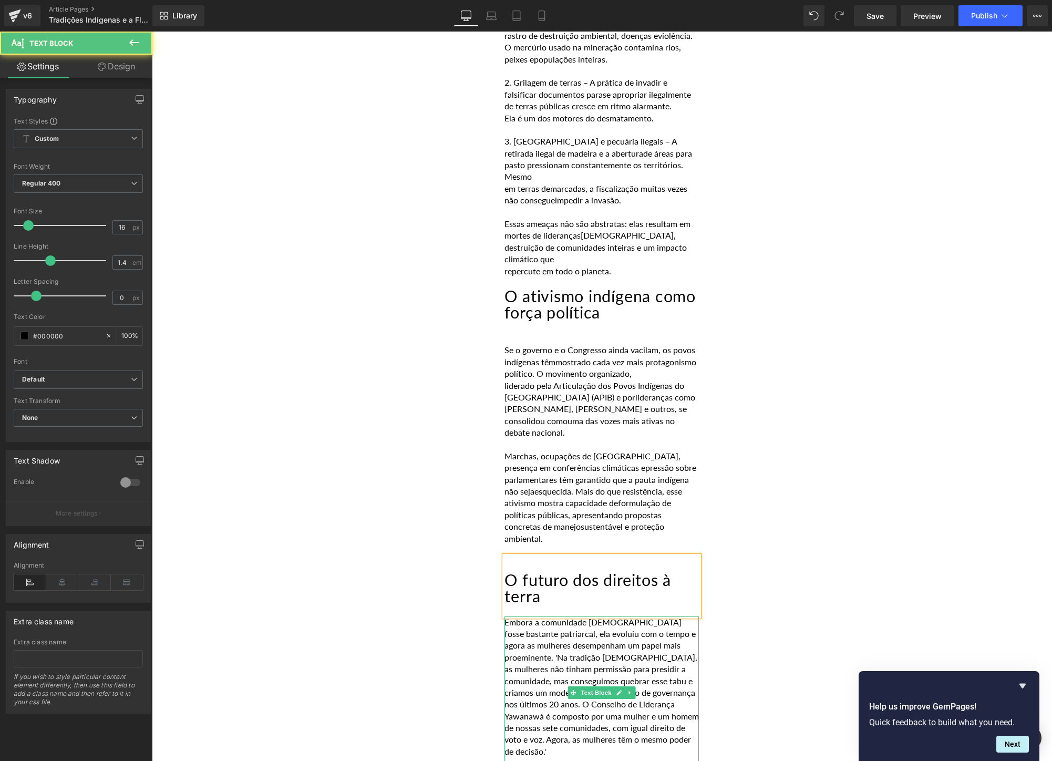
click at [548, 658] on p "Embora a comunidade [DEMOGRAPHIC_DATA] fosse bastante patriarcal, ela evoluiu c…" at bounding box center [601, 686] width 194 height 141
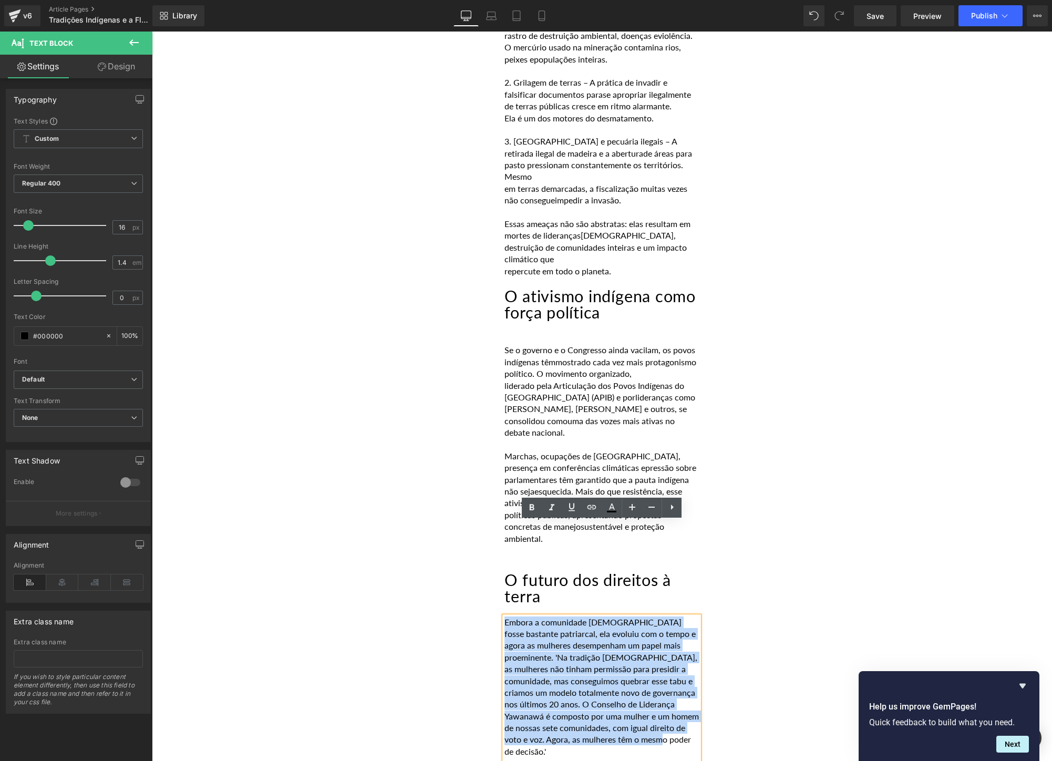
drag, startPoint x: 553, startPoint y: 656, endPoint x: 496, endPoint y: 521, distance: 146.9
click at [496, 521] on div "Falar sobre a Amazônia é falar de um território que não pertence apenas ao [GEO…" at bounding box center [601, 344] width 210 height 3427
paste div
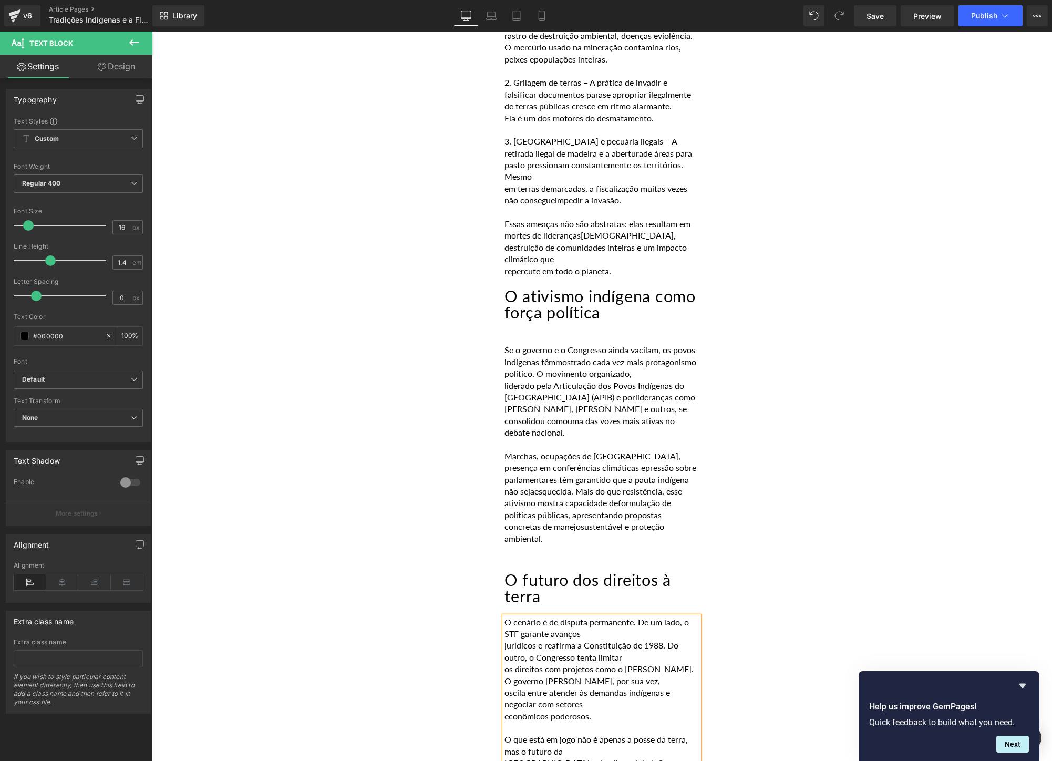
click at [506, 639] on p "jurídicos e reafirma a Constituição de 1988. Do outro, o Congresso tenta limitar" at bounding box center [601, 651] width 194 height 24
click at [505, 663] on p "os direitos com projetos como o [PERSON_NAME]. O governo [PERSON_NAME], por sua…" at bounding box center [601, 675] width 194 height 24
click at [506, 687] on p "oscila entre atender às demandas indígenas e negociar com setores" at bounding box center [601, 699] width 194 height 24
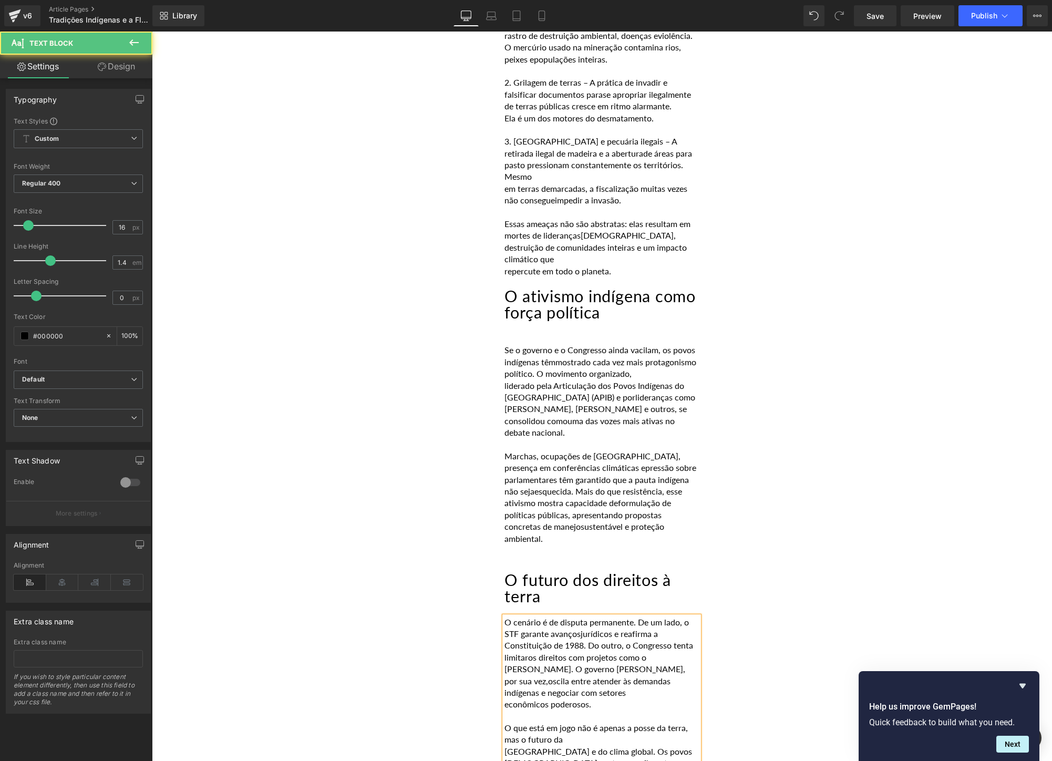
click at [505, 698] on p "econômicos poderosos." at bounding box center [601, 704] width 194 height 12
click at [504, 745] on p "[GEOGRAPHIC_DATA] e do clima global. Os povos [DEMOGRAPHIC_DATA] protegem a flo…" at bounding box center [601, 757] width 194 height 24
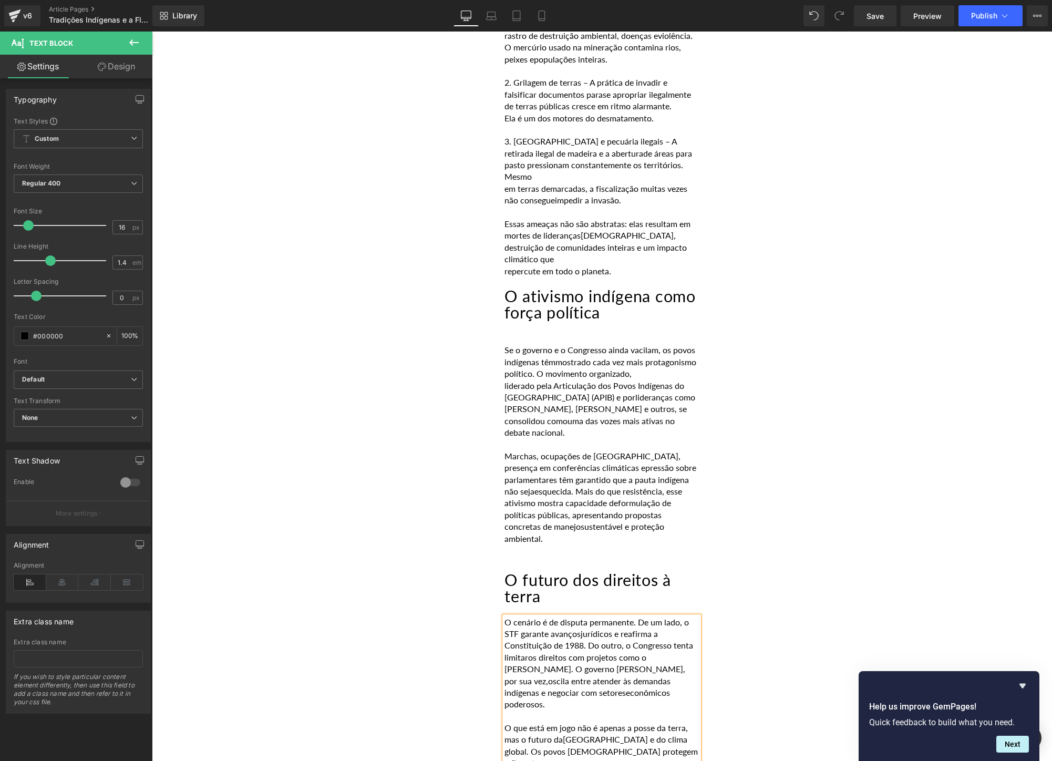
click at [504, 657] on div "O cenário é de disputa permanente. De um lado, o STF garante avanços jurídicos …" at bounding box center [601, 722] width 194 height 212
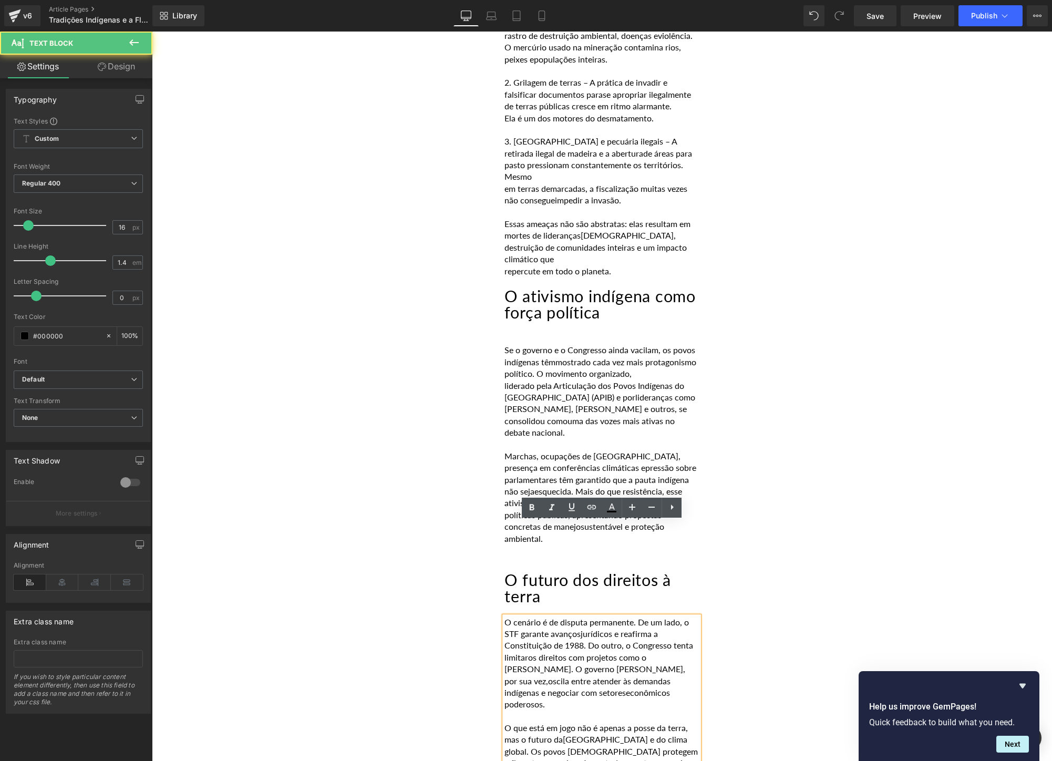
click at [507, 734] on span "[GEOGRAPHIC_DATA] e do clima global. Os povos [DEMOGRAPHIC_DATA] protegem a flo…" at bounding box center [600, 751] width 193 height 34
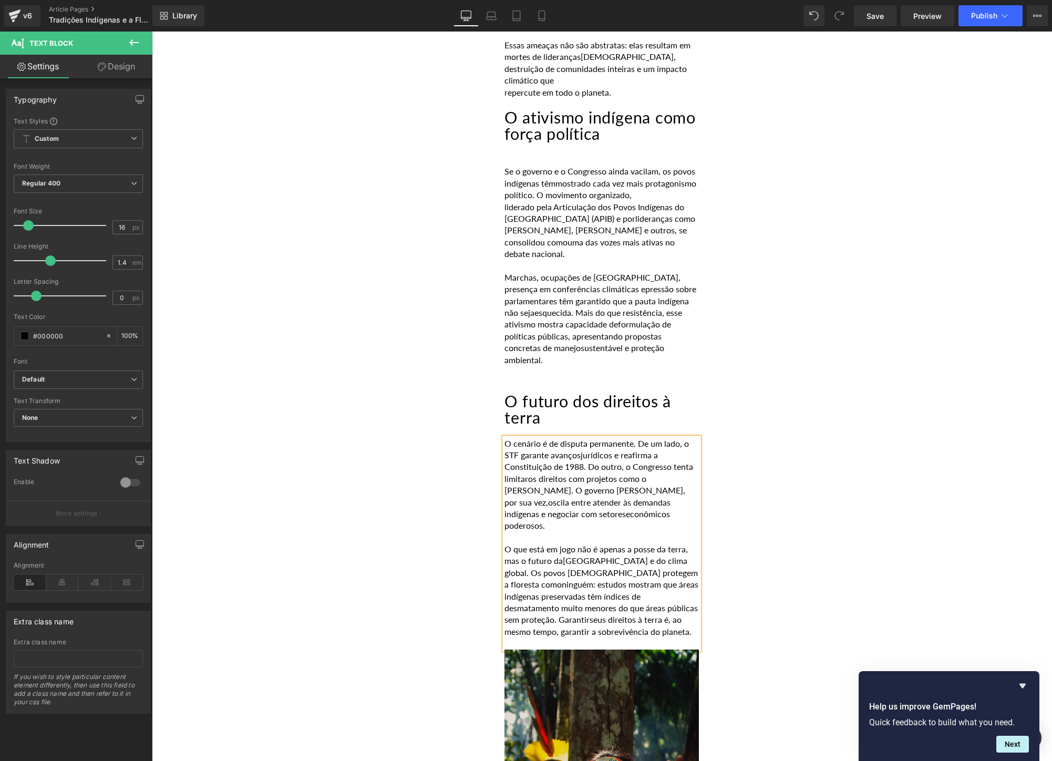
scroll to position [2008, 0]
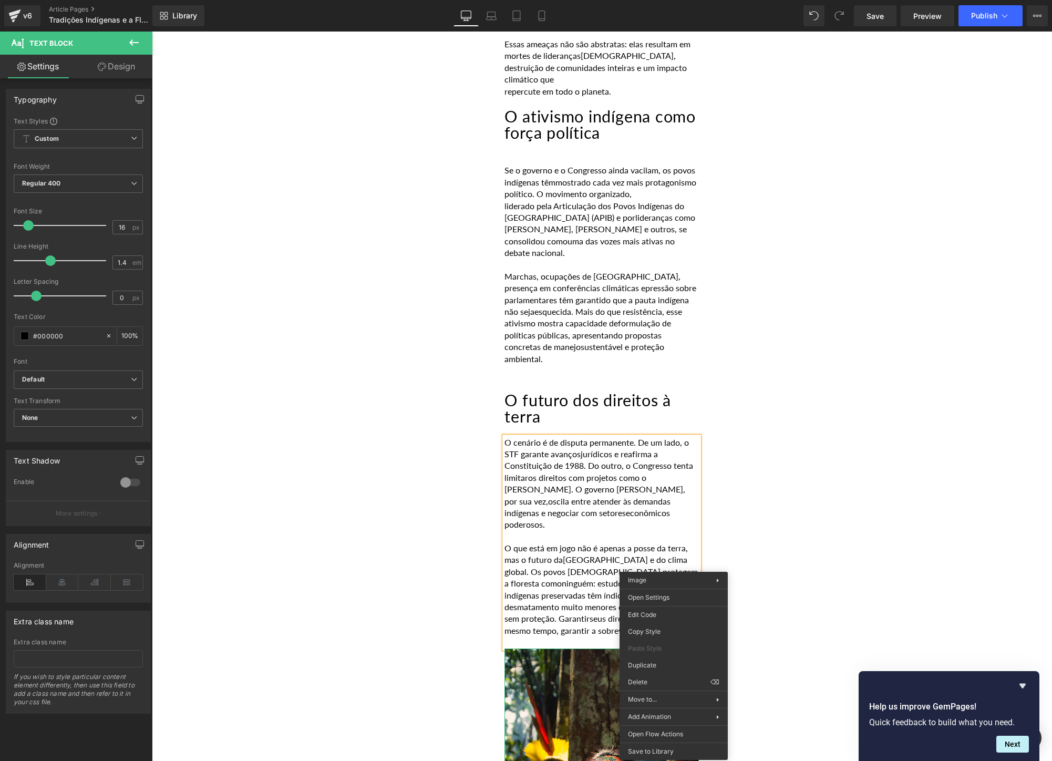
click at [853, 545] on div "POR [PERSON_NAME] [DATE] Heading Falar sobre a Amazônia é falar de um territóri…" at bounding box center [602, 189] width 630 height 3507
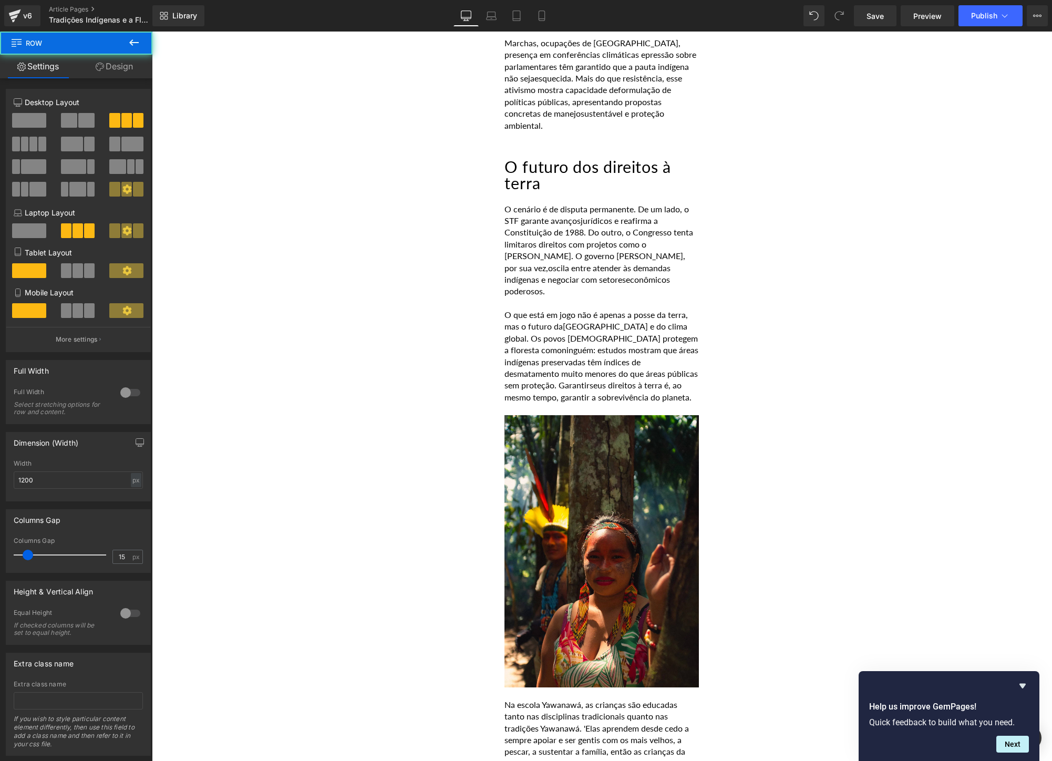
scroll to position [2255, 0]
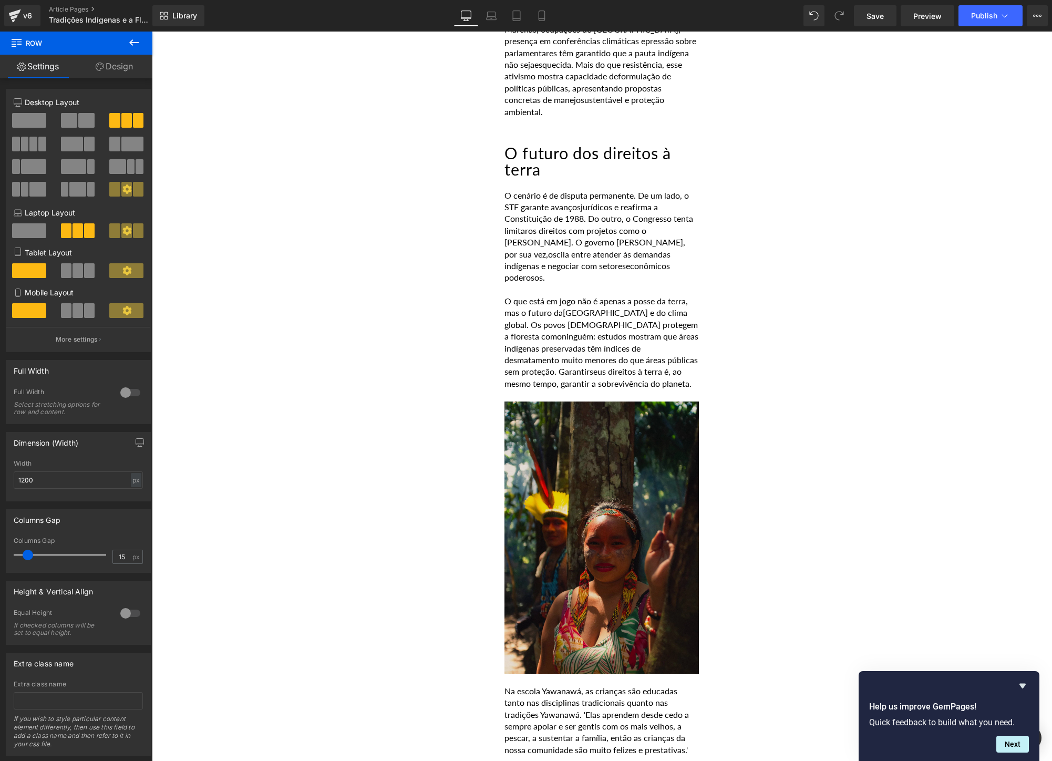
click at [616, 429] on img at bounding box center [601, 537] width 194 height 272
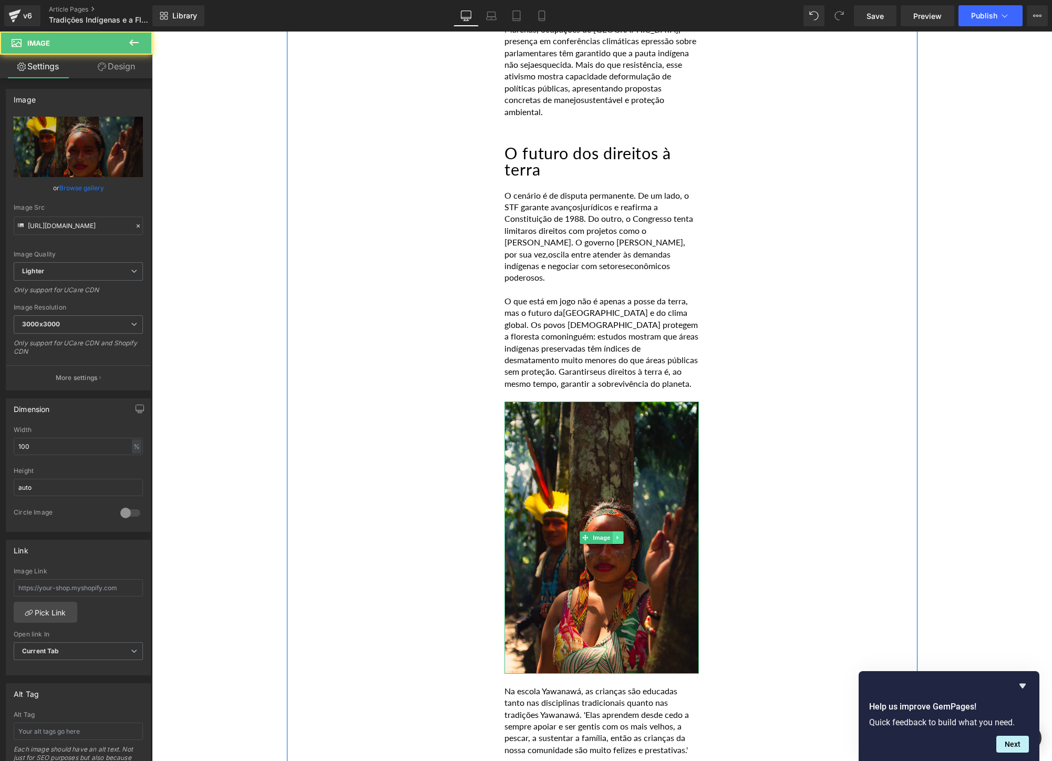
click at [621, 531] on link at bounding box center [618, 537] width 11 height 13
click at [622, 531] on link at bounding box center [623, 537] width 11 height 13
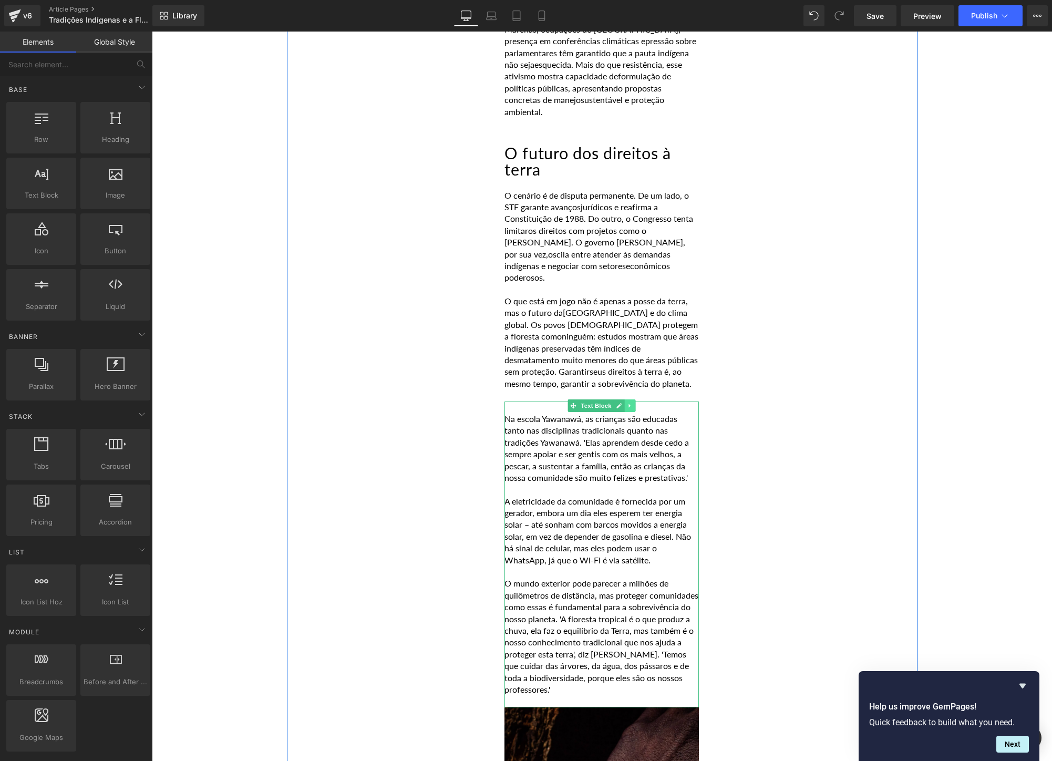
click at [631, 399] on link at bounding box center [630, 405] width 11 height 13
click at [636, 402] on icon at bounding box center [636, 405] width 6 height 6
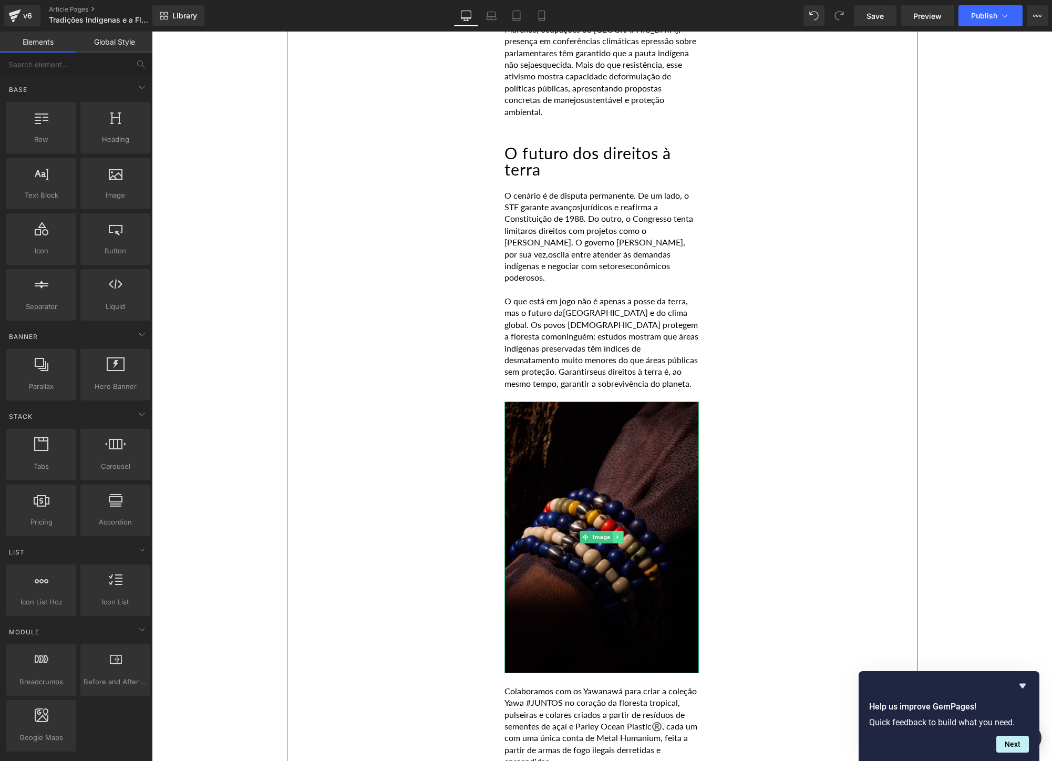
click at [624, 531] on link at bounding box center [618, 537] width 11 height 13
click at [625, 534] on icon at bounding box center [623, 537] width 6 height 6
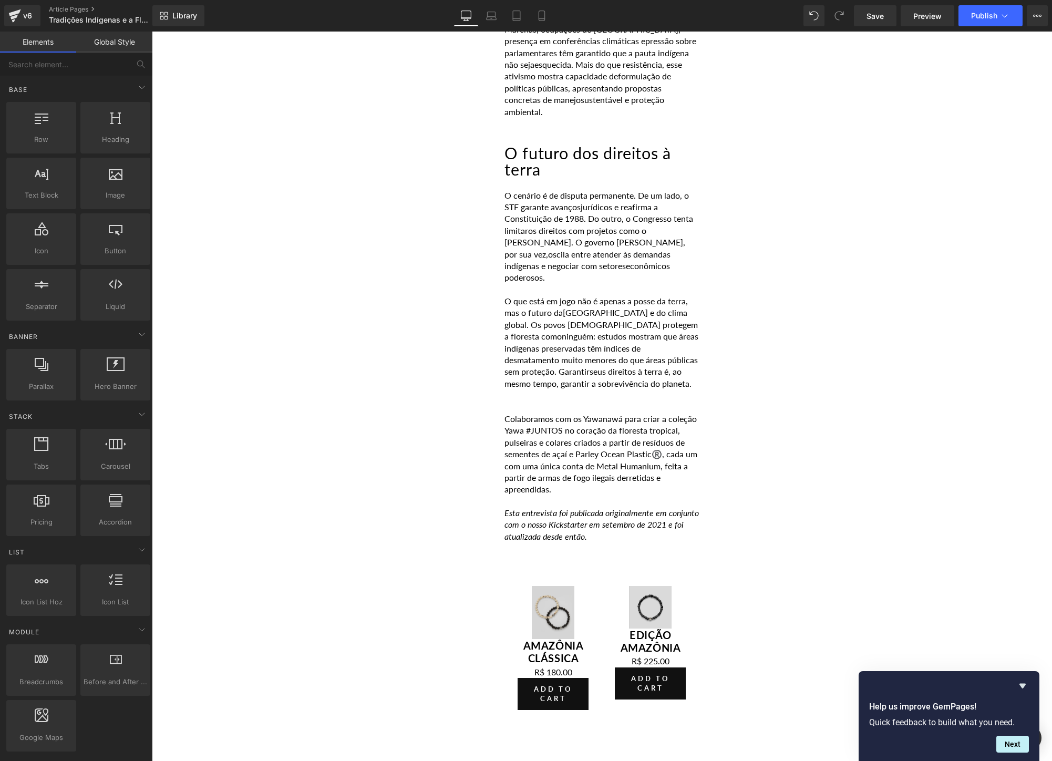
click at [587, 366] on span "seus direitos à terra é, ao mesmo tempo, garantir a sobrevivência do planeta." at bounding box center [597, 377] width 187 height 22
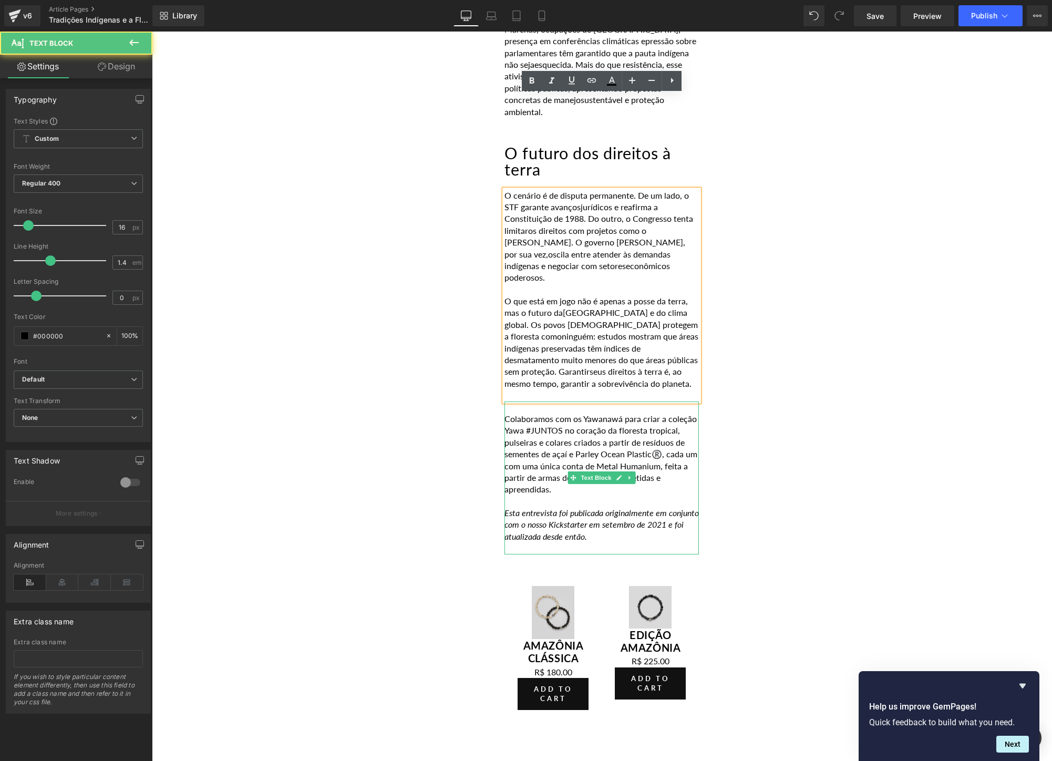
click at [595, 413] on p "Colaboramos com os Yawanawá para criar a coleção Yawa #JUNTOS no coração da flo…" at bounding box center [601, 454] width 194 height 82
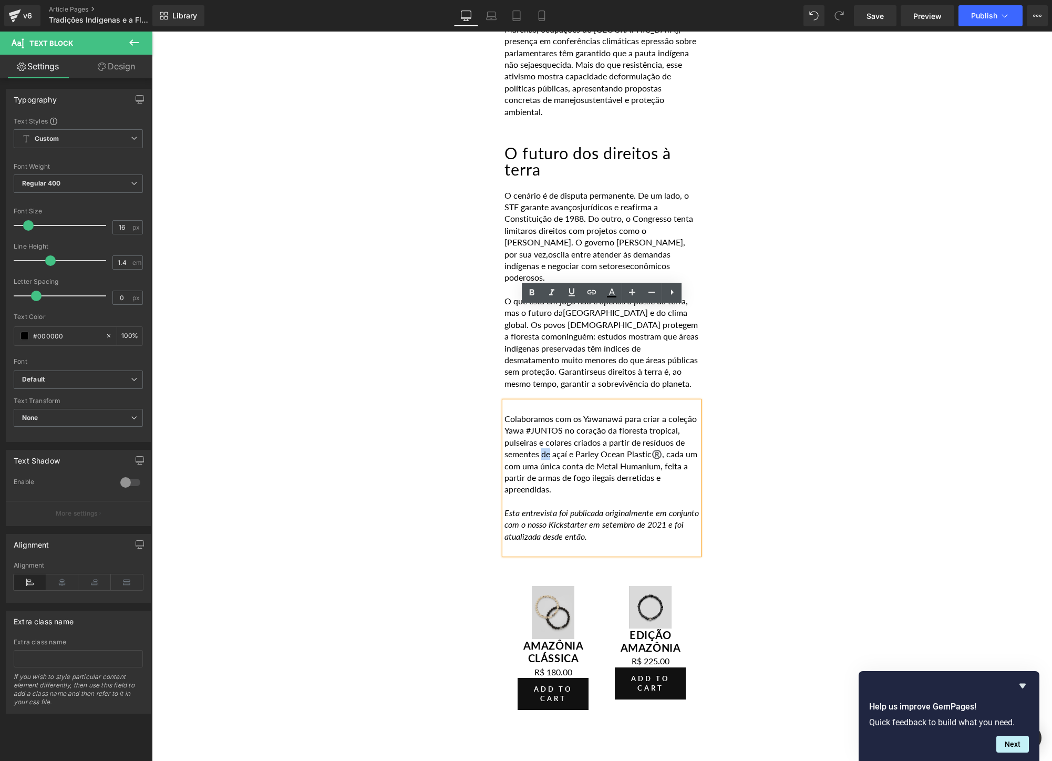
click at [595, 413] on p "Colaboramos com os Yawanawá para criar a coleção Yawa #JUNTOS no coração da flo…" at bounding box center [601, 454] width 194 height 82
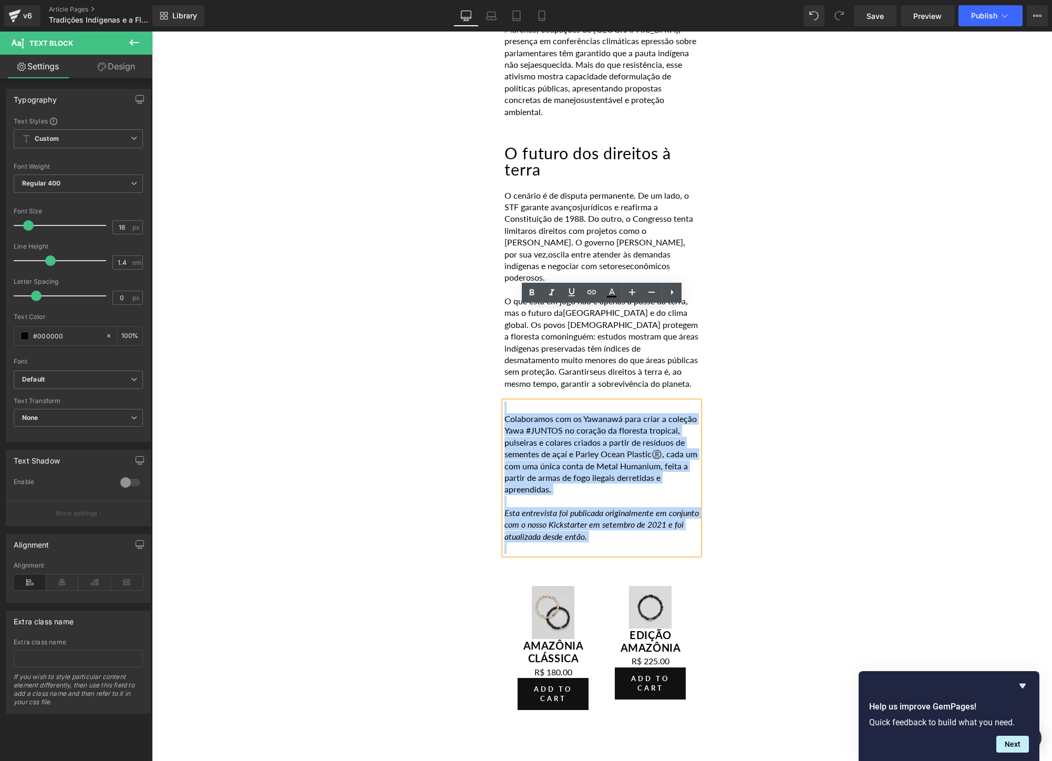
drag, startPoint x: 648, startPoint y: 449, endPoint x: 492, endPoint y: 308, distance: 210.2
paste div
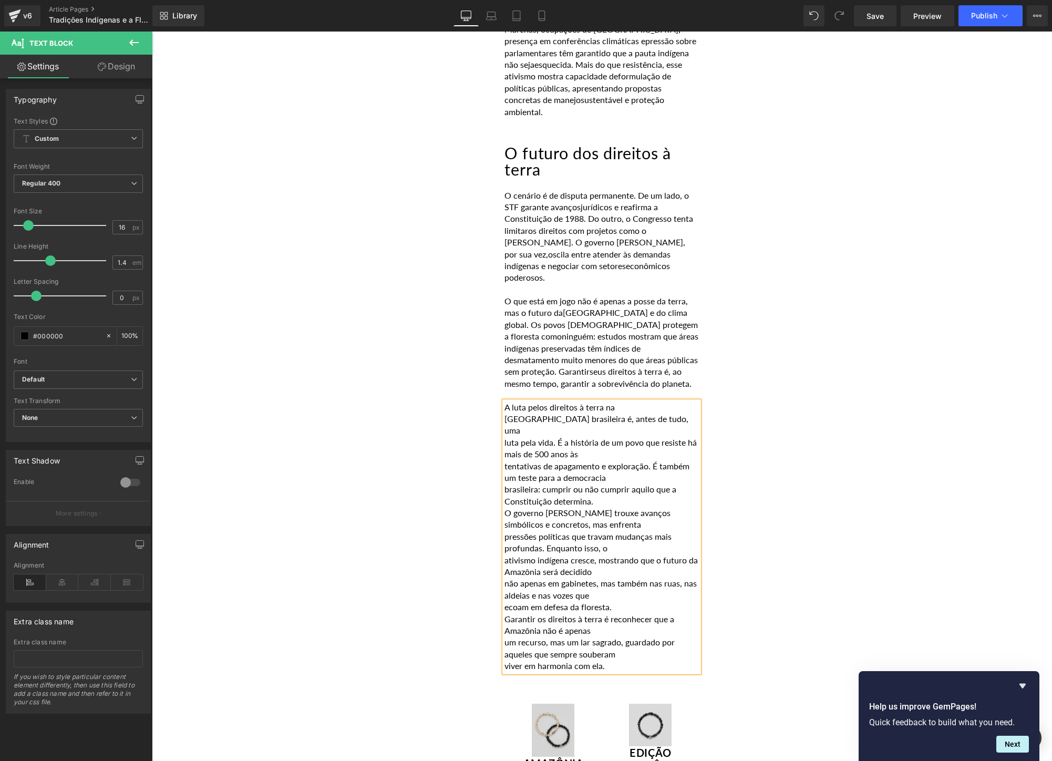
click at [505, 437] on p "luta pela vida. É a história de um povo que resiste há mais de 500 anos às" at bounding box center [601, 449] width 194 height 24
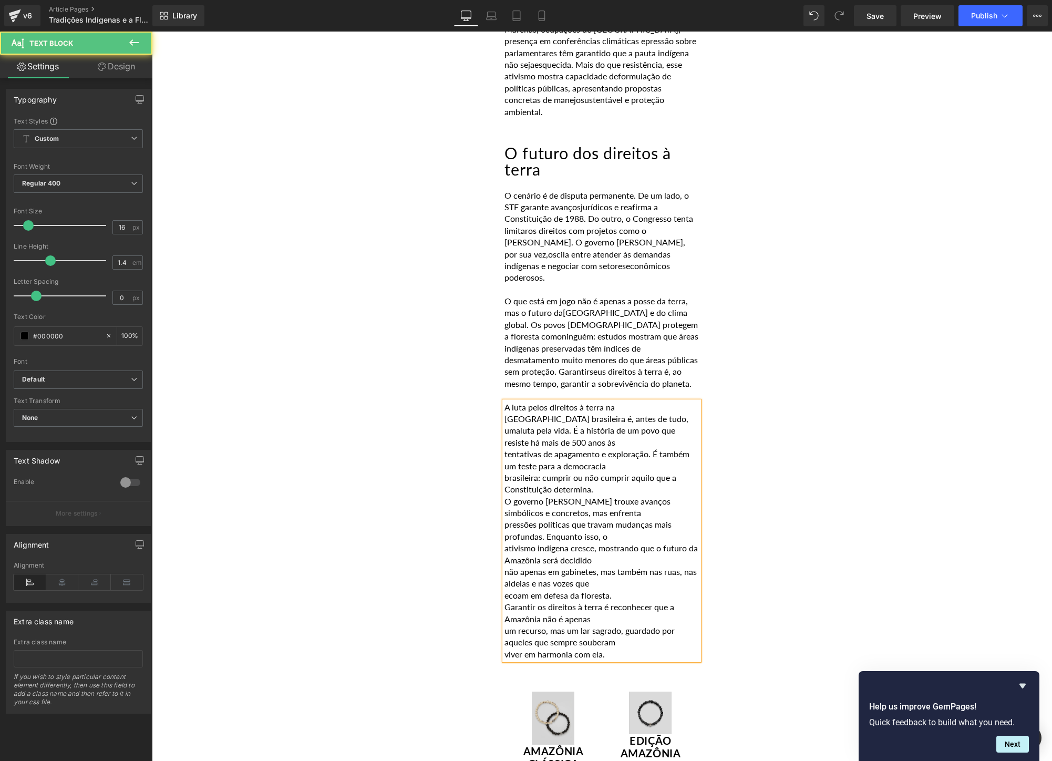
click at [504, 472] on p "brasileira: cumprir ou não cumprir aquilo que a Constituição determina." at bounding box center [601, 484] width 194 height 24
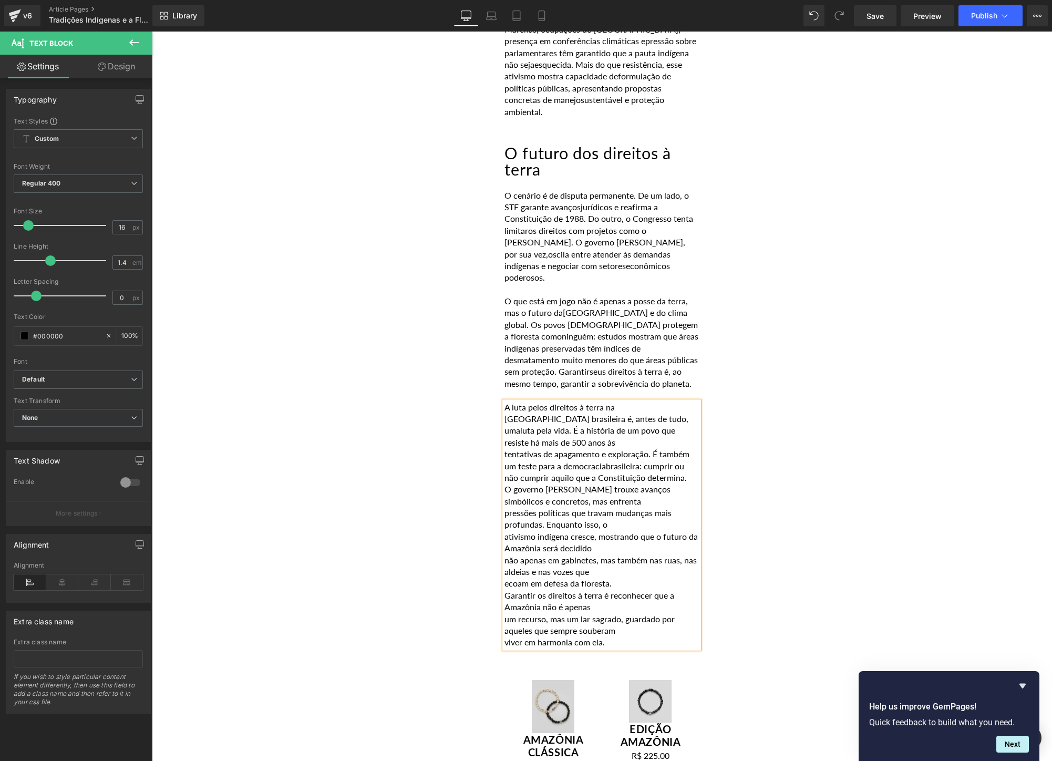
click at [695, 448] on p "tentativas de apagamento e exploração. É também um teste para a democracia bras…" at bounding box center [601, 465] width 194 height 35
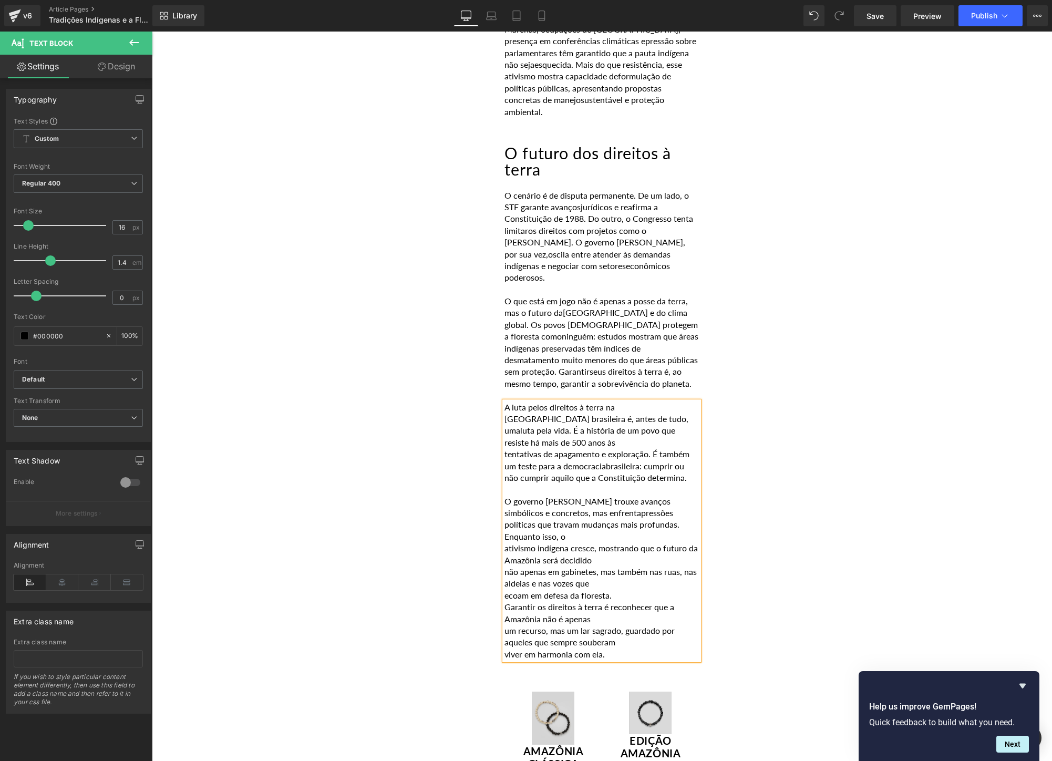
click at [504, 444] on div "A luta pelos direitos à terra na [GEOGRAPHIC_DATA] brasileira é, antes de tudo,…" at bounding box center [601, 530] width 194 height 259
click at [505, 566] on p "não apenas em gabinetes, mas também nas ruas, nas aldeias e nas vozes que" at bounding box center [601, 578] width 194 height 24
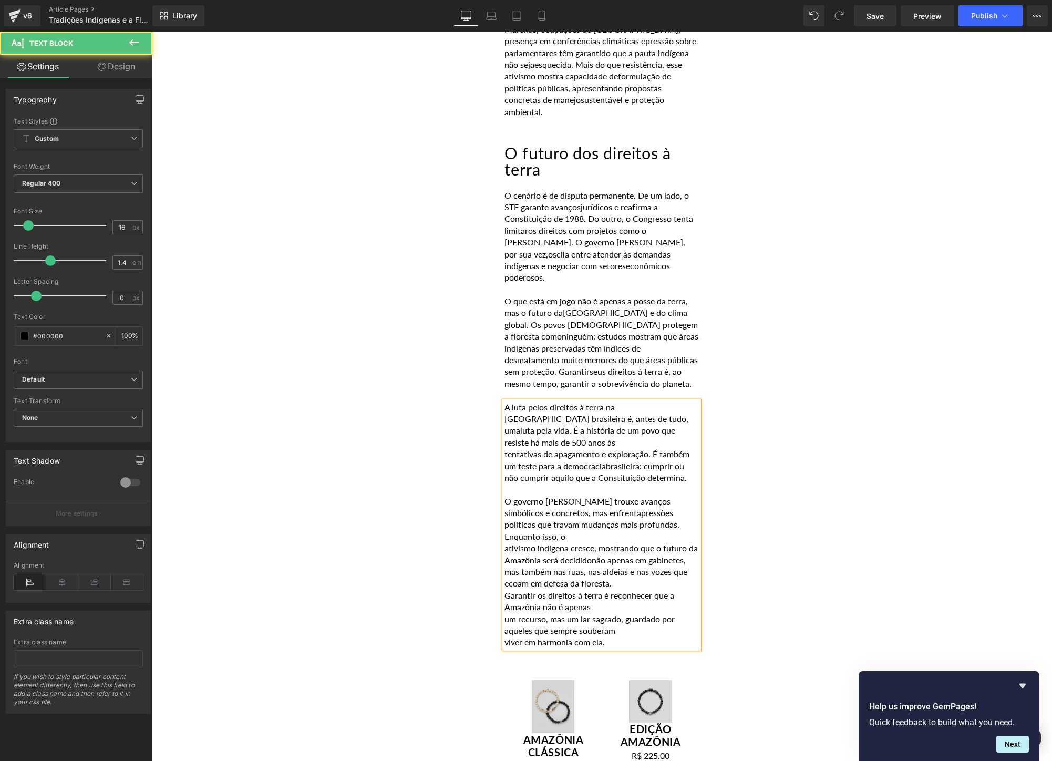
click at [505, 577] on p "ecoam em defesa da floresta." at bounding box center [601, 583] width 194 height 12
click at [670, 542] on p "ativismo indígena cresce, mostrando que o futuro da Amazônia será decidido não …" at bounding box center [601, 565] width 194 height 47
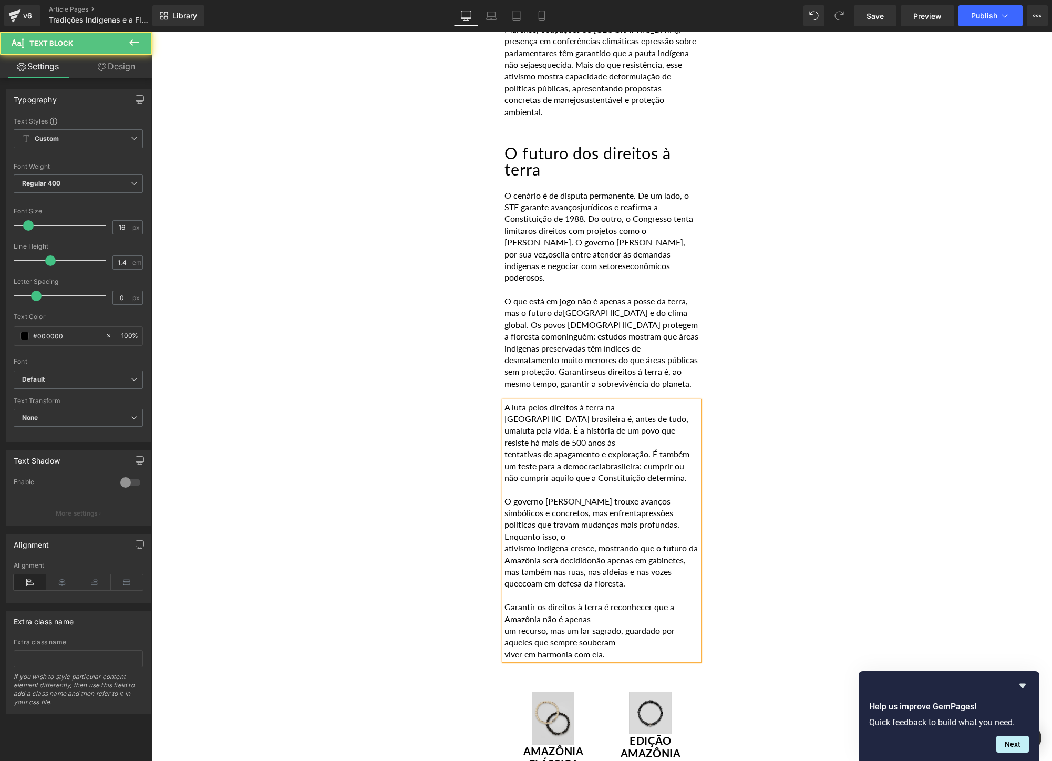
click at [506, 625] on p "um recurso, mas um lar sagrado, guardado por aqueles que sempre souberam" at bounding box center [601, 637] width 194 height 24
click at [505, 648] on p "viver em harmonia com ela." at bounding box center [601, 654] width 194 height 12
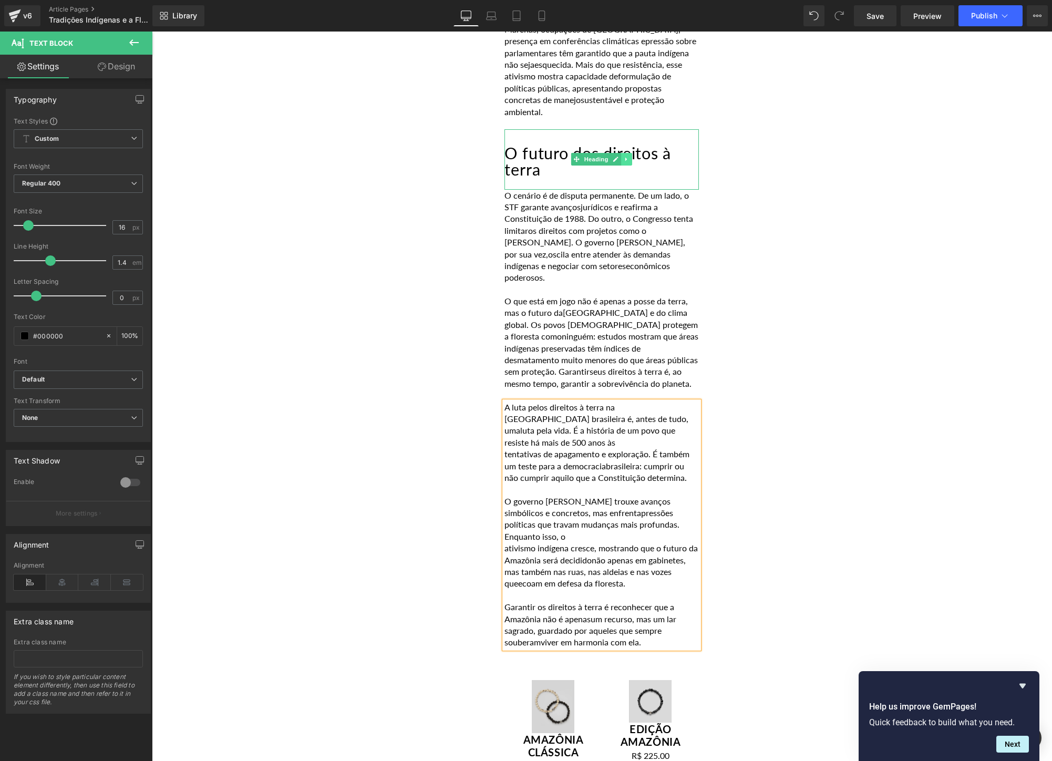
click at [628, 156] on icon at bounding box center [627, 159] width 6 height 6
click at [620, 157] on icon at bounding box center [621, 160] width 6 height 6
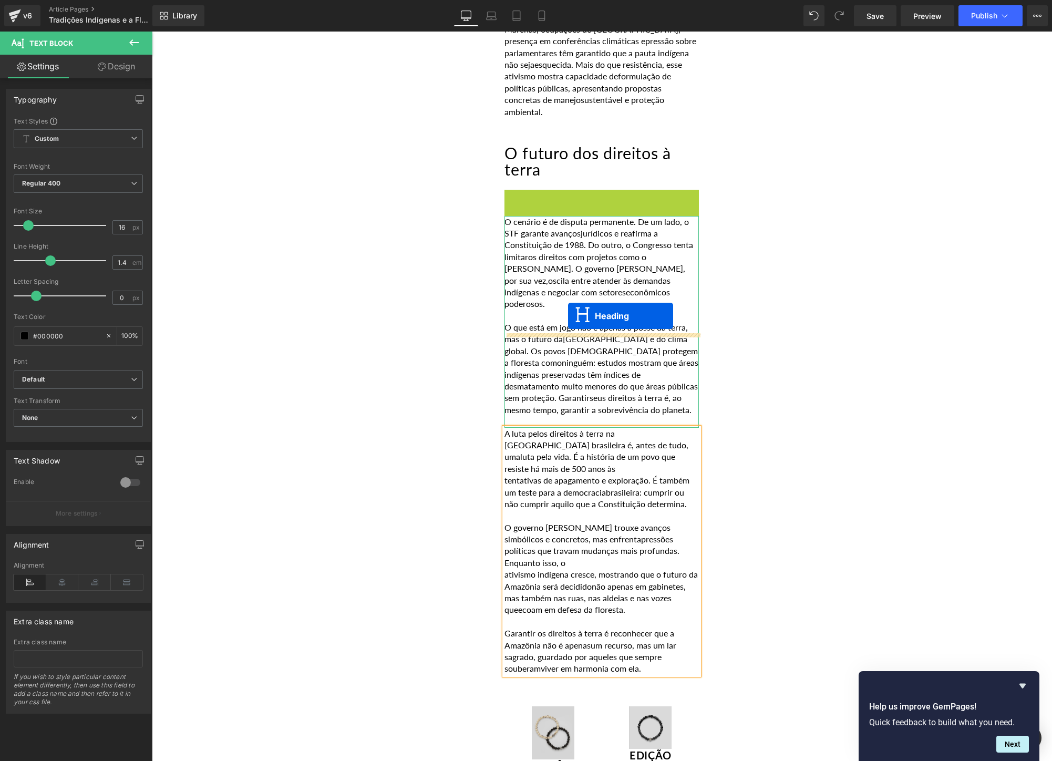
drag, startPoint x: 575, startPoint y: 124, endPoint x: 568, endPoint y: 316, distance: 191.9
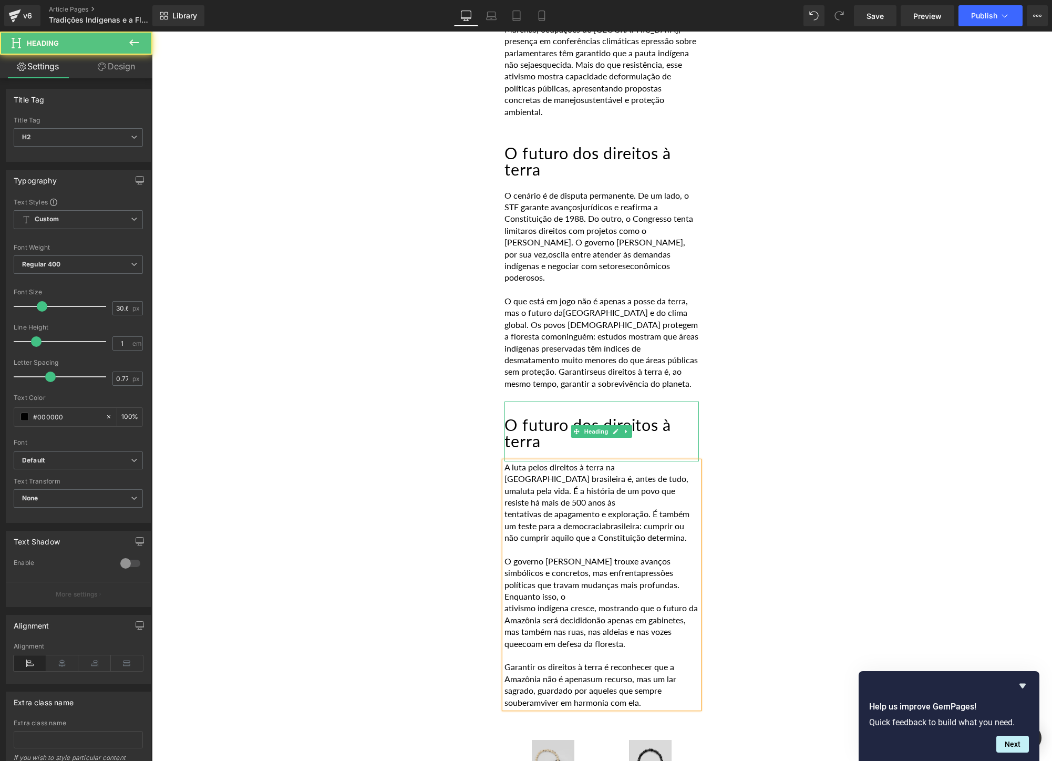
click at [554, 417] on h2 "O futuro dos direitos à terra" at bounding box center [601, 433] width 194 height 32
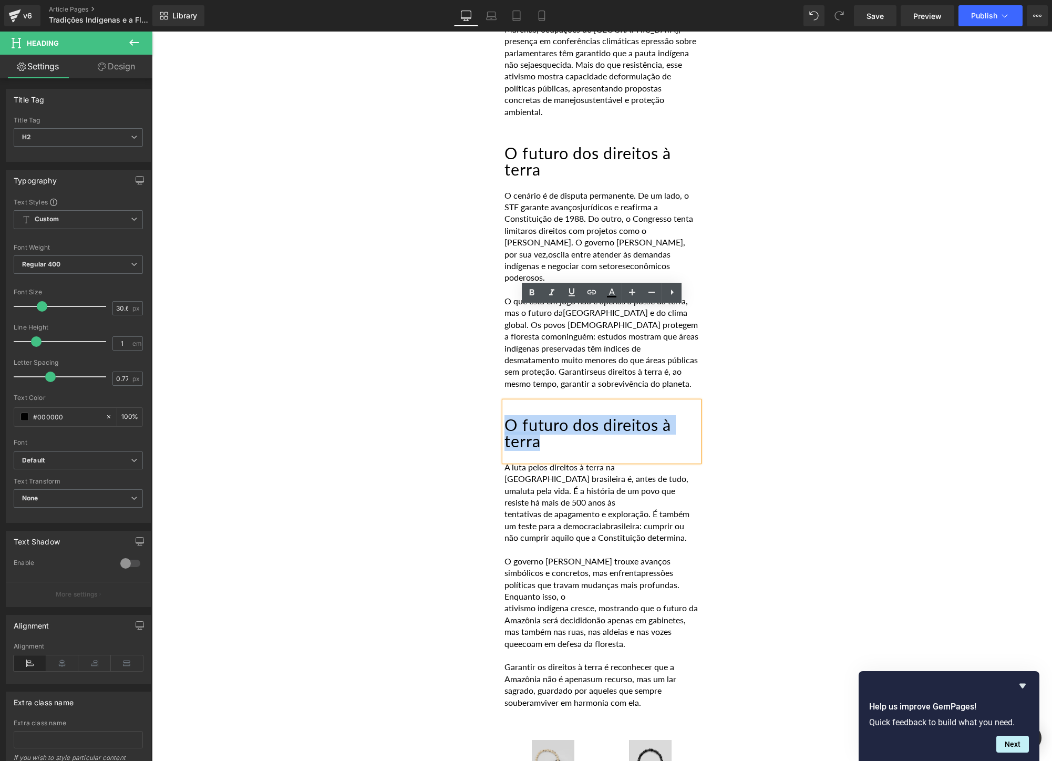
drag, startPoint x: 554, startPoint y: 340, endPoint x: 500, endPoint y: 328, distance: 56.0
paste div
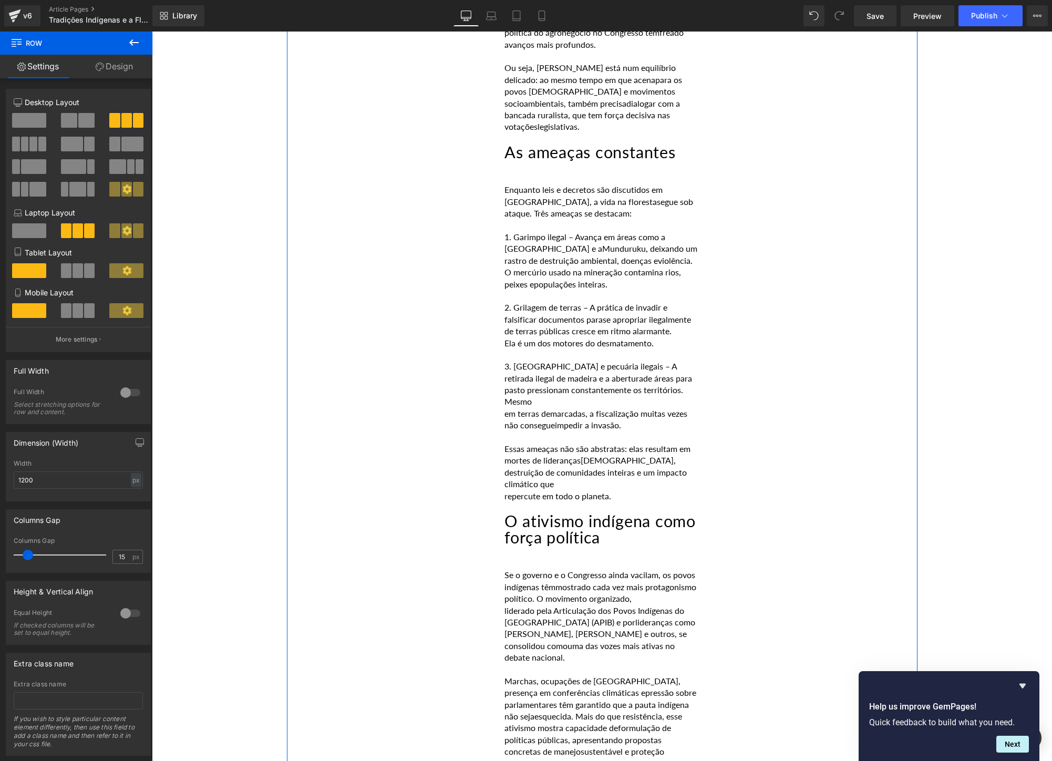
scroll to position [0, 0]
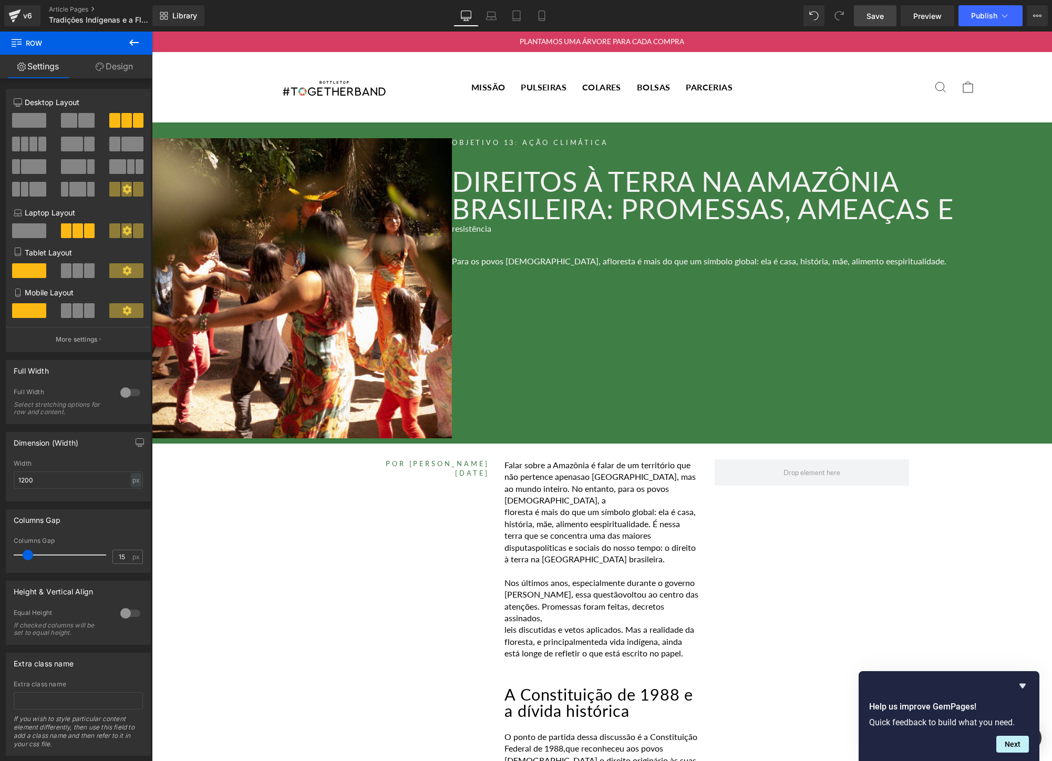
click at [876, 20] on span "Save" at bounding box center [874, 16] width 17 height 11
click at [986, 18] on span "Publish" at bounding box center [984, 16] width 26 height 8
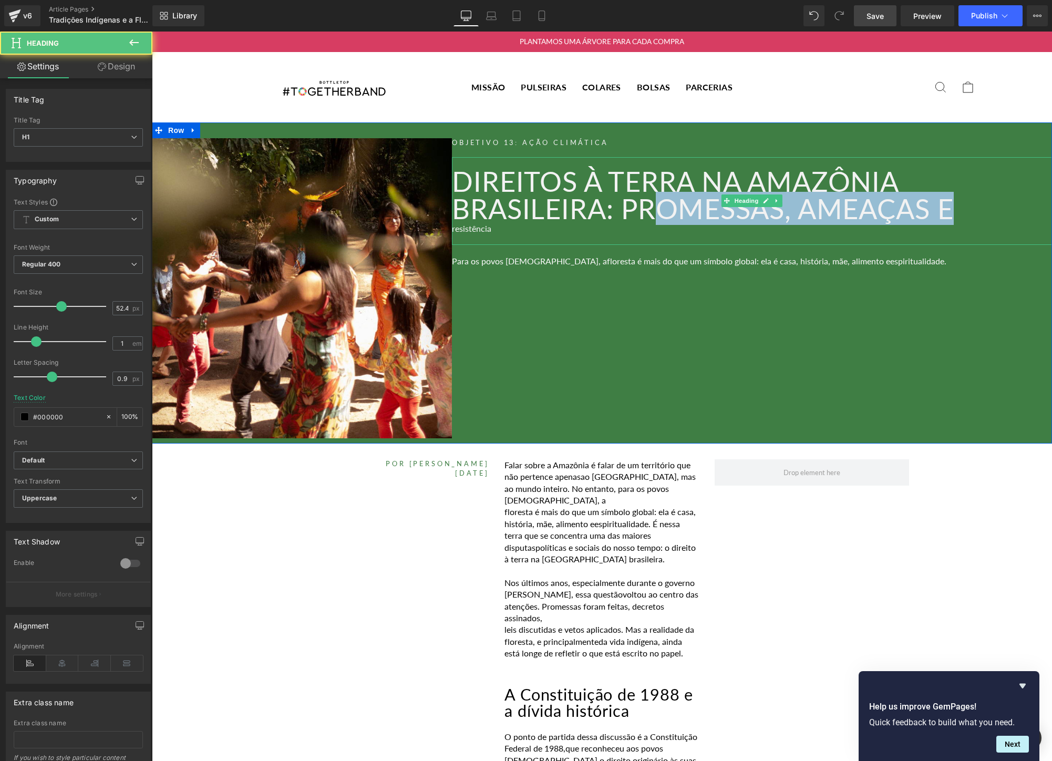
drag, startPoint x: 894, startPoint y: 214, endPoint x: 674, endPoint y: 219, distance: 220.2
click at [673, 219] on h1 "Direitos à Terra na Amazônia Brasileira: promessas, ameaças e" at bounding box center [752, 195] width 600 height 55
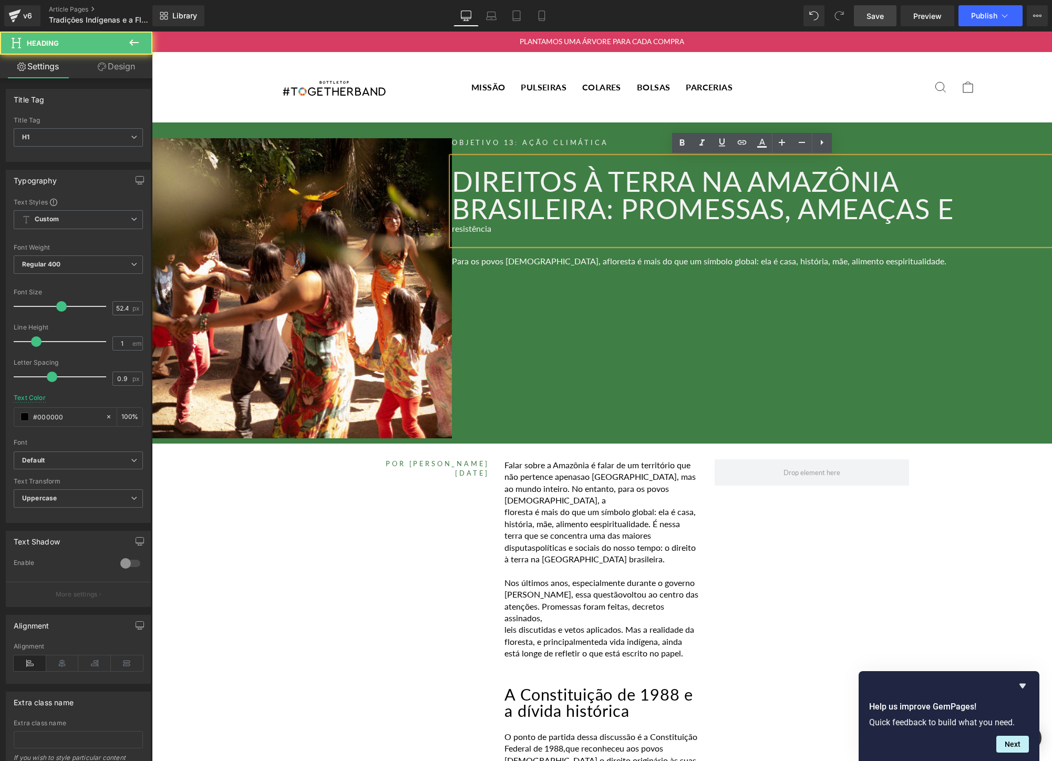
click at [533, 226] on div "resistência" at bounding box center [752, 229] width 600 height 12
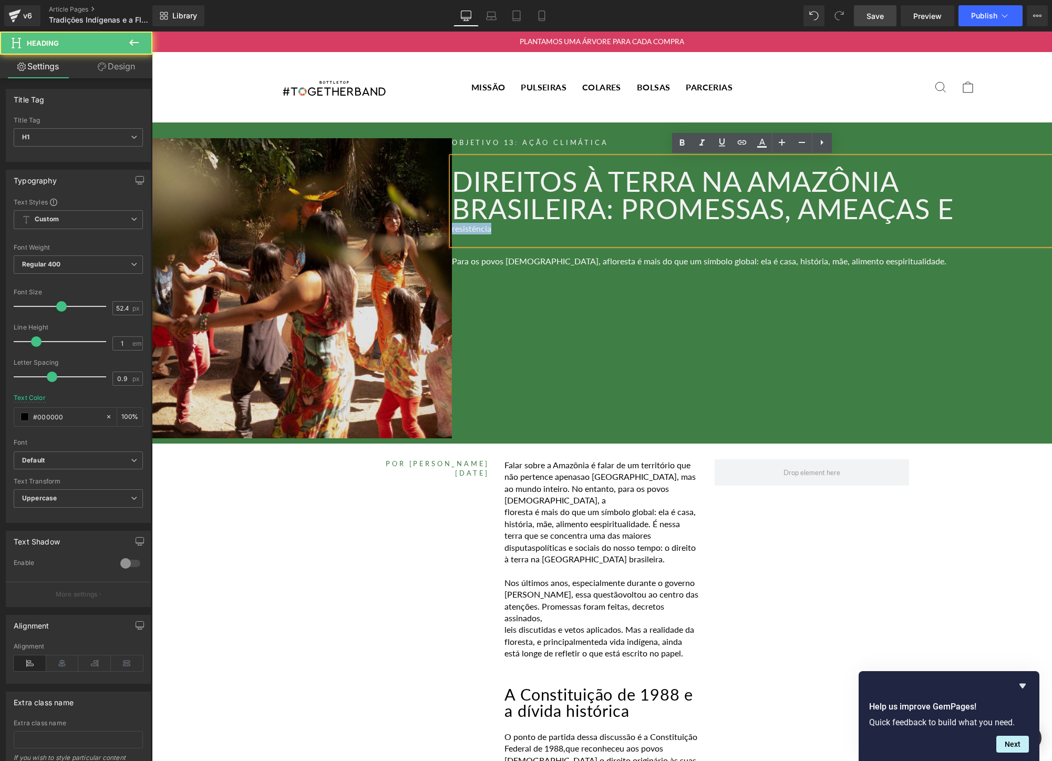
drag, startPoint x: 515, startPoint y: 233, endPoint x: 447, endPoint y: 230, distance: 68.4
click at [447, 230] on div "Image Objetivo 13: Ação Climática Heading Direitos à Terra na Amazônia Brasilei…" at bounding box center [602, 282] width 900 height 321
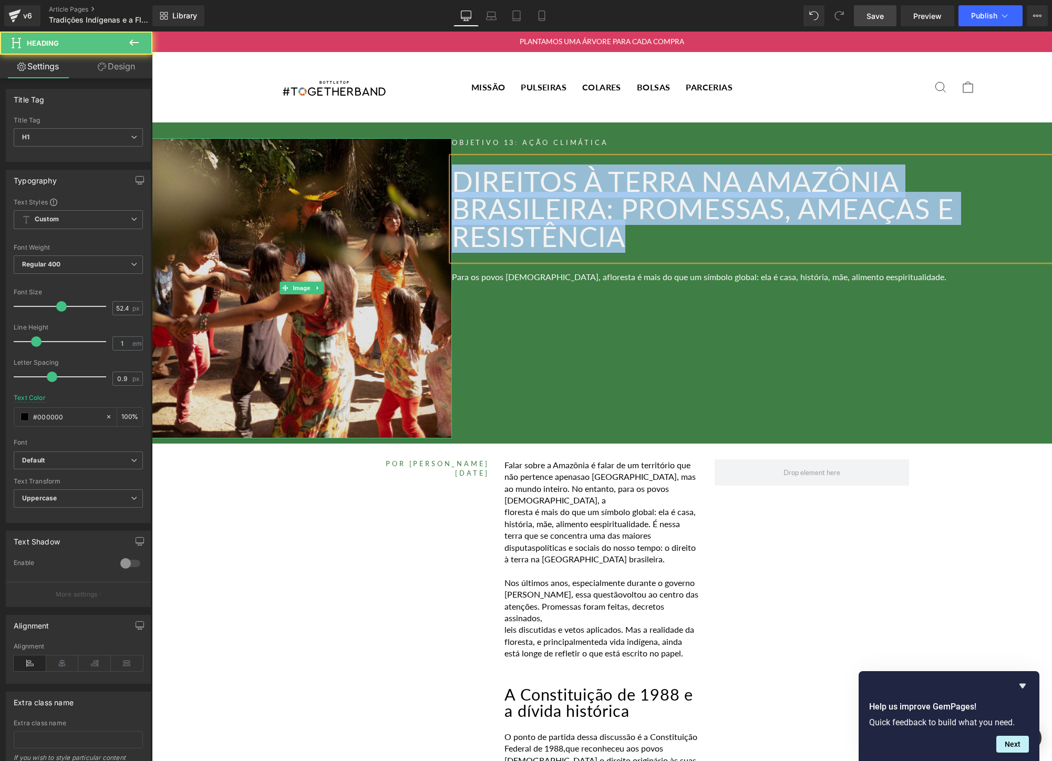
drag, startPoint x: 664, startPoint y: 232, endPoint x: 412, endPoint y: 159, distance: 262.5
click at [412, 159] on div "Image Objetivo 13: Ação Climática Heading Direitos à Terra na Amazônia Brasilei…" at bounding box center [602, 282] width 900 height 321
copy font "Direitos à Terra na Amazônia Brasileira: promessas, ameaças e resistência"
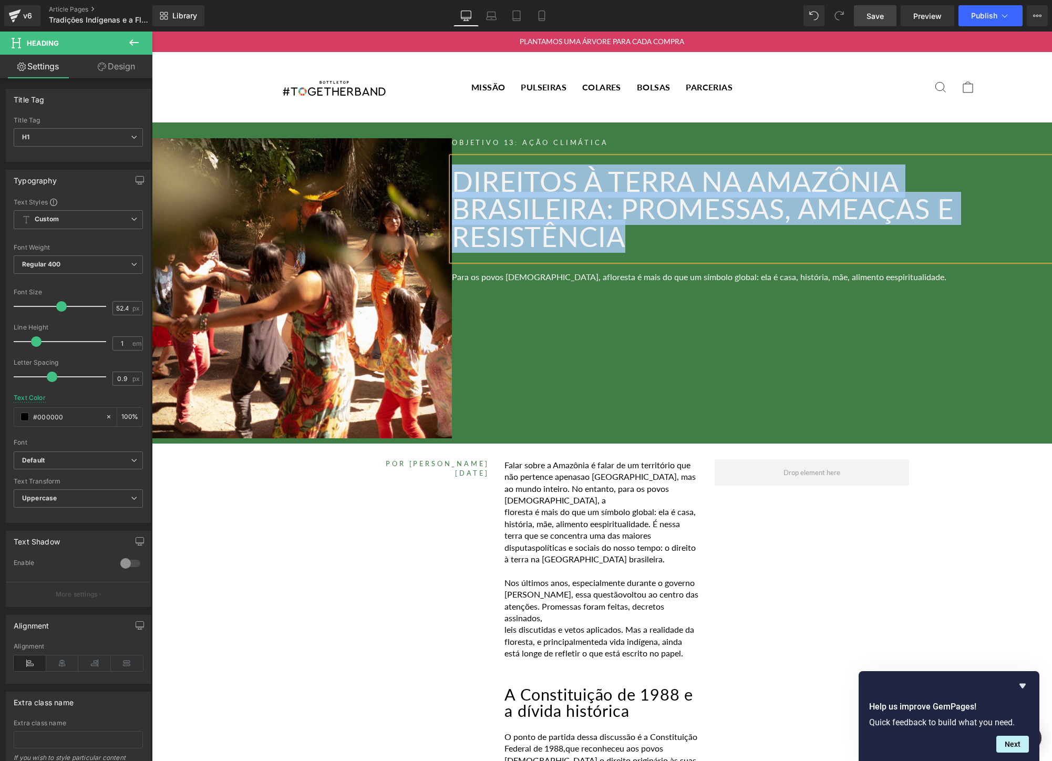
click at [877, 310] on div "Objetivo 13: Ação Climática Heading Direitos à Terra na Amazônia Brasileira: pr…" at bounding box center [752, 288] width 600 height 300
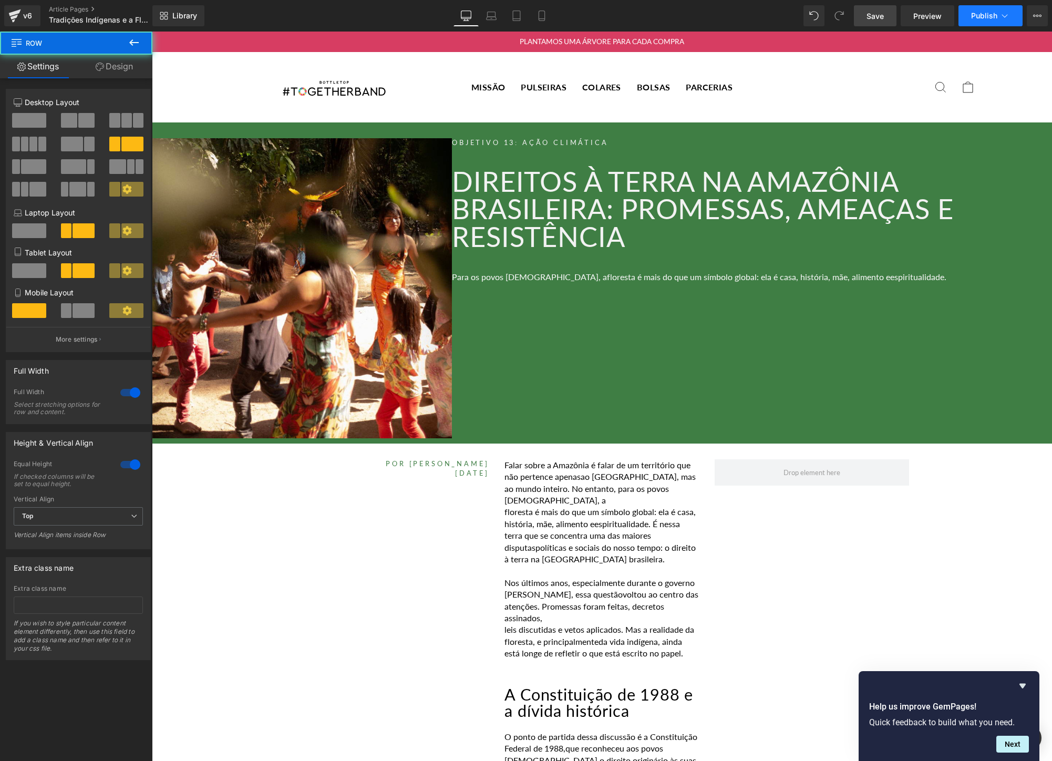
click at [980, 14] on span "Publish" at bounding box center [984, 16] width 26 height 8
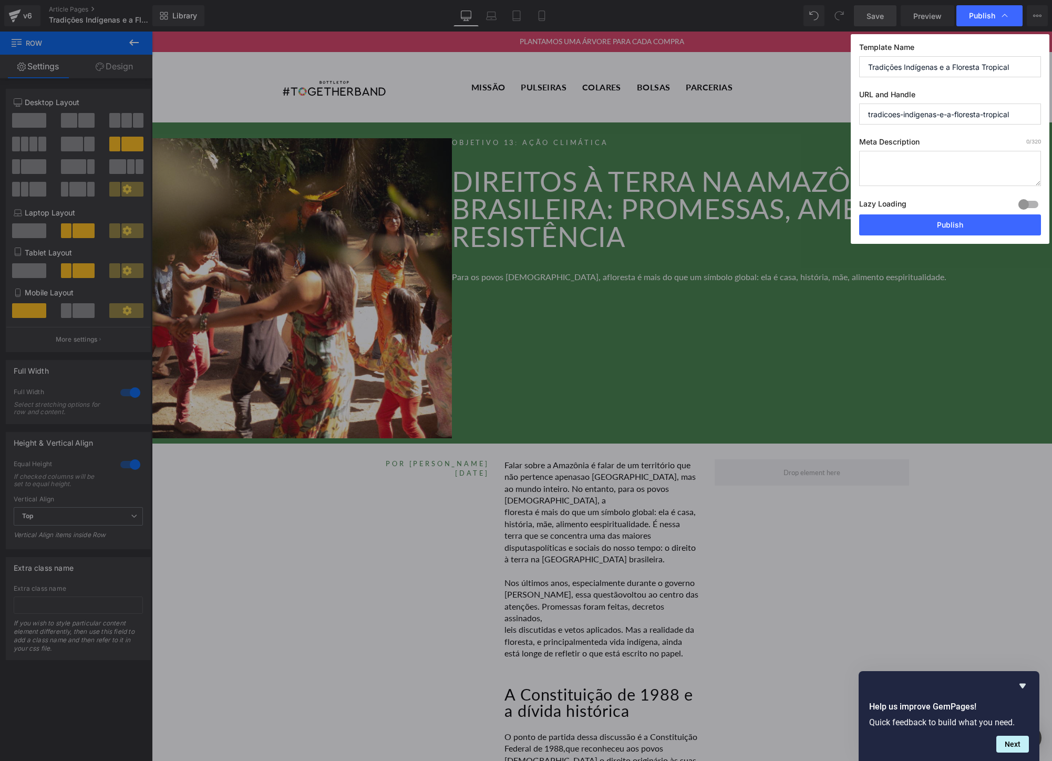
click at [940, 66] on input "Tradições Indígenas e a Floresta Tropical" at bounding box center [950, 66] width 182 height 21
paste input "Direitos à Terra na Amazônia Brasileira: promessas, ameaças e resistência"
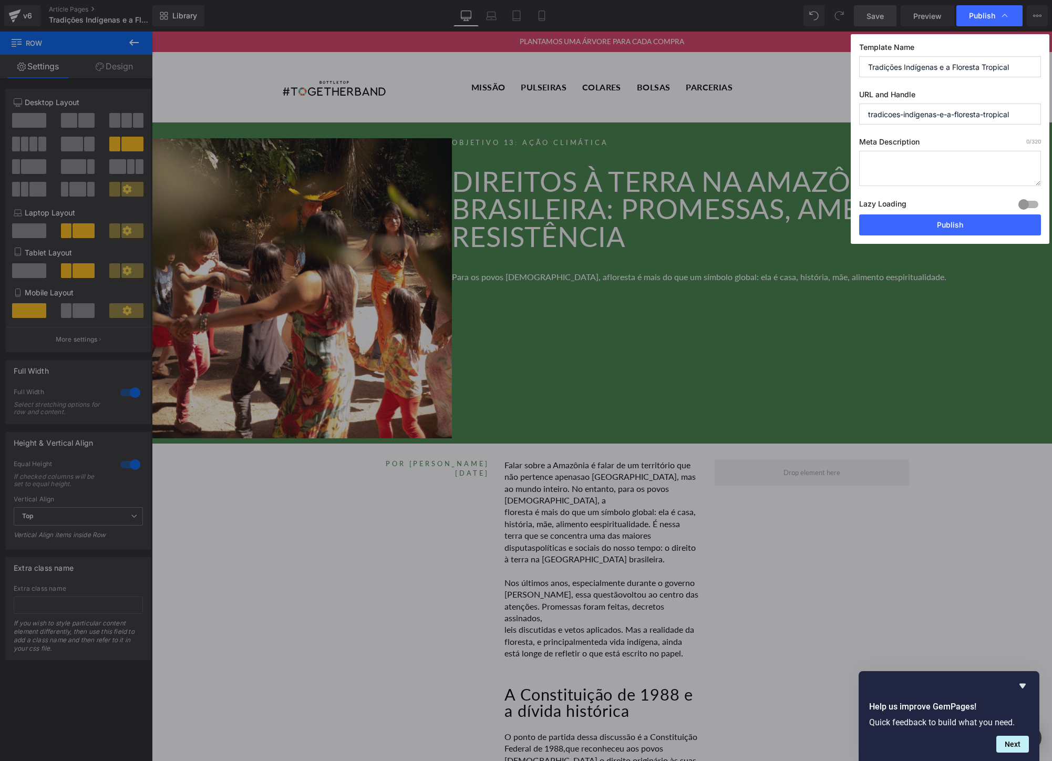
type input "Direitos à Terra na Amazônia Brasileira: promessas, ameaças e resistência"
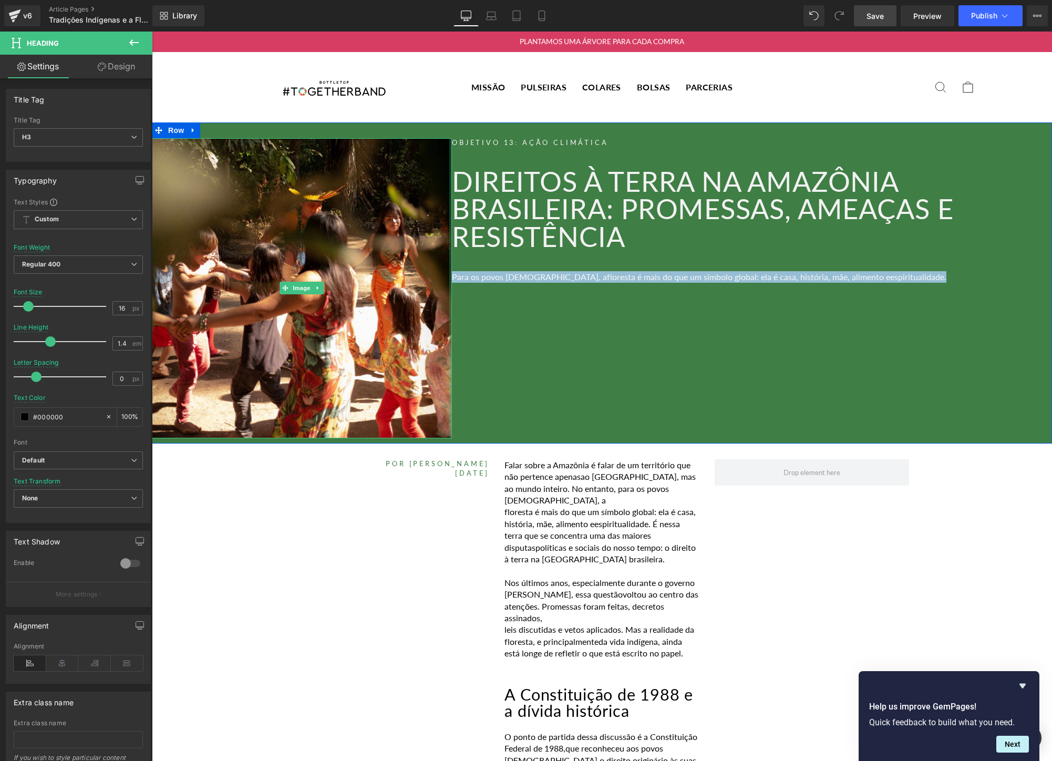
drag, startPoint x: 670, startPoint y: 278, endPoint x: 451, endPoint y: 273, distance: 218.6
click at [451, 273] on div "Image Objetivo 13: Ação Climática Heading Direitos à Terra na Amazônia Brasilei…" at bounding box center [602, 282] width 900 height 321
copy div "Para os povos [DEMOGRAPHIC_DATA], a floresta é mais do que um símbolo global: e…"
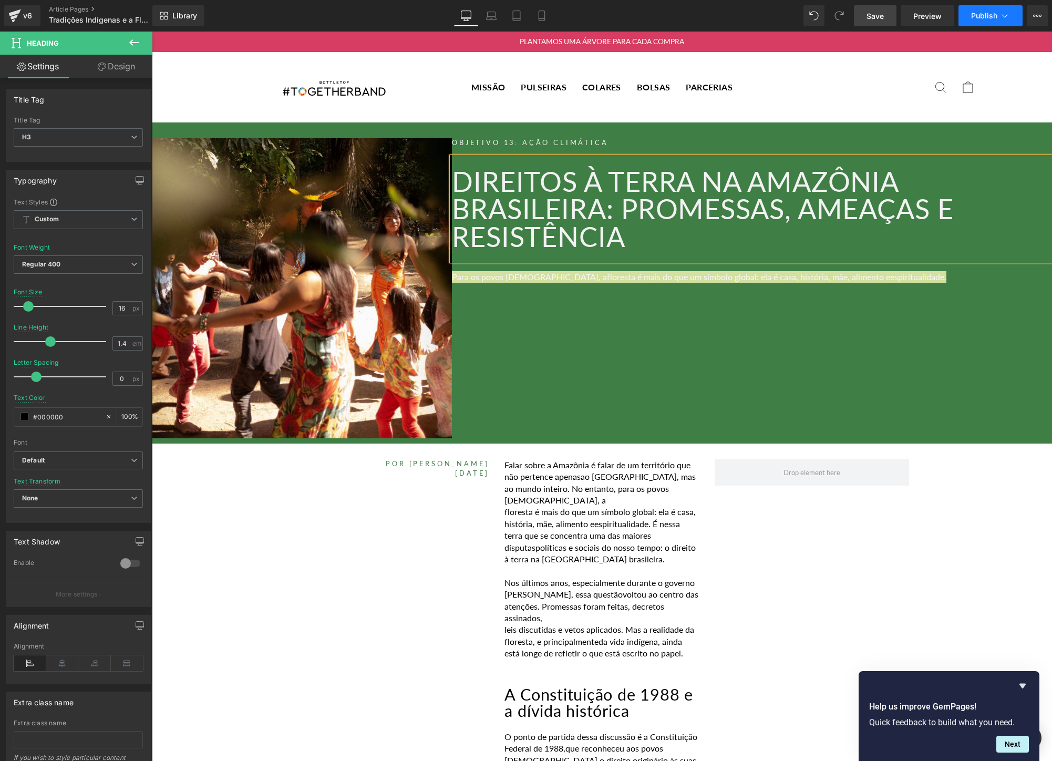
click at [992, 20] on button "Publish" at bounding box center [990, 15] width 64 height 21
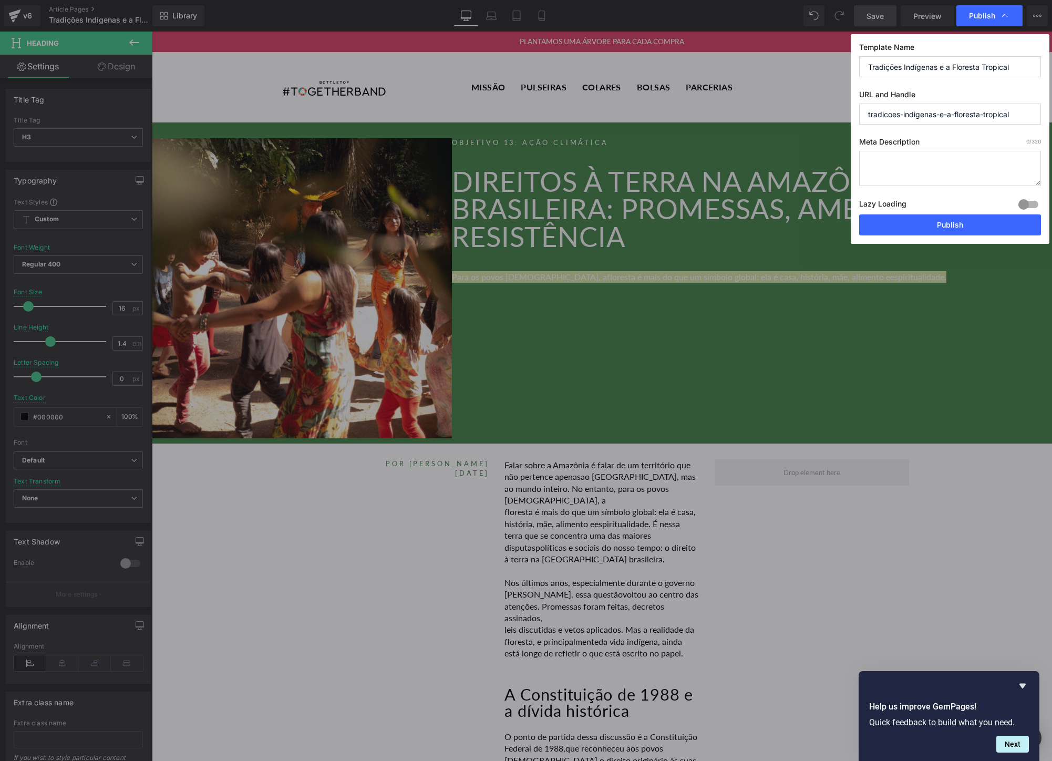
click at [911, 162] on textarea at bounding box center [950, 168] width 182 height 35
paste textarea "Para os povos [DEMOGRAPHIC_DATA], a floresta é mais do que um símbolo global: e…"
type textarea "Para os povos [DEMOGRAPHIC_DATA], a floresta é mais do que um símbolo global: e…"
click at [959, 65] on input "Tradições Indígenas e a Floresta Tropical" at bounding box center [950, 66] width 182 height 21
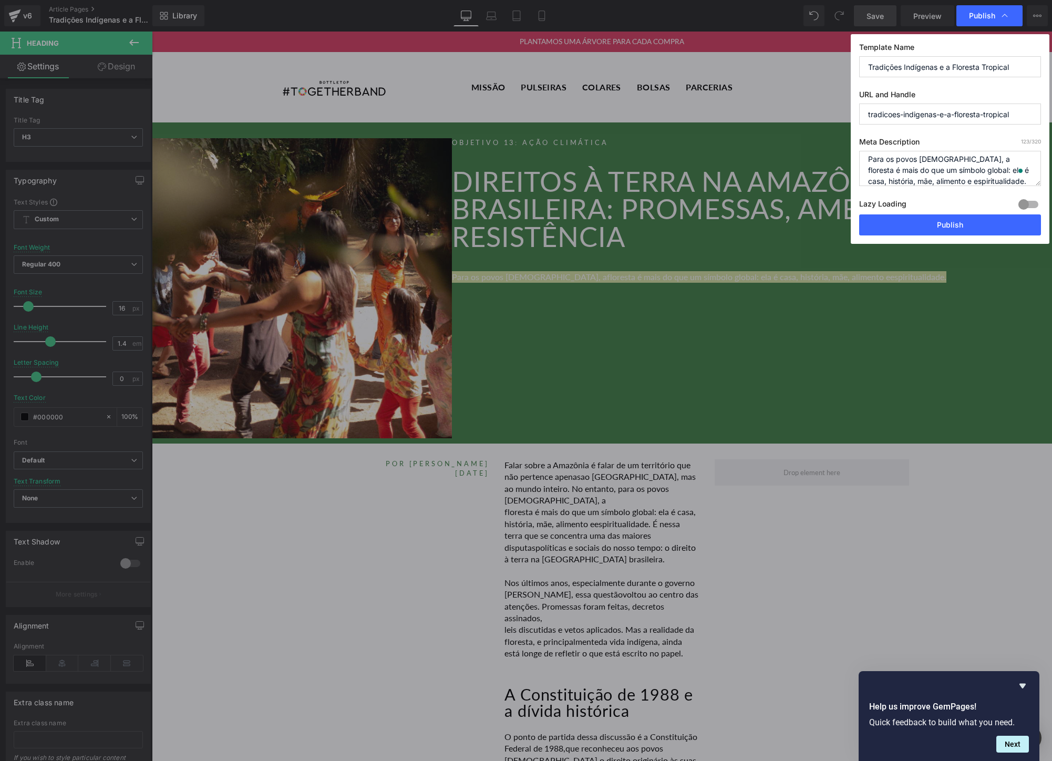
click at [959, 65] on input "Tradições Indígenas e a Floresta Tropical" at bounding box center [950, 66] width 182 height 21
paste input "Direitos à Terra na Amazônia Brasileira: promessas, ameaças e resistência"
type input "Direitos à Terra na Amazônia Brasileira: promessas, ameaças e resistência"
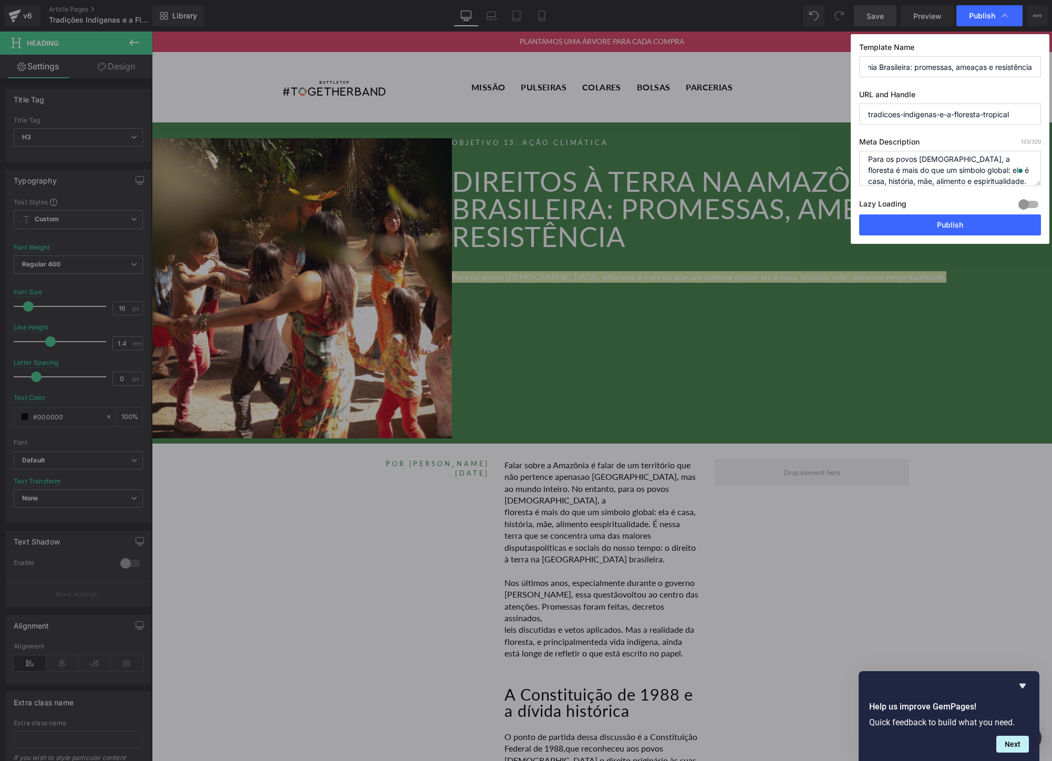
scroll to position [0, 0]
drag, startPoint x: 1032, startPoint y: 112, endPoint x: 843, endPoint y: 112, distance: 189.1
click at [843, 112] on div "Publish Template Name Direitos à Terra na Amazônia Brasileira: promessas, ameaç…" at bounding box center [526, 380] width 1052 height 761
paste input "Ameaças terrestres na [GEOGRAPHIC_DATA] brasileira"
type input "ameaças-terrestres-na-amazônia-brasileira"
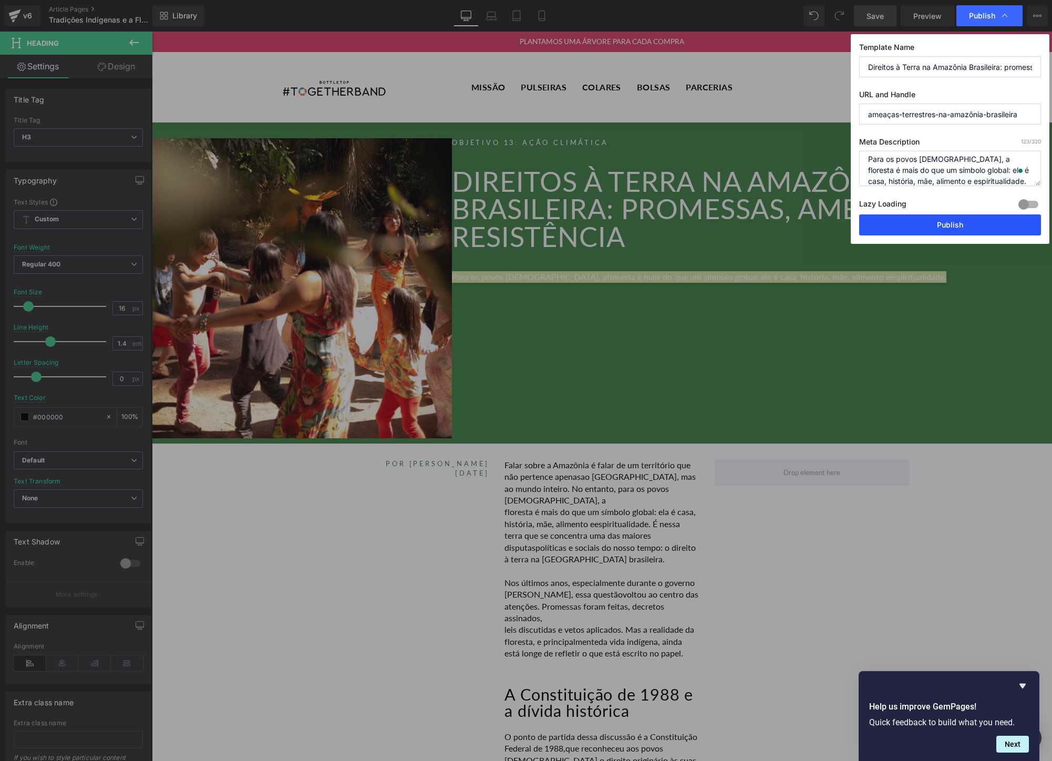
click at [927, 220] on button "Publish" at bounding box center [950, 224] width 182 height 21
